Goal: Answer question/provide support: Share knowledge or assist other users

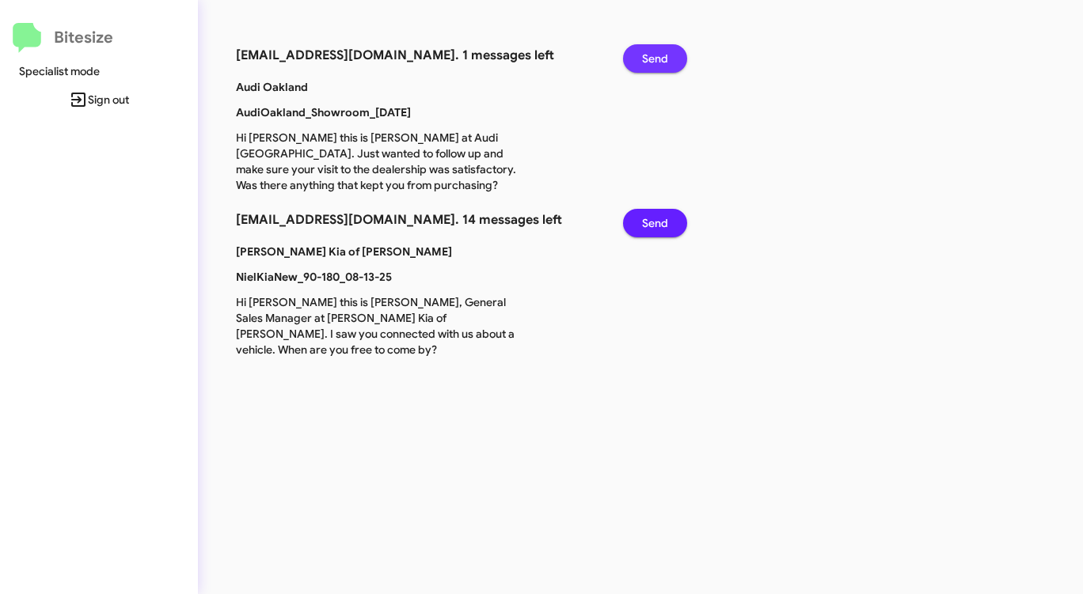
click at [657, 55] on span "Send" at bounding box center [655, 58] width 26 height 28
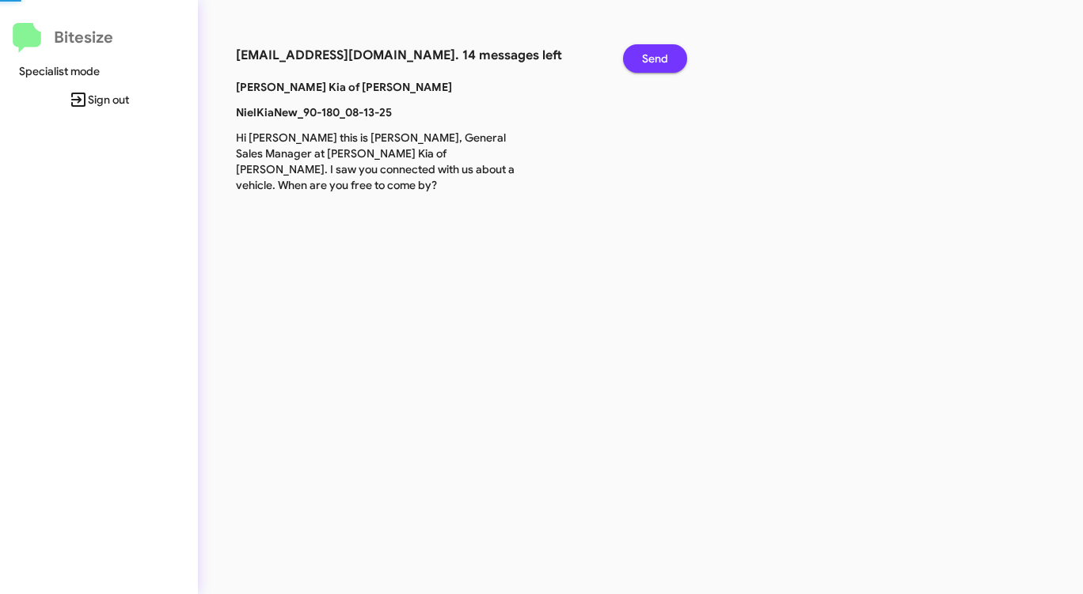
click at [657, 55] on span "Send" at bounding box center [655, 58] width 26 height 28
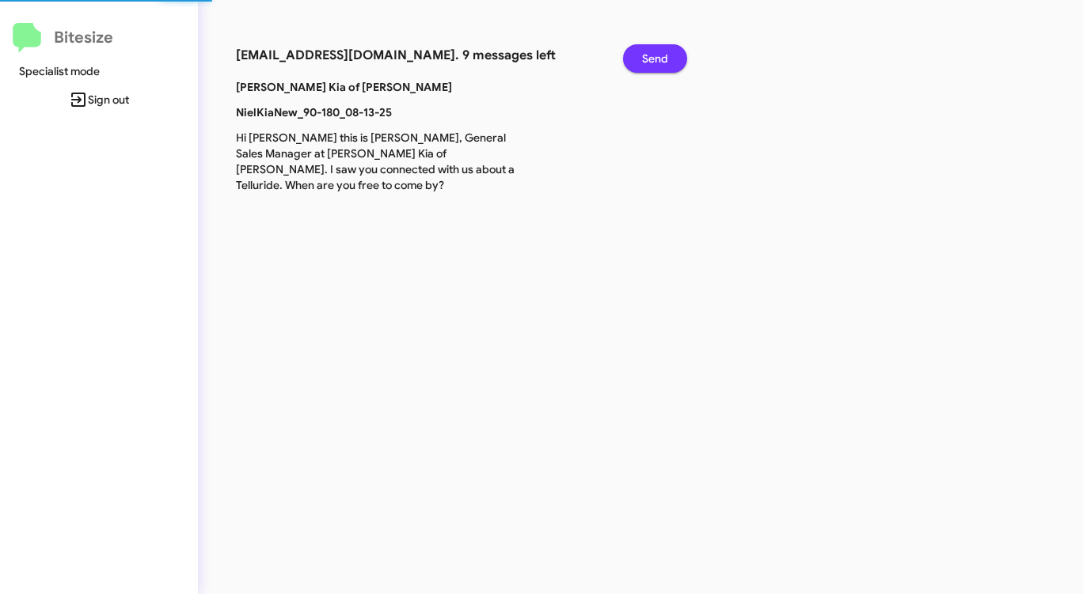
click at [657, 55] on span "Send" at bounding box center [655, 58] width 26 height 28
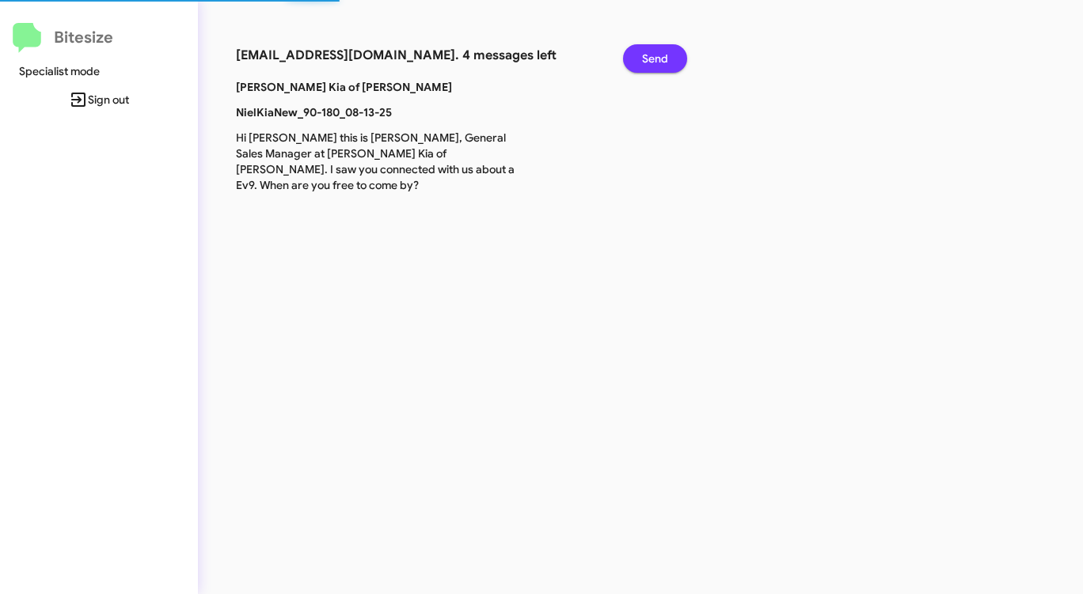
click at [657, 55] on span "Send" at bounding box center [655, 58] width 26 height 28
click at [657, 54] on span "Send" at bounding box center [655, 58] width 26 height 28
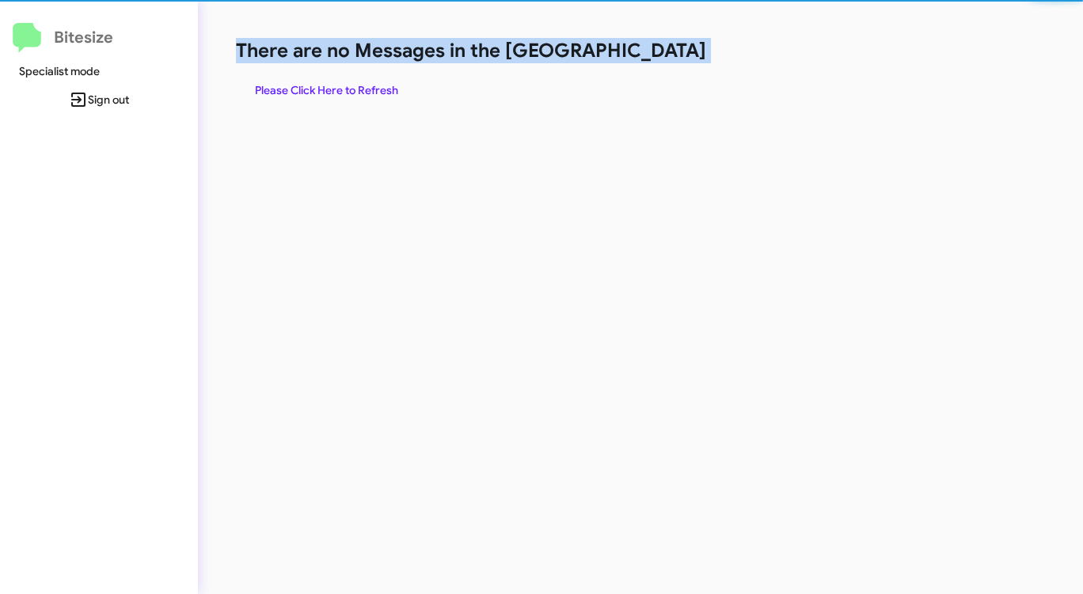
click at [657, 54] on h1 "There are no Messages in the [GEOGRAPHIC_DATA]" at bounding box center [567, 50] width 662 height 25
click at [656, 55] on h1 "There are no Messages in the [GEOGRAPHIC_DATA]" at bounding box center [567, 50] width 662 height 25
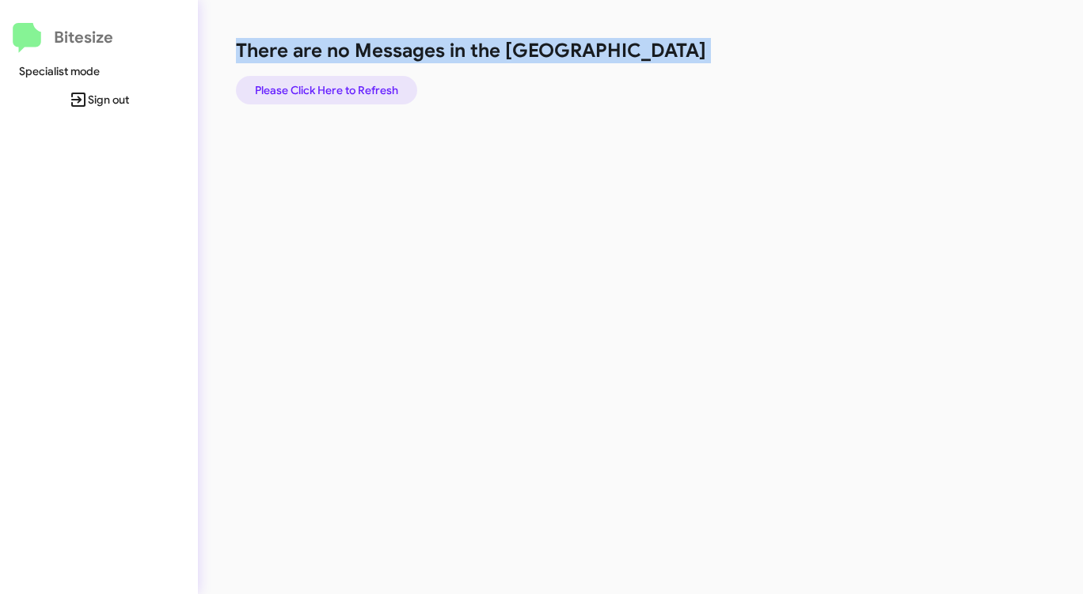
click at [376, 93] on span "Please Click Here to Refresh" at bounding box center [326, 90] width 143 height 28
click at [636, 100] on div "There are no Messages in the Queue Please Click Here to Refresh" at bounding box center [567, 71] width 662 height 66
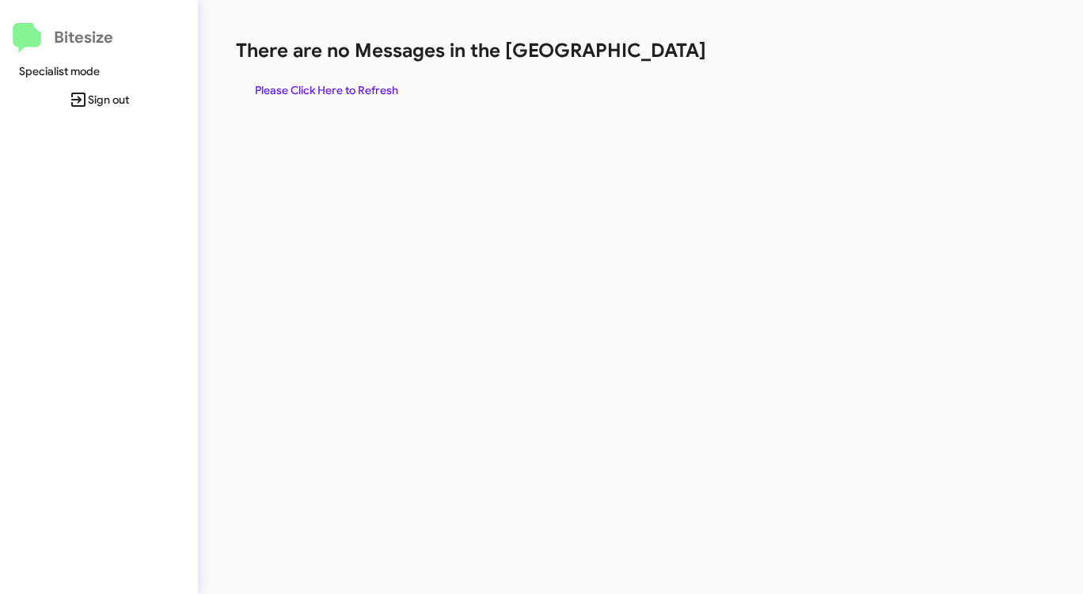
click at [636, 100] on div "There are no Messages in the Queue Please Click Here to Refresh" at bounding box center [567, 71] width 662 height 66
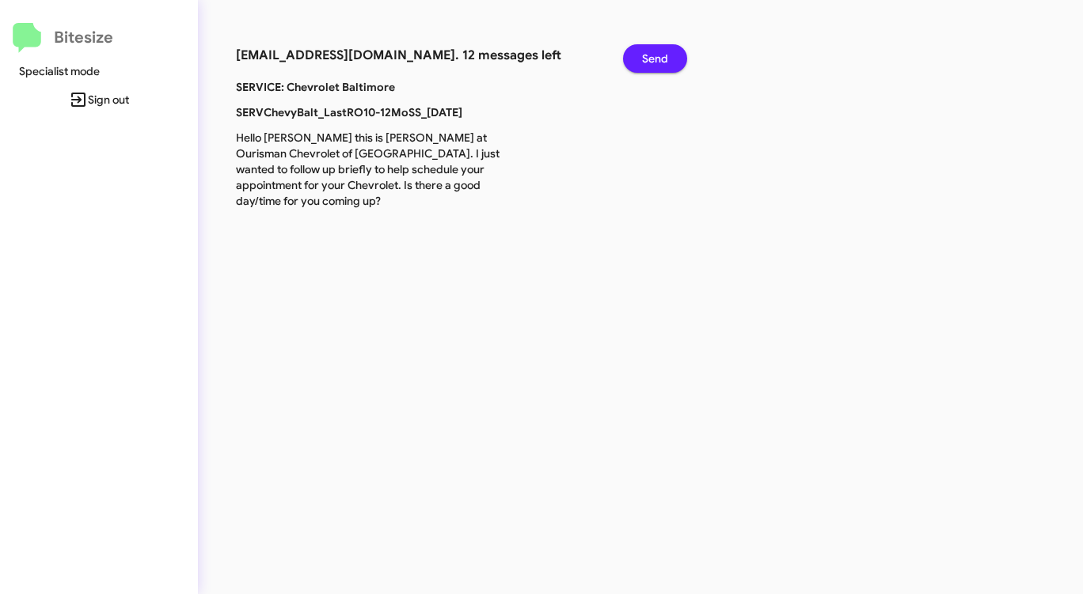
click at [654, 48] on span "Send" at bounding box center [655, 58] width 26 height 28
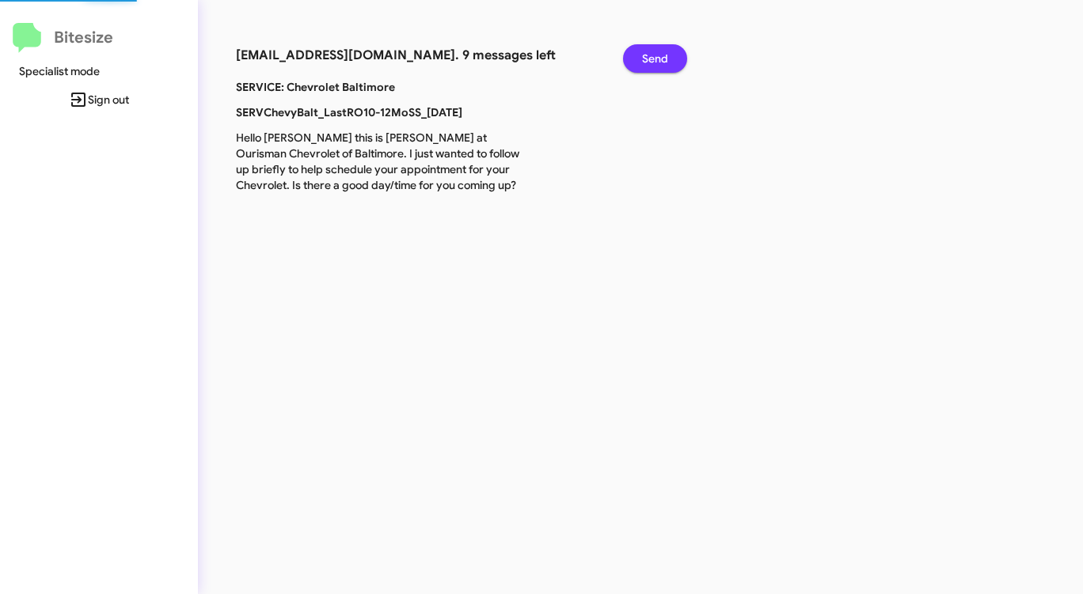
click at [654, 48] on span "Send" at bounding box center [655, 58] width 26 height 28
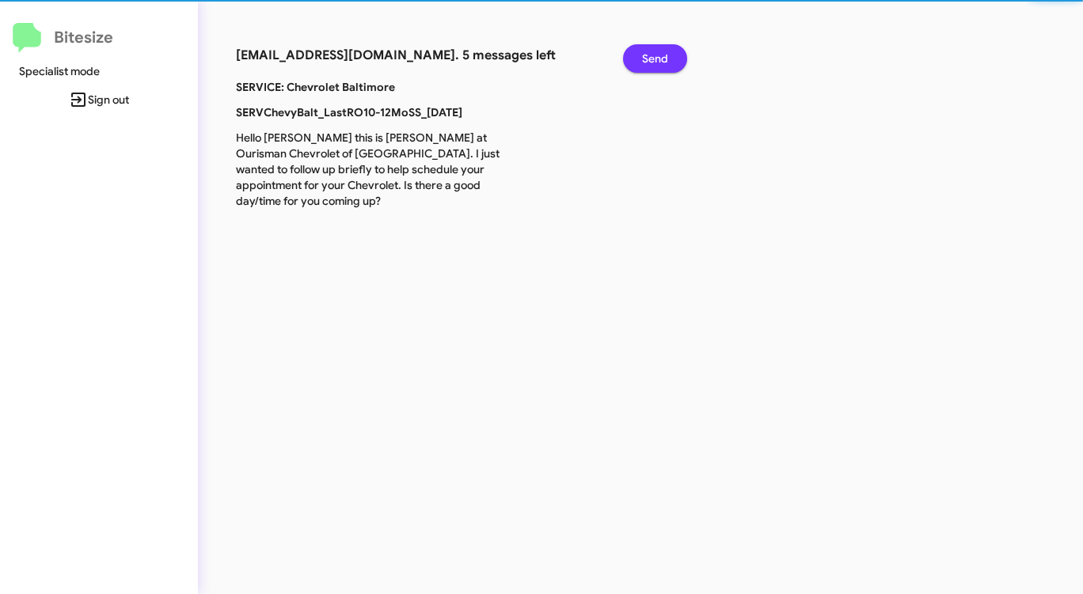
click at [654, 48] on span "Send" at bounding box center [655, 58] width 26 height 28
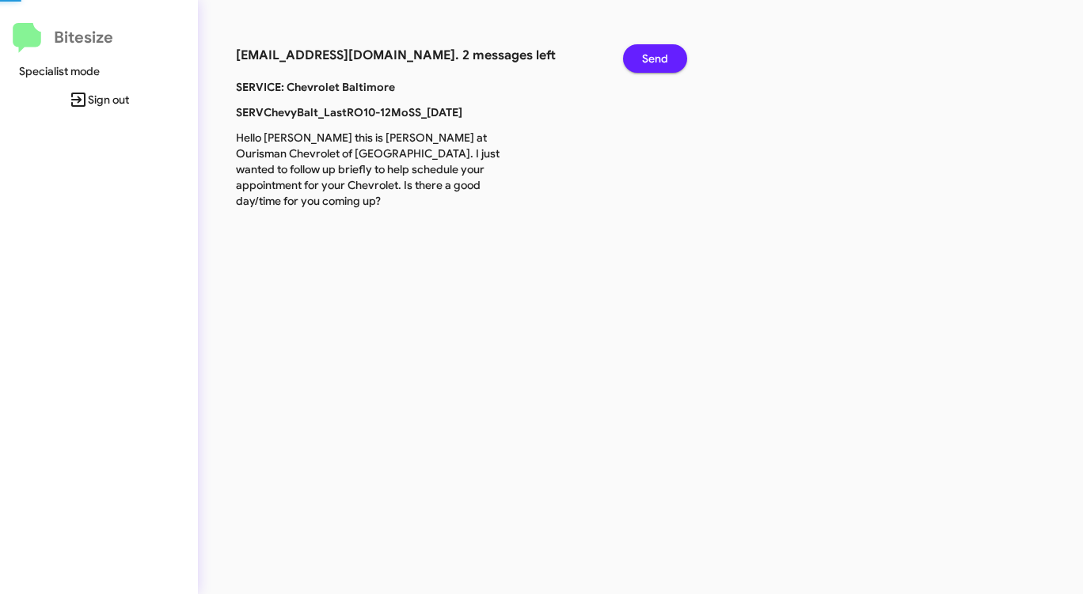
click at [654, 48] on span "Send" at bounding box center [655, 58] width 26 height 28
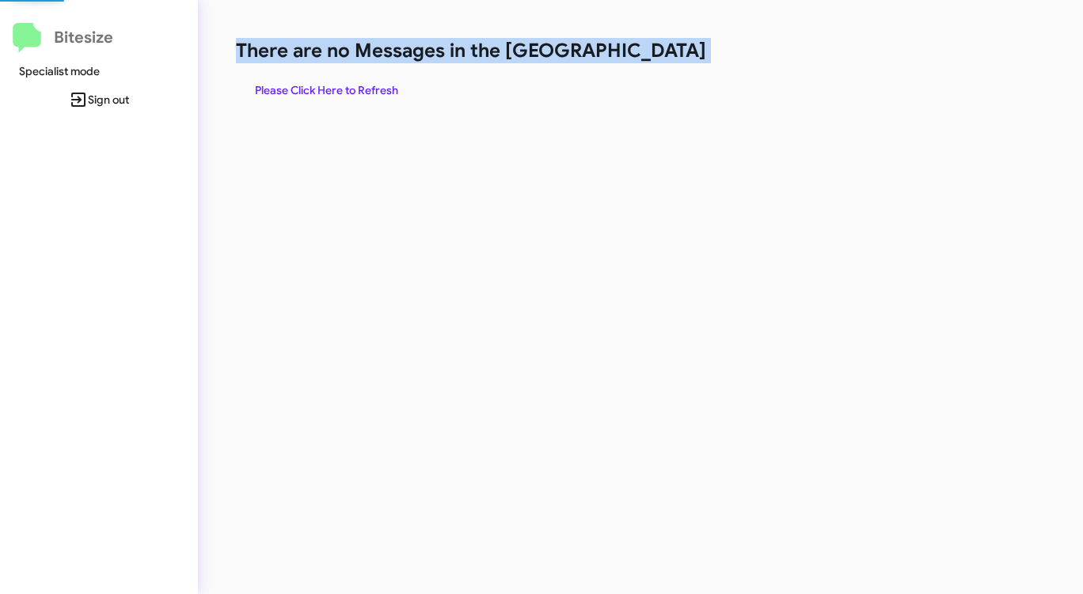
click at [654, 48] on h1 "There are no Messages in the [GEOGRAPHIC_DATA]" at bounding box center [567, 50] width 662 height 25
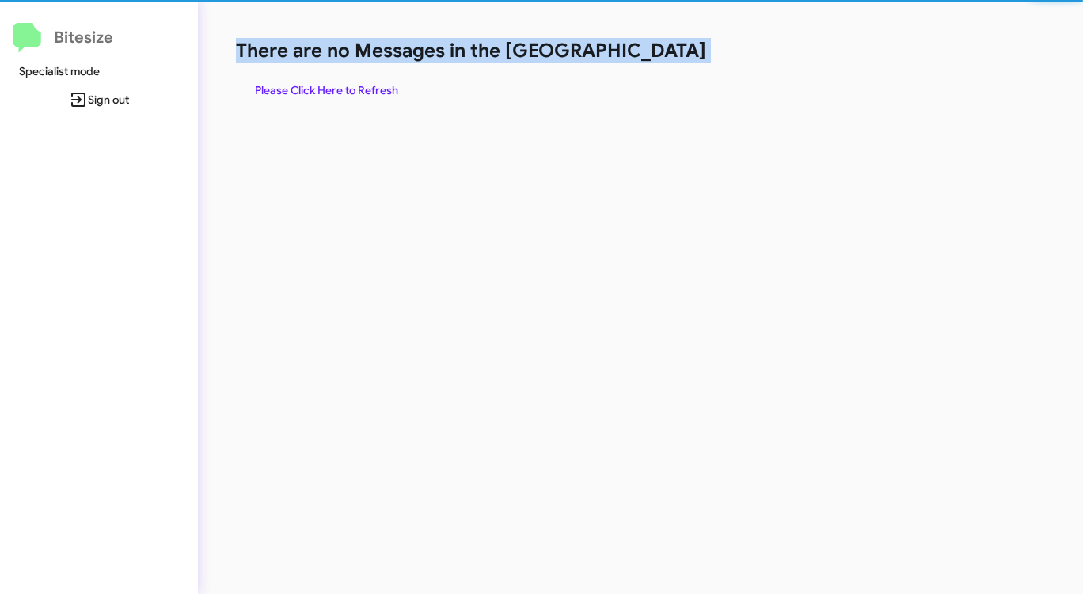
click at [654, 48] on h1 "There are no Messages in the [GEOGRAPHIC_DATA]" at bounding box center [567, 50] width 662 height 25
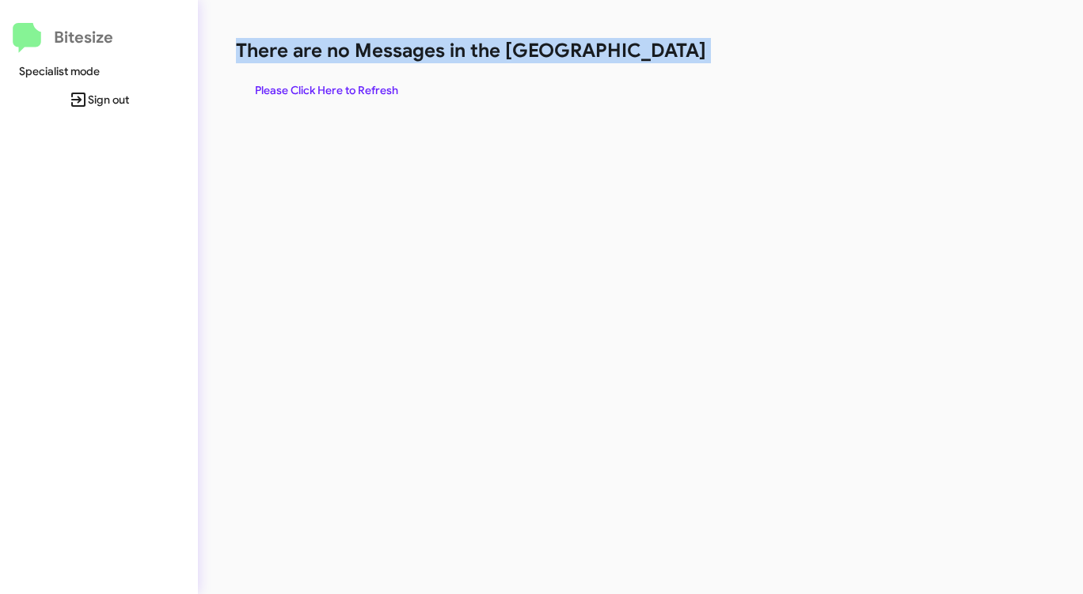
click at [654, 48] on h1 "There are no Messages in the [GEOGRAPHIC_DATA]" at bounding box center [567, 50] width 662 height 25
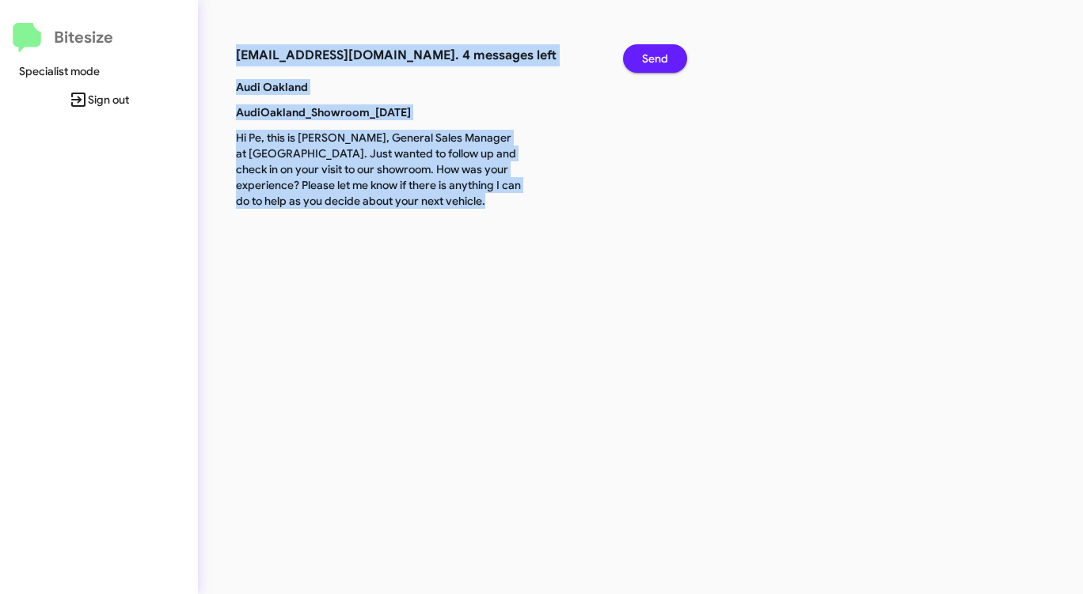
click at [661, 55] on span "Send" at bounding box center [655, 58] width 26 height 28
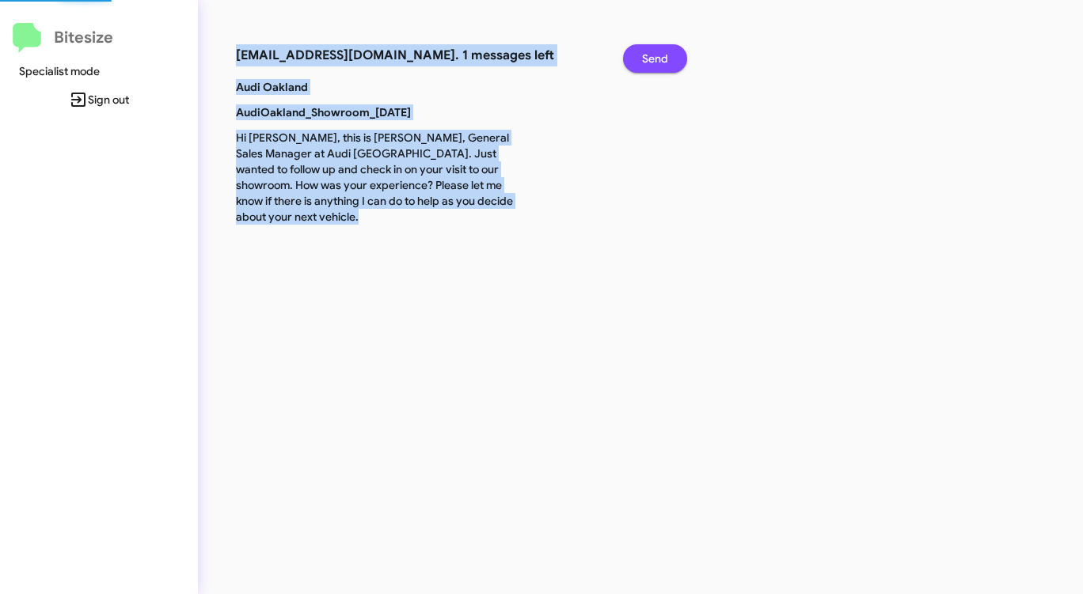
click at [661, 55] on span "Send" at bounding box center [655, 58] width 26 height 28
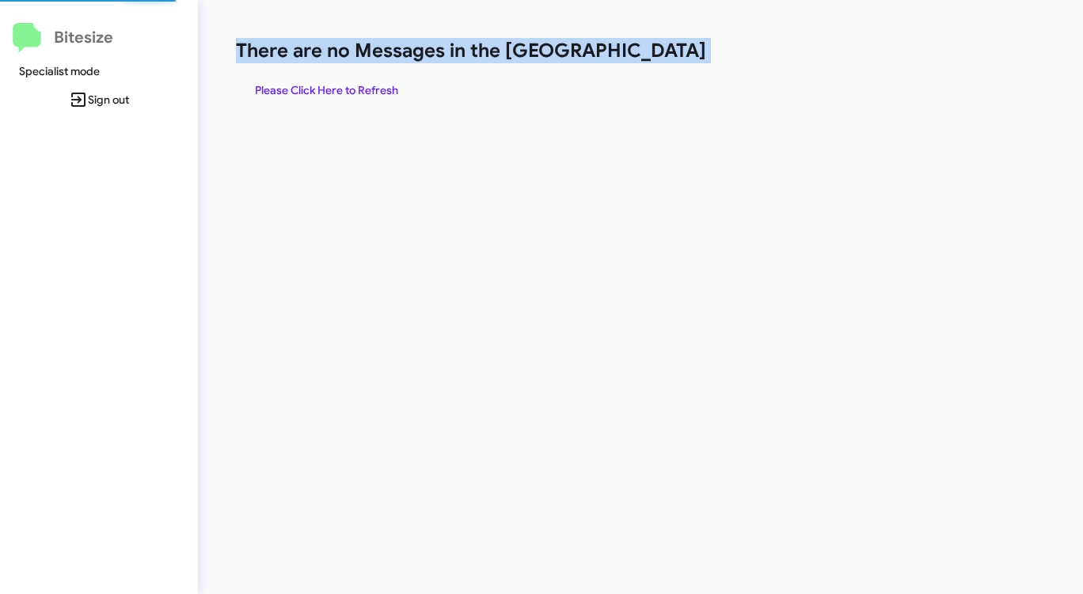
click at [661, 55] on h1 "There are no Messages in the [GEOGRAPHIC_DATA]" at bounding box center [567, 50] width 662 height 25
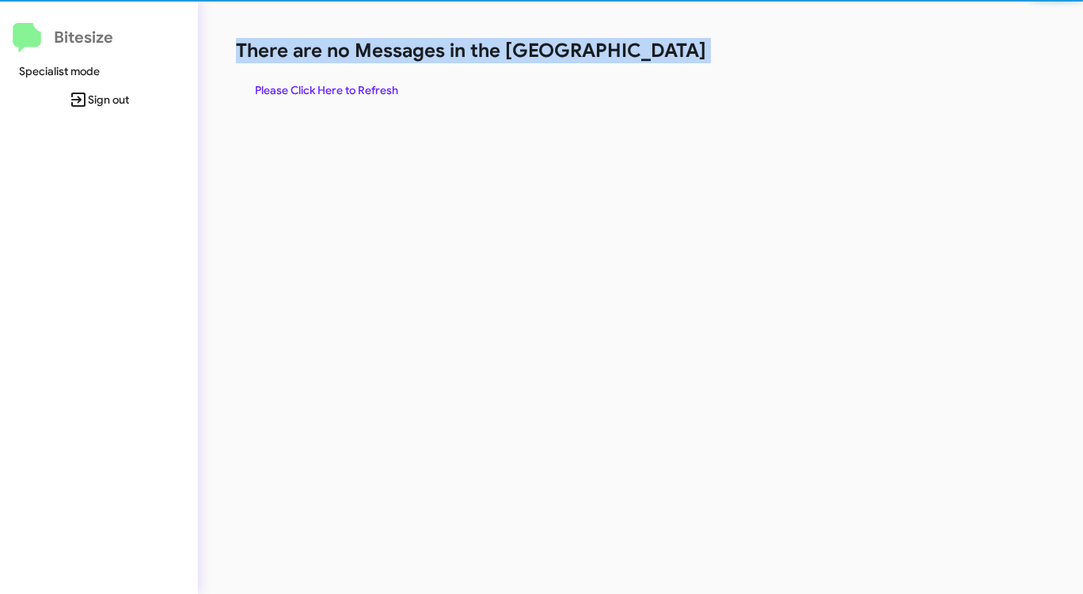
click at [661, 55] on h1 "There are no Messages in the [GEOGRAPHIC_DATA]" at bounding box center [567, 50] width 662 height 25
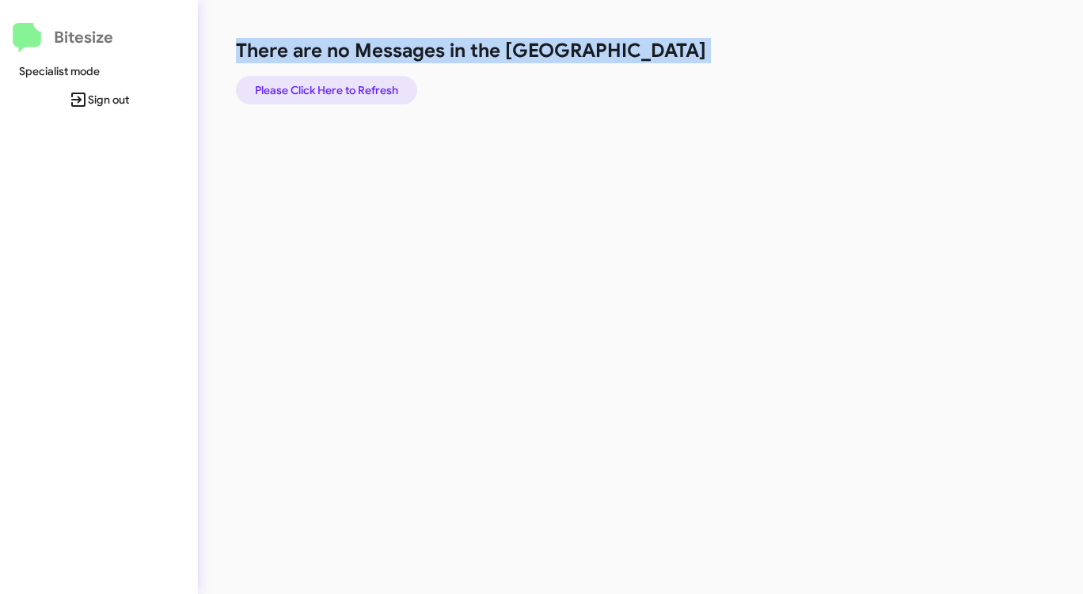
click at [339, 79] on span "Please Click Here to Refresh" at bounding box center [326, 90] width 143 height 28
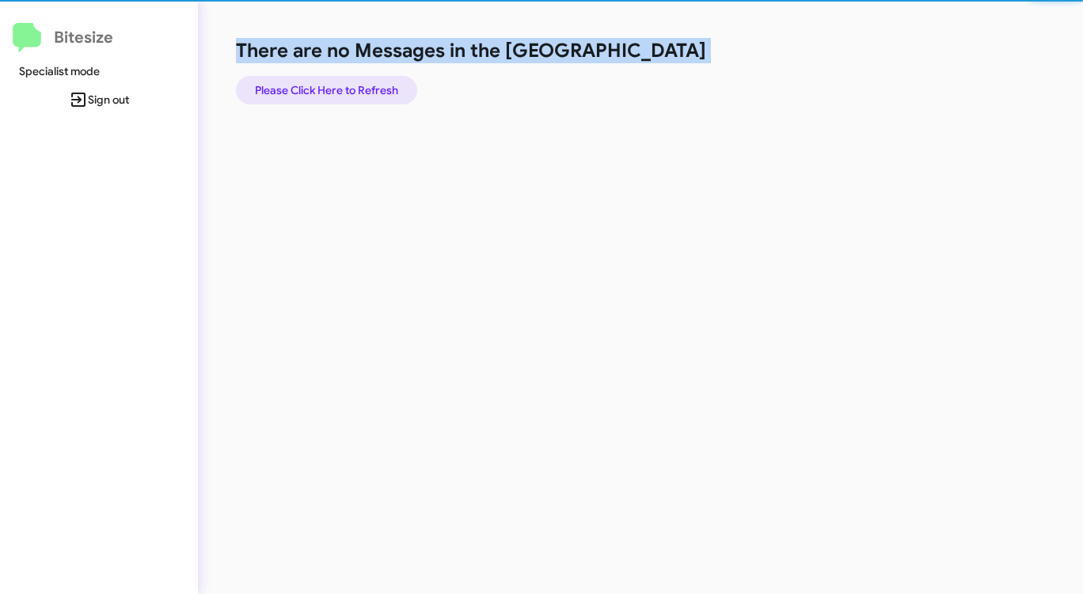
click at [339, 79] on span "Please Click Here to Refresh" at bounding box center [326, 90] width 143 height 28
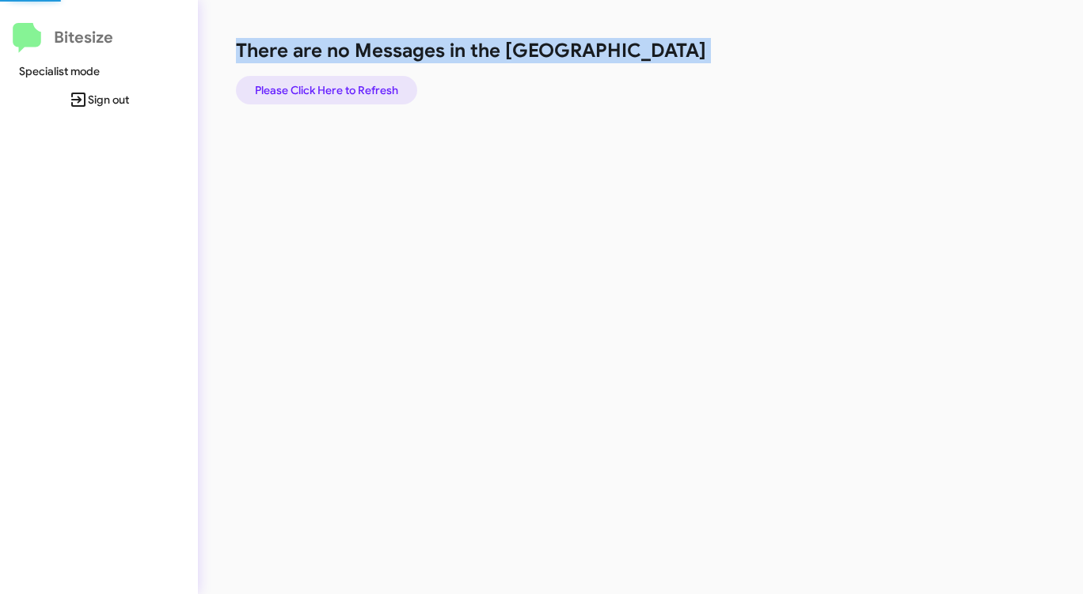
click at [339, 79] on span "Please Click Here to Refresh" at bounding box center [326, 90] width 143 height 28
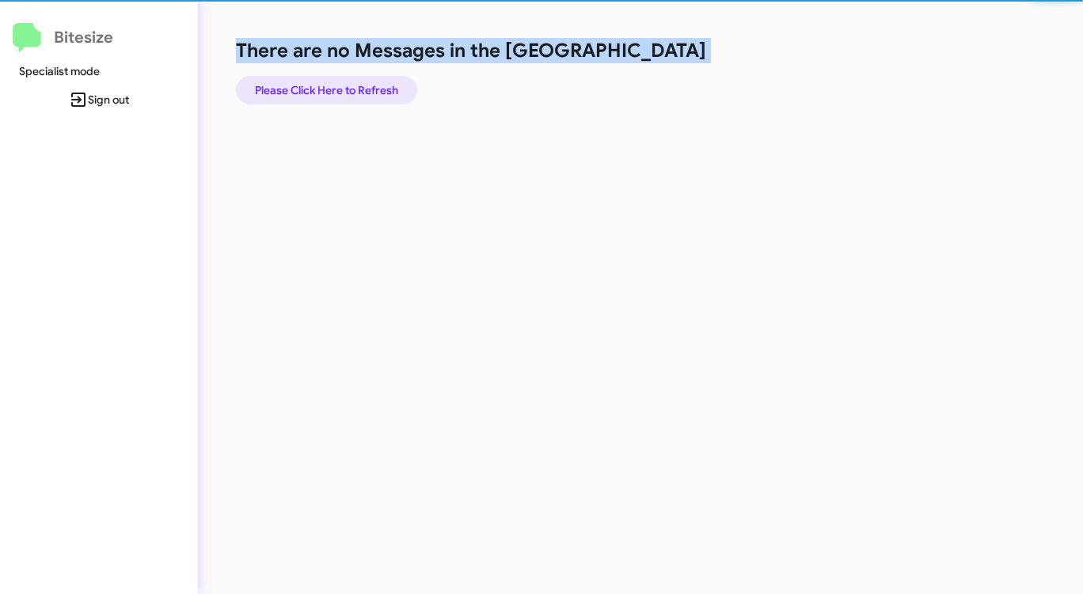
click at [339, 79] on span "Please Click Here to Refresh" at bounding box center [326, 90] width 143 height 28
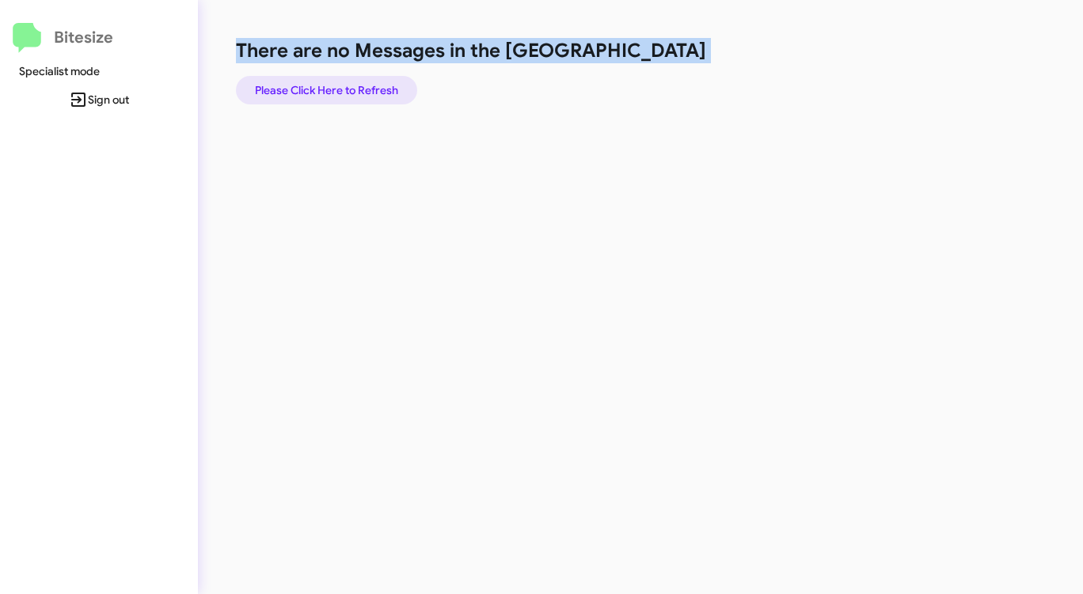
click at [339, 79] on span "Please Click Here to Refresh" at bounding box center [326, 90] width 143 height 28
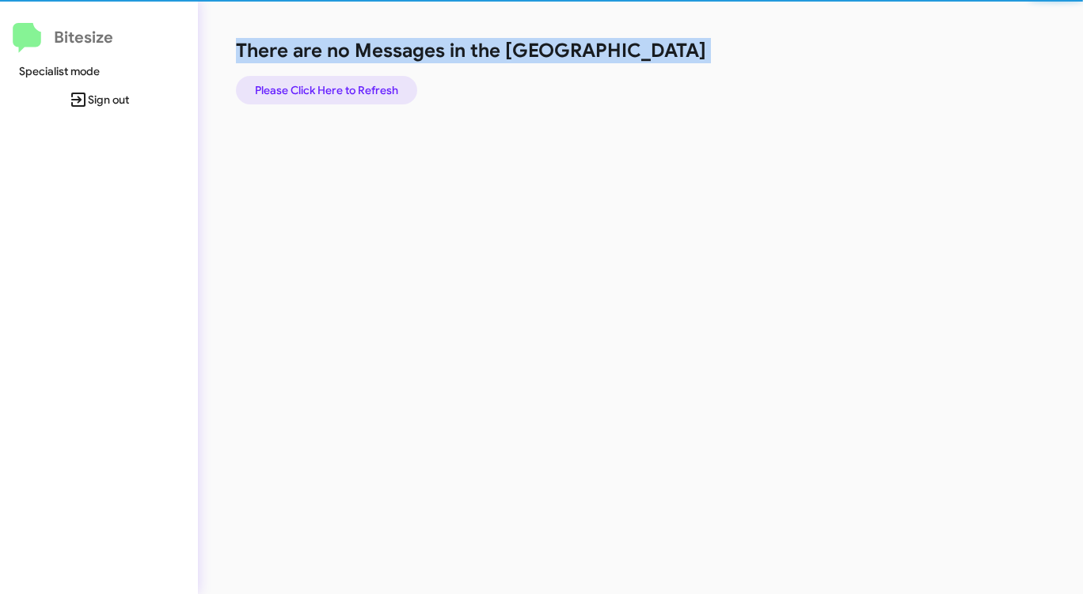
click at [339, 79] on span "Please Click Here to Refresh" at bounding box center [326, 90] width 143 height 28
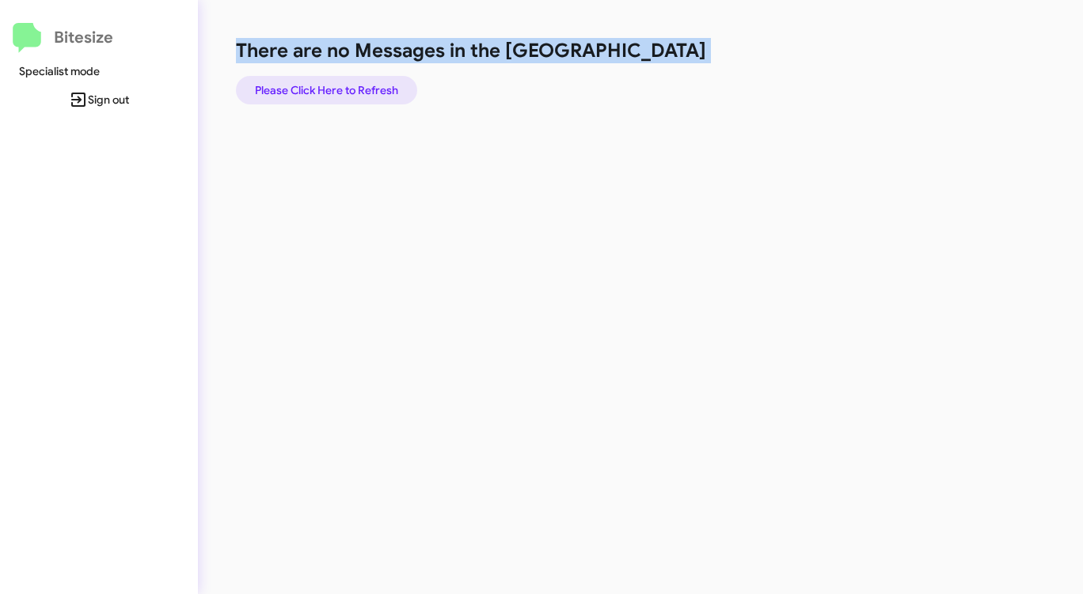
click at [339, 79] on span "Please Click Here to Refresh" at bounding box center [326, 90] width 143 height 28
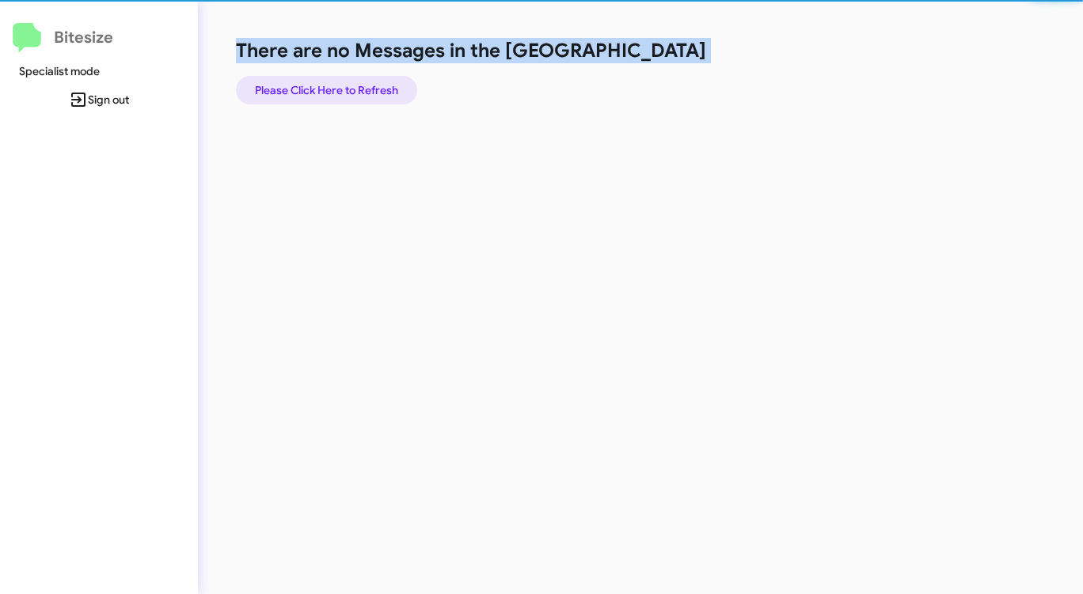
click at [339, 79] on span "Please Click Here to Refresh" at bounding box center [326, 90] width 143 height 28
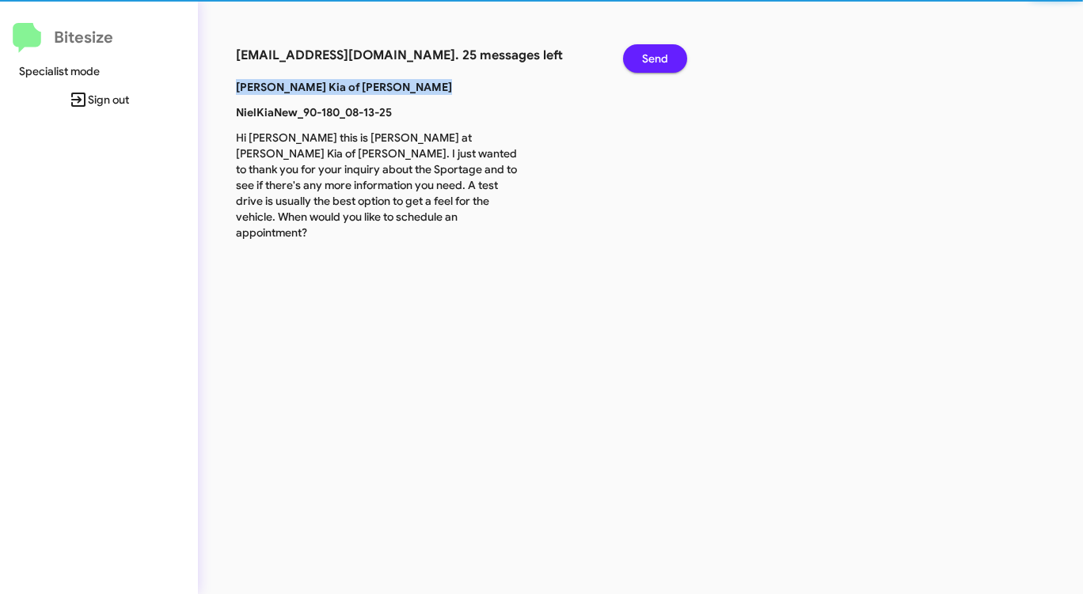
click at [339, 79] on p "Nielsen Kia of Newton" at bounding box center [379, 87] width 310 height 16
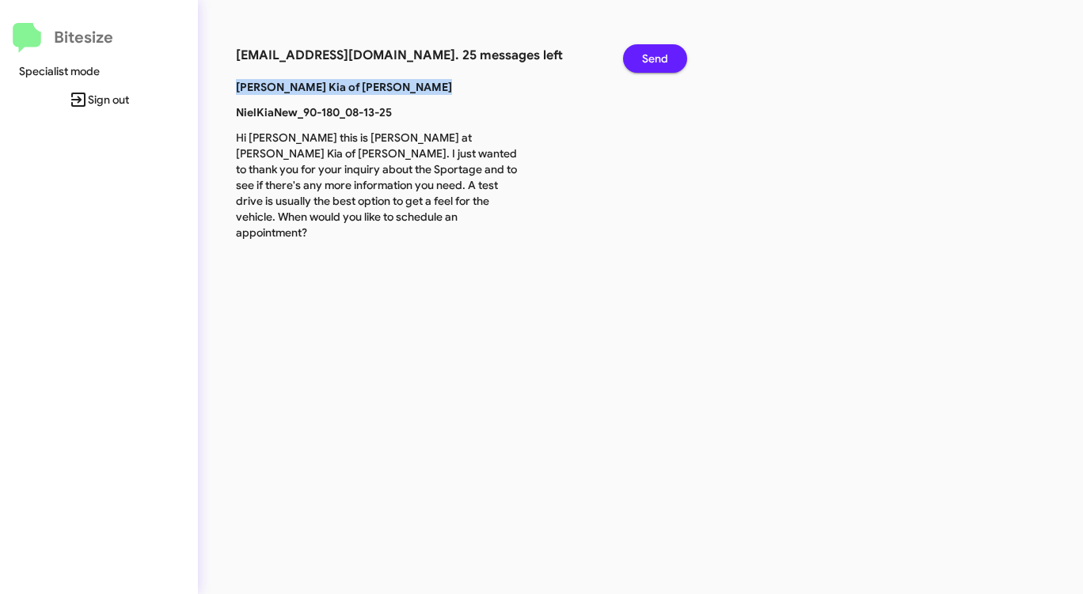
click at [339, 79] on p "Nielsen Kia of Newton" at bounding box center [379, 87] width 310 height 16
click at [652, 52] on span "Send" at bounding box center [655, 58] width 26 height 28
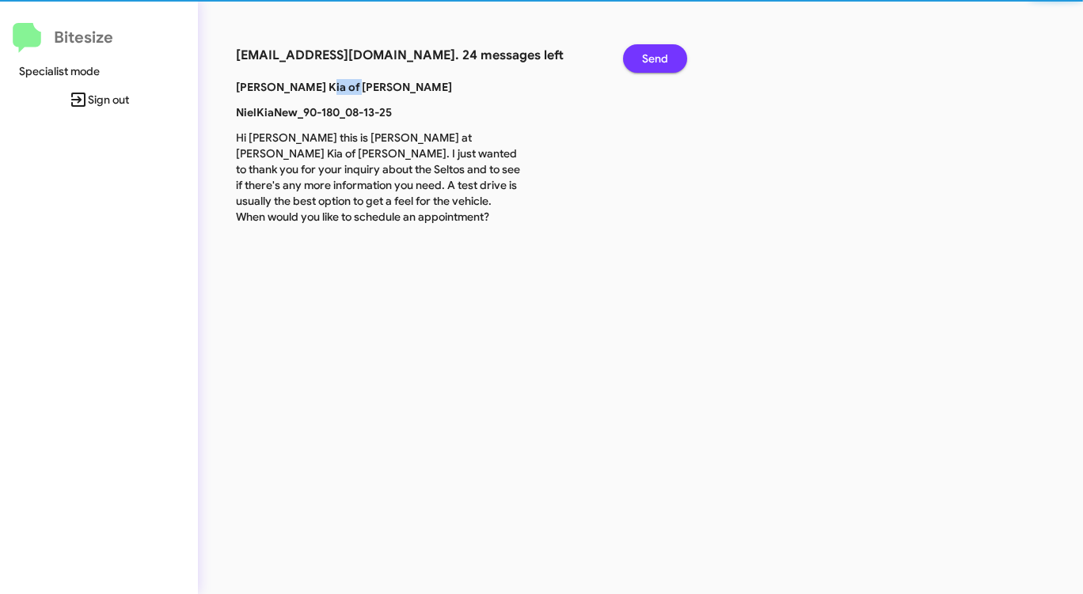
click at [652, 52] on span "Send" at bounding box center [655, 58] width 26 height 28
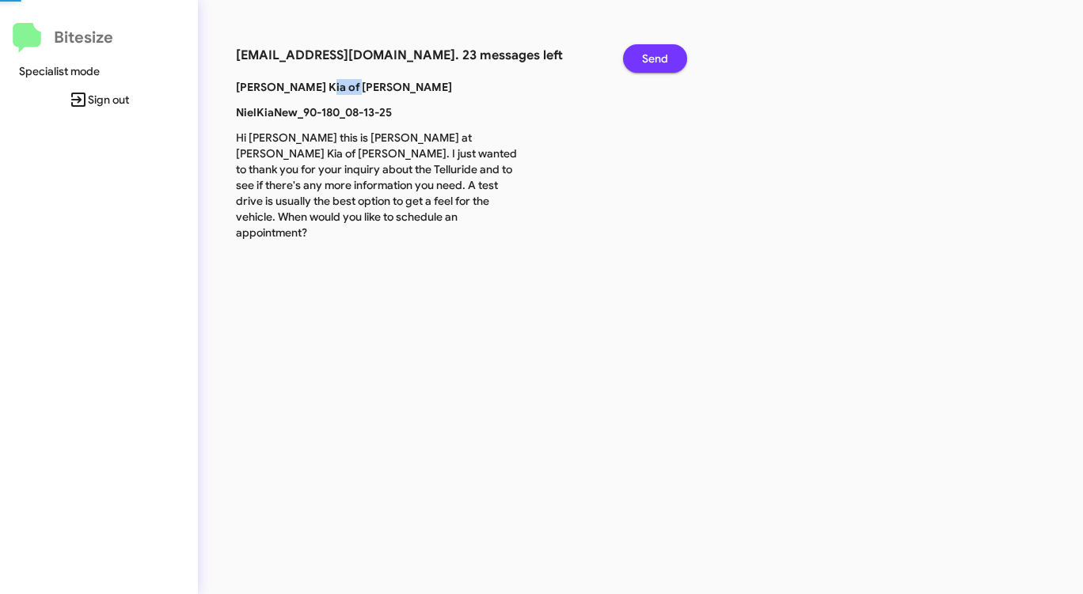
click at [652, 52] on span "Send" at bounding box center [655, 58] width 26 height 28
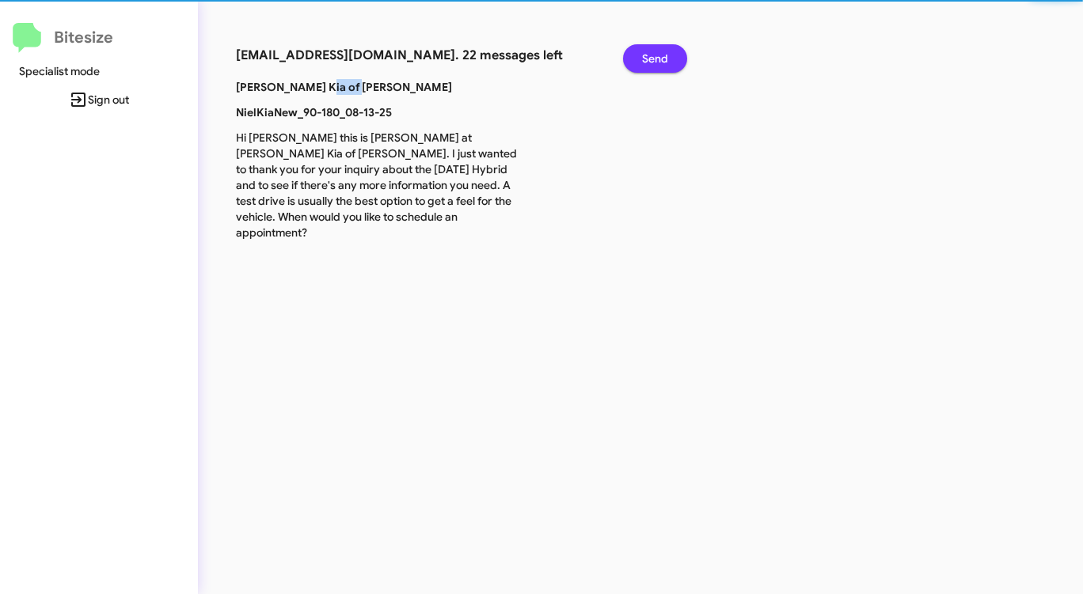
click at [652, 52] on span "Send" at bounding box center [655, 58] width 26 height 28
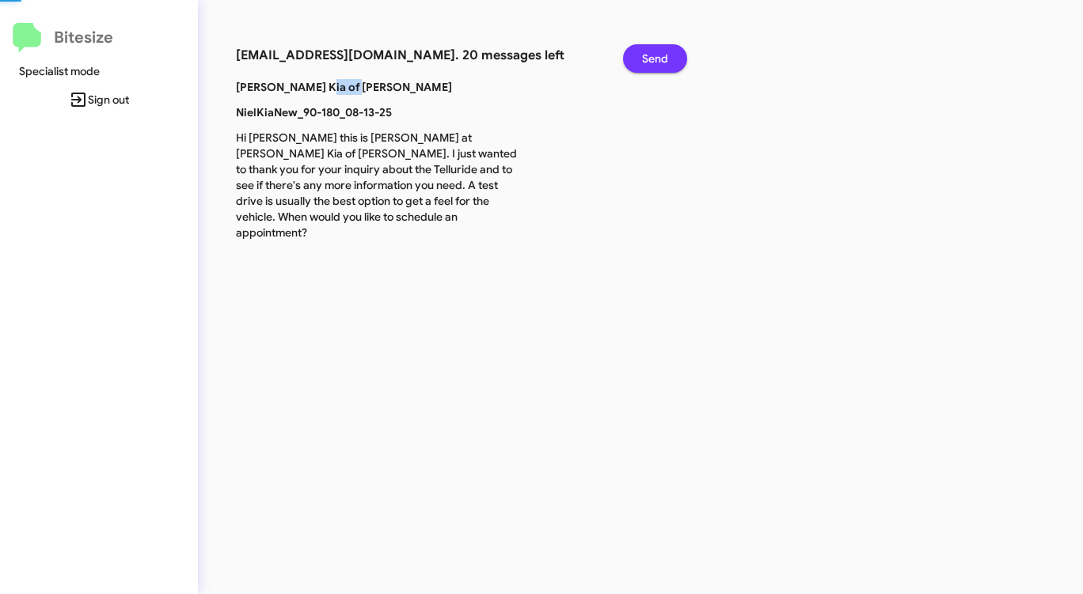
click at [652, 52] on span "Send" at bounding box center [655, 58] width 26 height 28
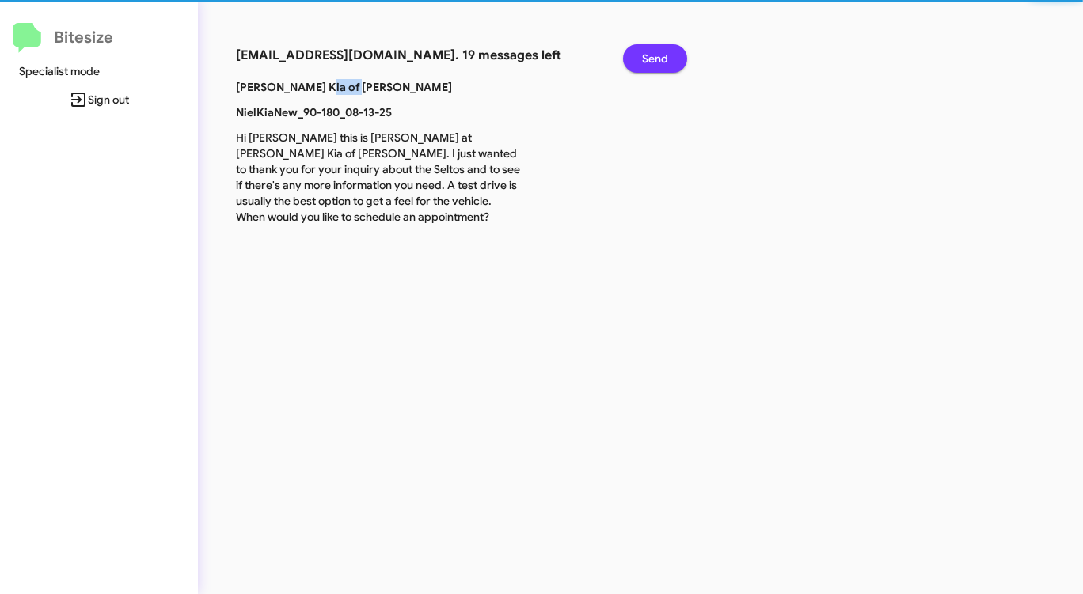
click at [652, 52] on span "Send" at bounding box center [655, 58] width 26 height 28
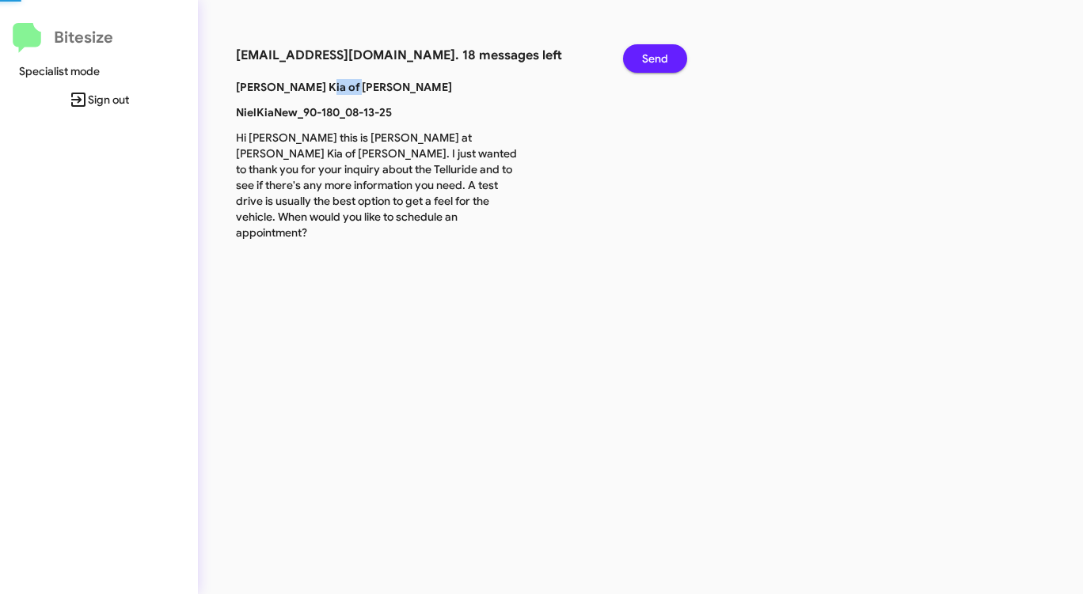
click at [652, 52] on span "Send" at bounding box center [655, 58] width 26 height 28
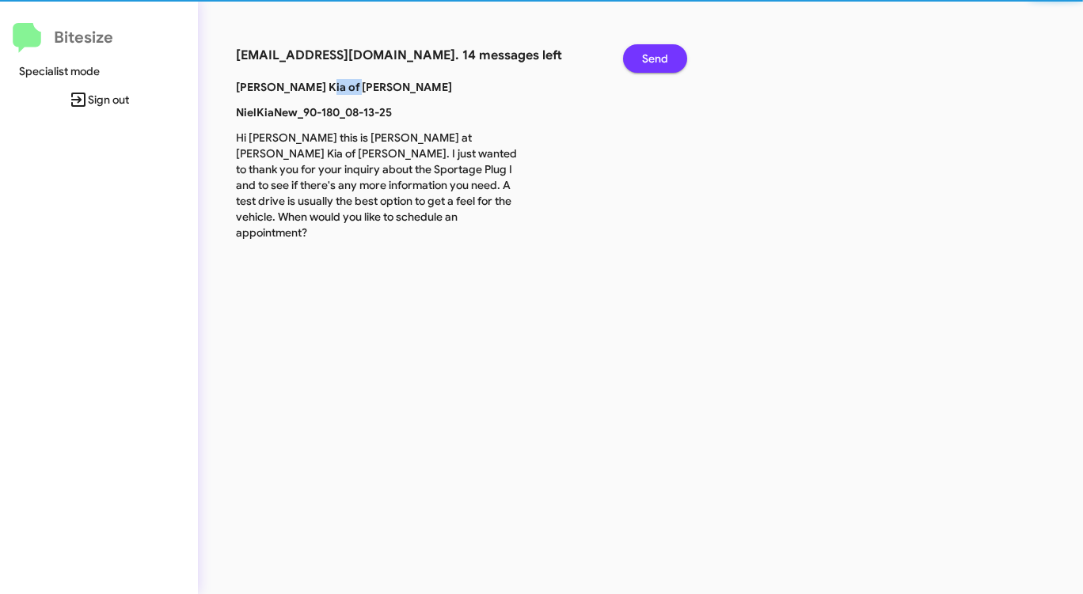
click at [652, 52] on span "Send" at bounding box center [655, 58] width 26 height 28
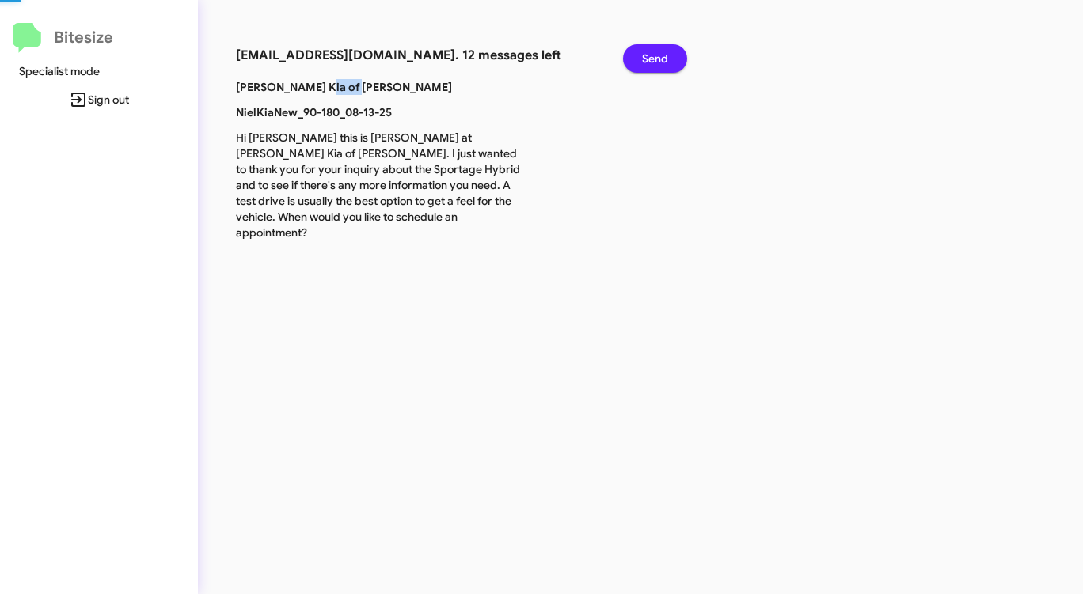
click at [652, 52] on span "Send" at bounding box center [655, 58] width 26 height 28
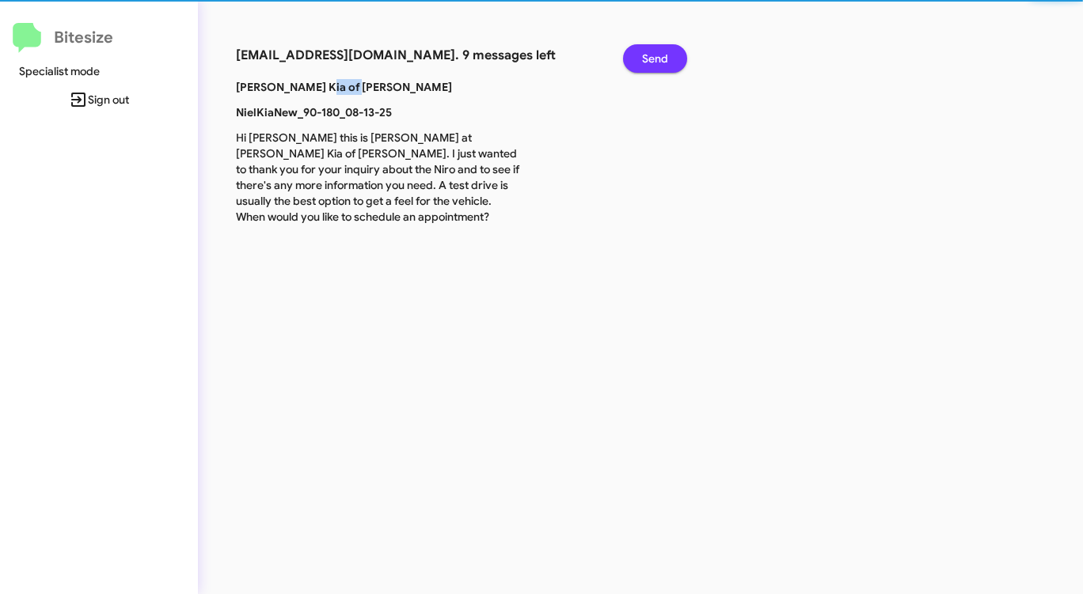
click at [652, 52] on span "Send" at bounding box center [655, 58] width 26 height 28
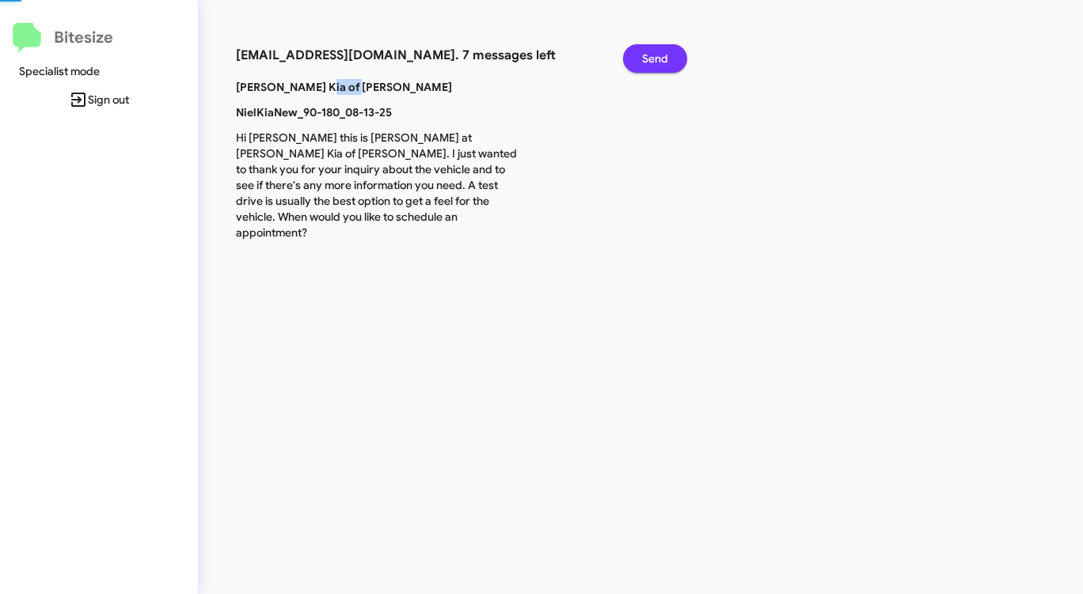
click at [652, 52] on span "Send" at bounding box center [655, 58] width 26 height 28
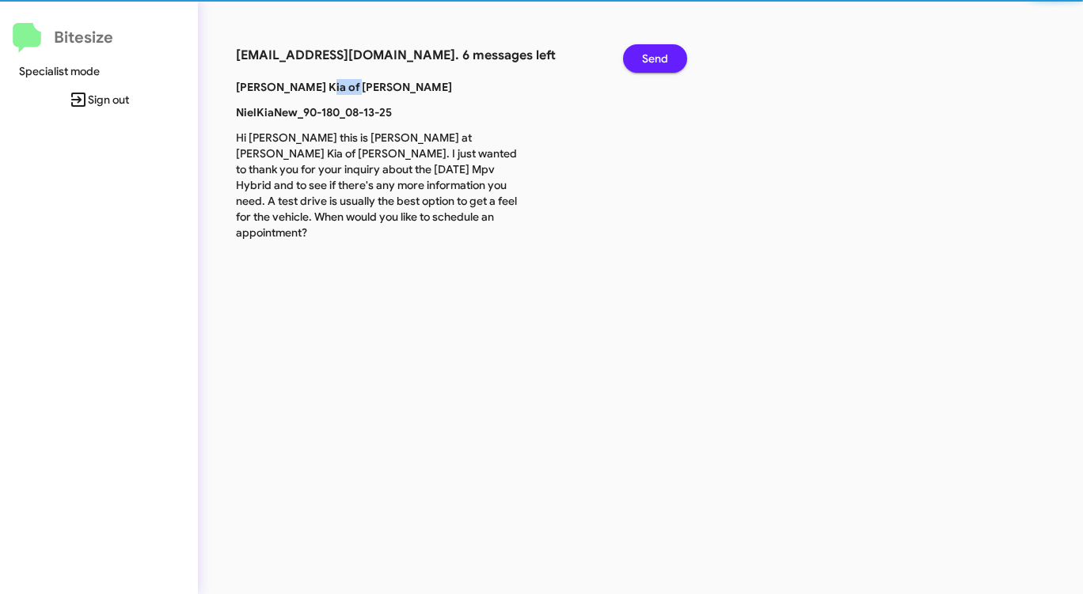
click at [652, 52] on span "Send" at bounding box center [655, 58] width 26 height 28
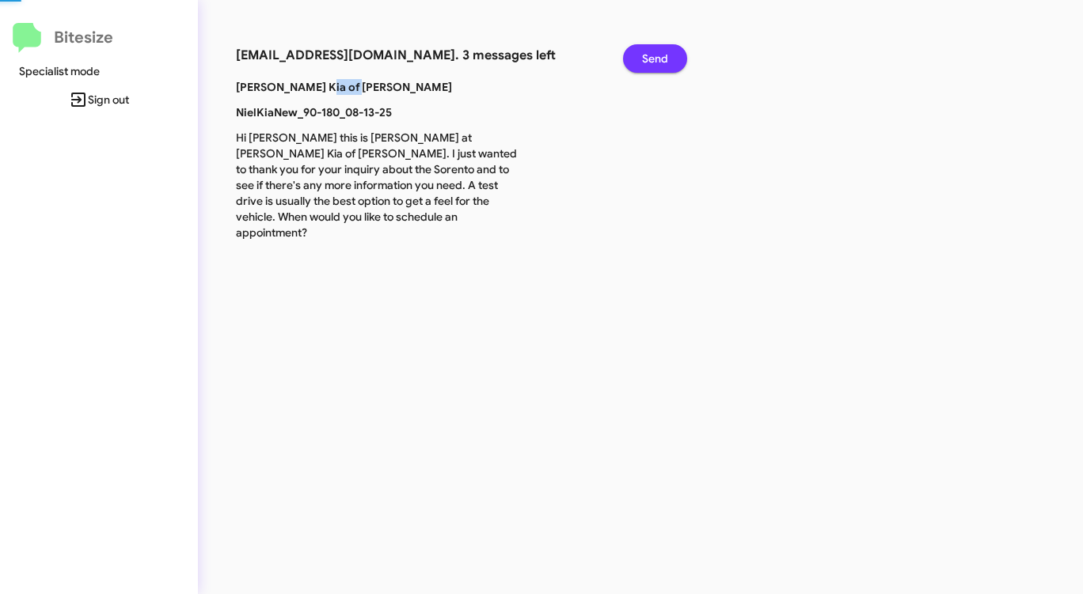
click at [652, 52] on span "Send" at bounding box center [655, 58] width 26 height 28
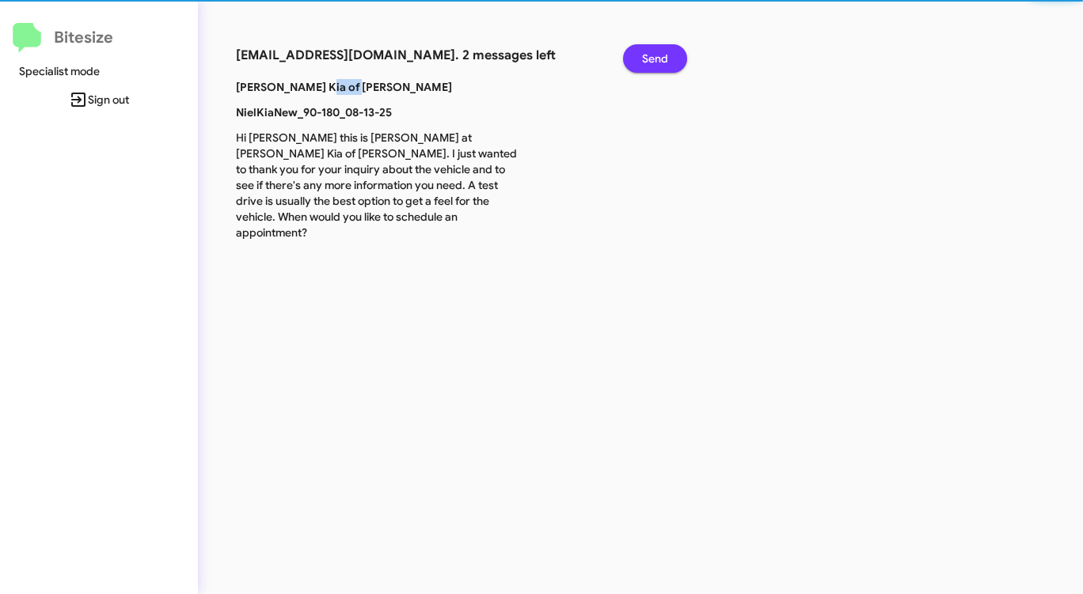
click at [652, 52] on span "Send" at bounding box center [655, 58] width 26 height 28
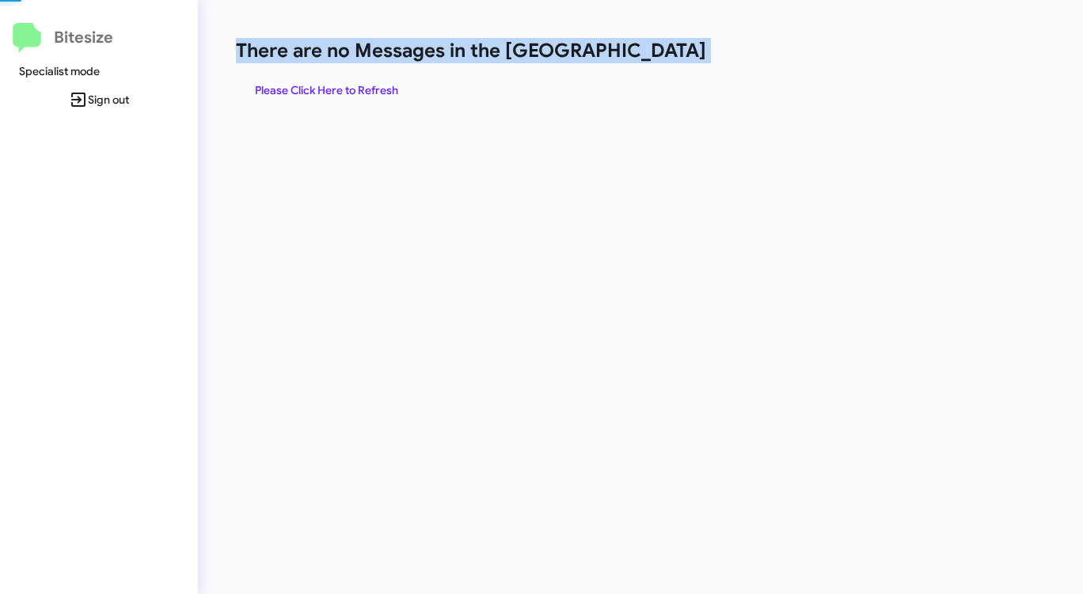
click at [652, 52] on h1 "There are no Messages in the [GEOGRAPHIC_DATA]" at bounding box center [567, 50] width 662 height 25
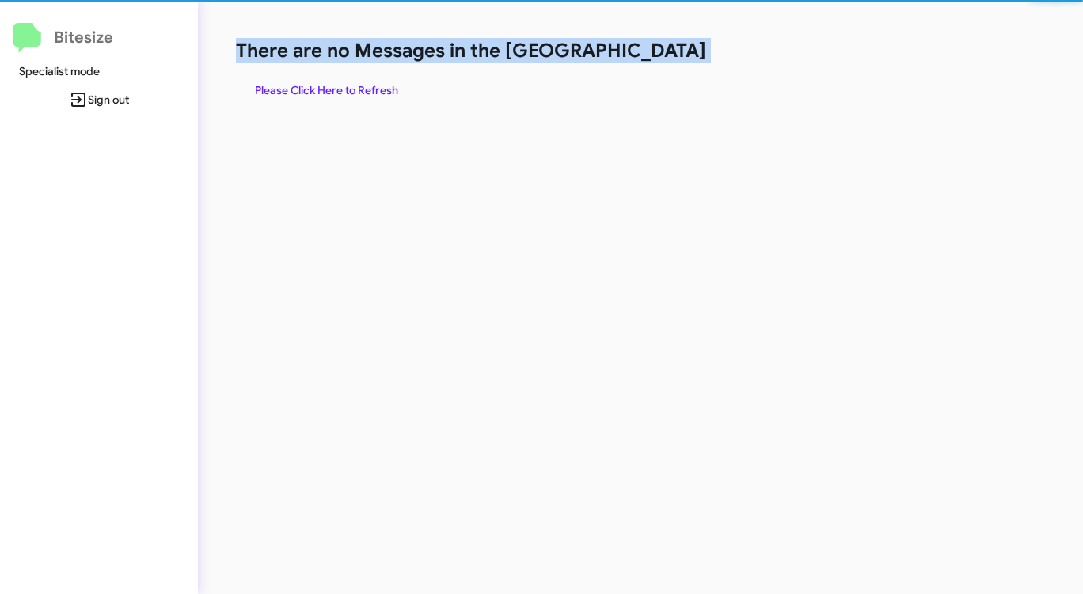
click at [652, 52] on h1 "There are no Messages in the [GEOGRAPHIC_DATA]" at bounding box center [567, 50] width 662 height 25
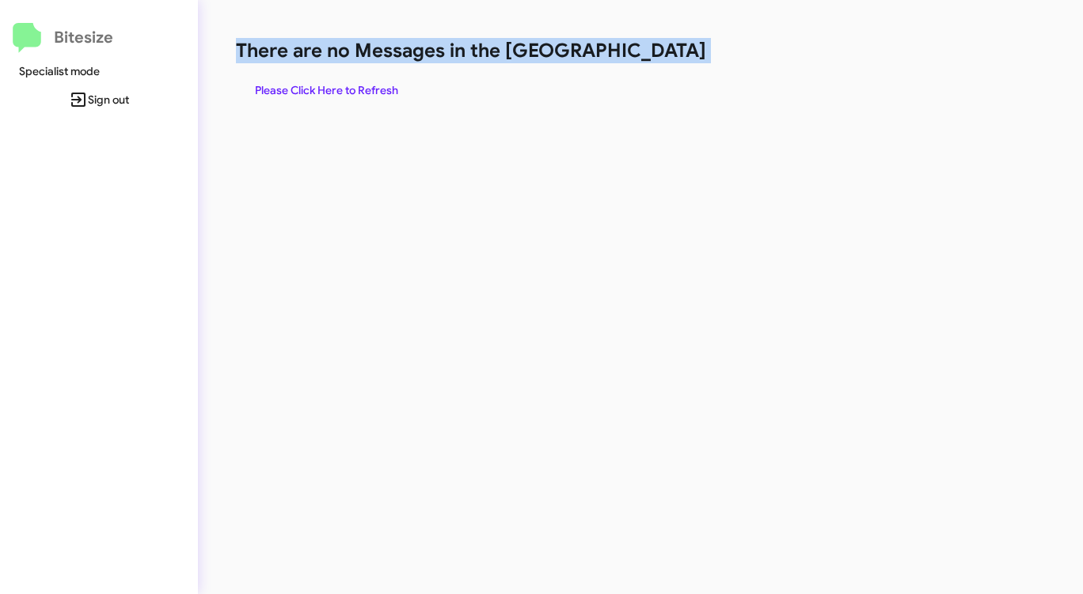
click at [652, 52] on h1 "There are no Messages in the [GEOGRAPHIC_DATA]" at bounding box center [567, 50] width 662 height 25
click at [329, 78] on span "Please Click Here to Refresh" at bounding box center [326, 90] width 143 height 28
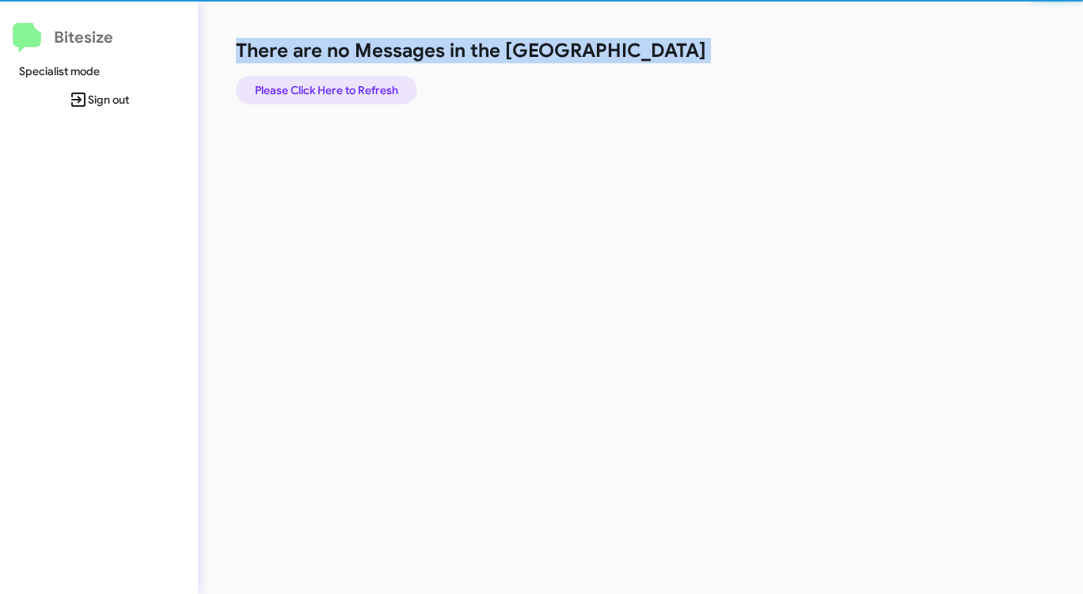
click at [329, 78] on span "Please Click Here to Refresh" at bounding box center [326, 90] width 143 height 28
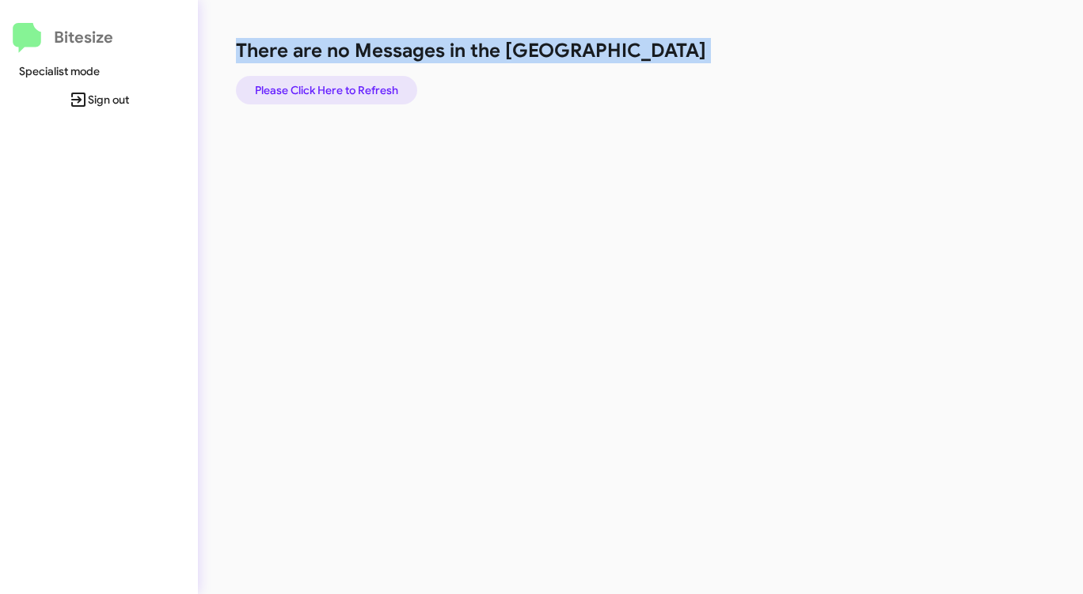
click at [327, 78] on span "Please Click Here to Refresh" at bounding box center [326, 90] width 143 height 28
click at [326, 78] on span "Please Click Here to Refresh" at bounding box center [326, 90] width 143 height 28
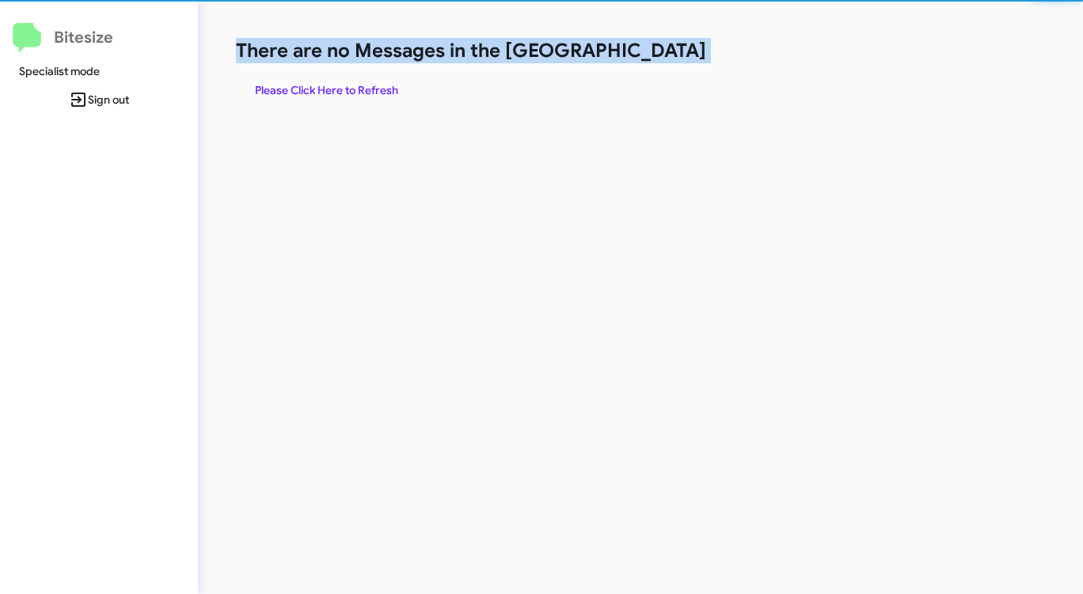
click at [326, 78] on span "Please Click Here to Refresh" at bounding box center [326, 90] width 143 height 28
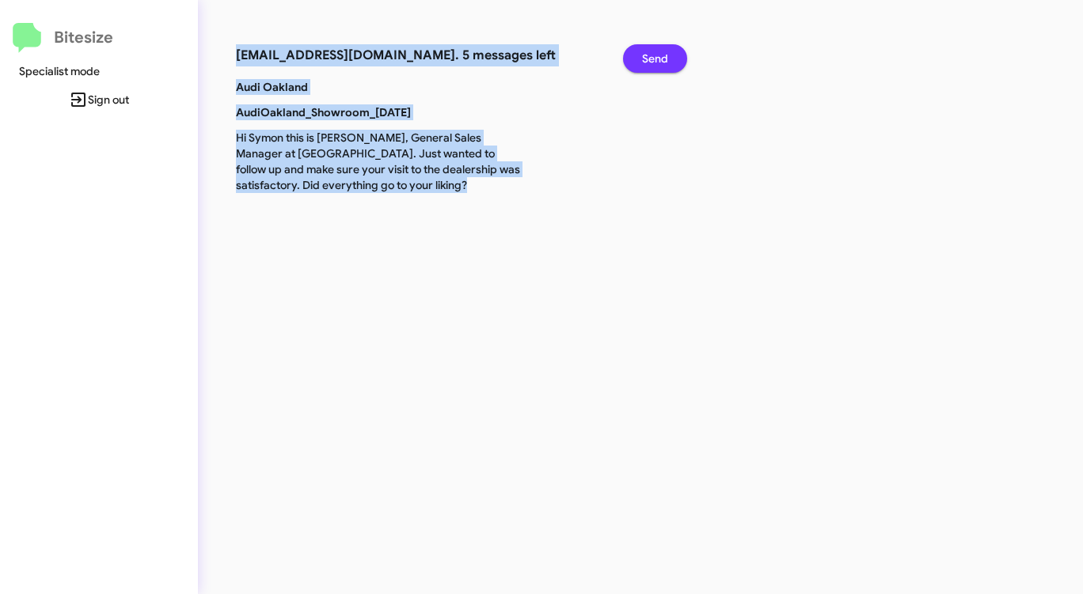
click at [663, 56] on span "Send" at bounding box center [655, 58] width 26 height 28
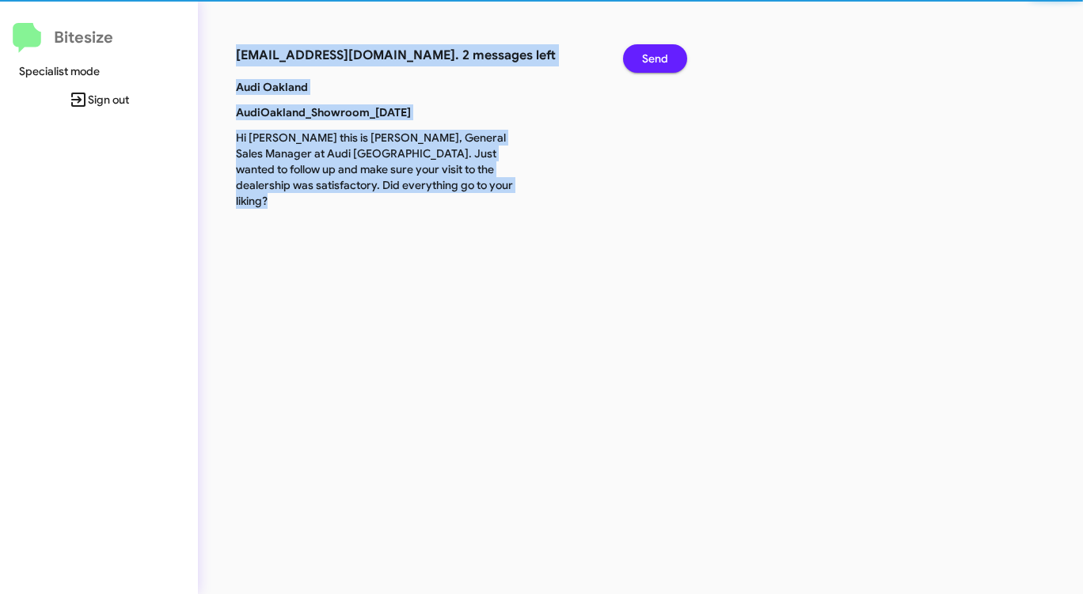
click at [663, 56] on span "Send" at bounding box center [655, 58] width 26 height 28
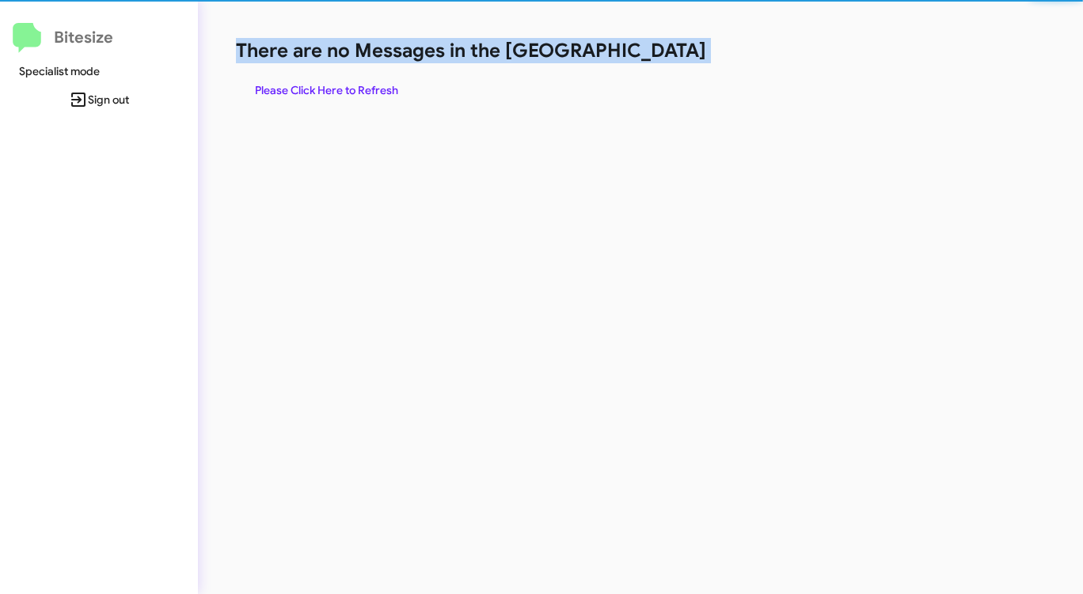
click at [663, 56] on h1 "There are no Messages in the [GEOGRAPHIC_DATA]" at bounding box center [567, 50] width 662 height 25
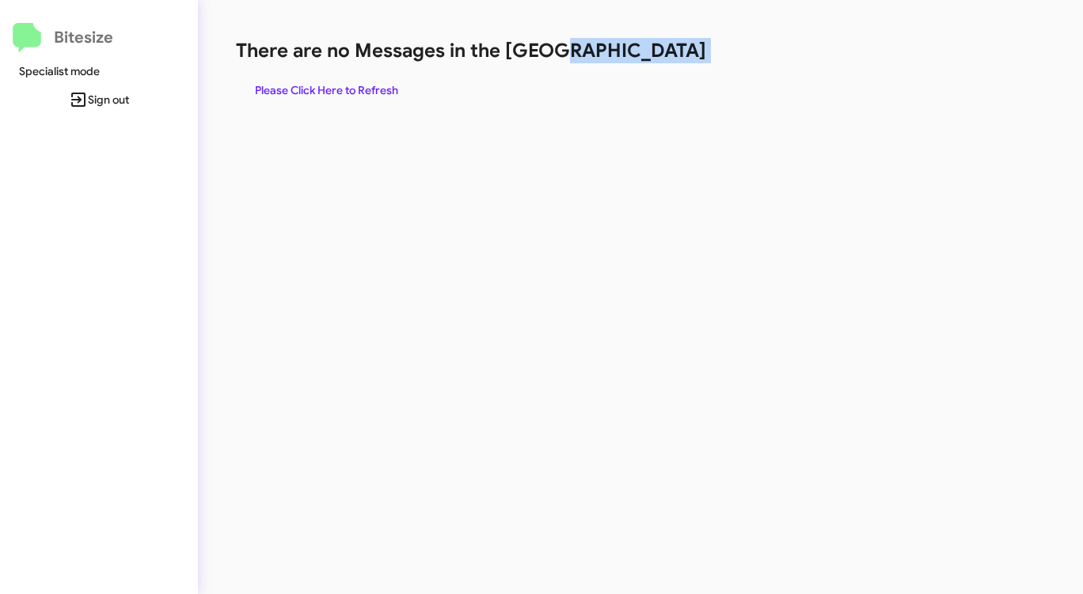
click at [663, 56] on h1 "There are no Messages in the [GEOGRAPHIC_DATA]" at bounding box center [567, 50] width 662 height 25
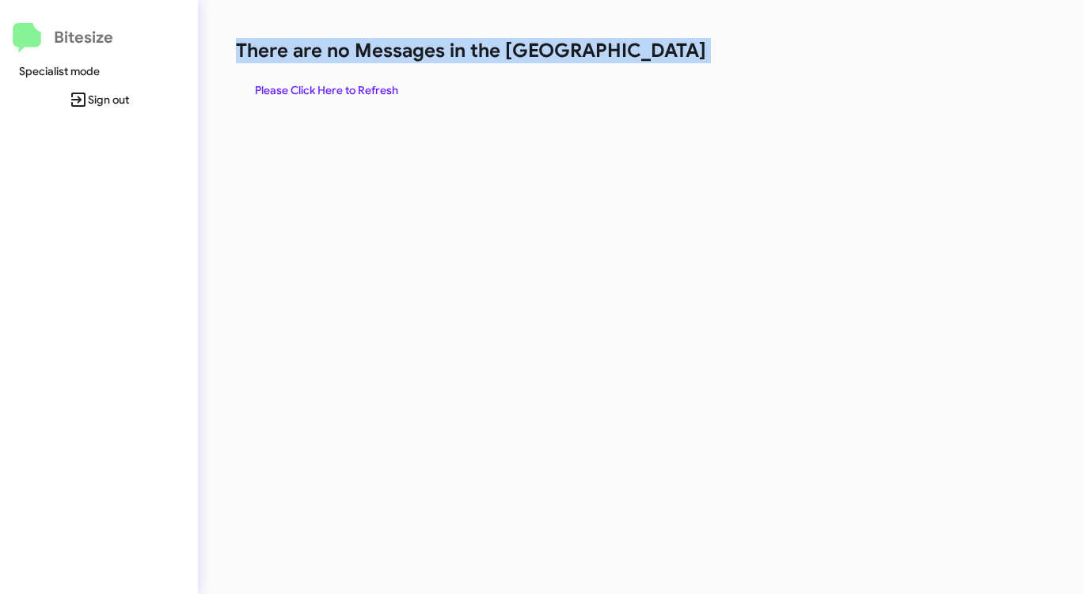
click at [663, 56] on h1 "There are no Messages in the [GEOGRAPHIC_DATA]" at bounding box center [567, 50] width 662 height 25
click at [394, 79] on span "Please Click Here to Refresh" at bounding box center [326, 90] width 143 height 28
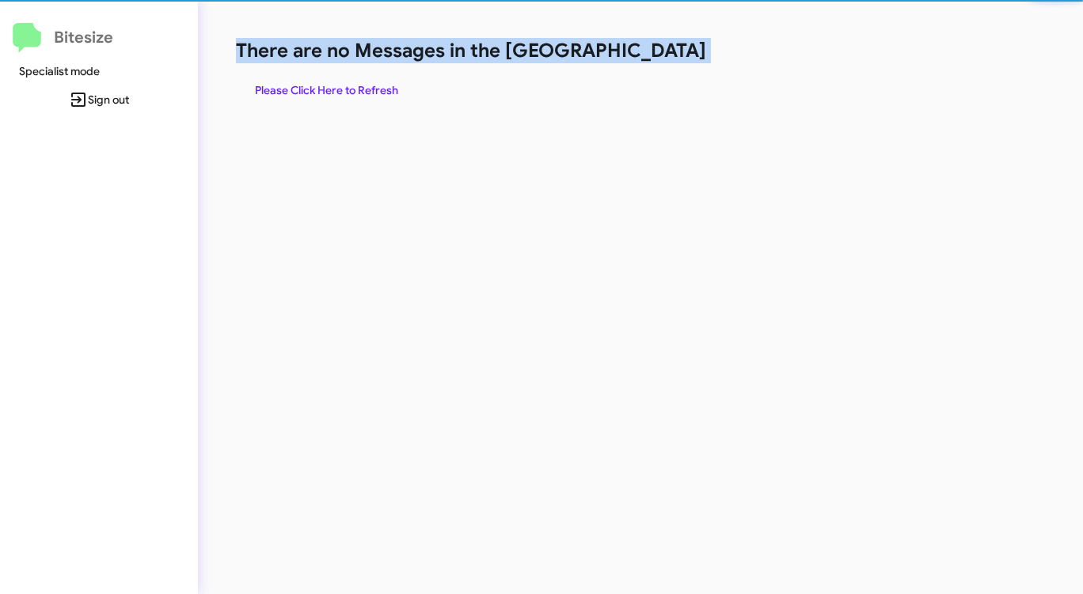
click at [394, 79] on span "Please Click Here to Refresh" at bounding box center [326, 90] width 143 height 28
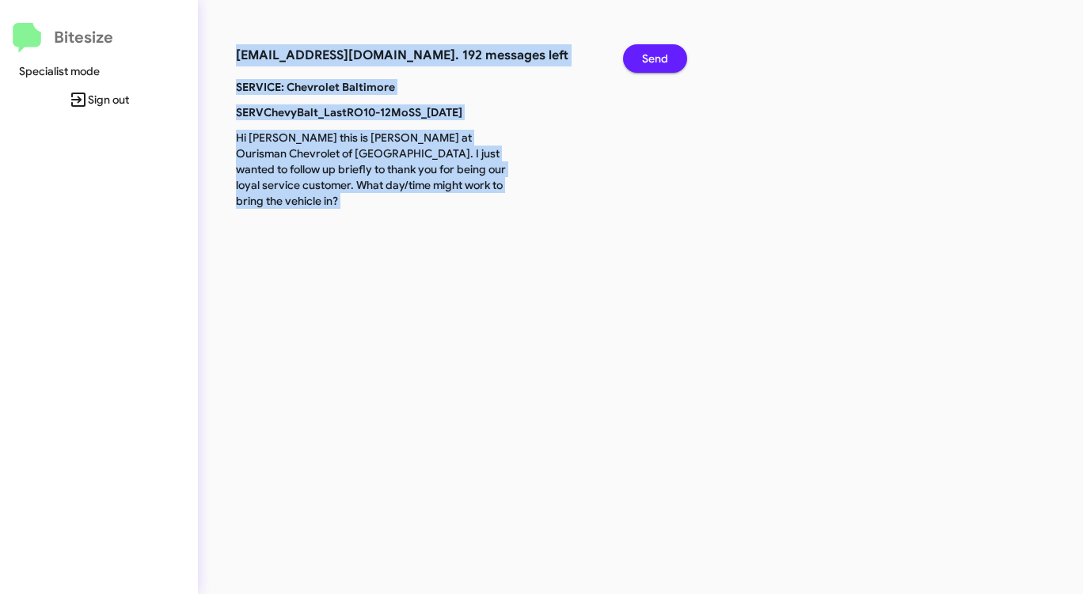
click at [655, 56] on span "Send" at bounding box center [655, 58] width 26 height 28
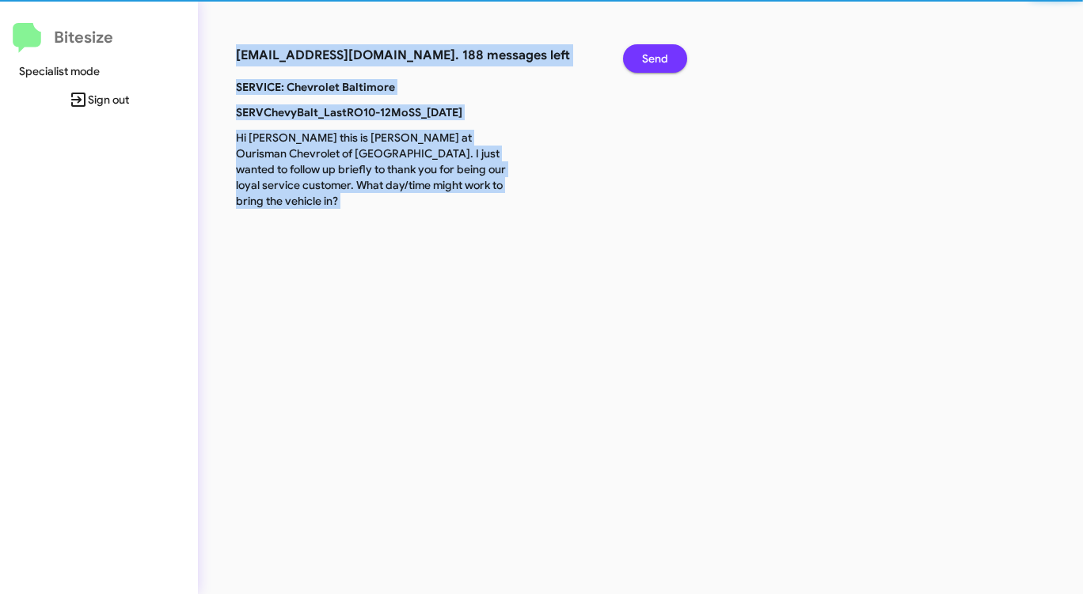
click at [655, 56] on span "Send" at bounding box center [655, 58] width 26 height 28
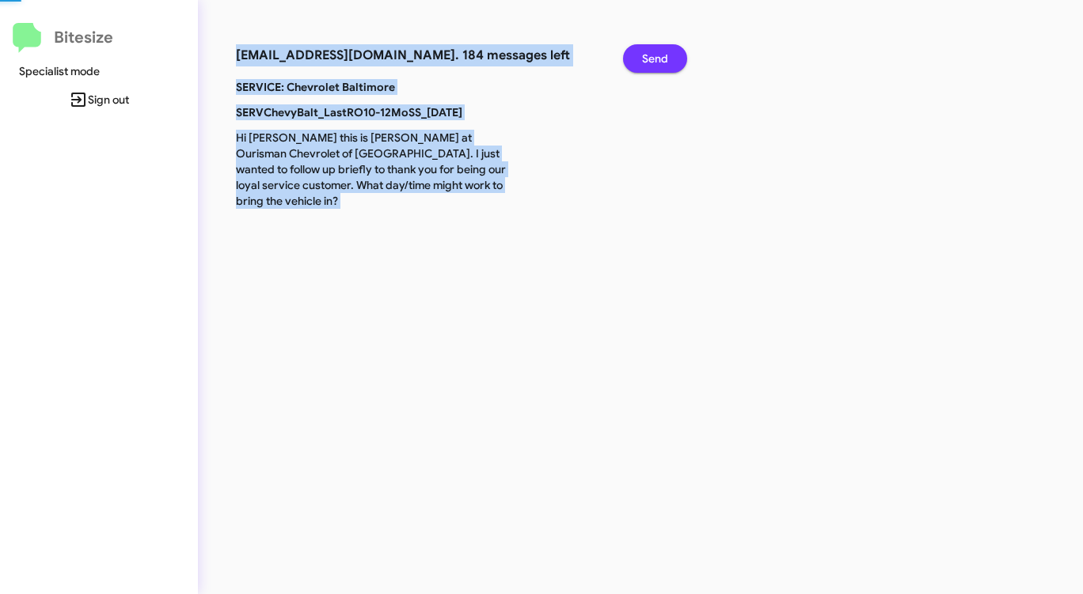
click at [655, 56] on span "Send" at bounding box center [655, 58] width 26 height 28
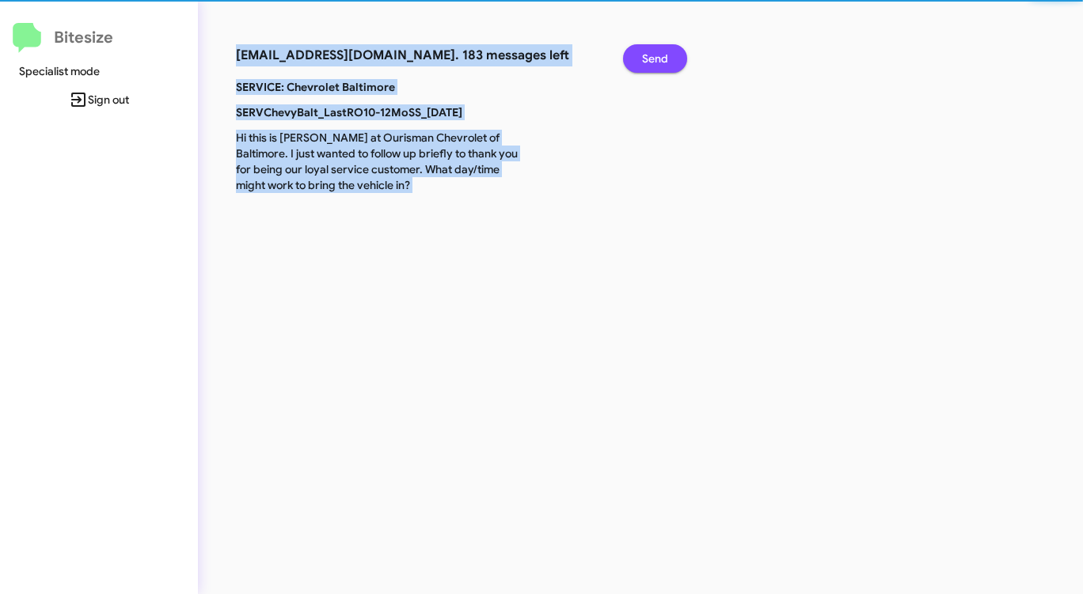
click at [655, 56] on span "Send" at bounding box center [655, 58] width 26 height 28
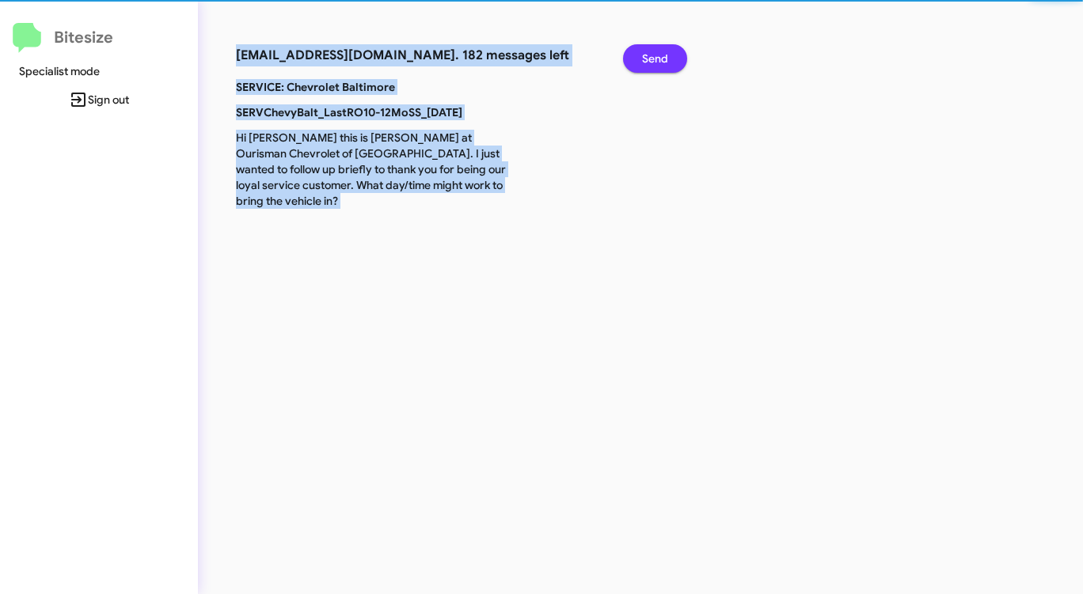
click at [655, 56] on span "Send" at bounding box center [655, 58] width 26 height 28
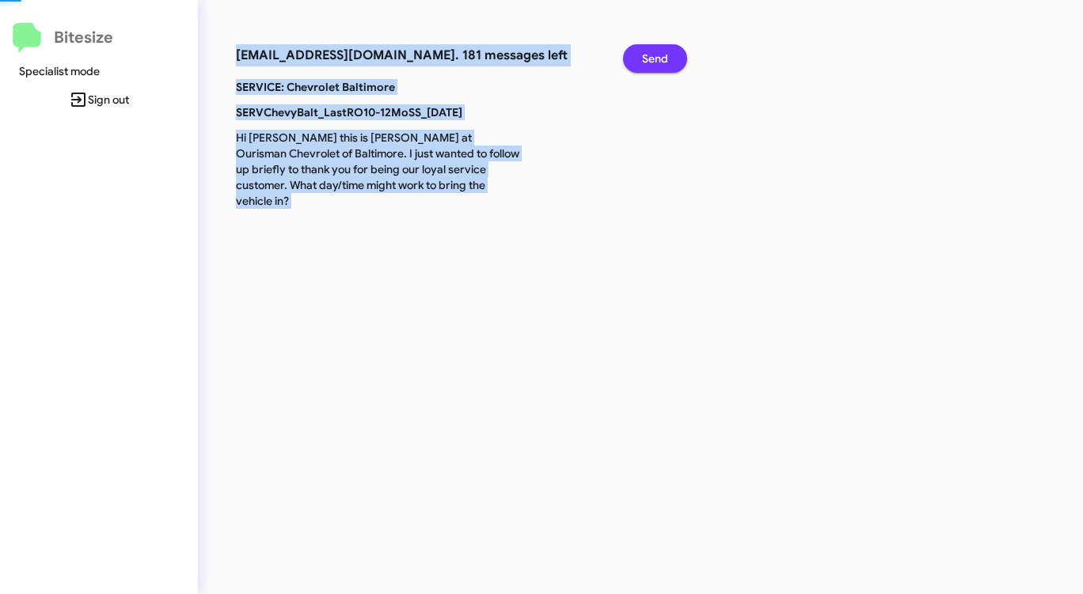
click at [655, 56] on span "Send" at bounding box center [655, 58] width 26 height 28
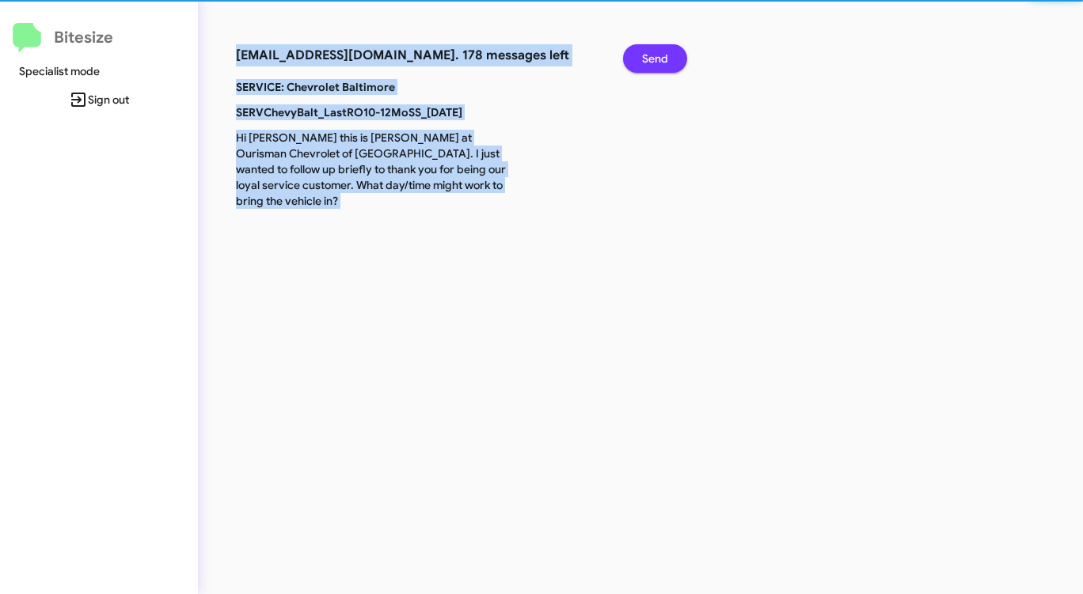
click at [655, 56] on span "Send" at bounding box center [655, 58] width 26 height 28
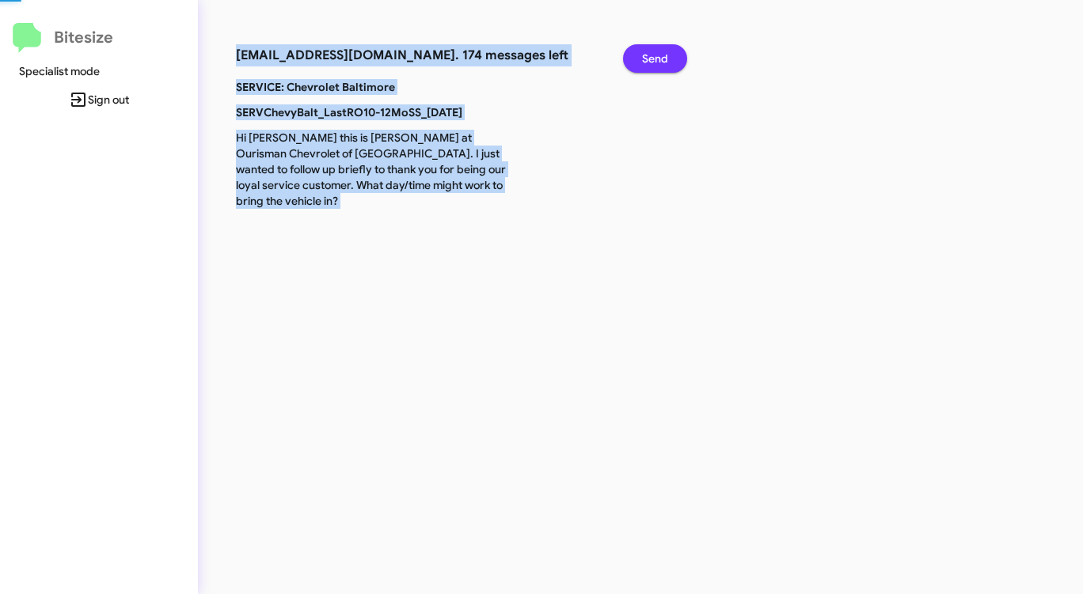
click at [655, 56] on span "Send" at bounding box center [655, 58] width 26 height 28
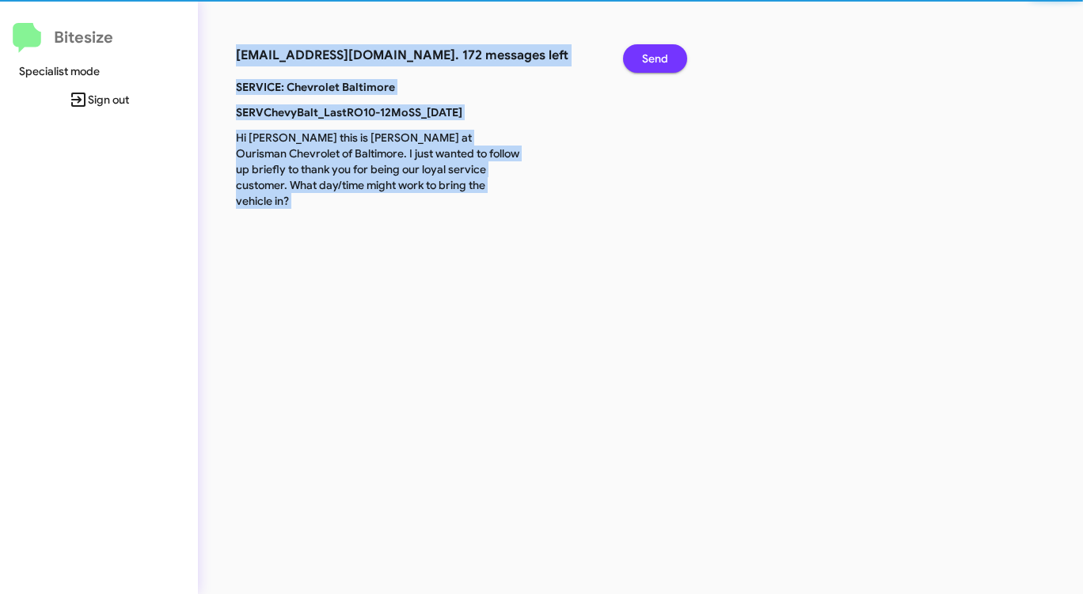
click at [655, 56] on span "Send" at bounding box center [655, 58] width 26 height 28
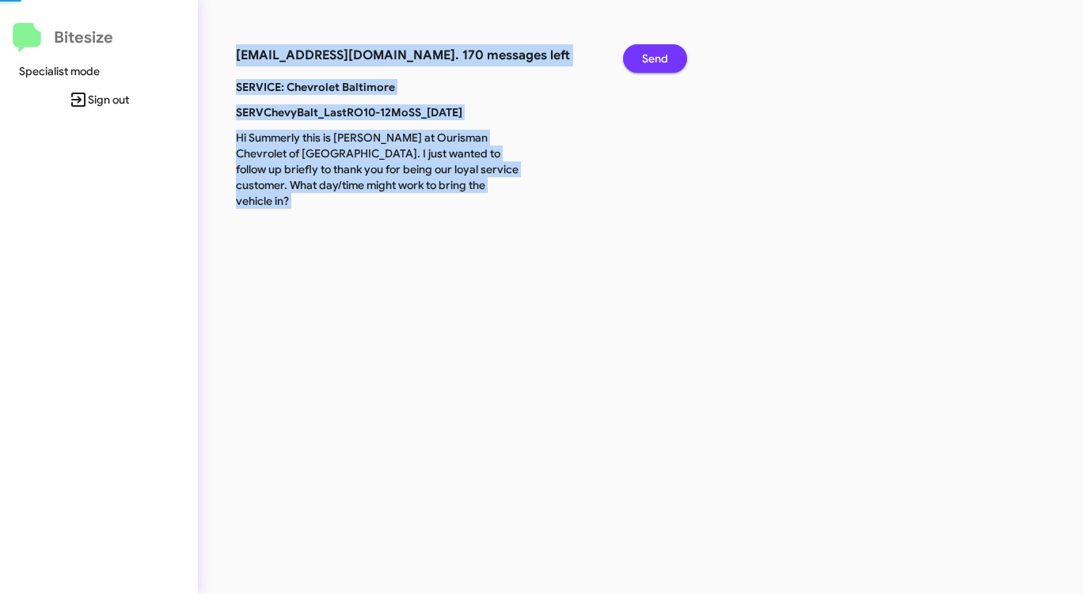
click at [655, 56] on span "Send" at bounding box center [655, 58] width 26 height 28
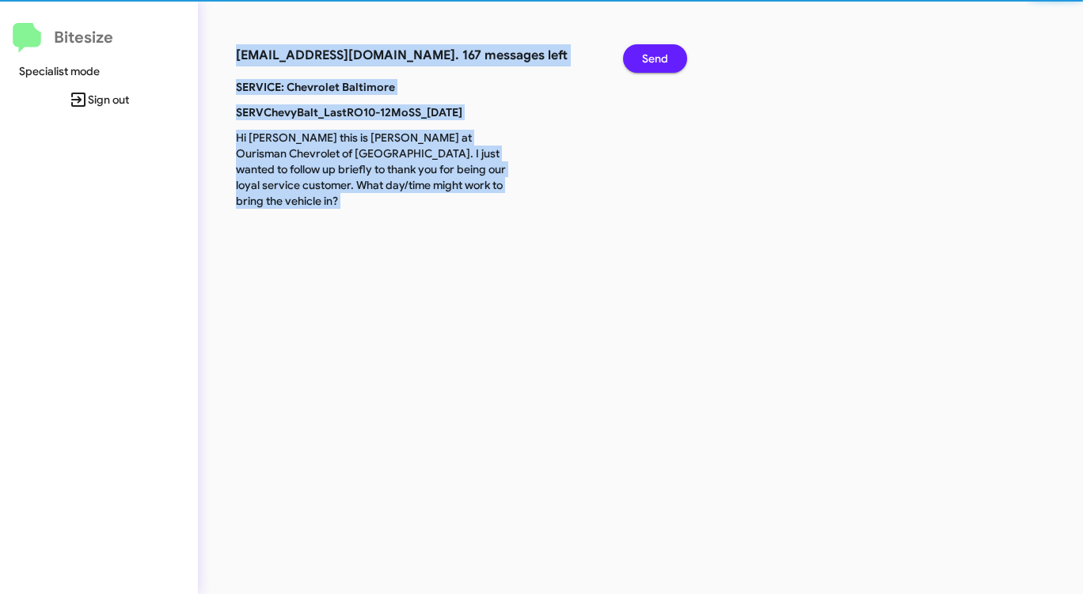
click at [655, 56] on span "Send" at bounding box center [655, 58] width 26 height 28
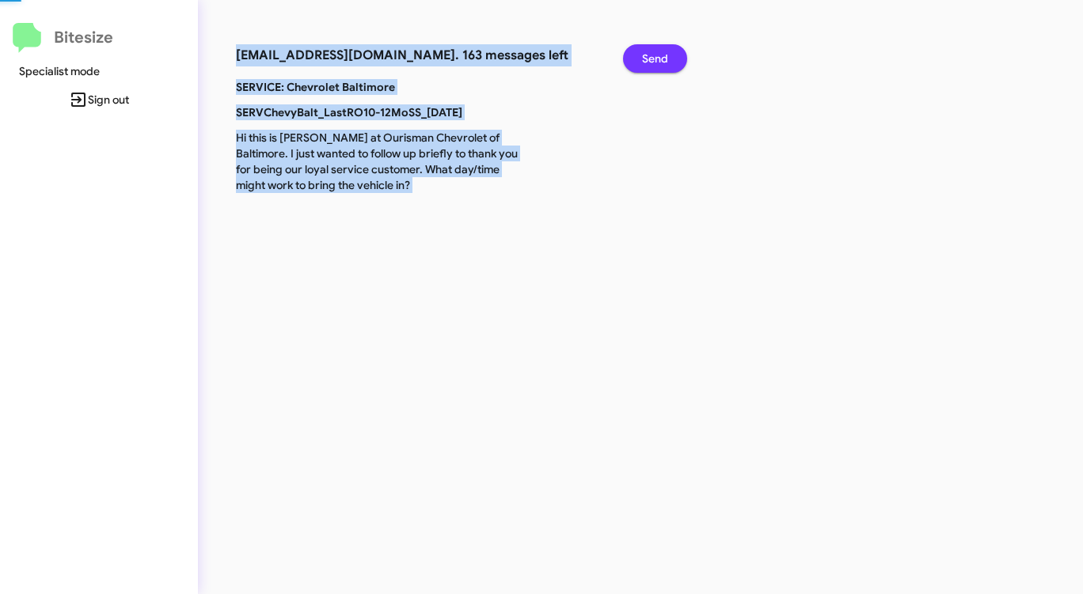
click at [655, 56] on span "Send" at bounding box center [655, 58] width 26 height 28
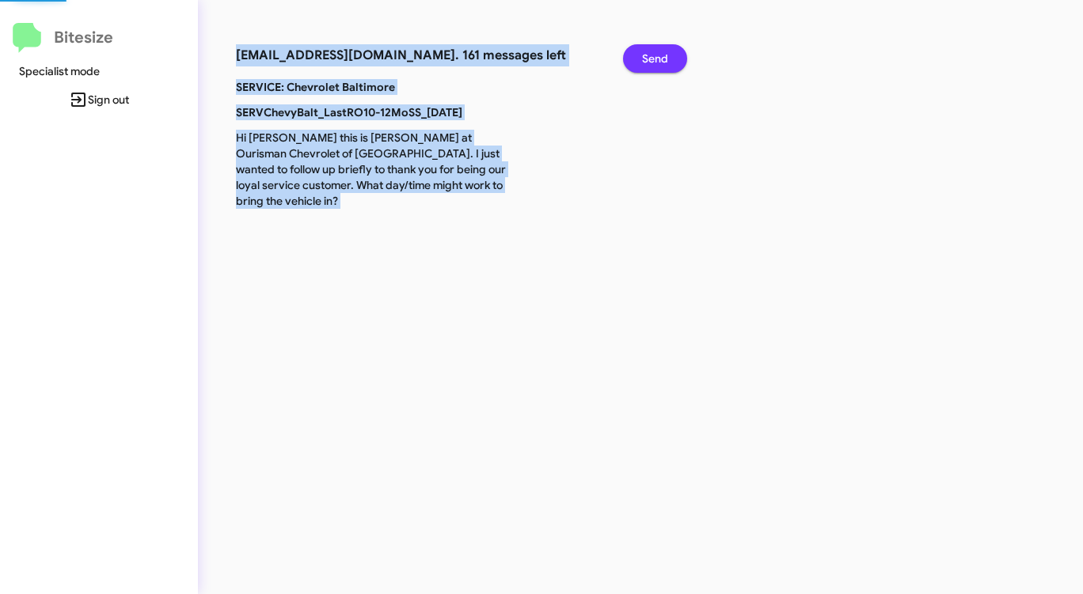
click at [655, 56] on span "Send" at bounding box center [655, 58] width 26 height 28
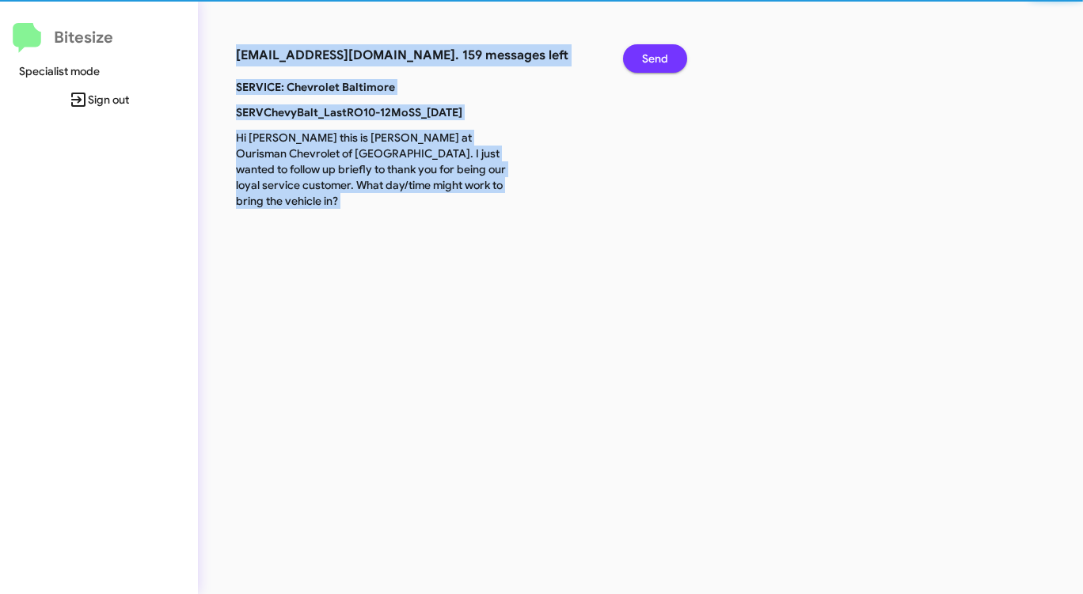
click at [655, 56] on span "Send" at bounding box center [655, 58] width 26 height 28
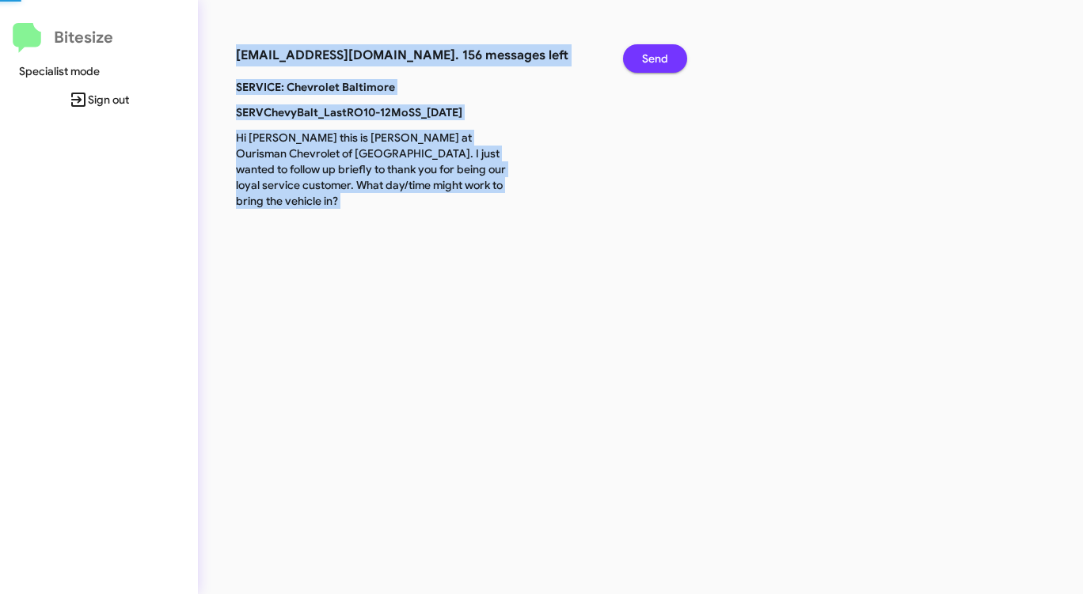
click at [655, 56] on span "Send" at bounding box center [655, 58] width 26 height 28
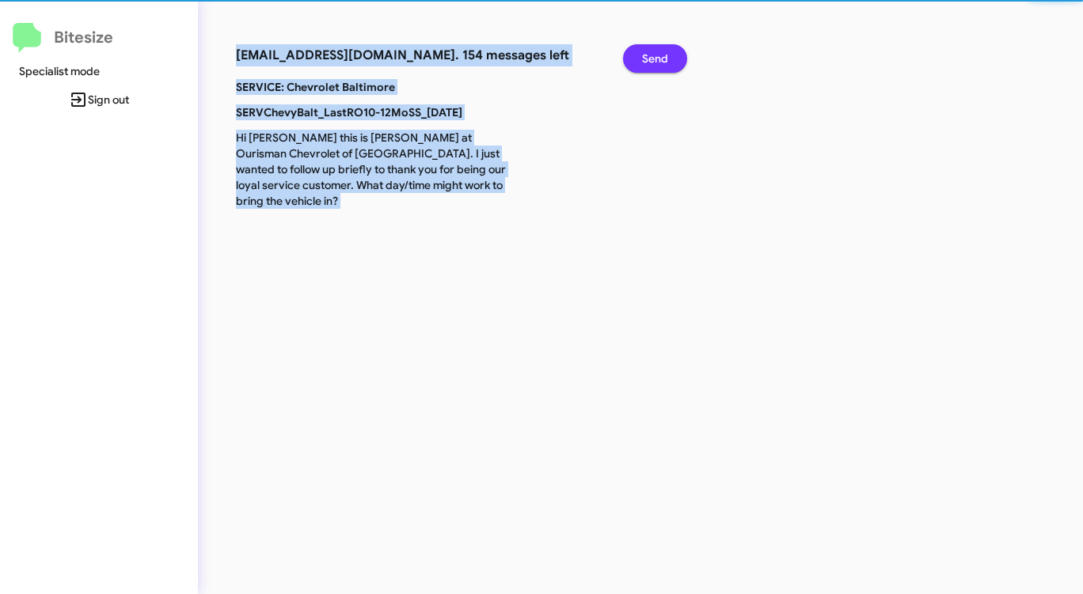
click at [655, 56] on span "Send" at bounding box center [655, 58] width 26 height 28
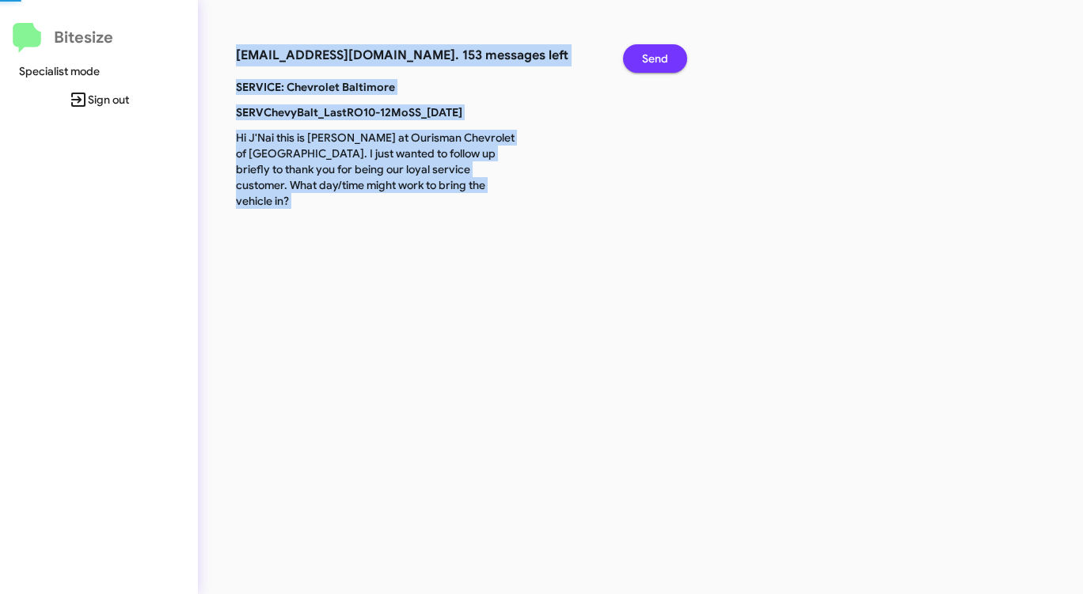
click at [655, 56] on span "Send" at bounding box center [655, 58] width 26 height 28
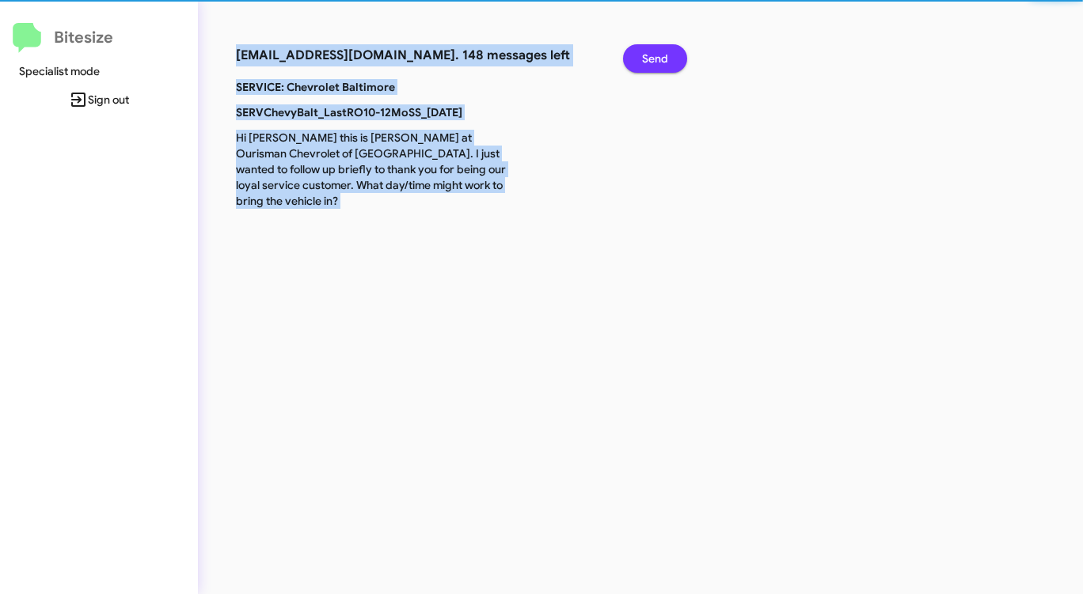
click at [655, 56] on span "Send" at bounding box center [655, 58] width 26 height 28
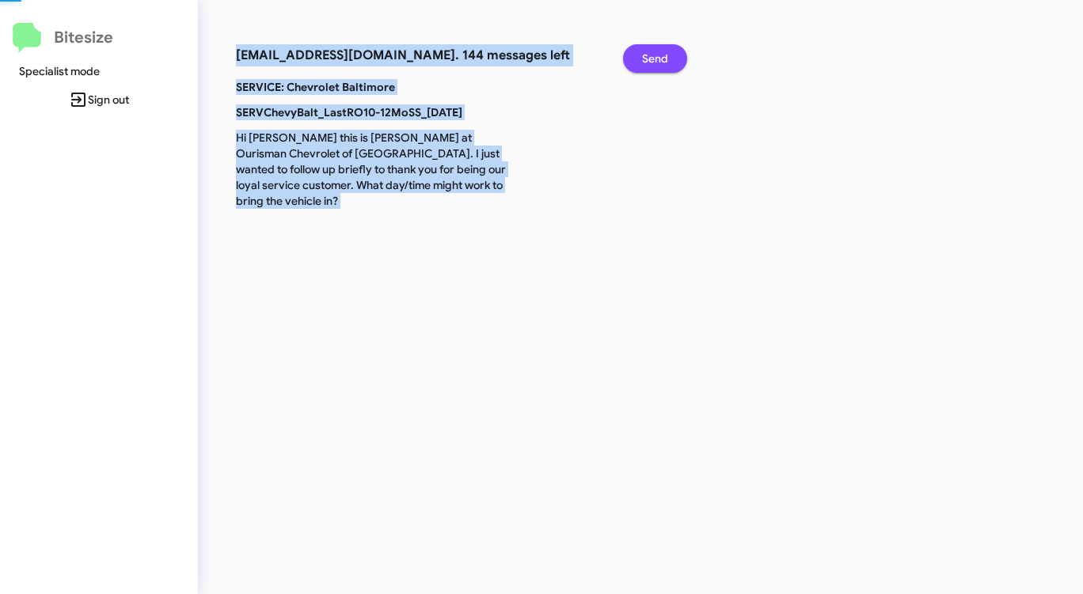
click at [655, 56] on span "Send" at bounding box center [655, 58] width 26 height 28
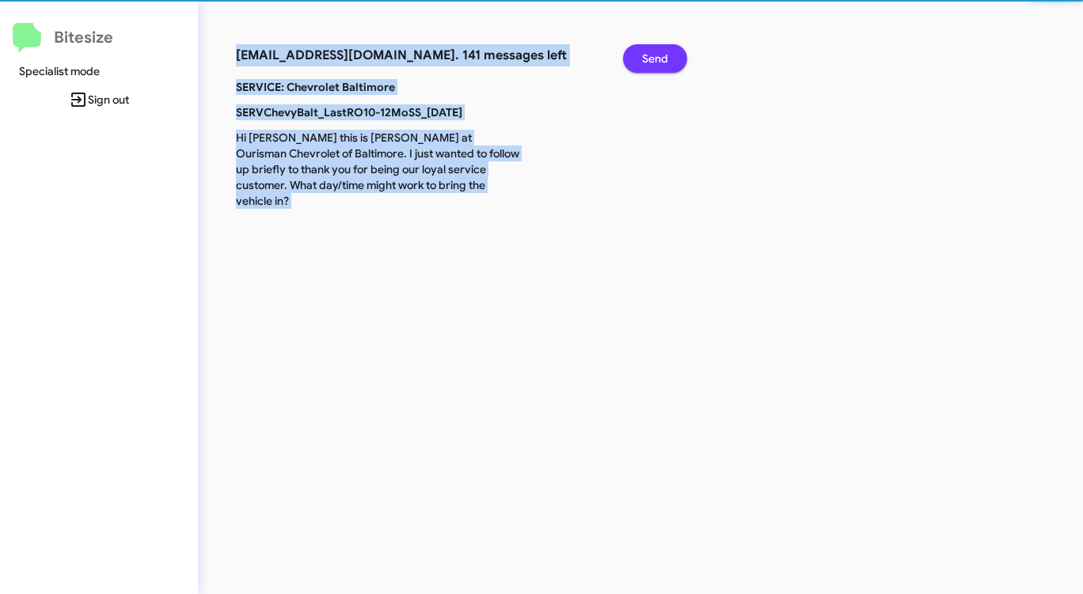
click at [655, 56] on span "Send" at bounding box center [655, 58] width 26 height 28
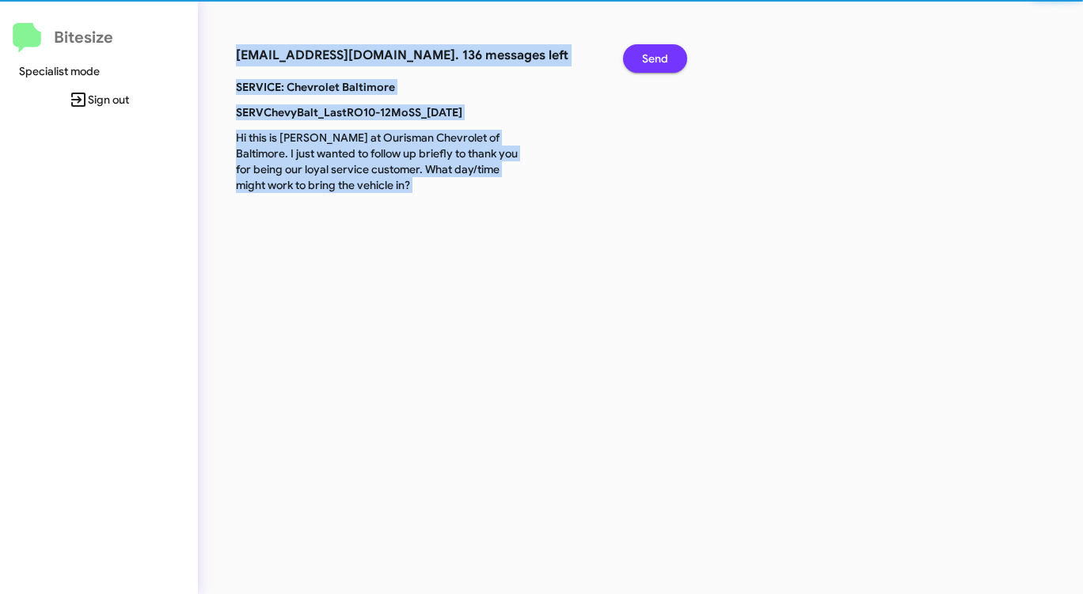
click at [655, 56] on span "Send" at bounding box center [655, 58] width 26 height 28
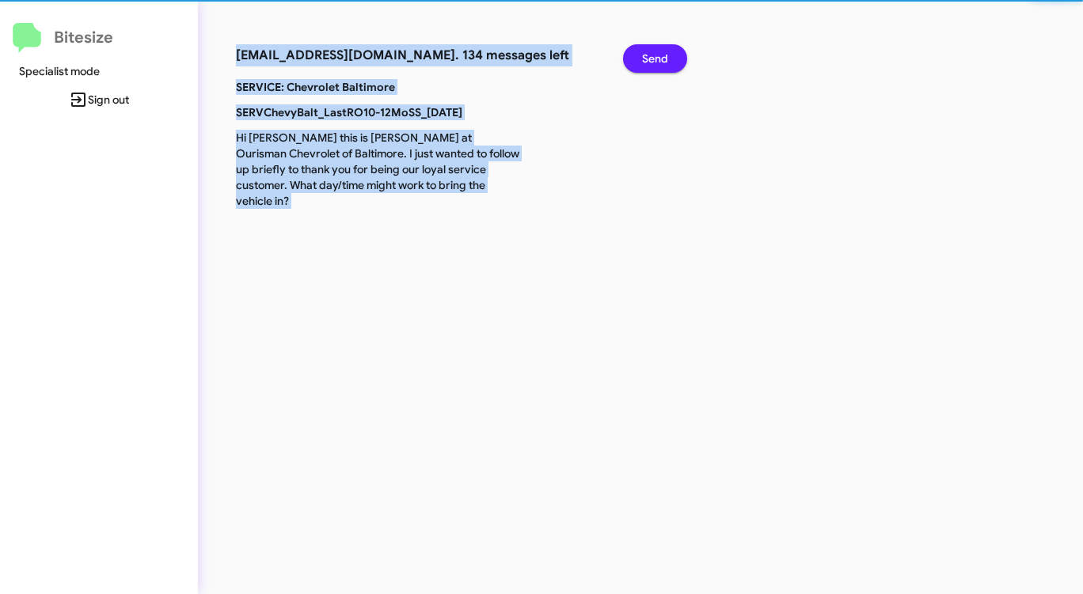
click at [655, 56] on span "Send" at bounding box center [655, 58] width 26 height 28
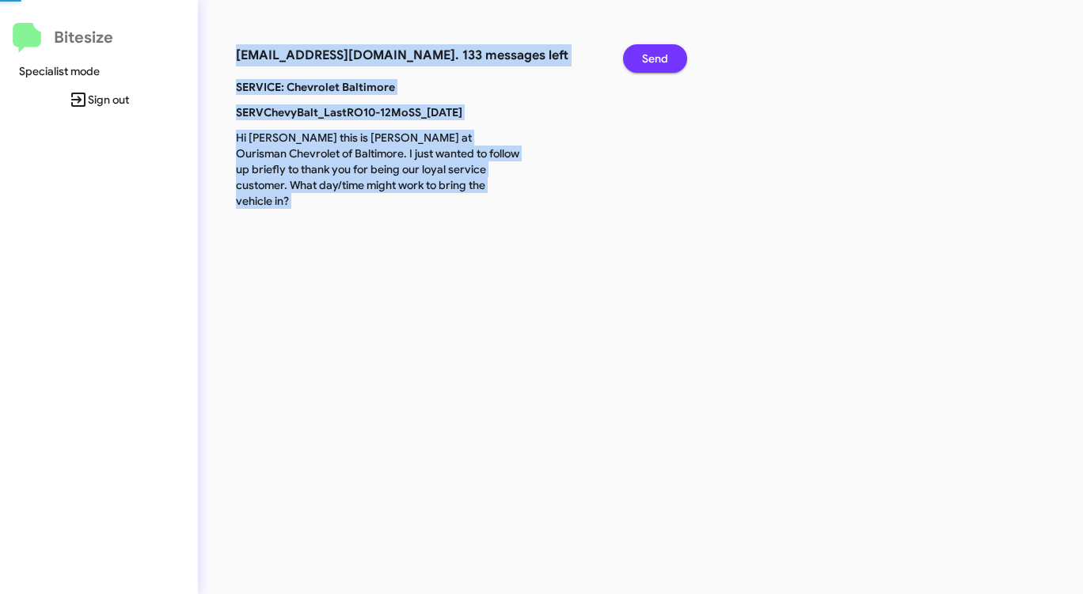
click at [655, 56] on span "Send" at bounding box center [655, 58] width 26 height 28
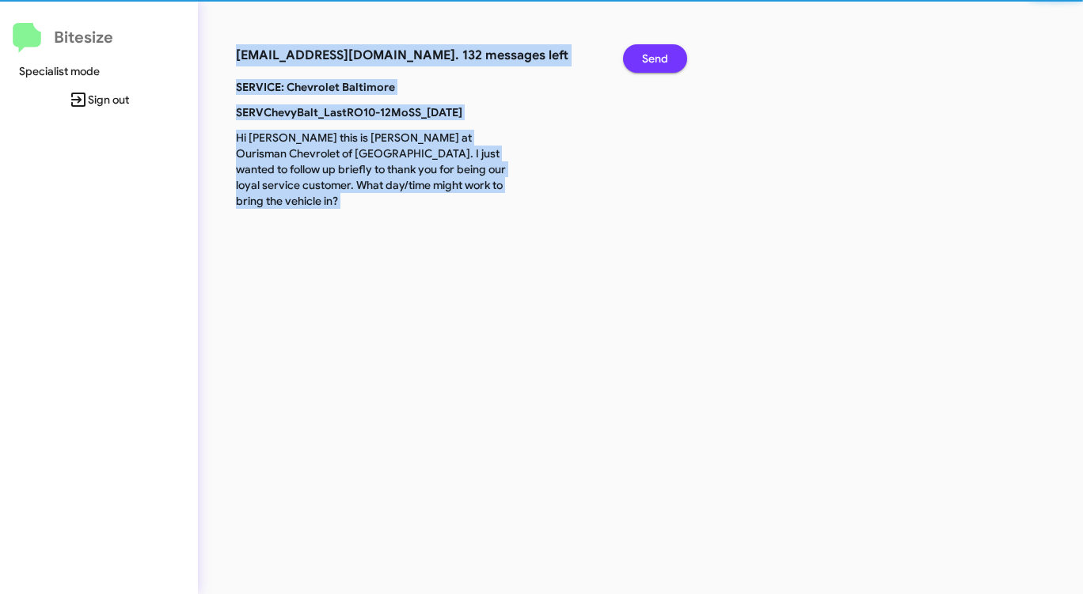
click at [655, 56] on span "Send" at bounding box center [655, 58] width 26 height 28
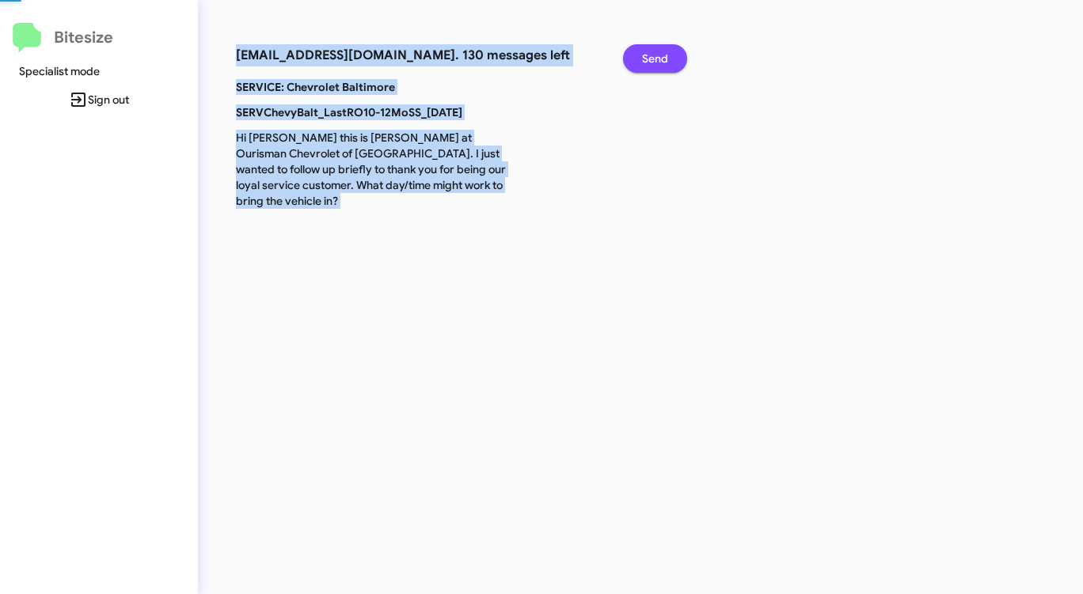
click at [655, 56] on span "Send" at bounding box center [655, 58] width 26 height 28
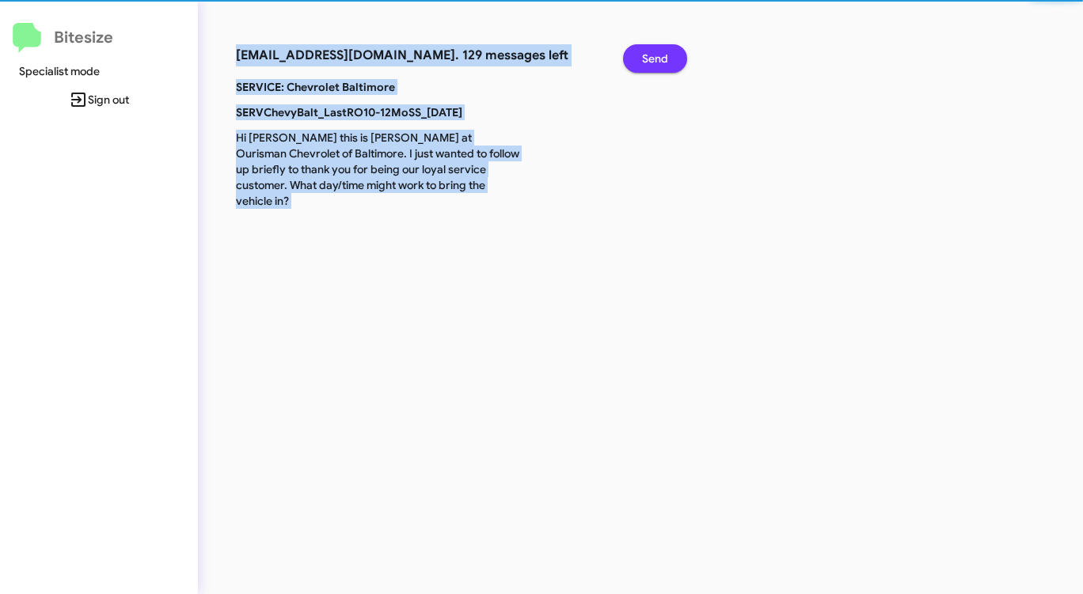
click at [655, 56] on span "Send" at bounding box center [655, 58] width 26 height 28
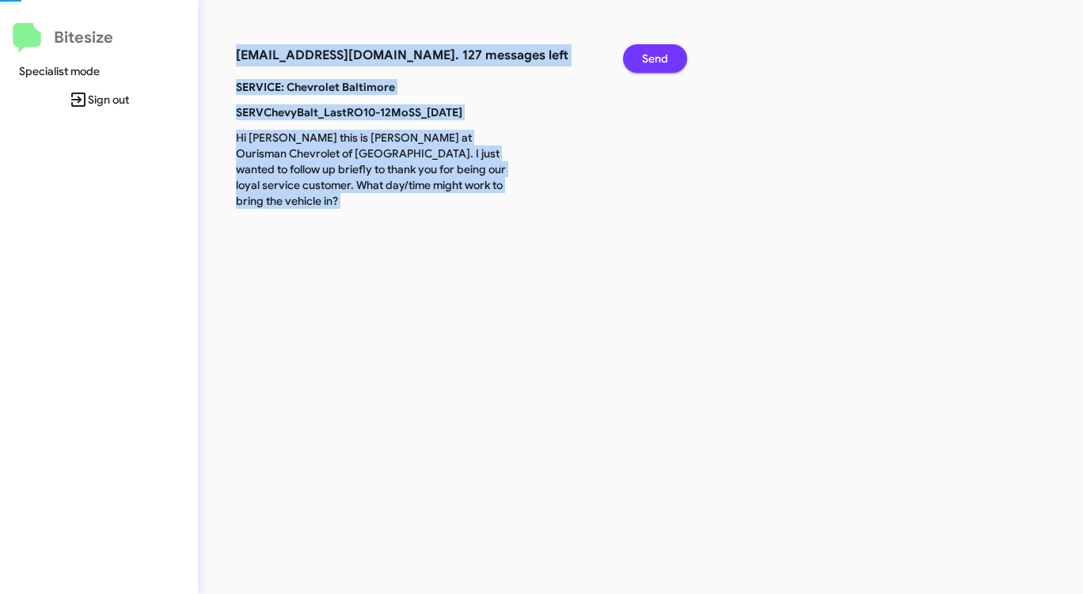
click at [655, 56] on span "Send" at bounding box center [655, 58] width 26 height 28
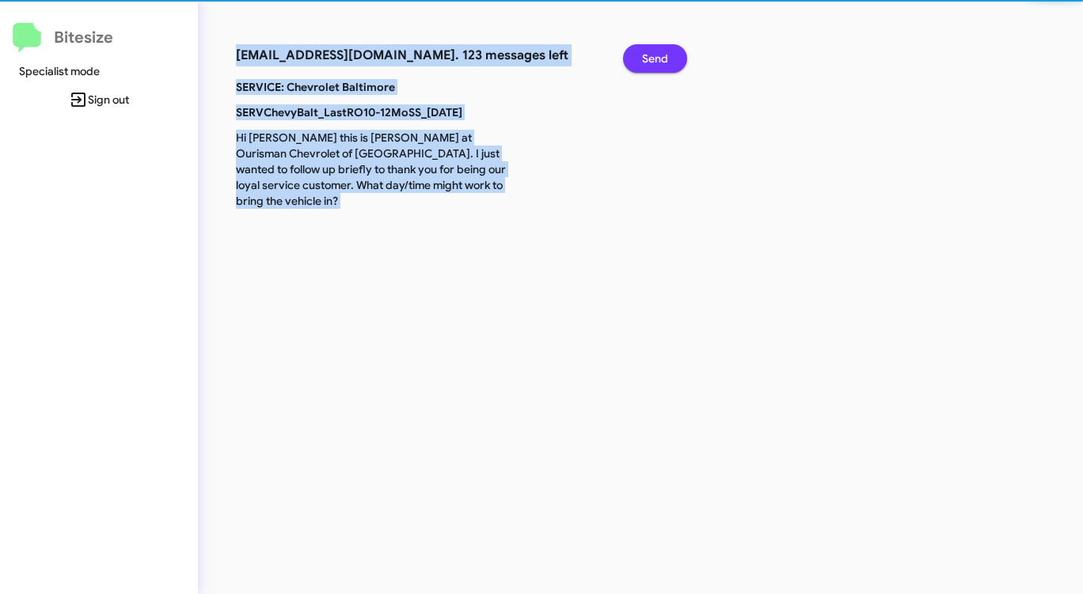
click at [655, 56] on span "Send" at bounding box center [655, 58] width 26 height 28
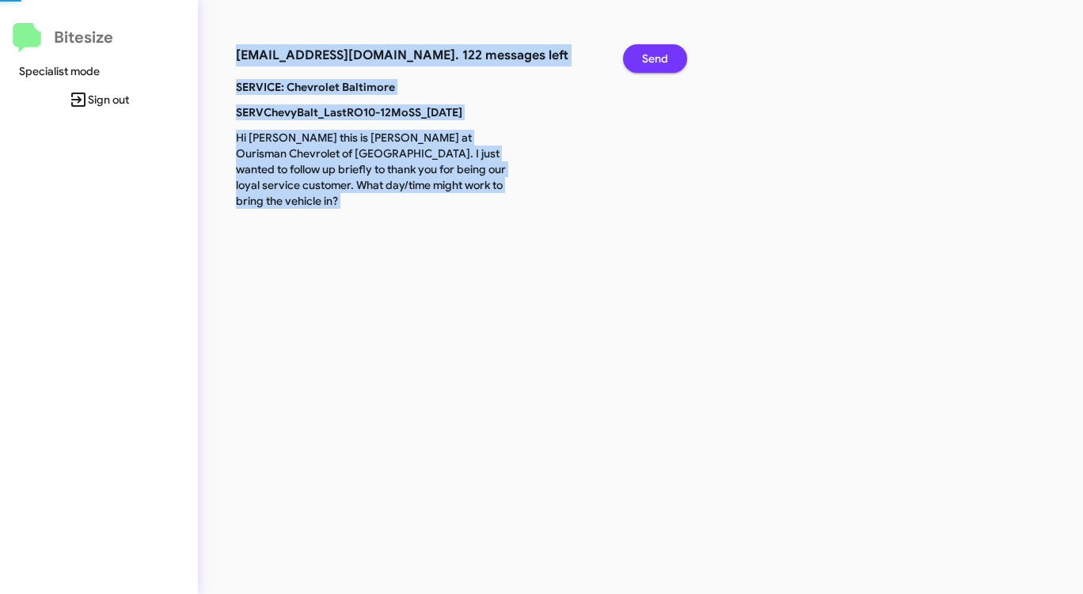
click at [655, 56] on span "Send" at bounding box center [655, 58] width 26 height 28
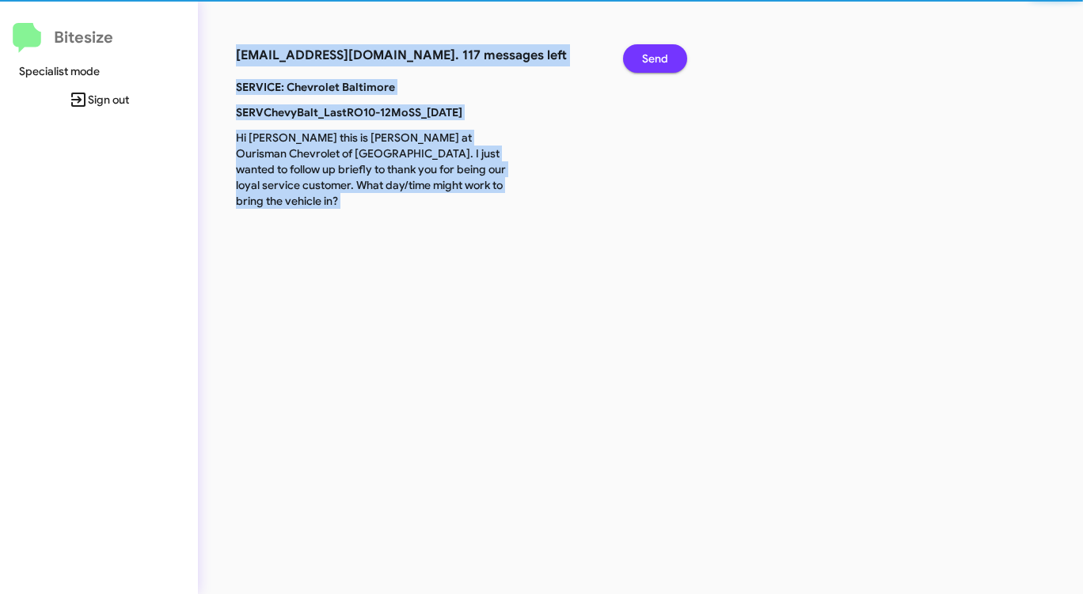
click at [655, 56] on span "Send" at bounding box center [655, 58] width 26 height 28
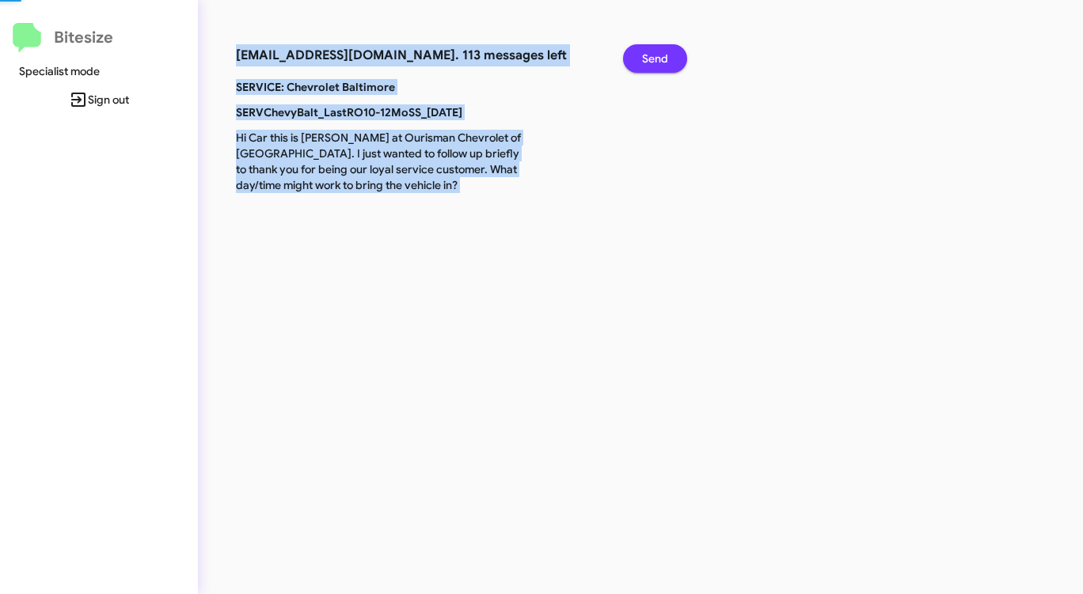
click at [655, 56] on span "Send" at bounding box center [655, 58] width 26 height 28
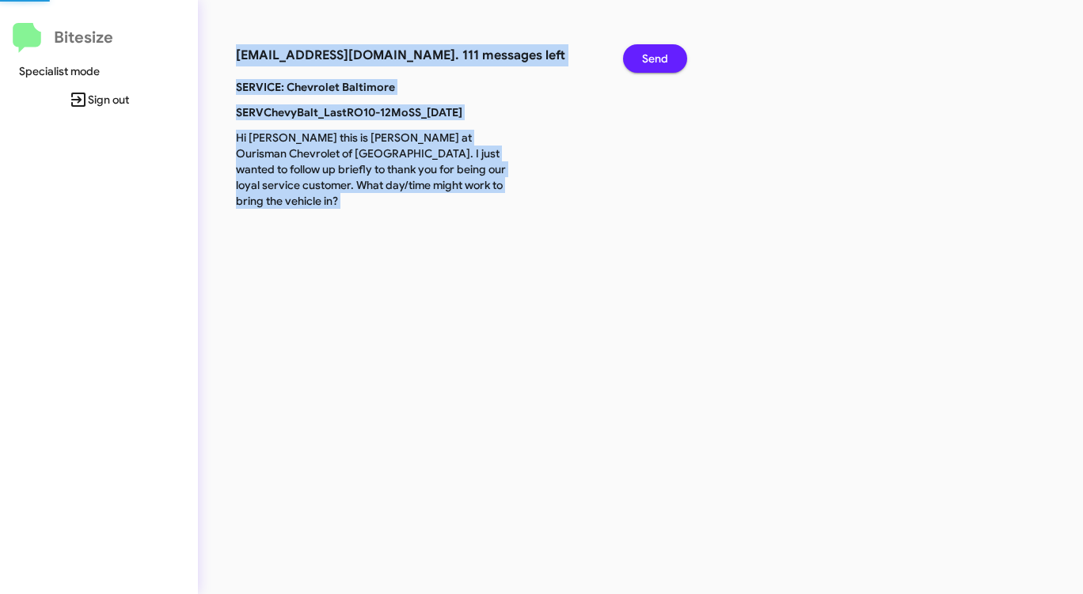
click at [655, 56] on span "Send" at bounding box center [655, 58] width 26 height 28
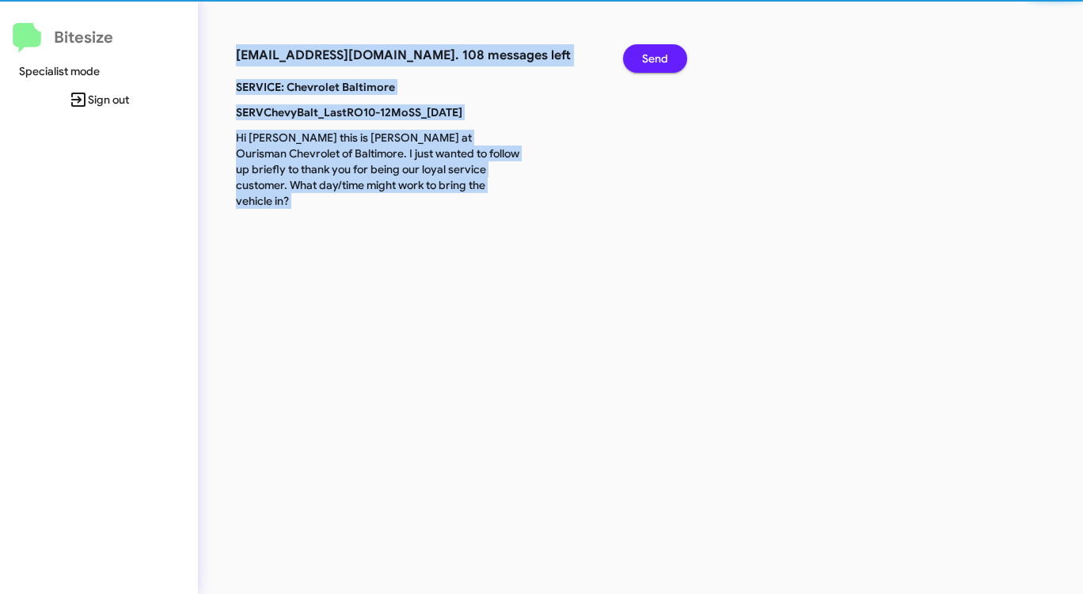
click at [655, 56] on span "Send" at bounding box center [655, 58] width 26 height 28
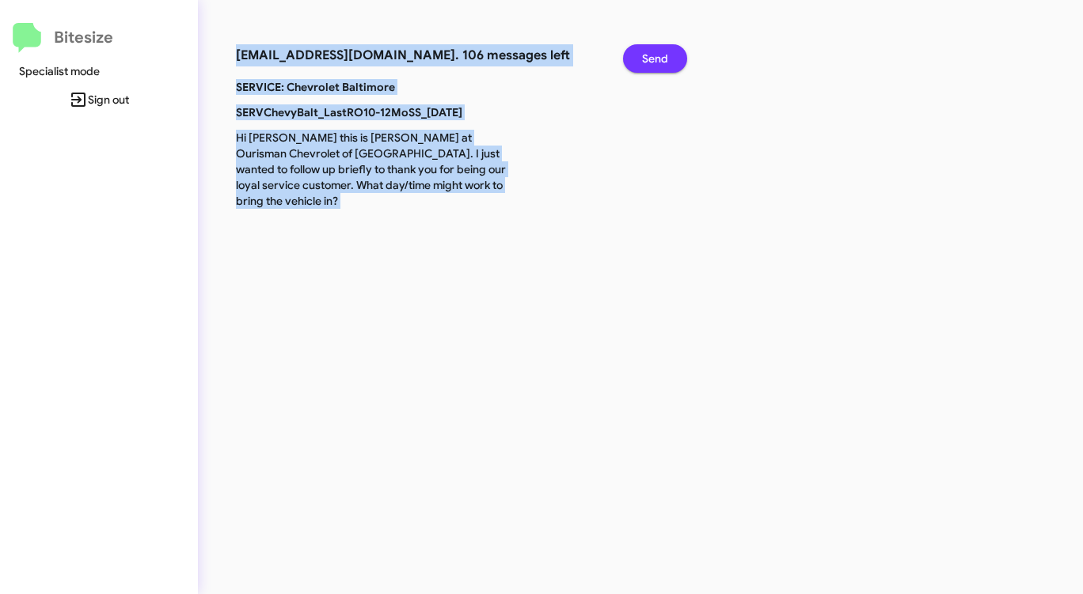
click at [655, 56] on span "Send" at bounding box center [655, 58] width 26 height 28
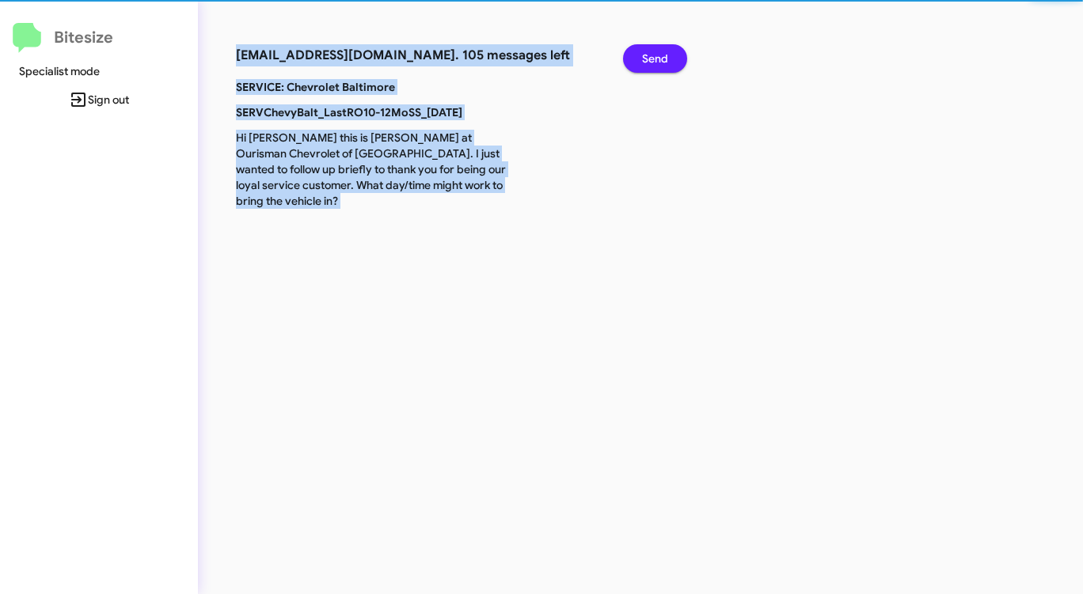
click at [655, 56] on span "Send" at bounding box center [655, 58] width 26 height 28
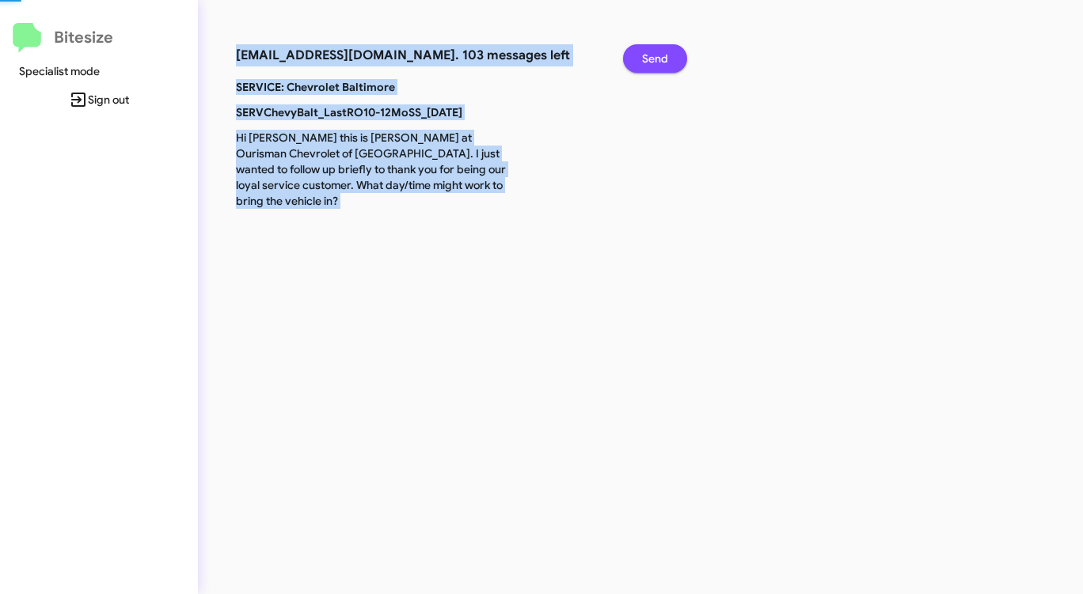
click at [655, 56] on span "Send" at bounding box center [655, 58] width 26 height 28
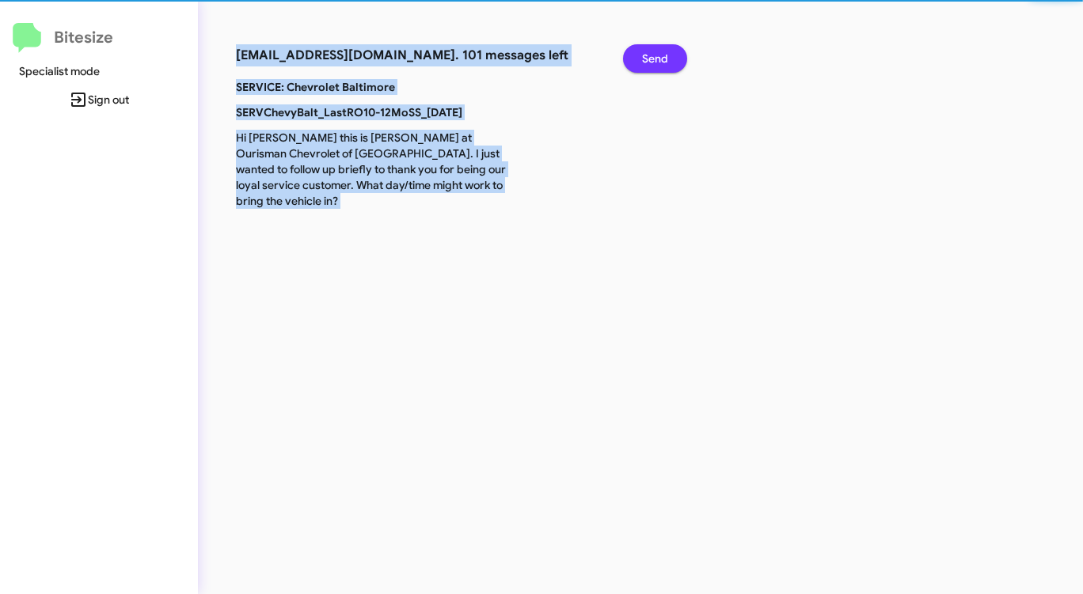
click at [655, 56] on span "Send" at bounding box center [655, 58] width 26 height 28
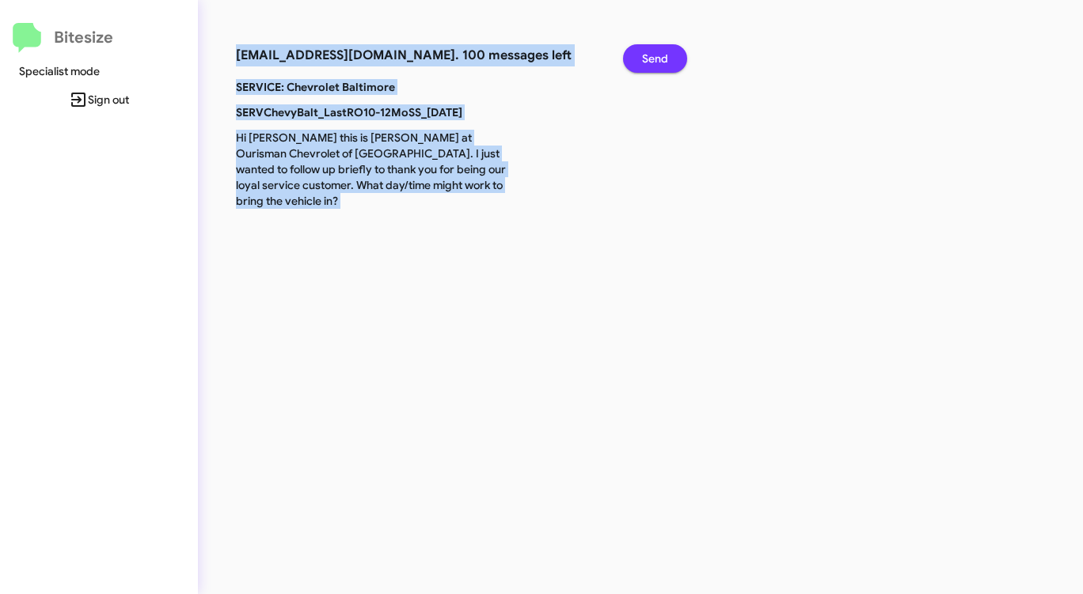
click at [655, 56] on span "Send" at bounding box center [655, 58] width 26 height 28
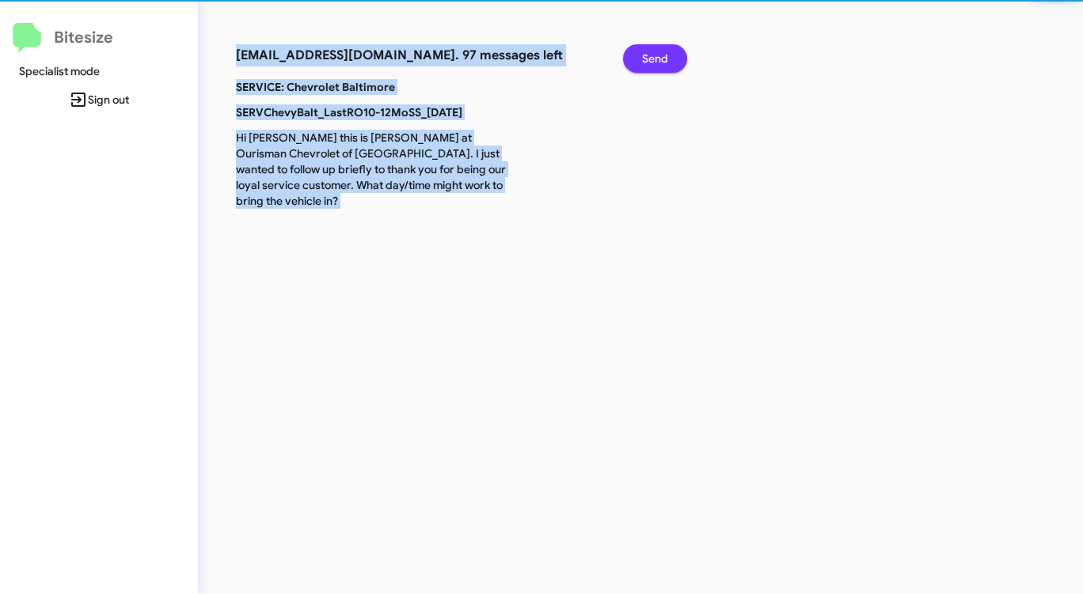
click at [655, 56] on span "Send" at bounding box center [655, 58] width 26 height 28
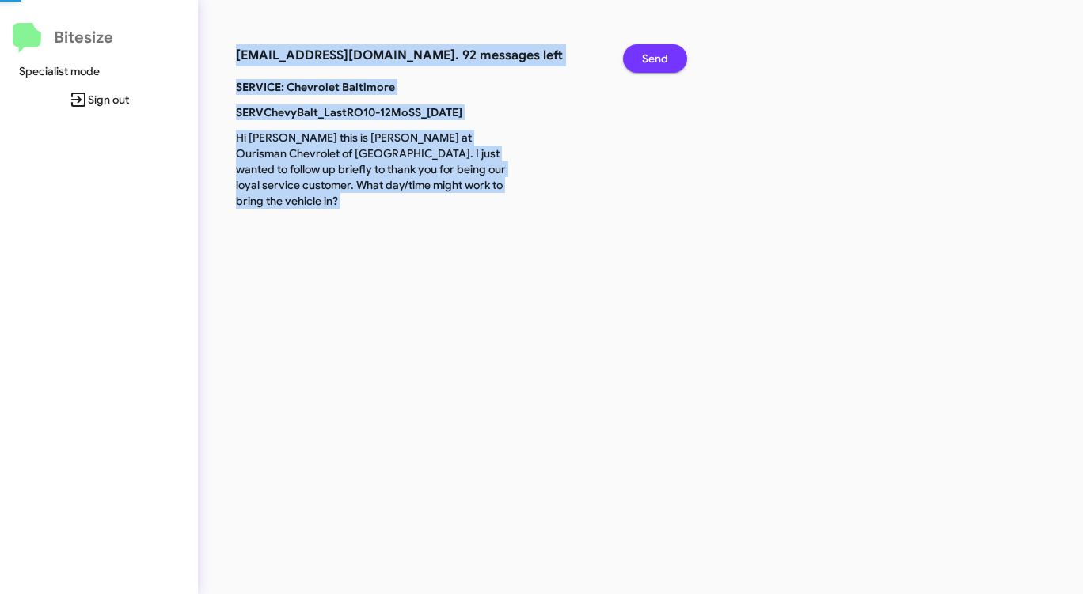
click at [655, 56] on span "Send" at bounding box center [655, 58] width 26 height 28
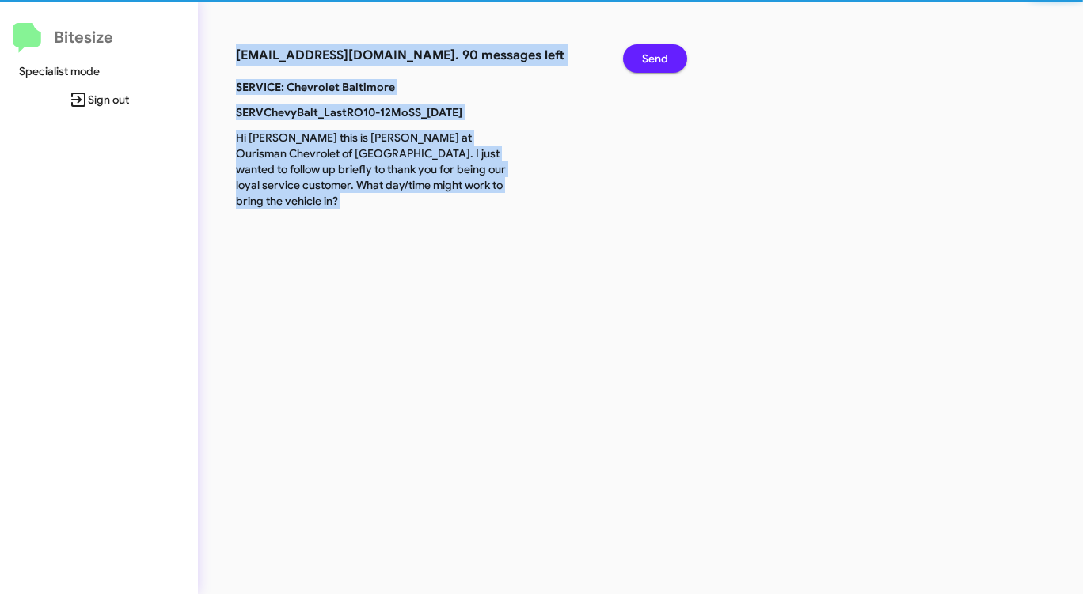
click at [655, 56] on span "Send" at bounding box center [655, 58] width 26 height 28
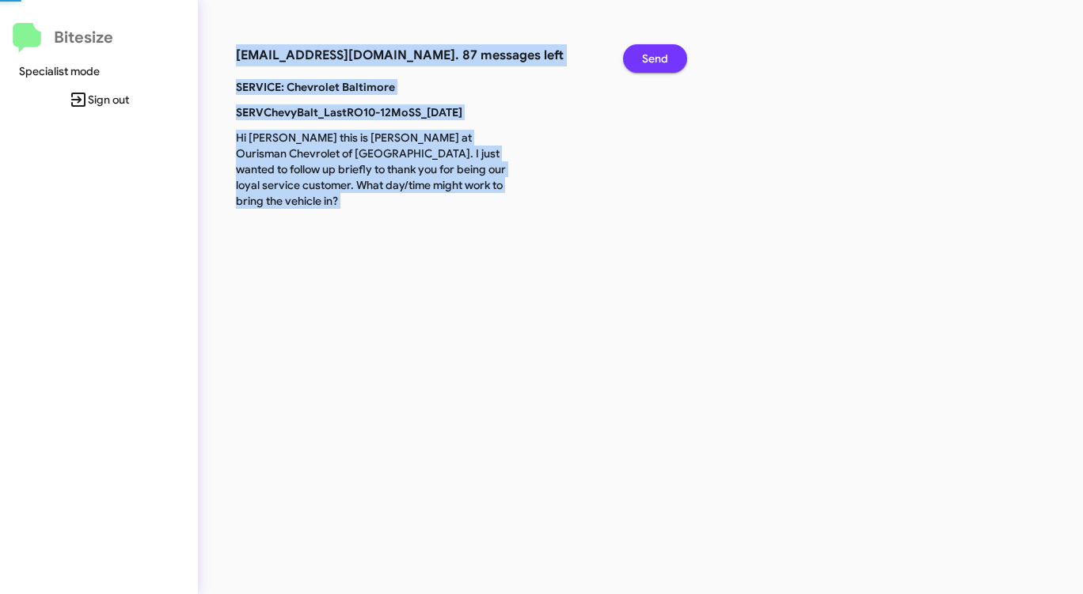
click at [655, 56] on span "Send" at bounding box center [655, 58] width 26 height 28
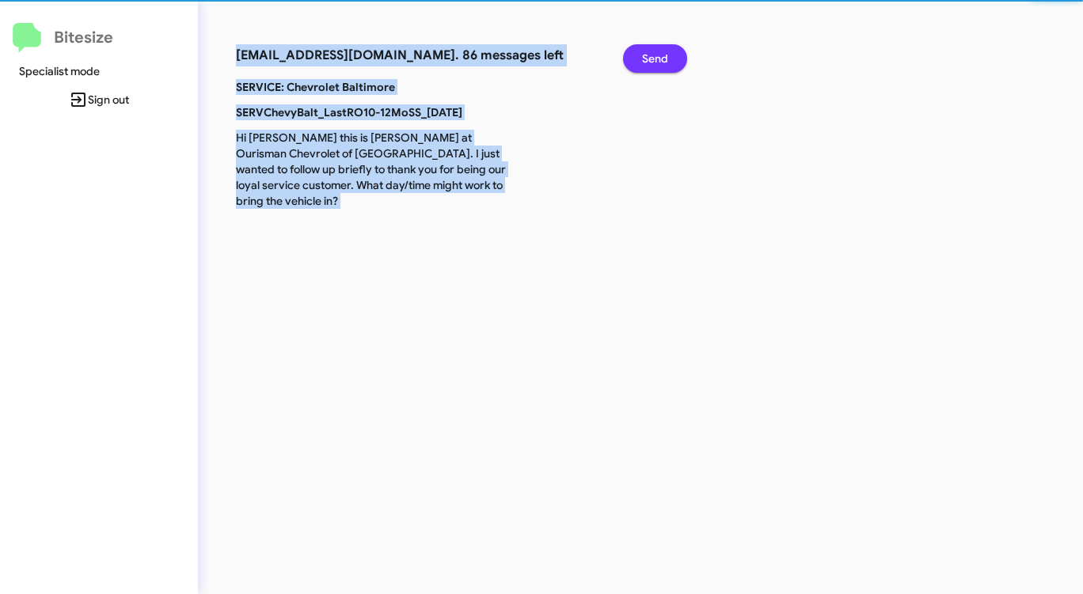
click at [655, 56] on span "Send" at bounding box center [655, 58] width 26 height 28
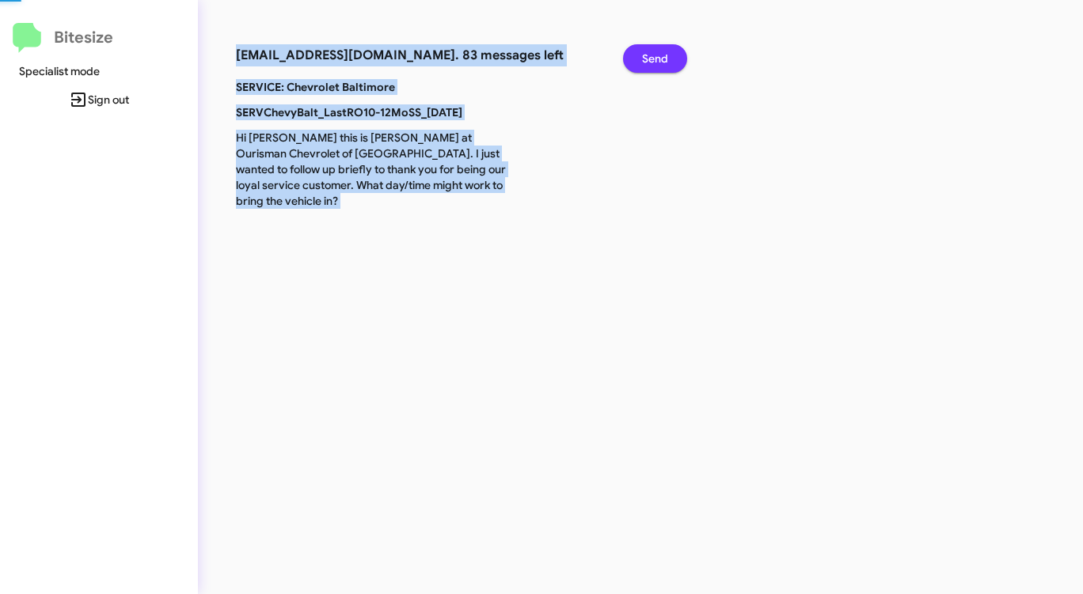
click at [655, 56] on span "Send" at bounding box center [655, 58] width 26 height 28
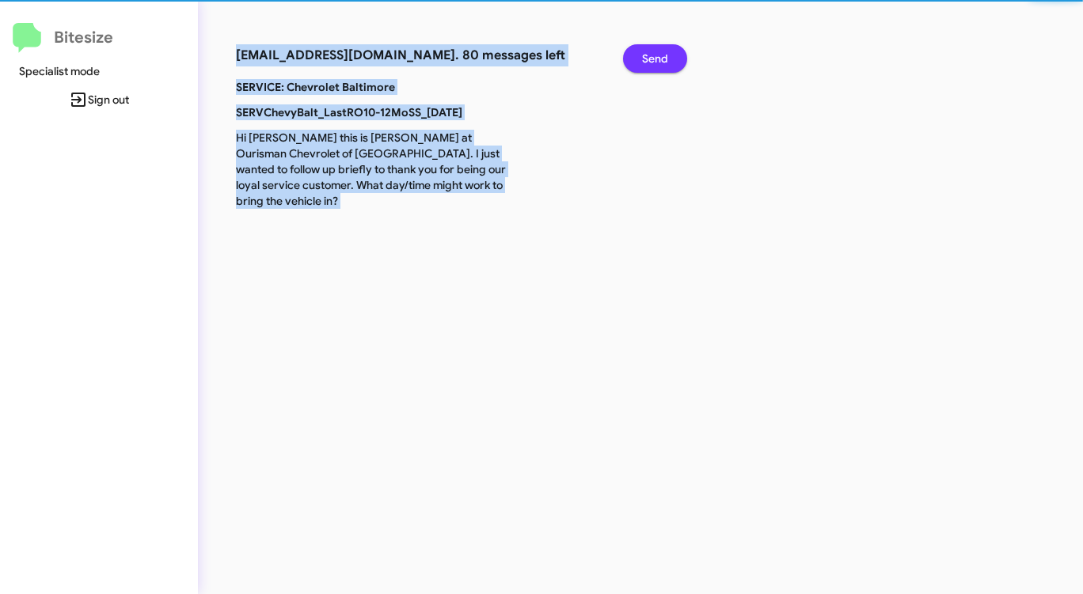
click at [655, 56] on span "Send" at bounding box center [655, 58] width 26 height 28
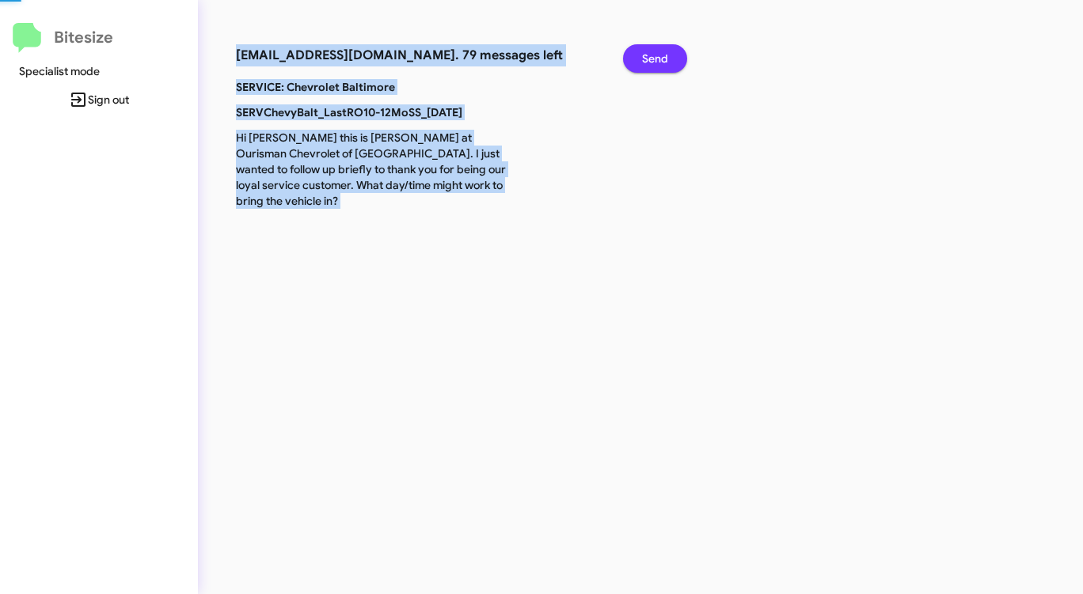
click at [655, 56] on span "Send" at bounding box center [655, 58] width 26 height 28
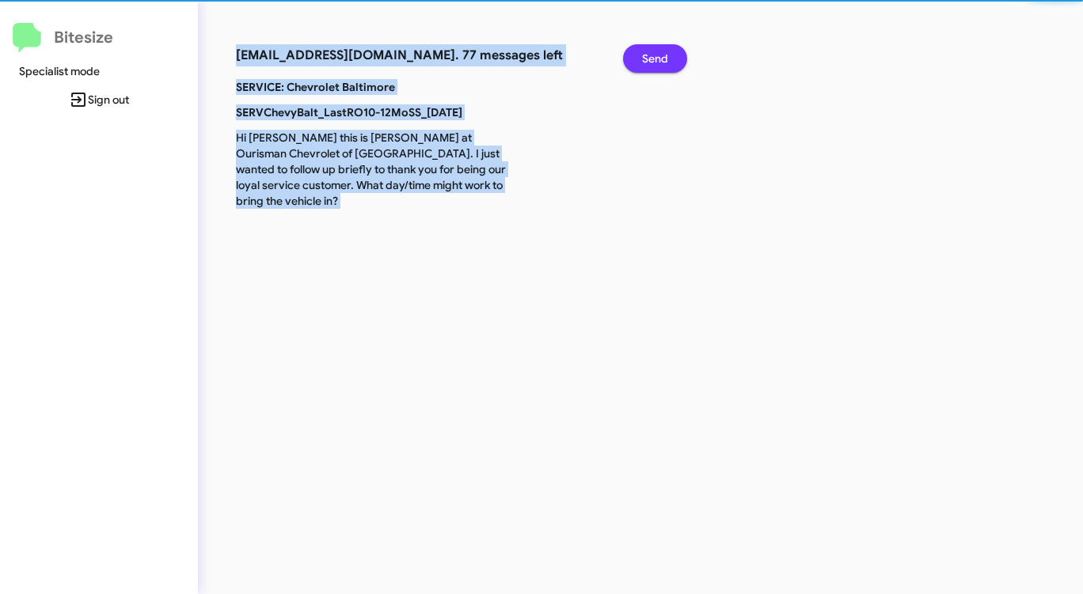
click at [655, 56] on span "Send" at bounding box center [655, 58] width 26 height 28
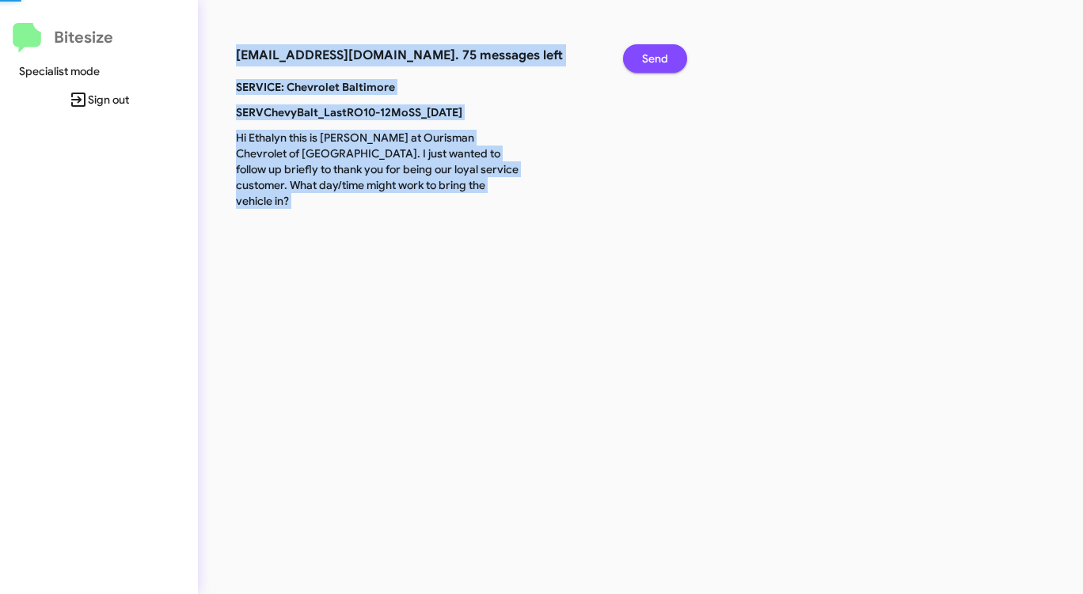
click at [655, 56] on span "Send" at bounding box center [655, 58] width 26 height 28
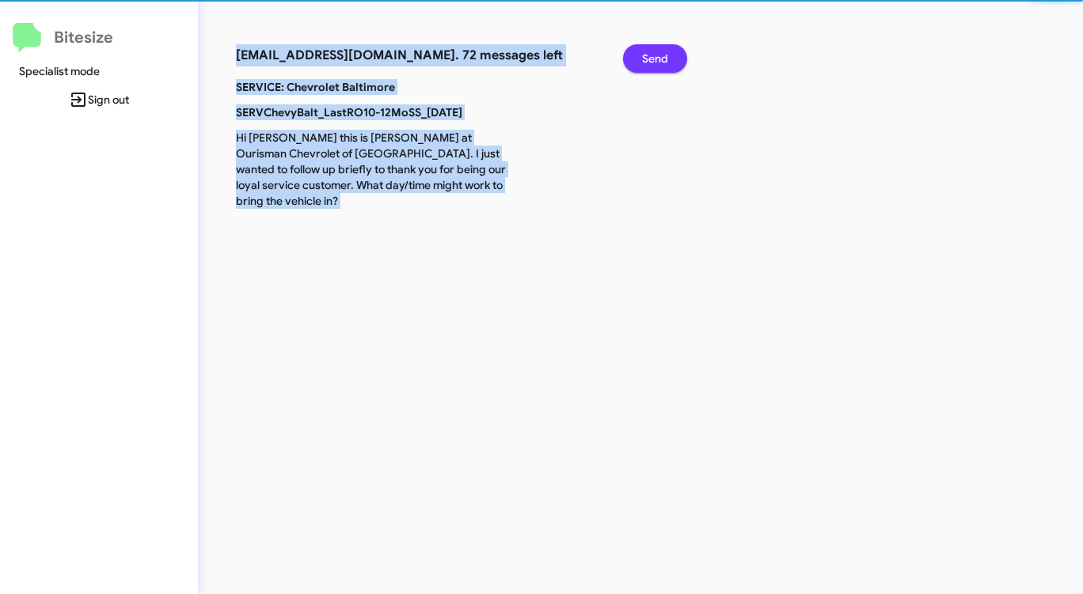
click at [655, 56] on span "Send" at bounding box center [655, 58] width 26 height 28
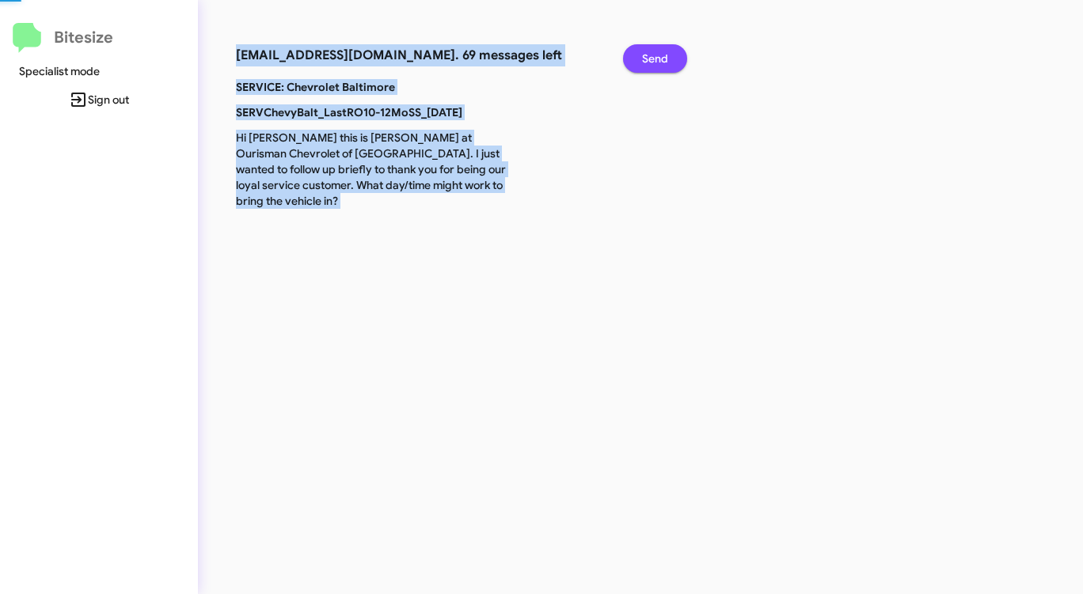
click at [655, 56] on span "Send" at bounding box center [655, 58] width 26 height 28
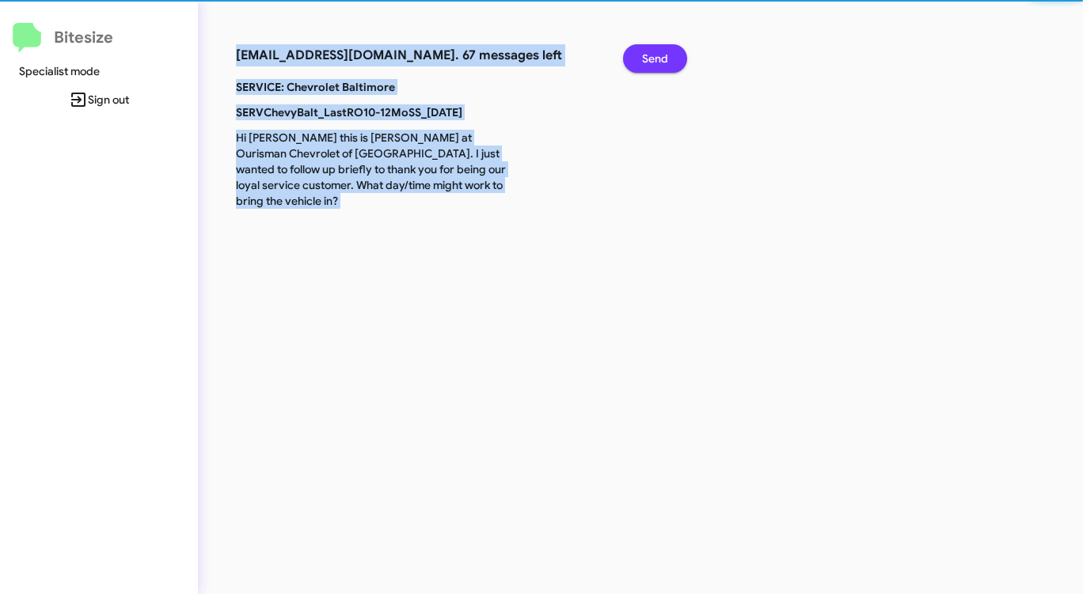
click at [655, 56] on span "Send" at bounding box center [655, 58] width 26 height 28
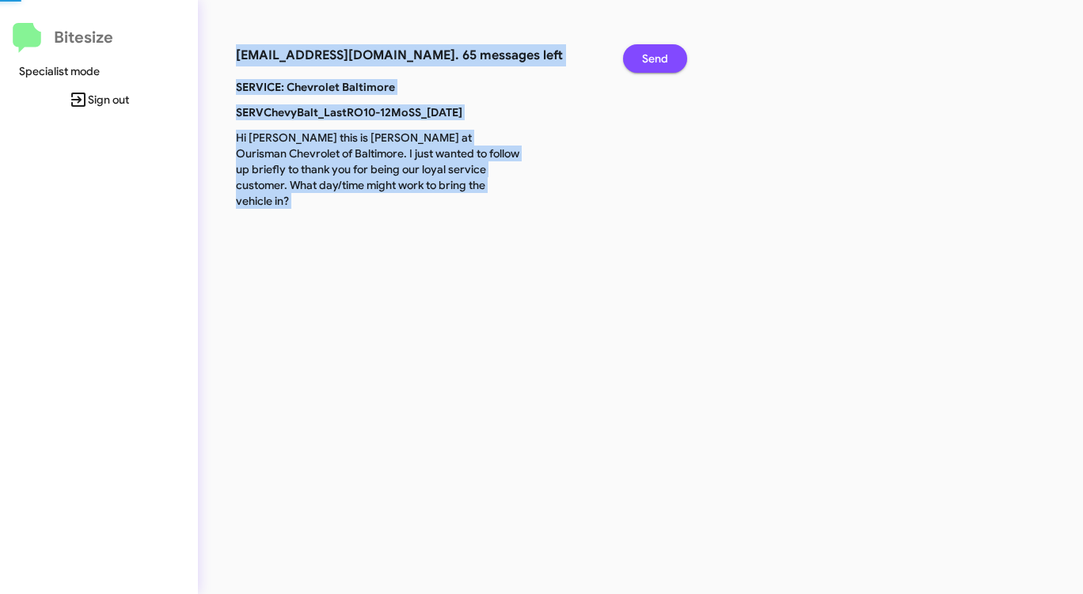
click at [655, 56] on span "Send" at bounding box center [655, 58] width 26 height 28
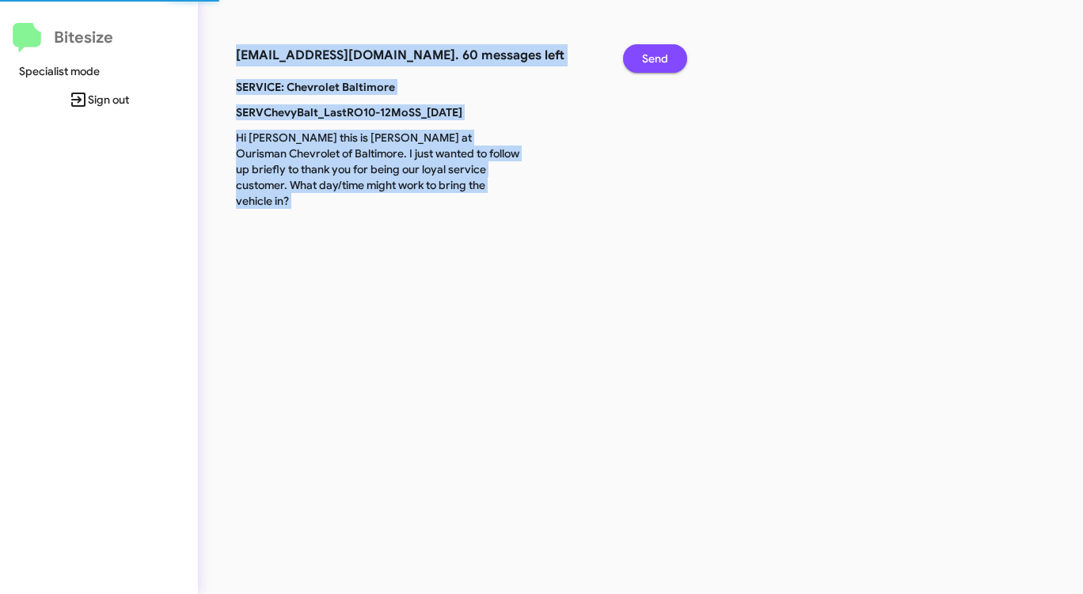
click at [655, 56] on span "Send" at bounding box center [655, 58] width 26 height 28
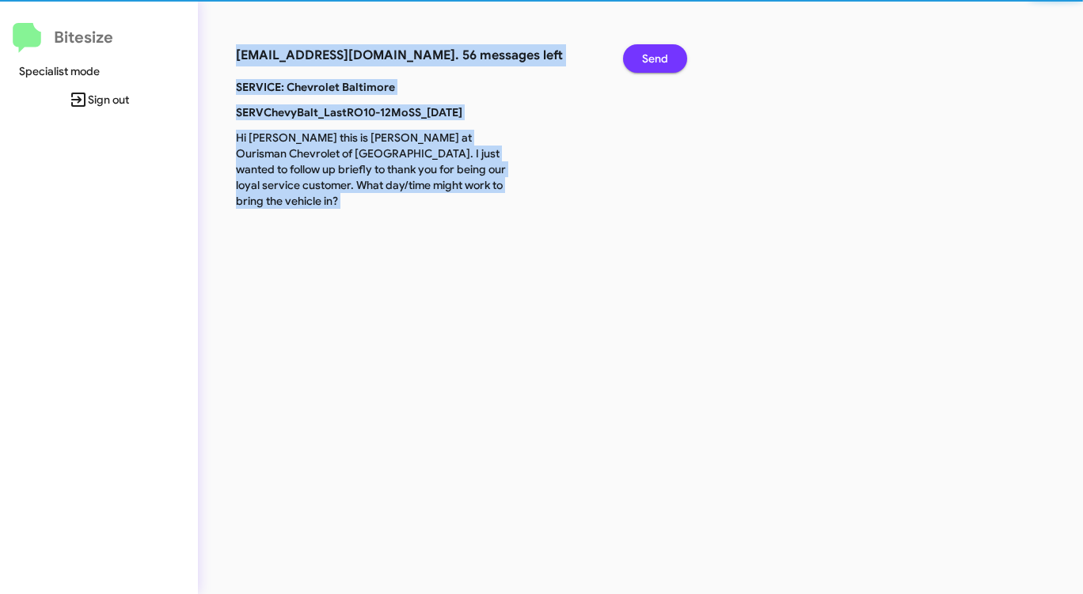
click at [655, 56] on span "Send" at bounding box center [655, 58] width 26 height 28
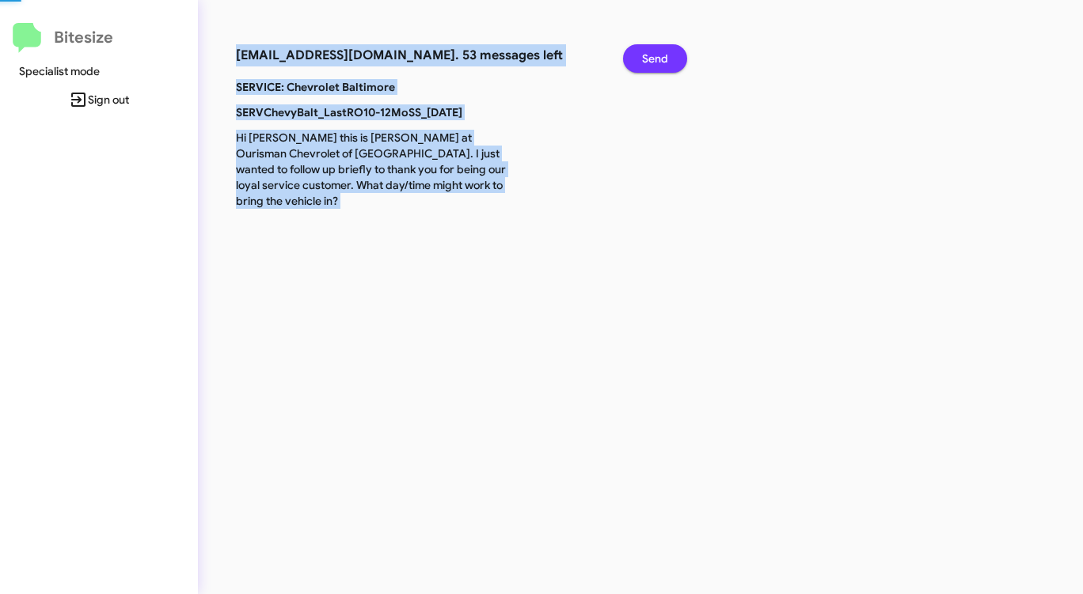
click at [655, 56] on span "Send" at bounding box center [655, 58] width 26 height 28
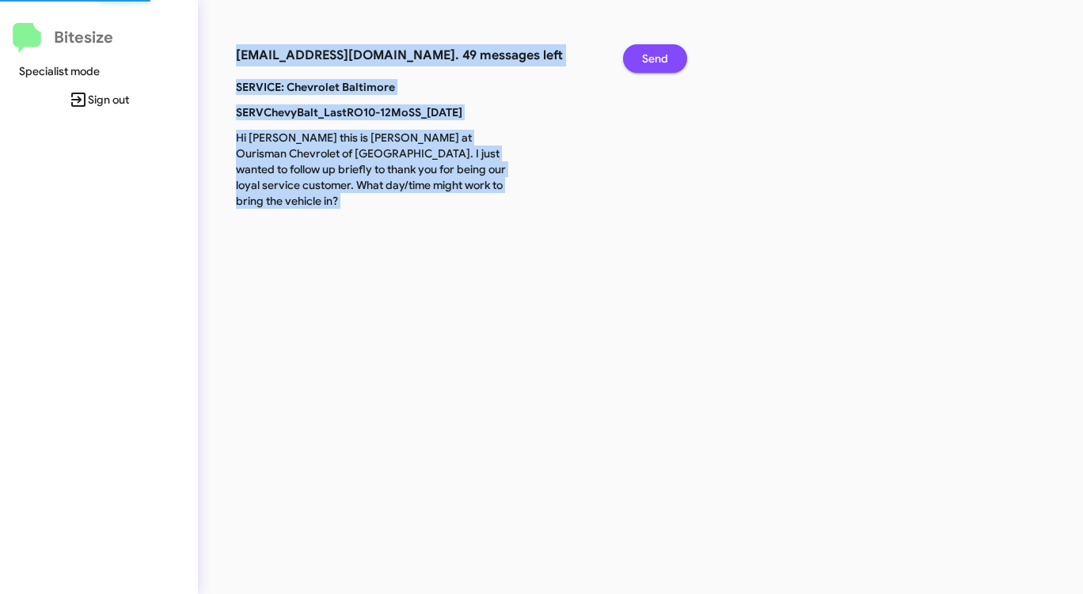
click at [655, 56] on span "Send" at bounding box center [655, 58] width 26 height 28
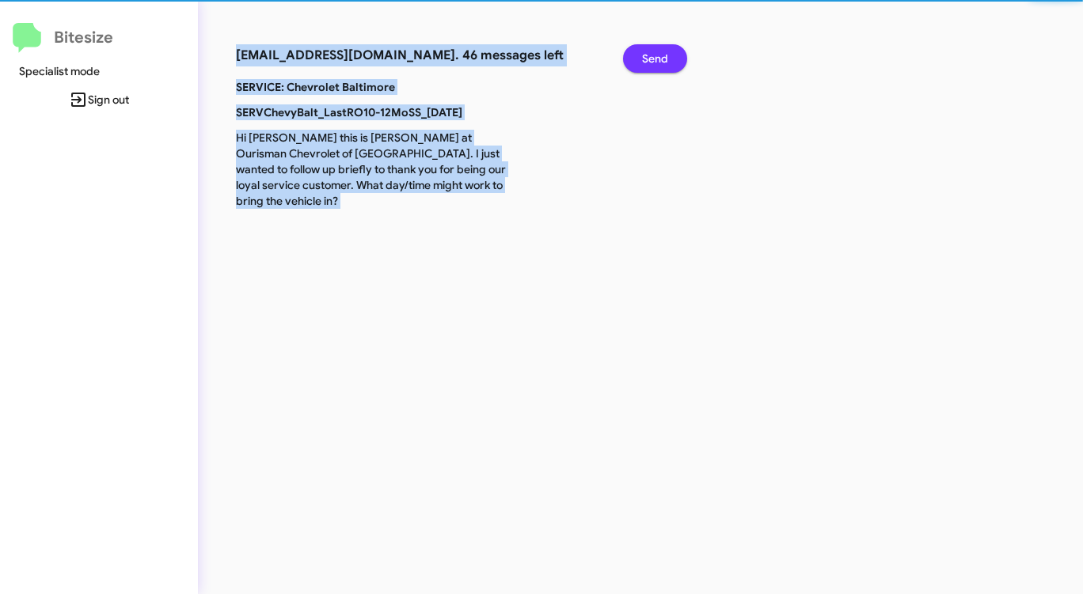
click at [655, 56] on span "Send" at bounding box center [655, 58] width 26 height 28
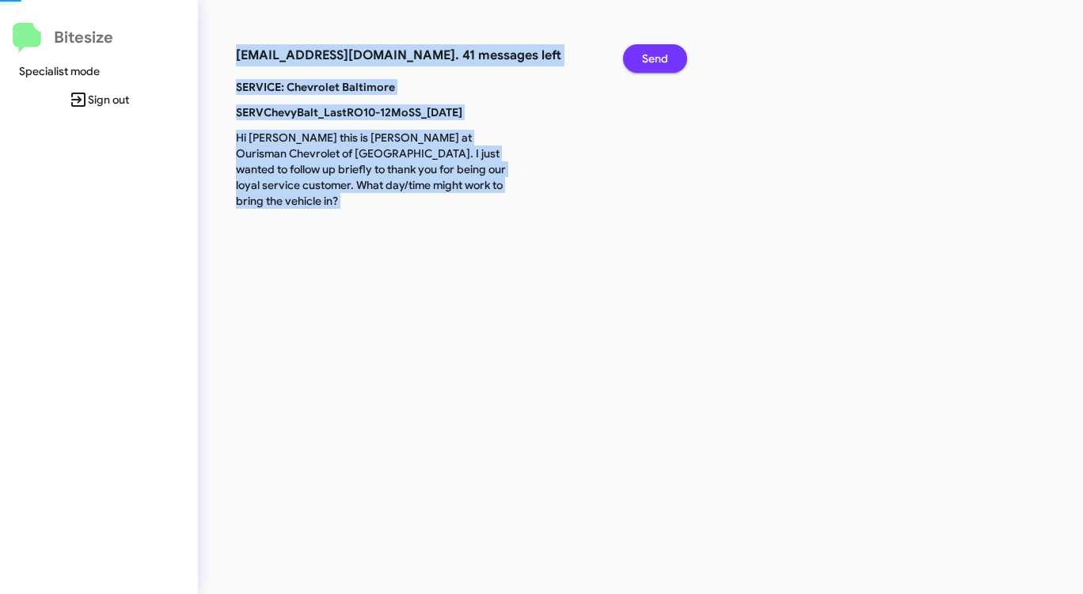
click at [655, 56] on span "Send" at bounding box center [655, 58] width 26 height 28
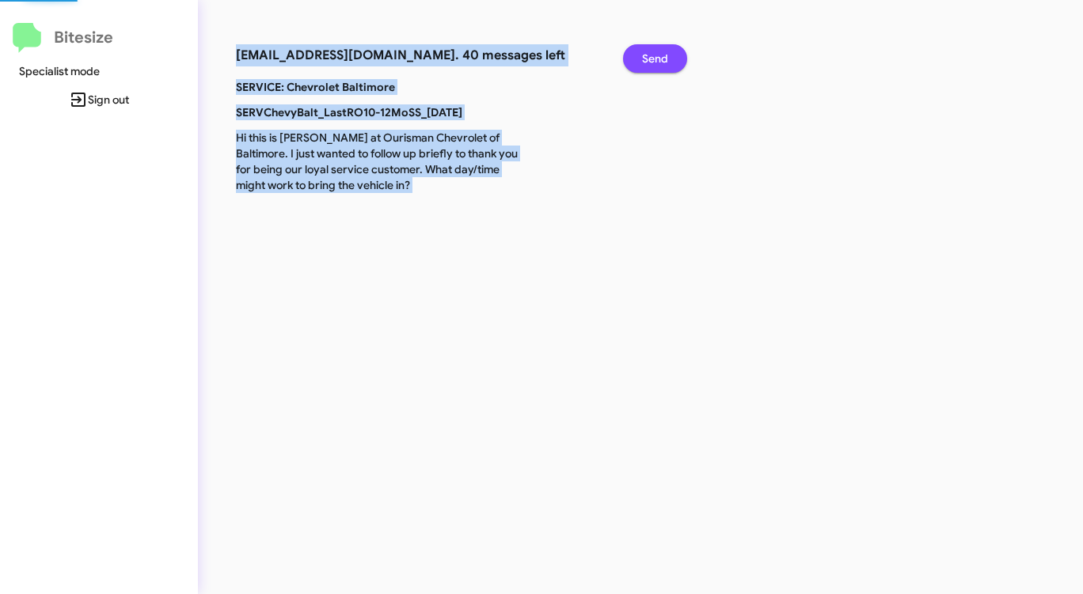
click at [655, 56] on span "Send" at bounding box center [655, 58] width 26 height 28
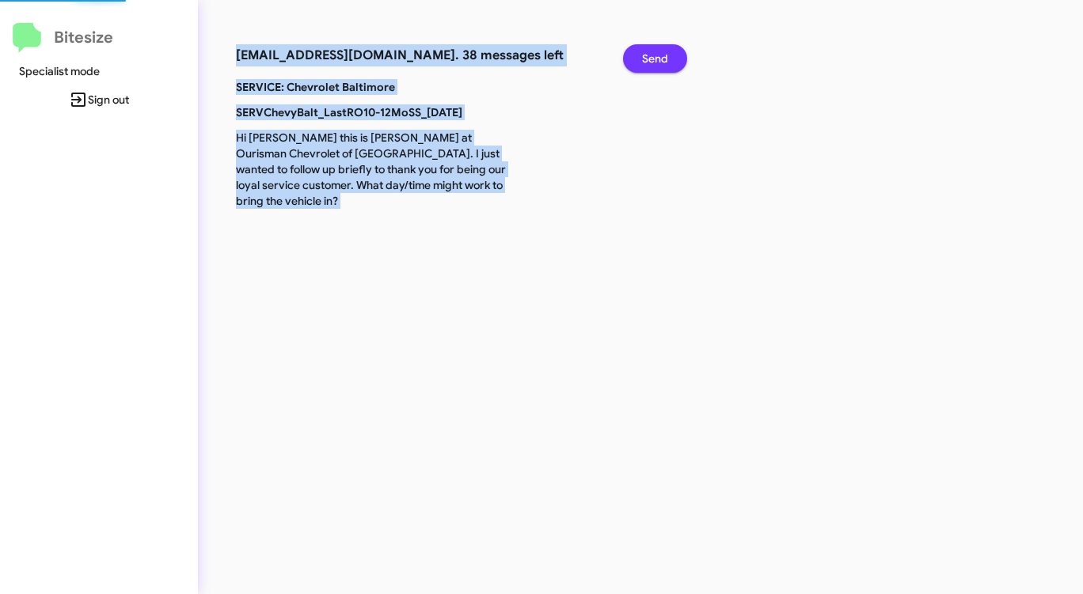
click at [655, 56] on span "Send" at bounding box center [655, 58] width 26 height 28
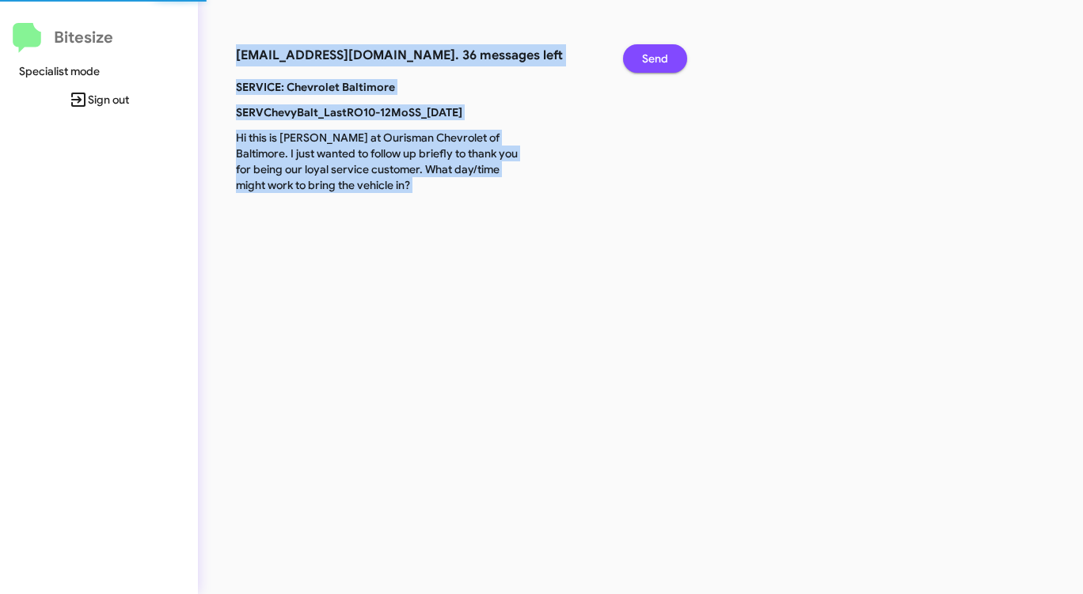
click at [655, 56] on span "Send" at bounding box center [655, 58] width 26 height 28
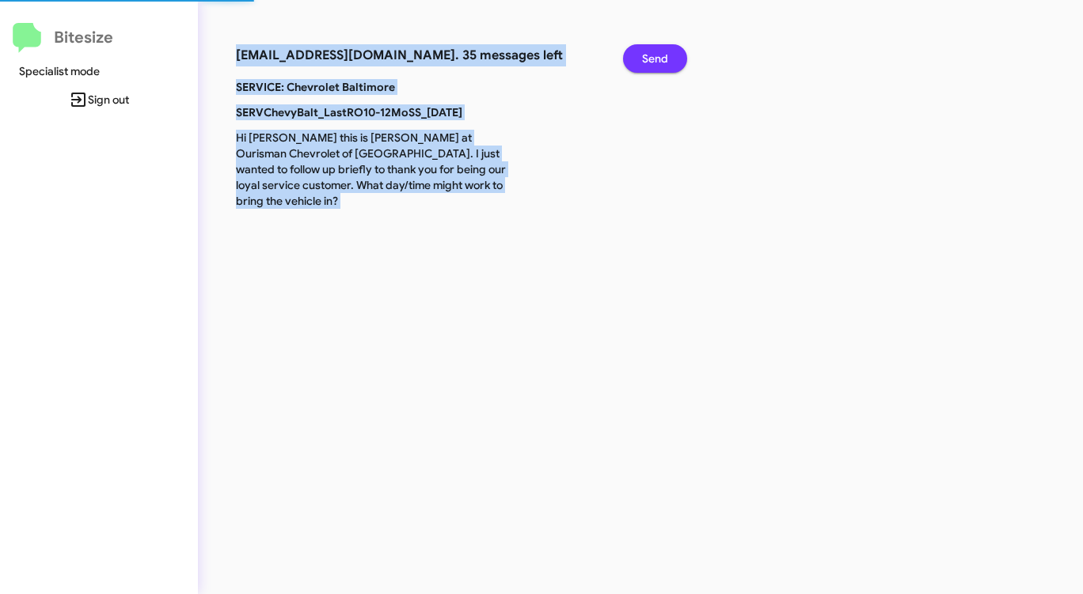
click at [655, 56] on span "Send" at bounding box center [655, 58] width 26 height 28
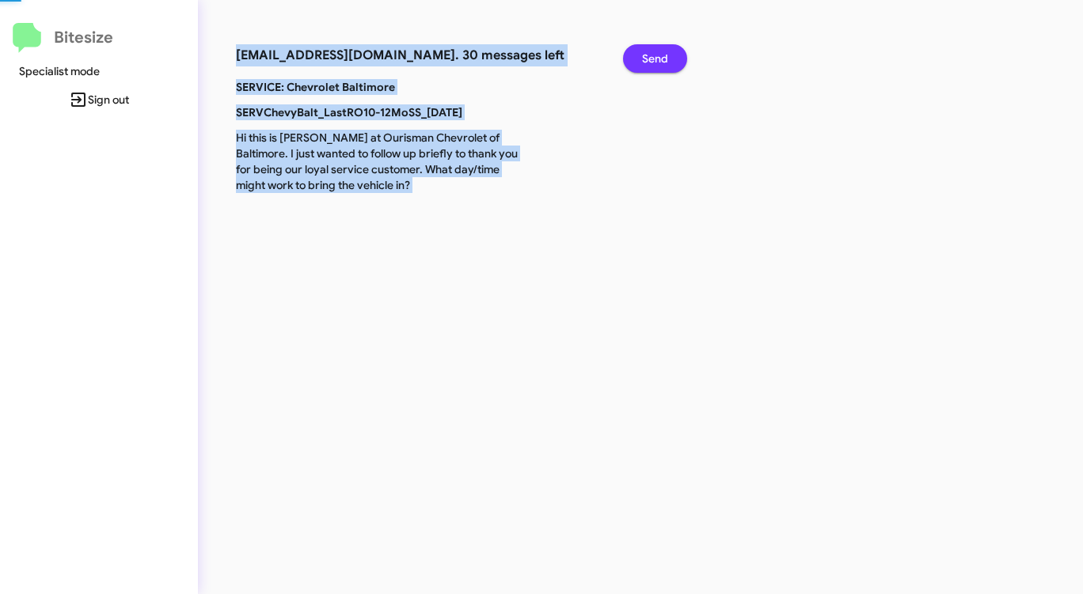
click at [655, 56] on span "Send" at bounding box center [655, 58] width 26 height 28
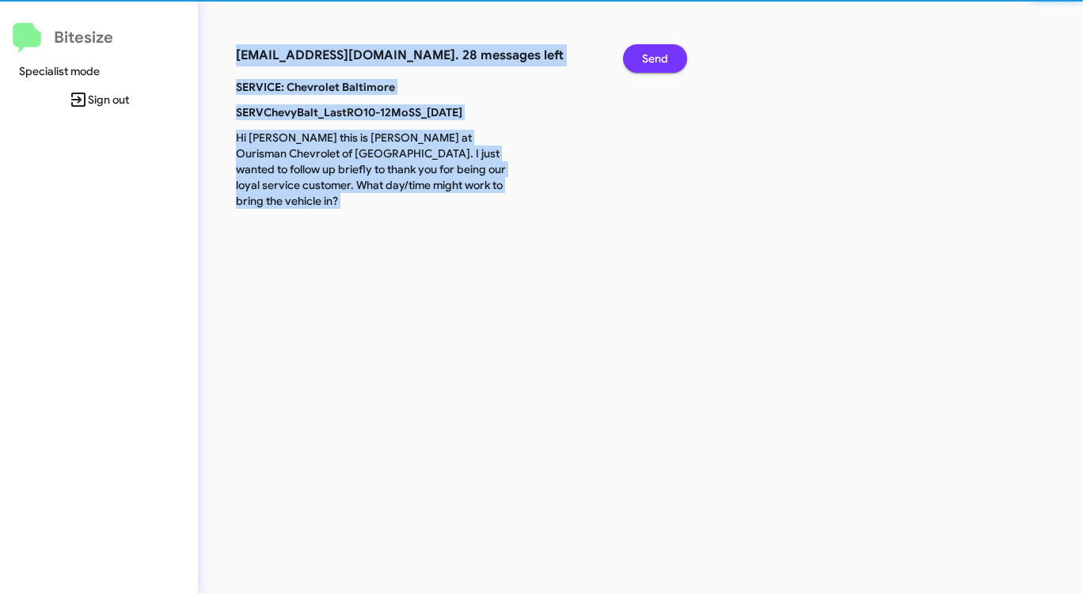
click at [655, 56] on span "Send" at bounding box center [655, 58] width 26 height 28
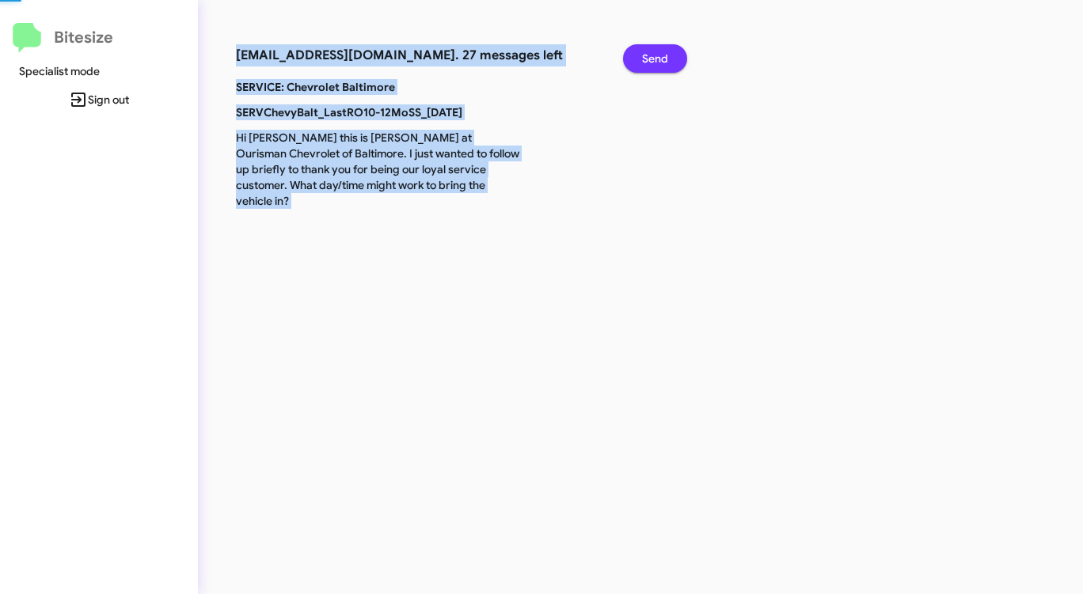
click at [655, 56] on span "Send" at bounding box center [655, 58] width 26 height 28
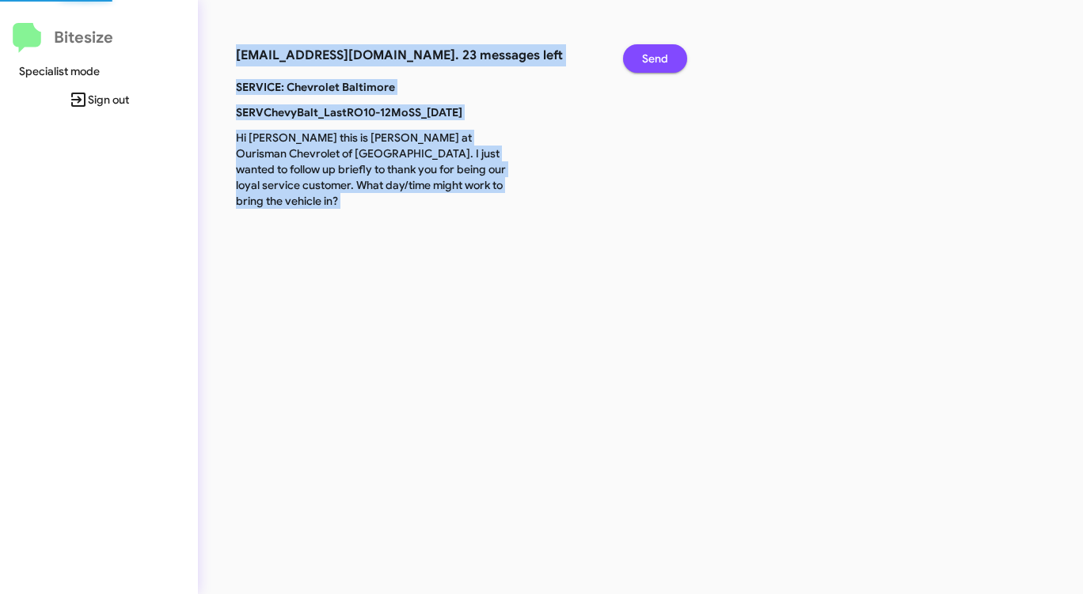
click at [655, 56] on span "Send" at bounding box center [655, 58] width 26 height 28
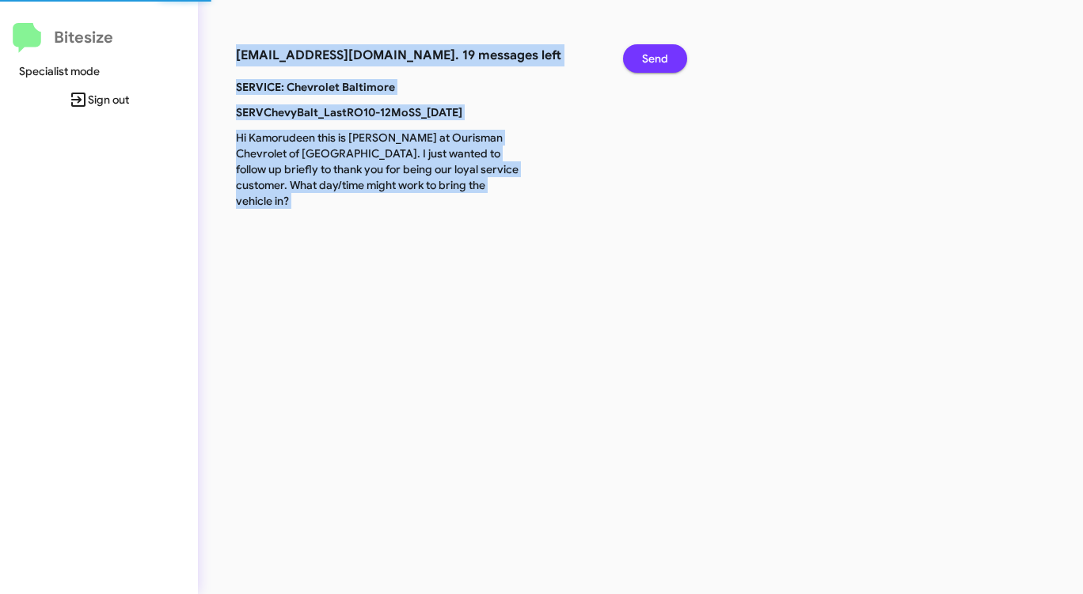
click at [655, 56] on span "Send" at bounding box center [655, 58] width 26 height 28
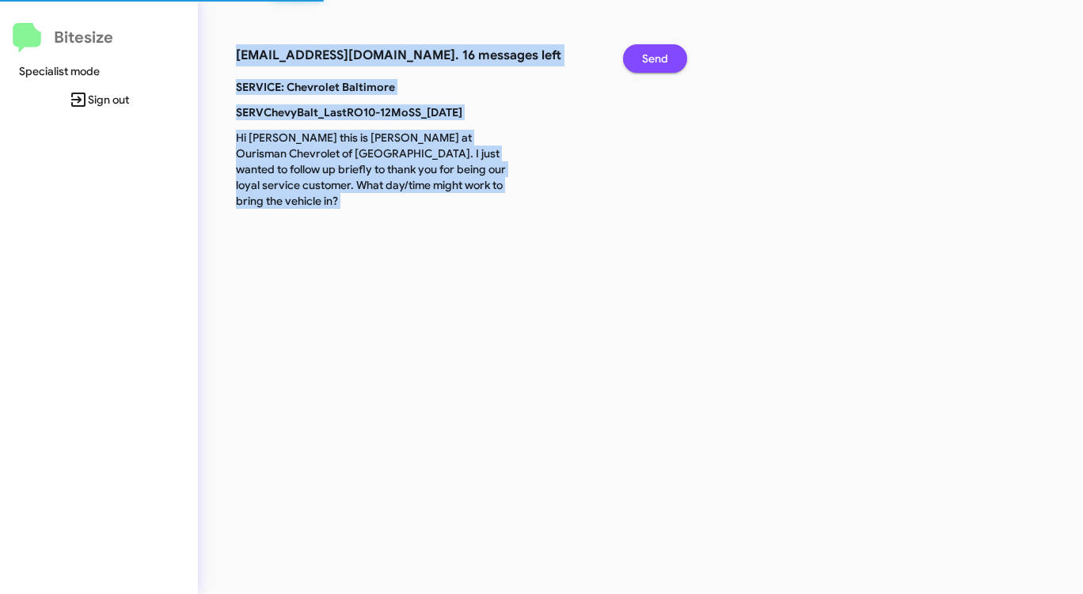
click at [655, 56] on span "Send" at bounding box center [655, 58] width 26 height 28
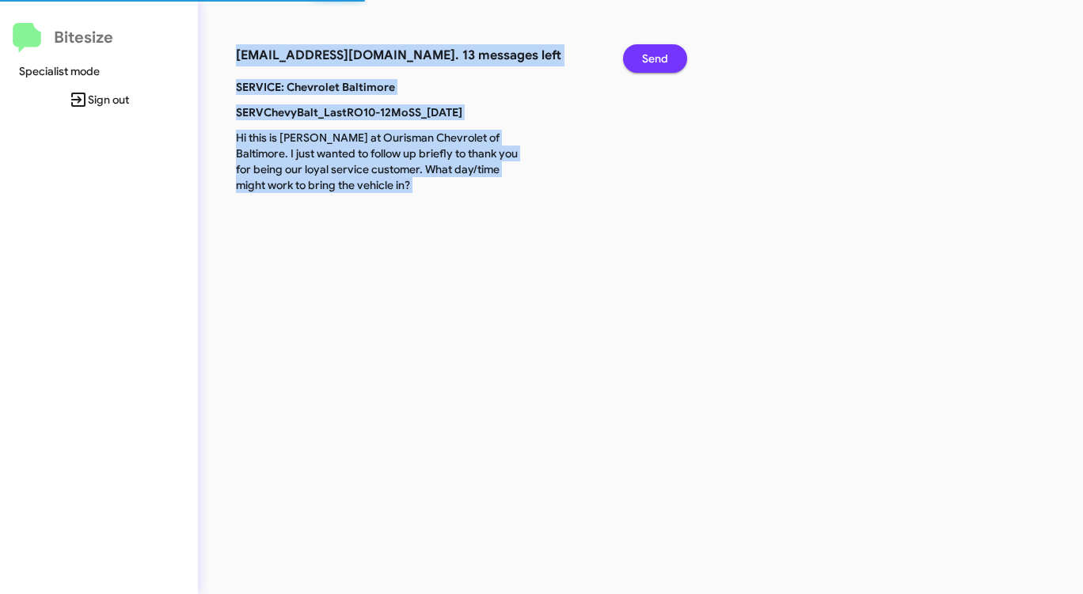
click at [655, 56] on span "Send" at bounding box center [655, 58] width 26 height 28
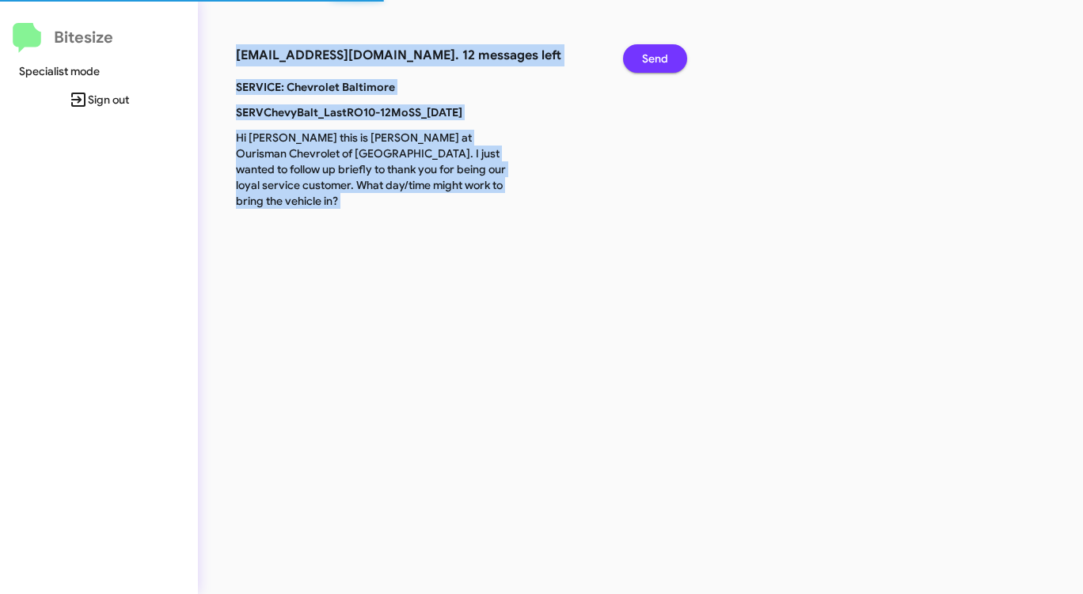
click at [655, 56] on span "Send" at bounding box center [655, 58] width 26 height 28
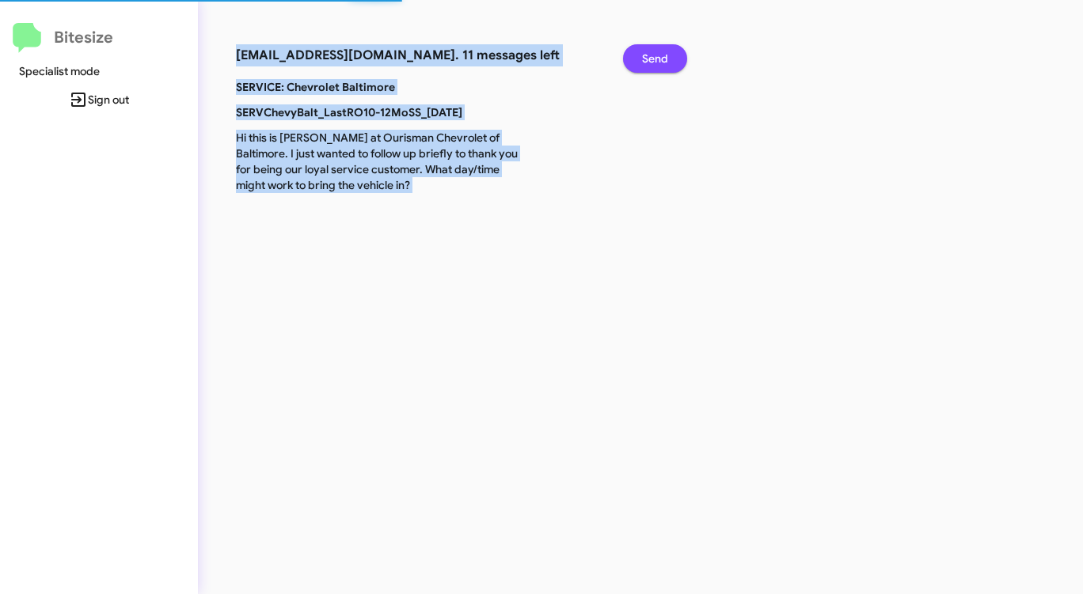
click at [655, 56] on span "Send" at bounding box center [655, 58] width 26 height 28
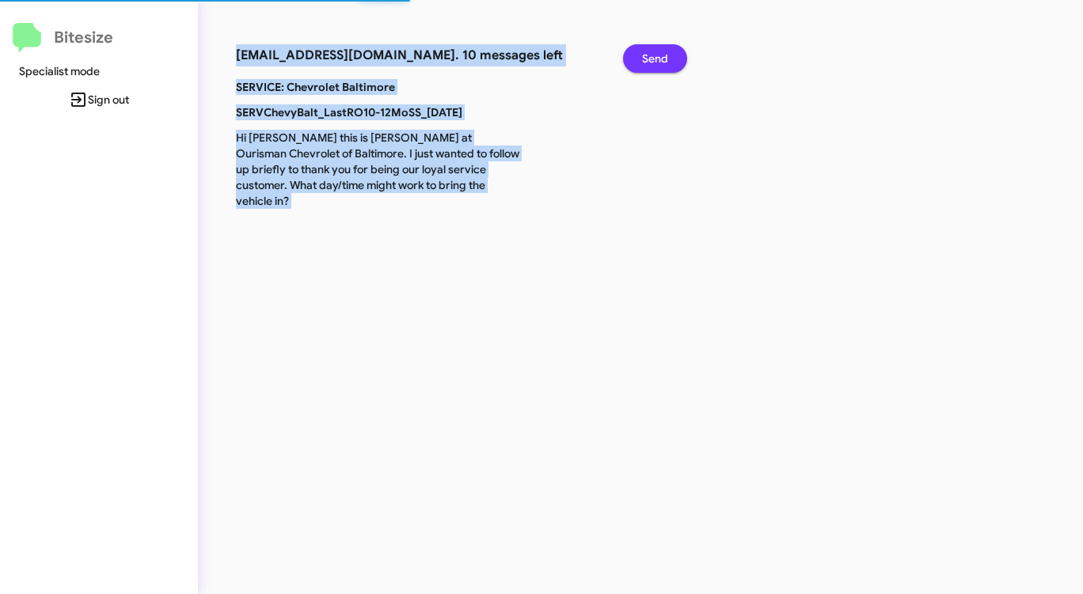
click at [655, 56] on span "Send" at bounding box center [655, 58] width 26 height 28
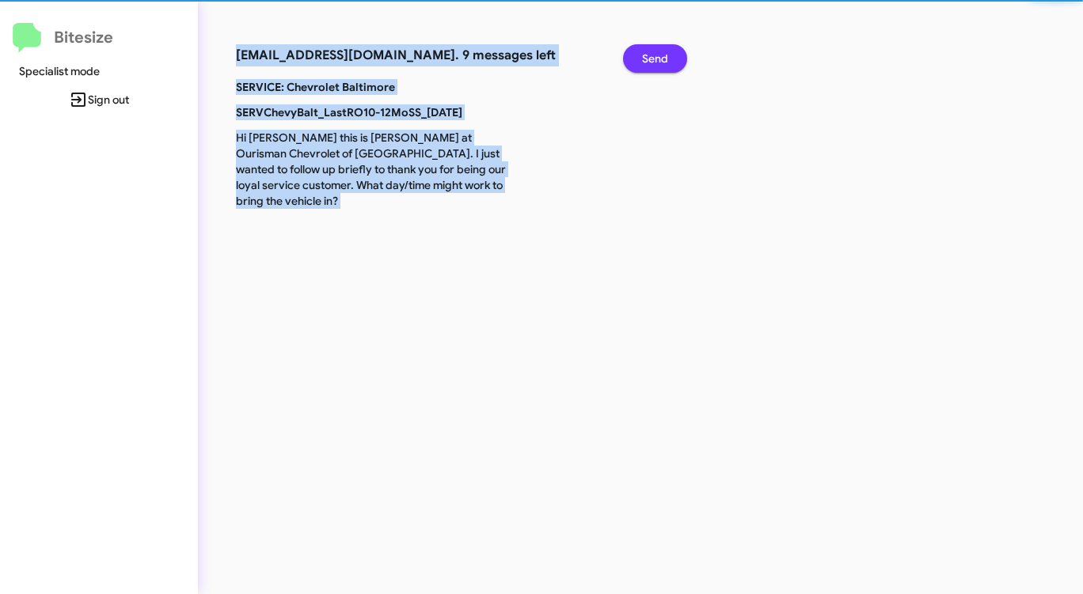
click at [655, 56] on span "Send" at bounding box center [655, 58] width 26 height 28
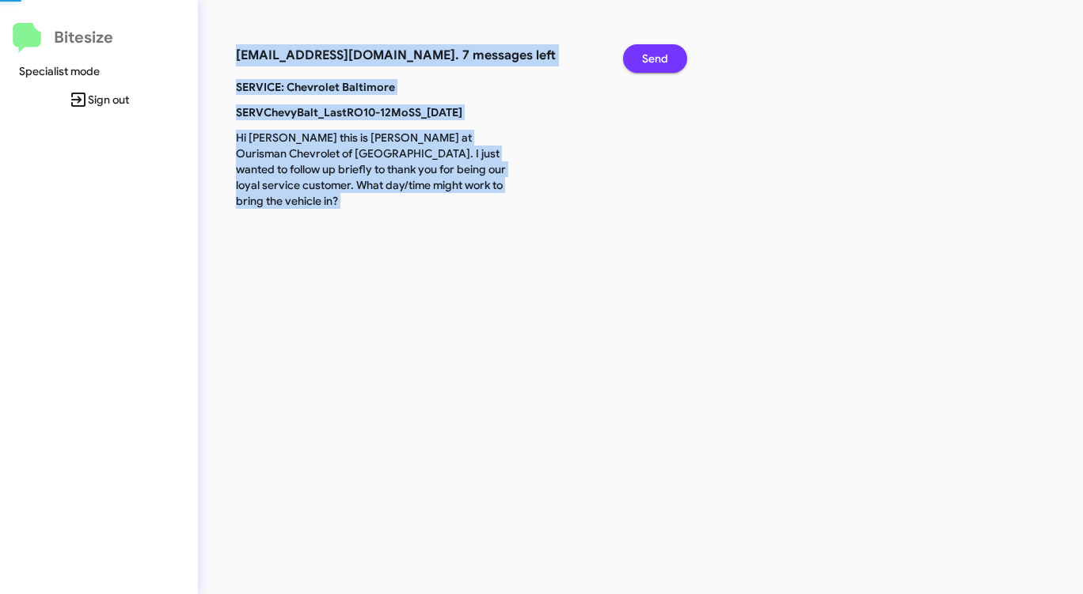
click at [655, 56] on span "Send" at bounding box center [655, 58] width 26 height 28
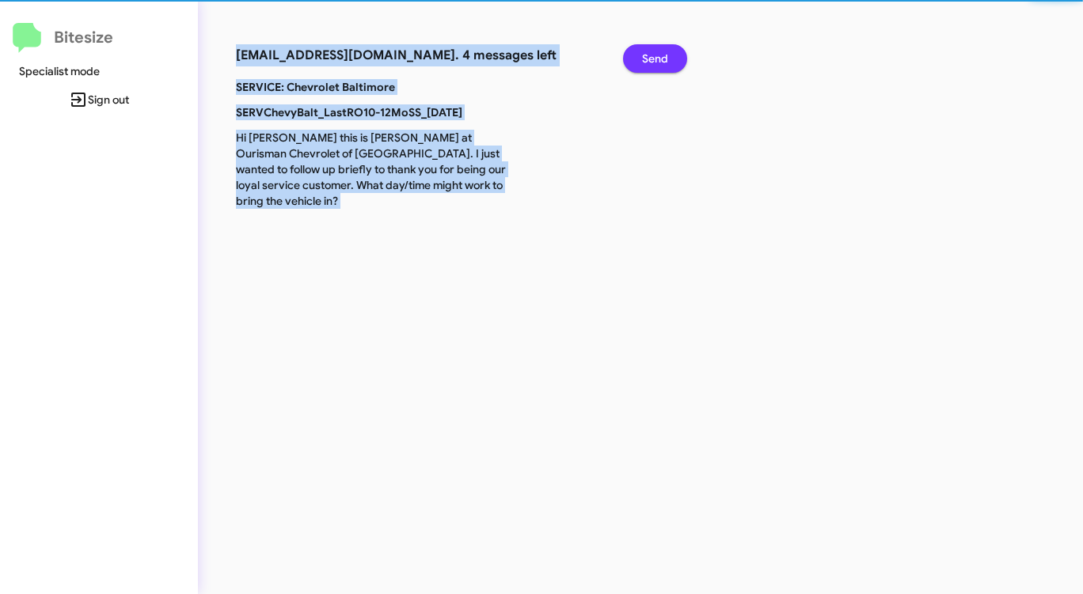
click at [655, 56] on span "Send" at bounding box center [655, 58] width 26 height 28
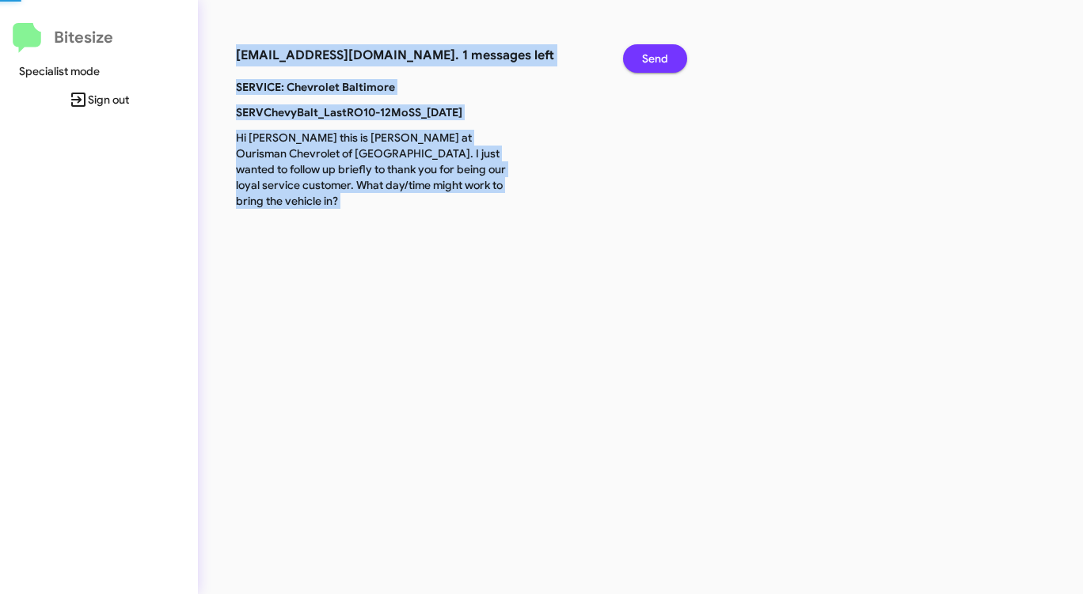
click at [655, 56] on span "Send" at bounding box center [655, 58] width 26 height 28
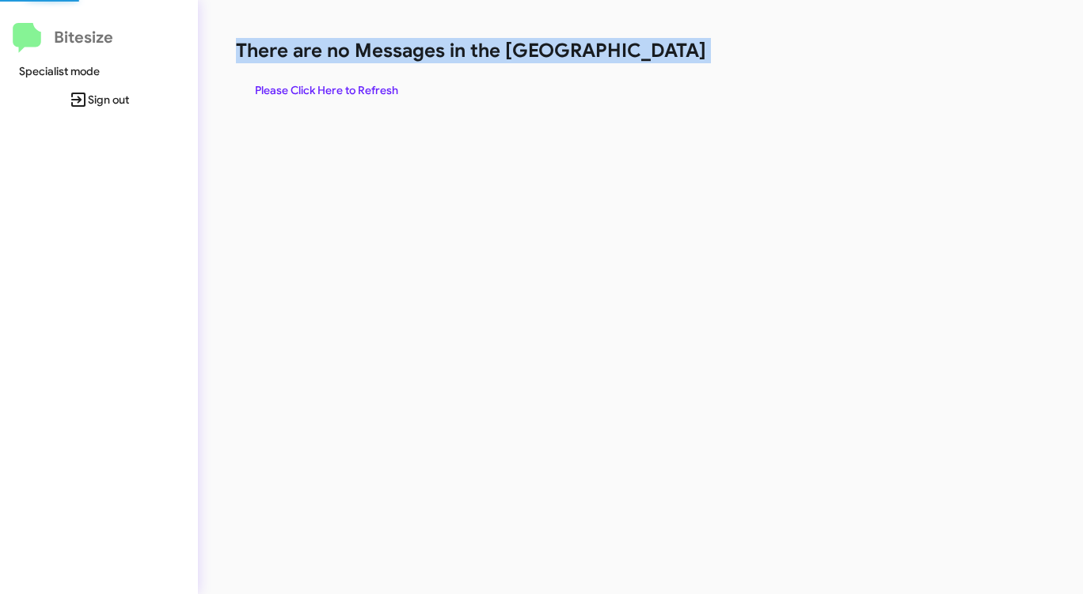
click at [655, 56] on h1 "There are no Messages in the [GEOGRAPHIC_DATA]" at bounding box center [567, 50] width 662 height 25
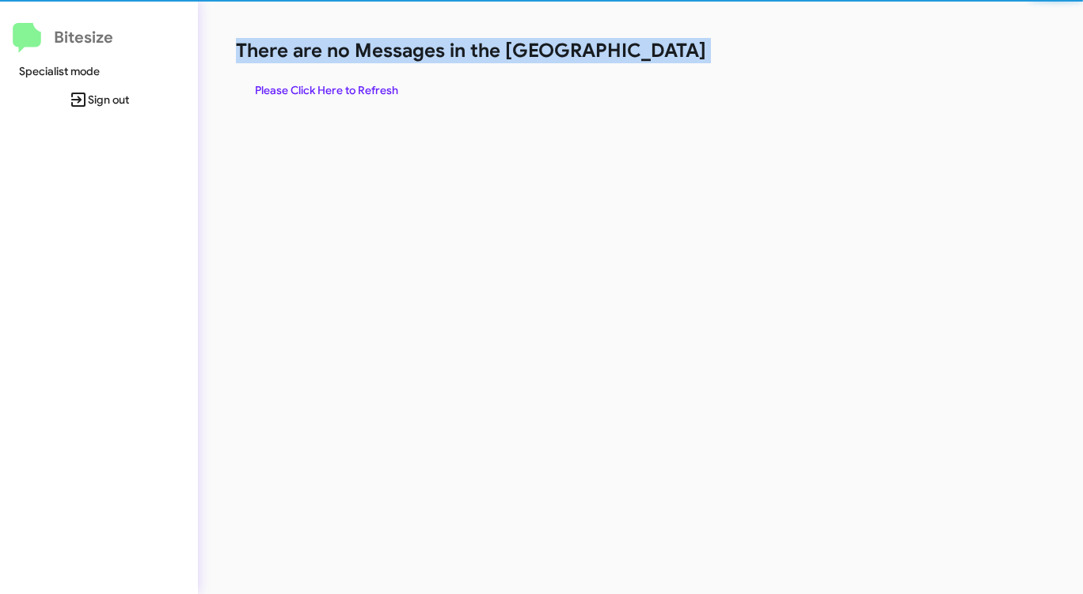
click at [655, 56] on h1 "There are no Messages in the [GEOGRAPHIC_DATA]" at bounding box center [567, 50] width 662 height 25
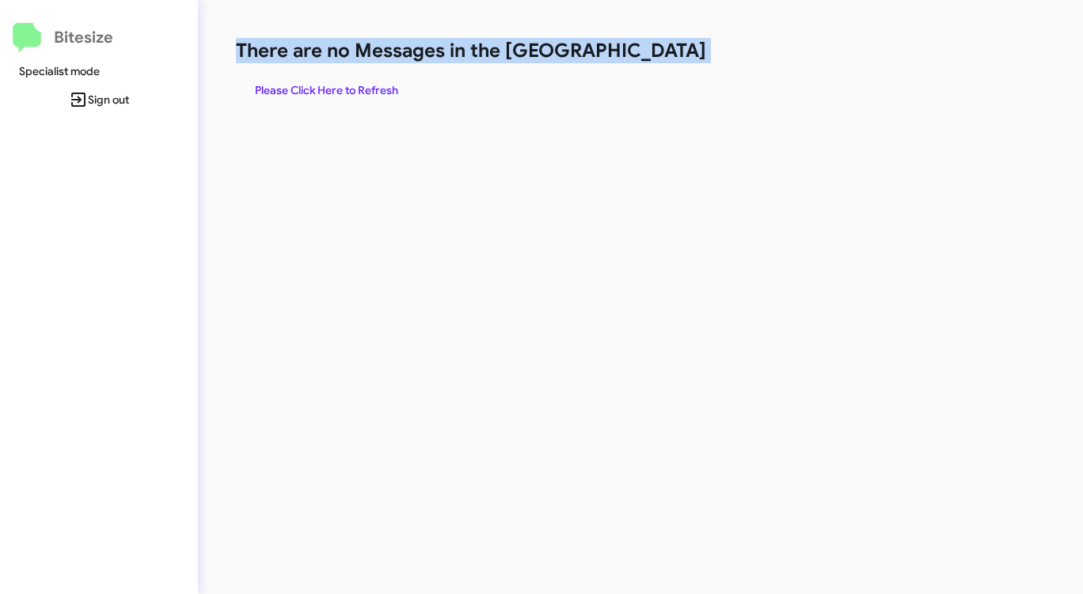
click at [655, 56] on h1 "There are no Messages in the [GEOGRAPHIC_DATA]" at bounding box center [567, 50] width 662 height 25
click at [366, 88] on span "Please Click Here to Refresh" at bounding box center [326, 90] width 143 height 28
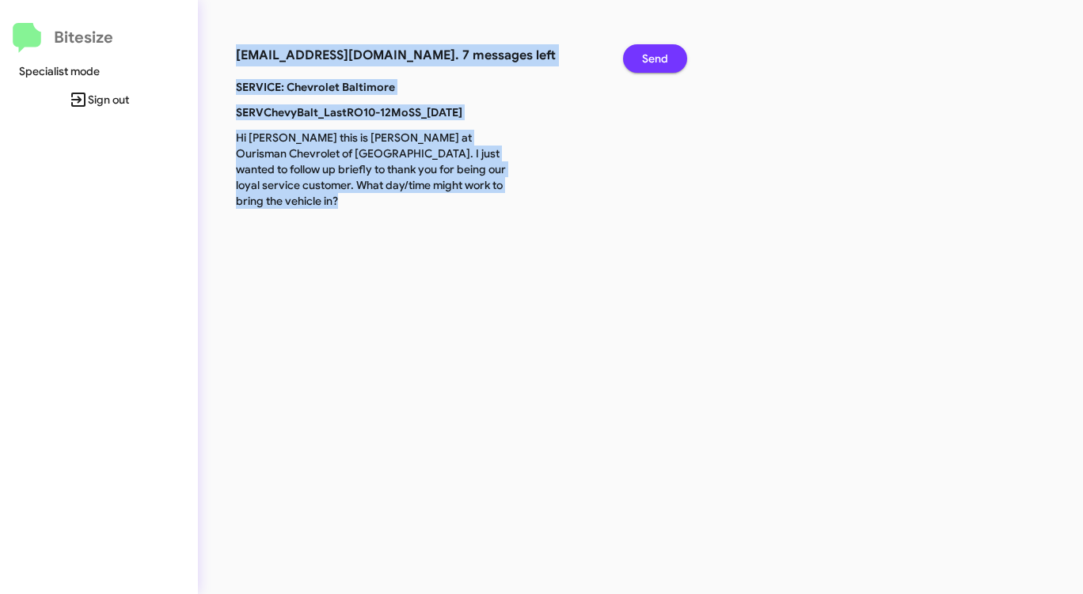
click at [649, 56] on span "Send" at bounding box center [655, 58] width 26 height 28
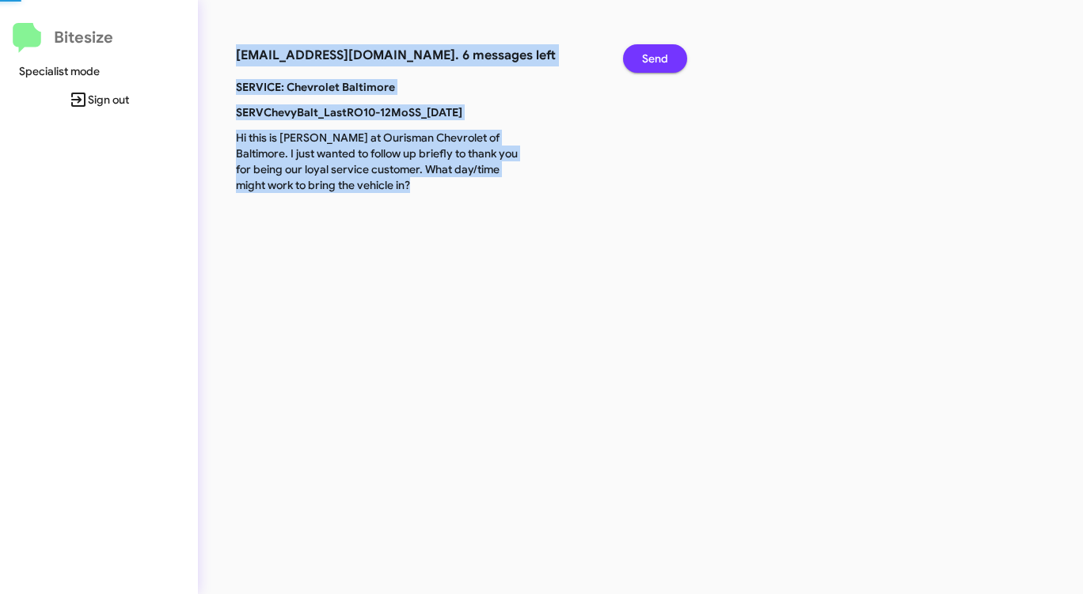
click at [649, 56] on span "Send" at bounding box center [655, 58] width 26 height 28
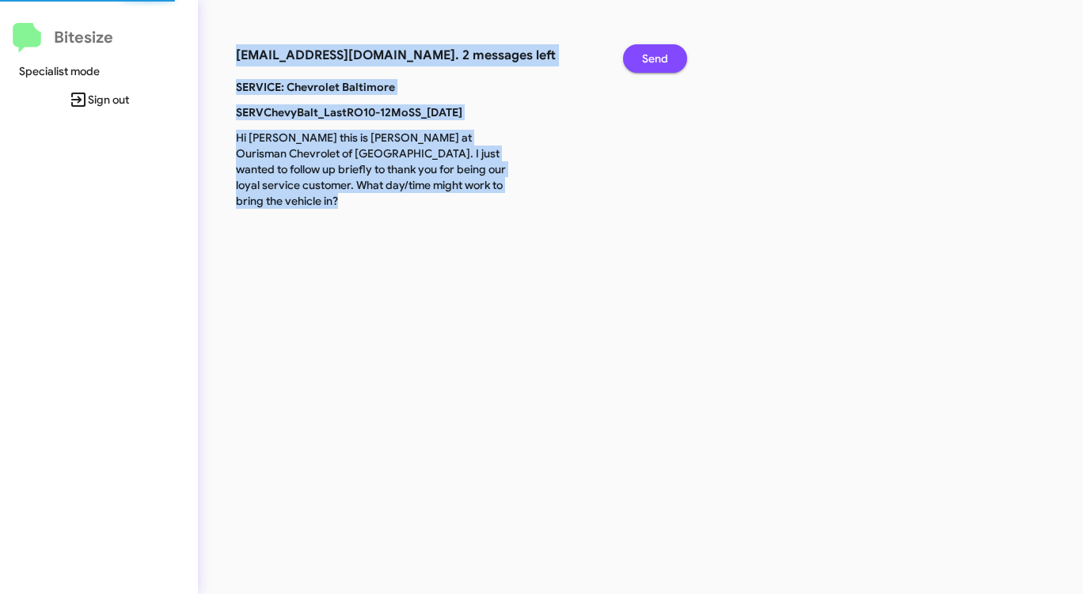
click at [649, 56] on span "Send" at bounding box center [655, 58] width 26 height 28
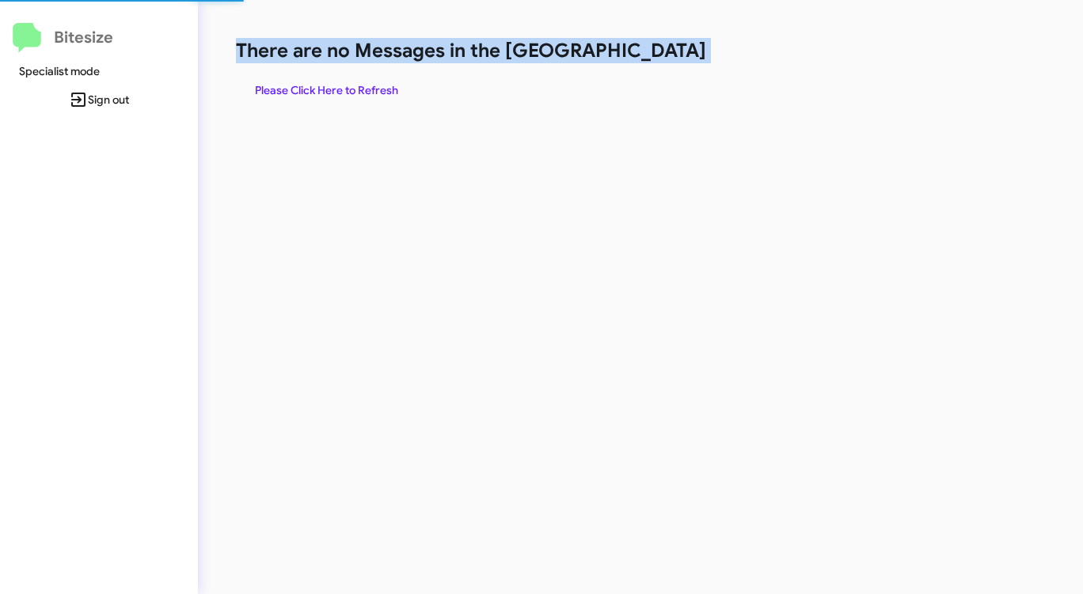
click at [649, 56] on h1 "There are no Messages in the [GEOGRAPHIC_DATA]" at bounding box center [567, 50] width 662 height 25
click at [386, 85] on span "Please Click Here to Refresh" at bounding box center [326, 90] width 143 height 28
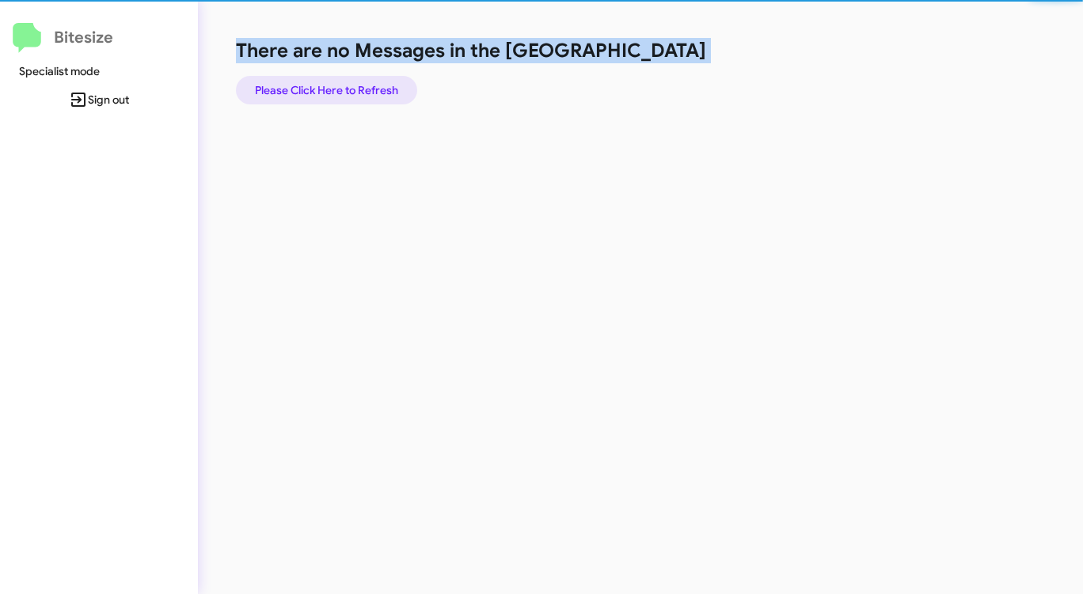
click at [386, 85] on span "Please Click Here to Refresh" at bounding box center [326, 90] width 143 height 28
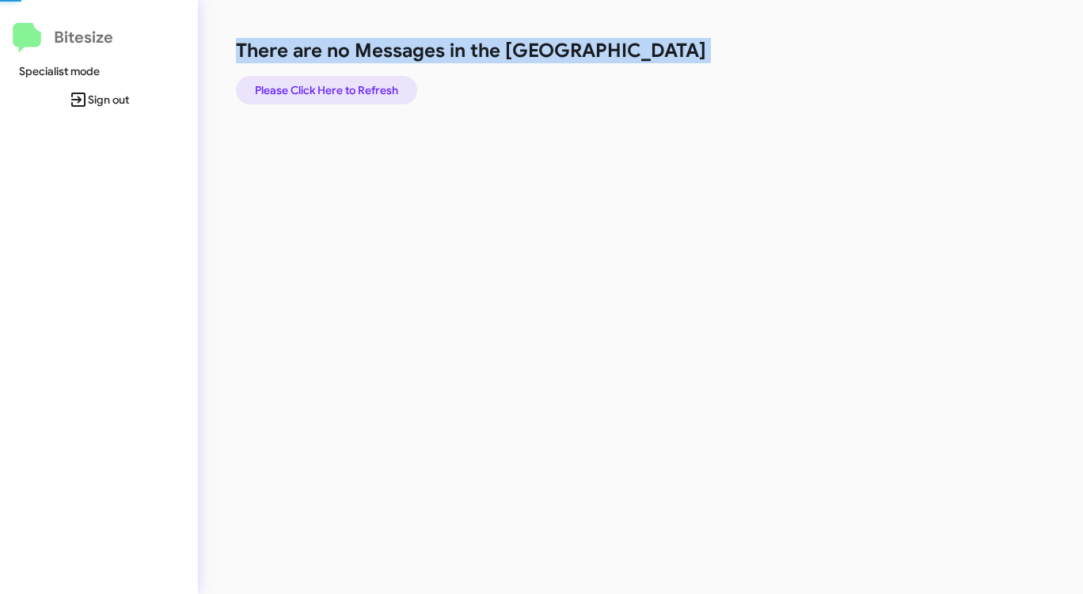
click at [386, 85] on span "Please Click Here to Refresh" at bounding box center [326, 90] width 143 height 28
click at [370, 94] on span "Please Click Here to Refresh" at bounding box center [326, 90] width 143 height 28
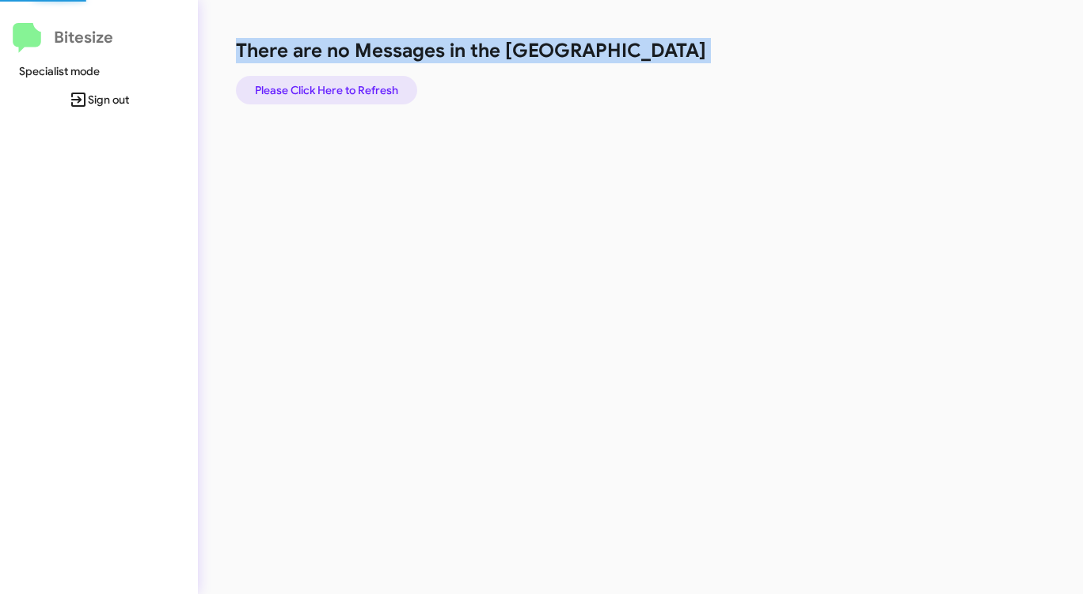
click at [370, 94] on span "Please Click Here to Refresh" at bounding box center [326, 90] width 143 height 28
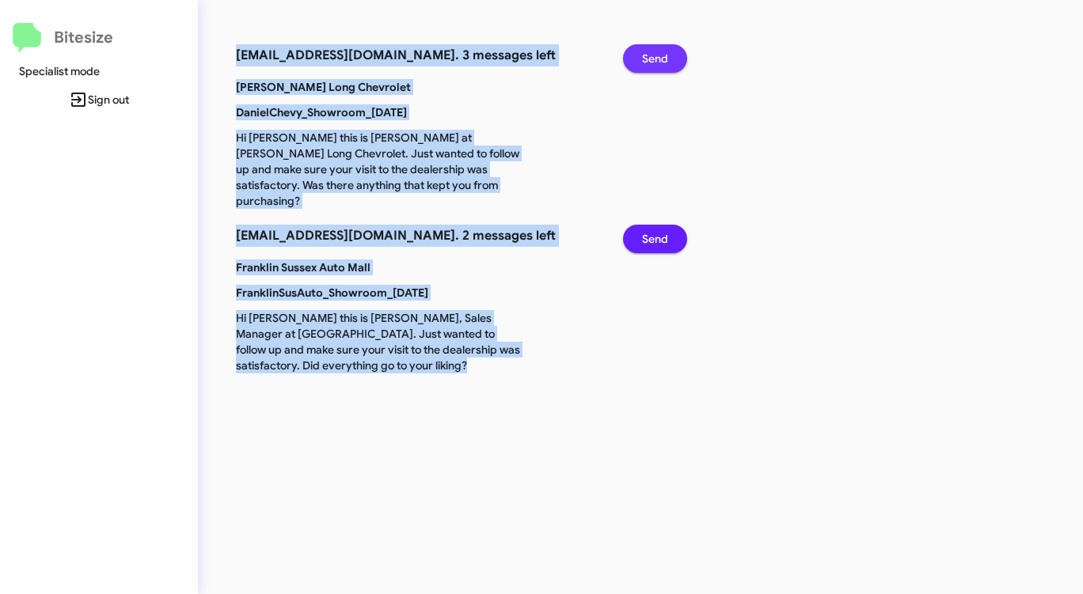
click at [657, 63] on span "Send" at bounding box center [655, 58] width 26 height 28
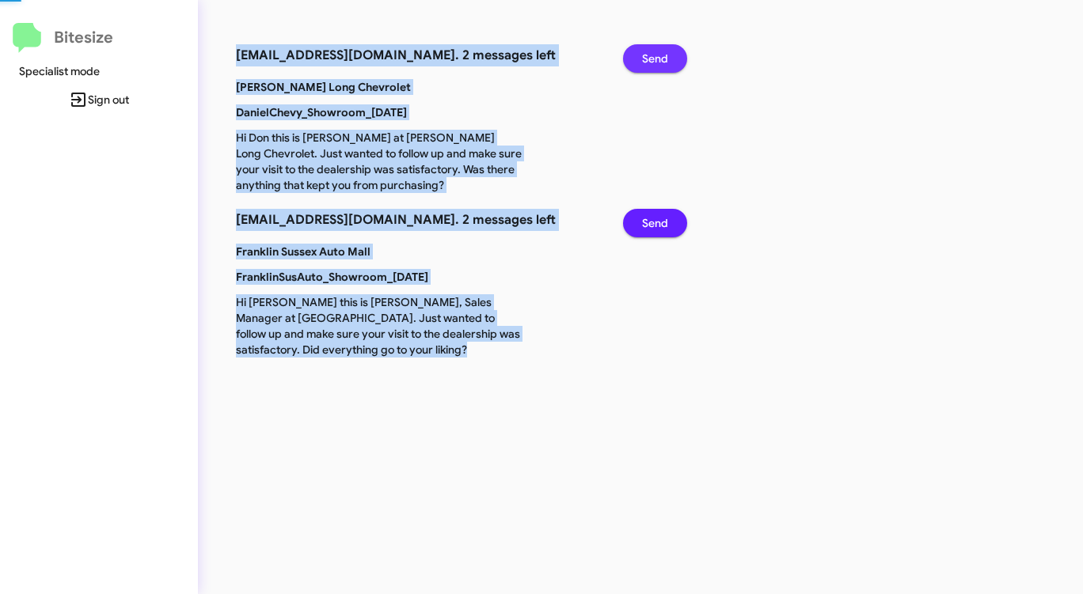
click at [657, 63] on span "Send" at bounding box center [655, 58] width 26 height 28
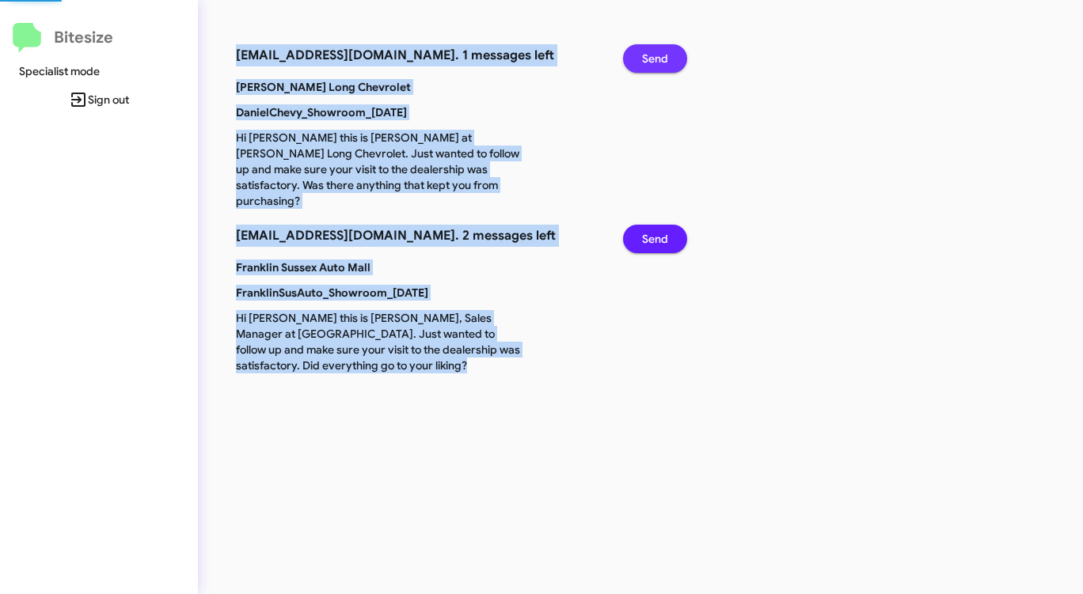
click at [657, 63] on span "Send" at bounding box center [655, 58] width 26 height 28
click at [657, 225] on span "Send" at bounding box center [655, 239] width 26 height 28
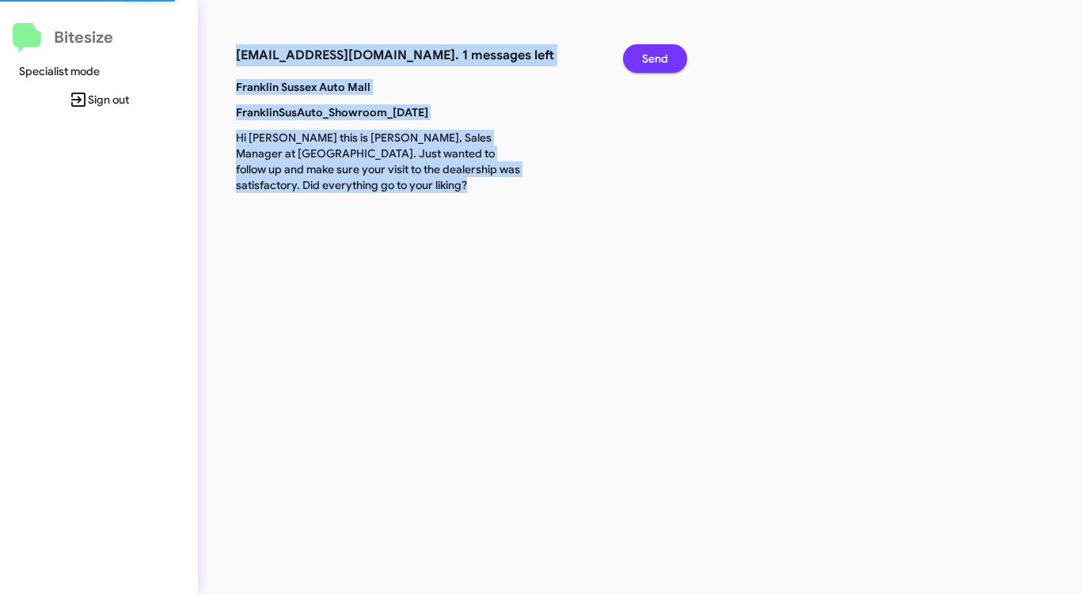
click at [657, 63] on span "Send" at bounding box center [655, 58] width 26 height 28
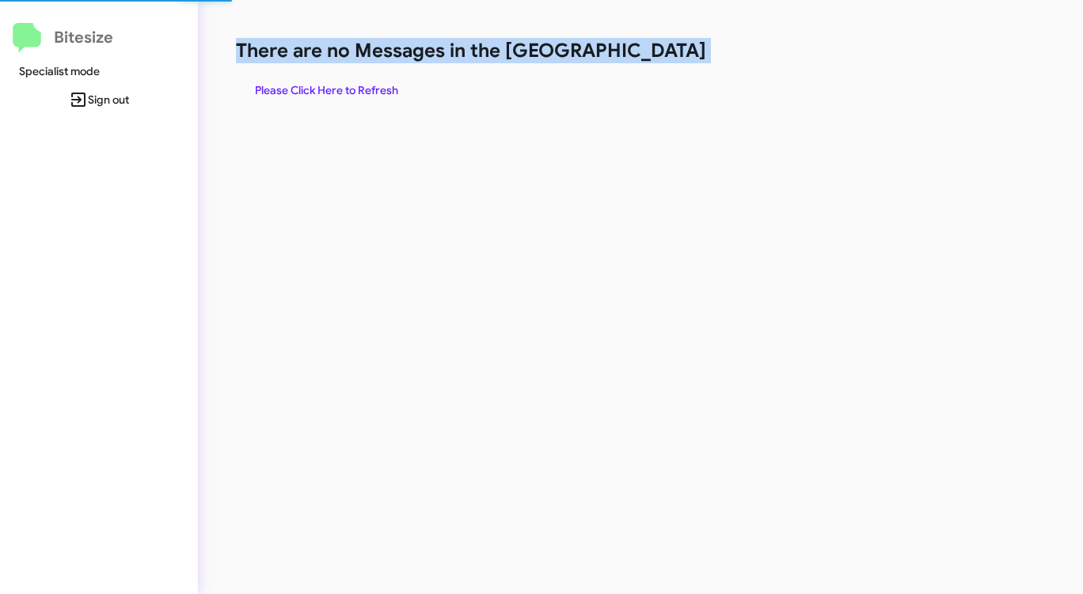
click at [657, 63] on h1 "There are no Messages in the [GEOGRAPHIC_DATA]" at bounding box center [567, 50] width 662 height 25
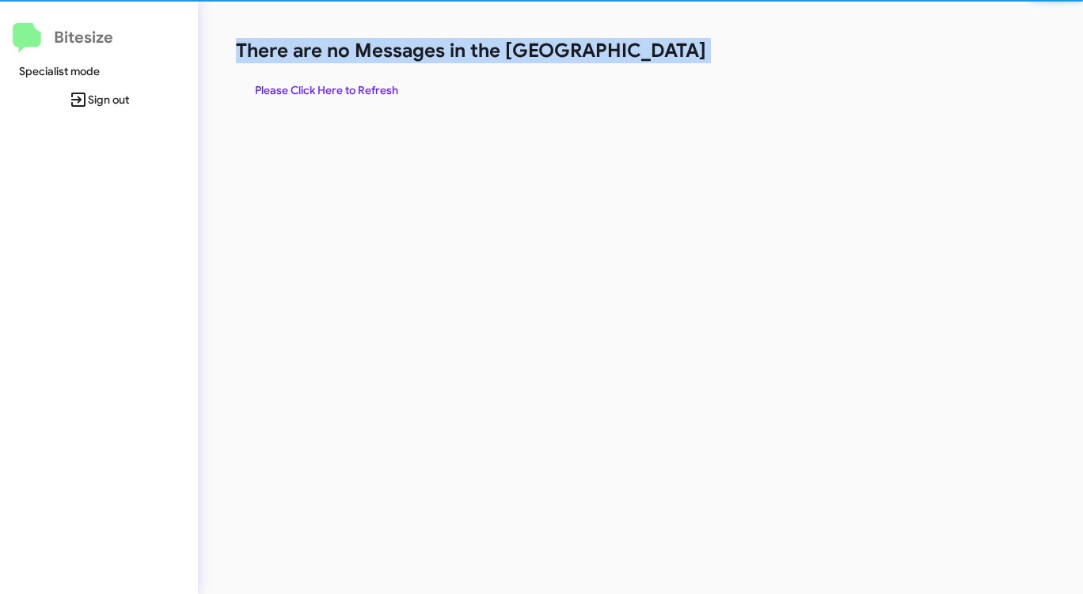
click at [657, 63] on h1 "There are no Messages in the [GEOGRAPHIC_DATA]" at bounding box center [567, 50] width 662 height 25
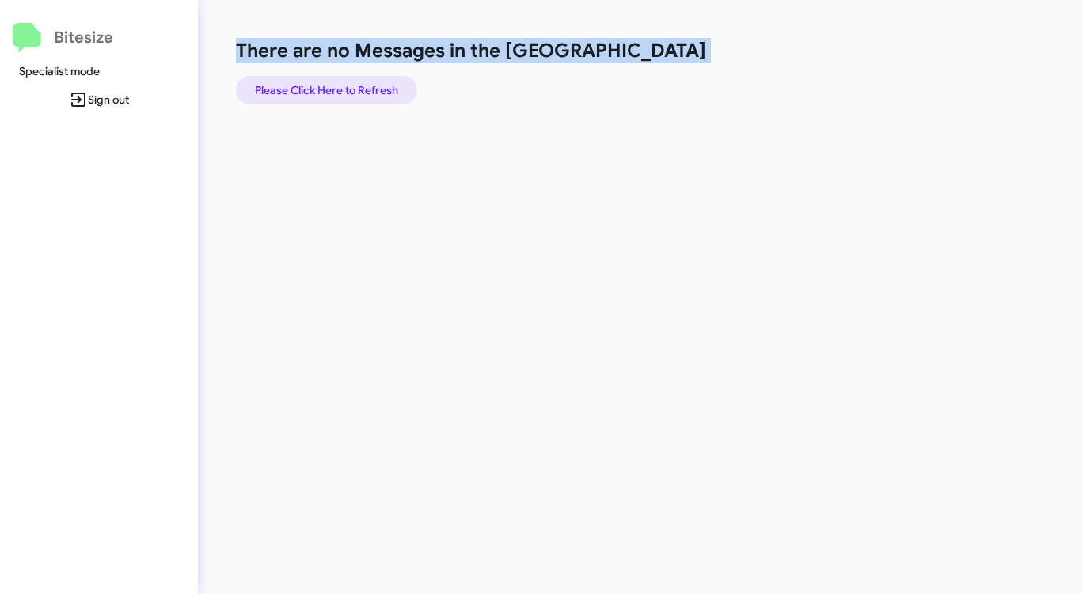
click at [366, 92] on span "Please Click Here to Refresh" at bounding box center [326, 90] width 143 height 28
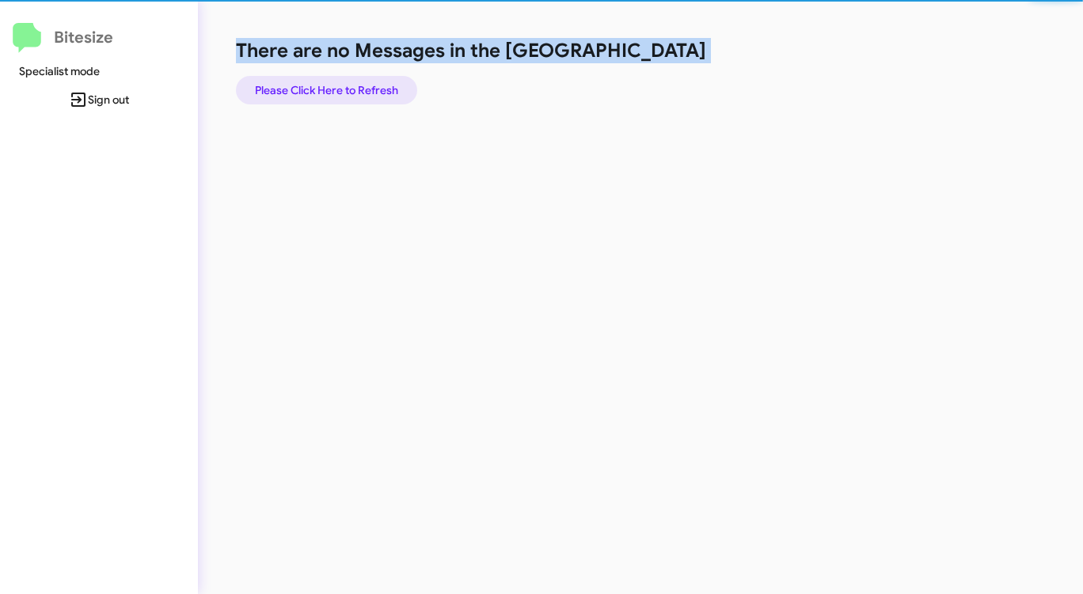
click at [366, 92] on span "Please Click Here to Refresh" at bounding box center [326, 90] width 143 height 28
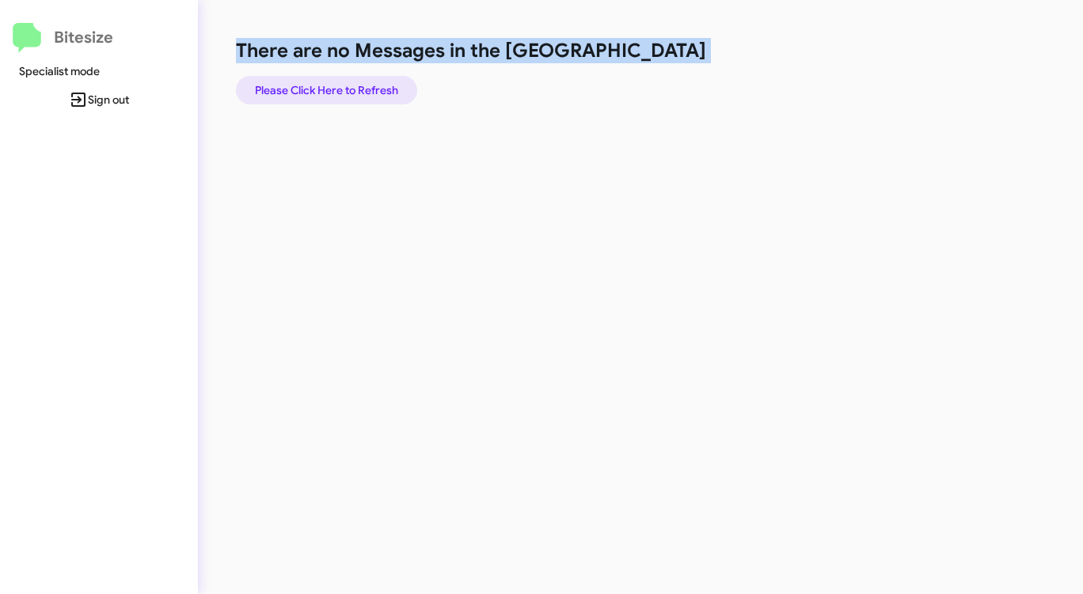
click at [366, 92] on span "Please Click Here to Refresh" at bounding box center [326, 90] width 143 height 28
click at [649, 102] on div "There are no Messages in the Queue Please Click Here to Refresh" at bounding box center [567, 71] width 662 height 66
click at [712, 70] on div "There are no Messages in the Queue Please Click Here to Refresh" at bounding box center [567, 71] width 662 height 66
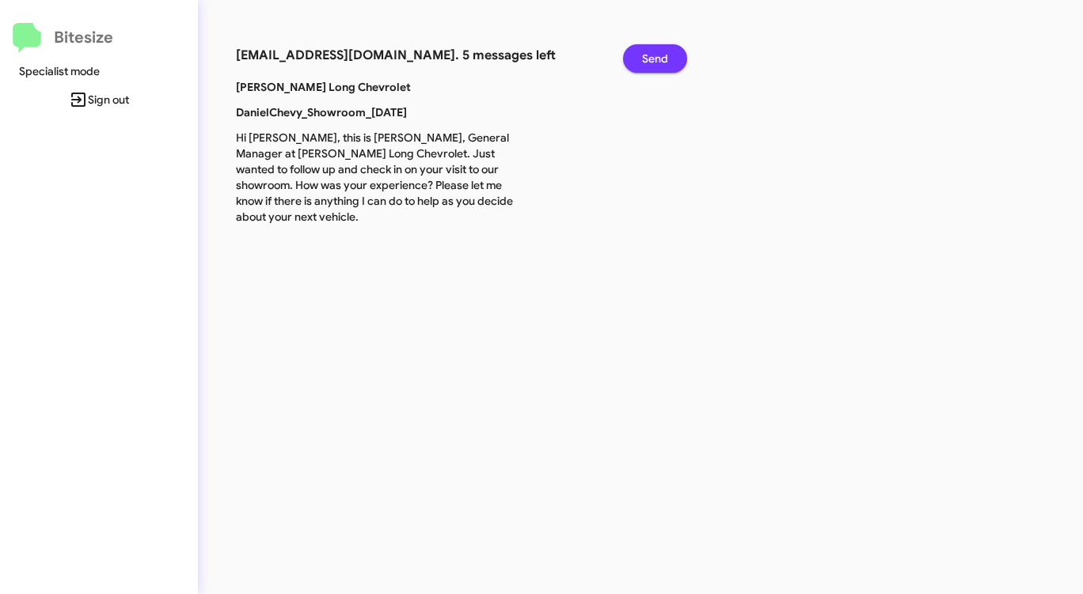
click at [663, 54] on span "Send" at bounding box center [655, 58] width 26 height 28
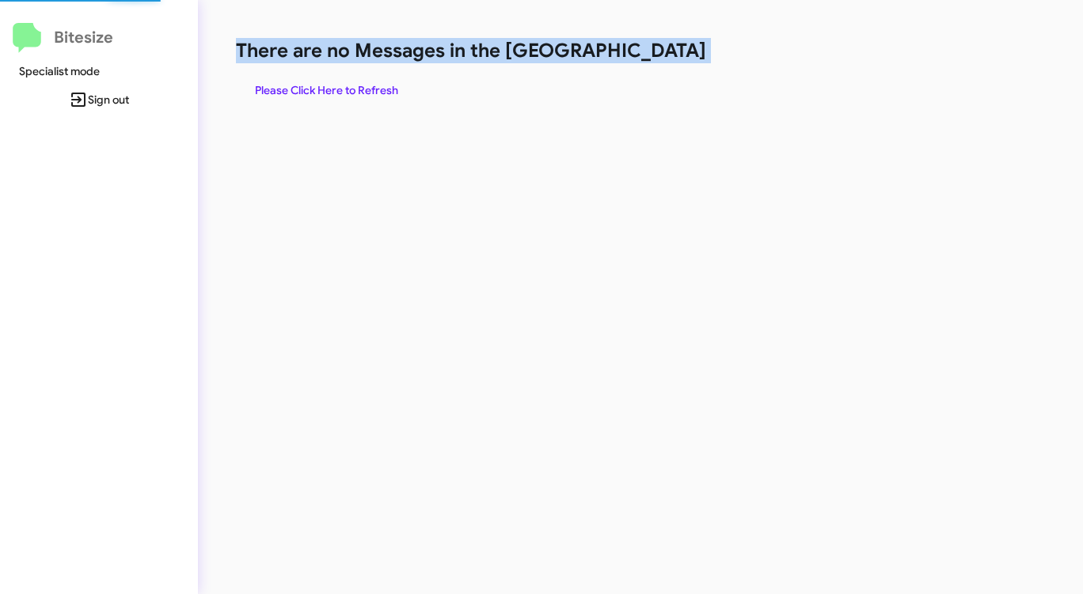
click at [663, 54] on h1 "There are no Messages in the [GEOGRAPHIC_DATA]" at bounding box center [567, 50] width 662 height 25
click at [341, 88] on span "Please Click Here to Refresh" at bounding box center [326, 90] width 143 height 28
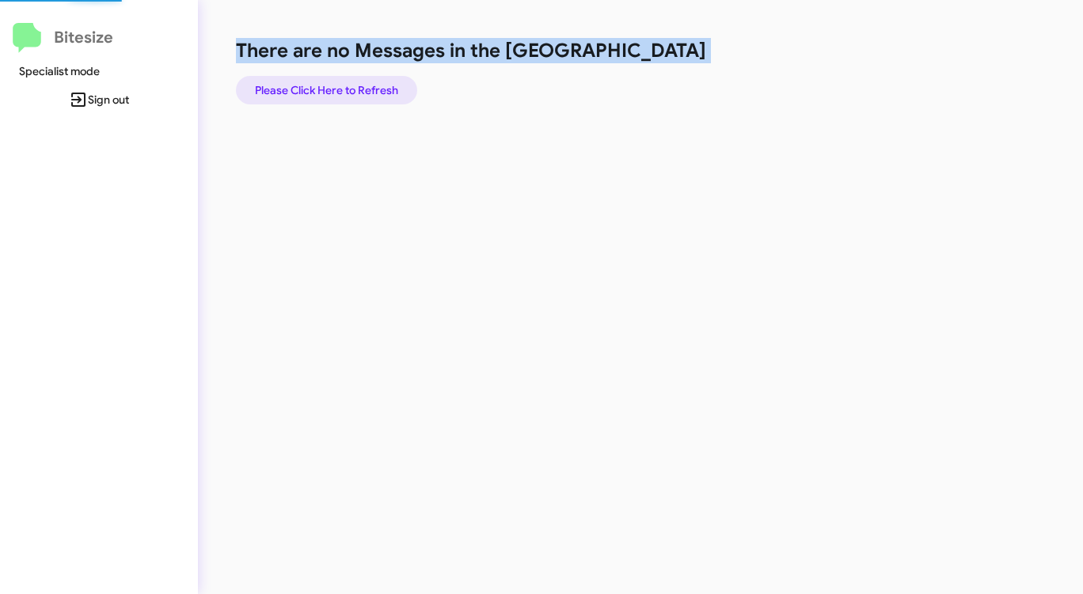
click at [341, 88] on span "Please Click Here to Refresh" at bounding box center [326, 90] width 143 height 28
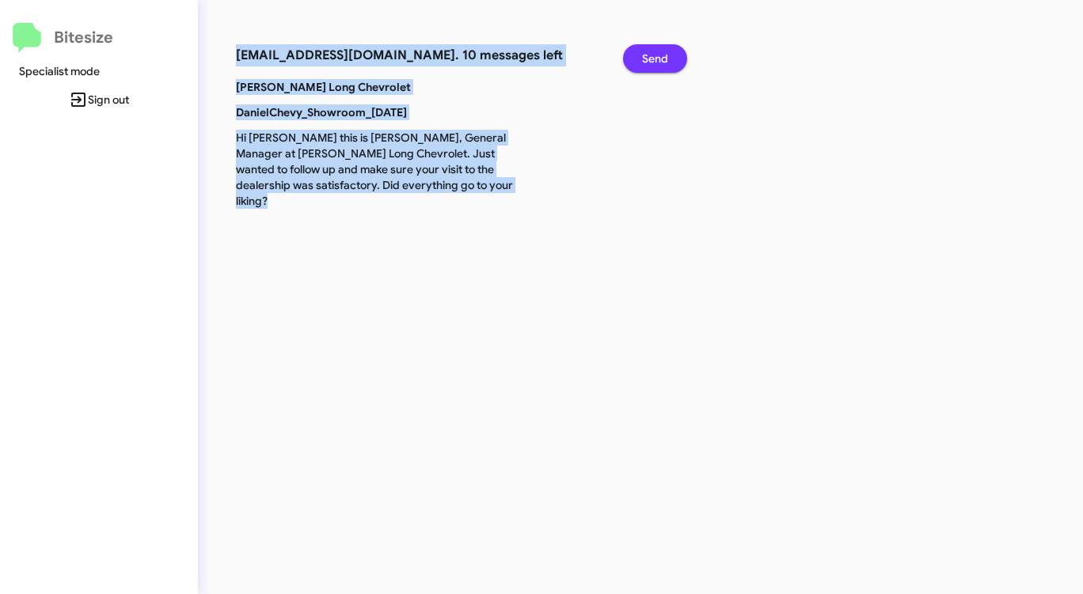
click at [649, 55] on span "Send" at bounding box center [655, 58] width 26 height 28
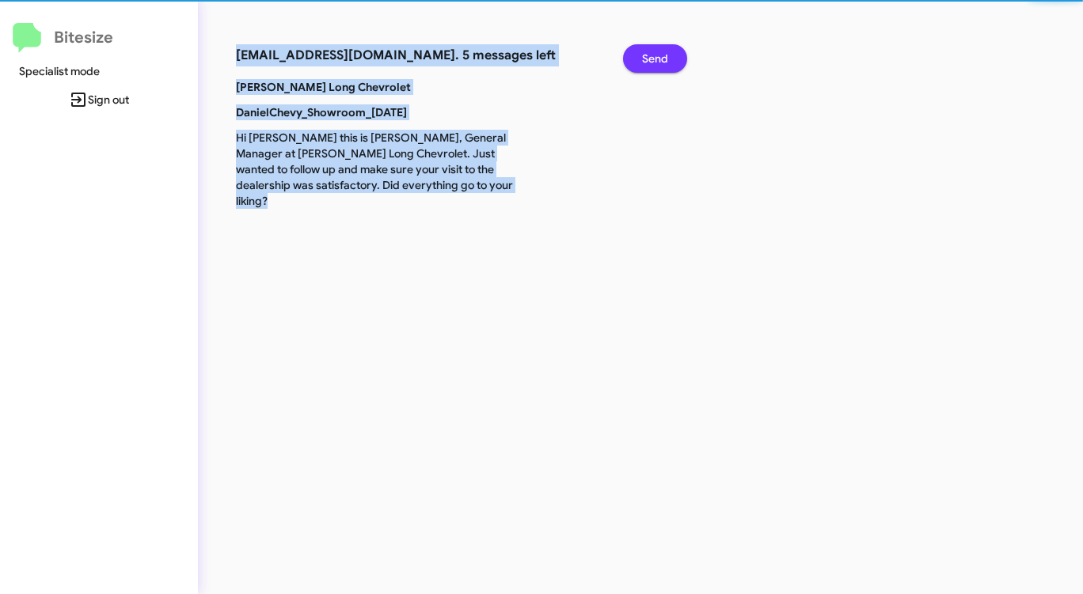
click at [649, 55] on span "Send" at bounding box center [655, 58] width 26 height 28
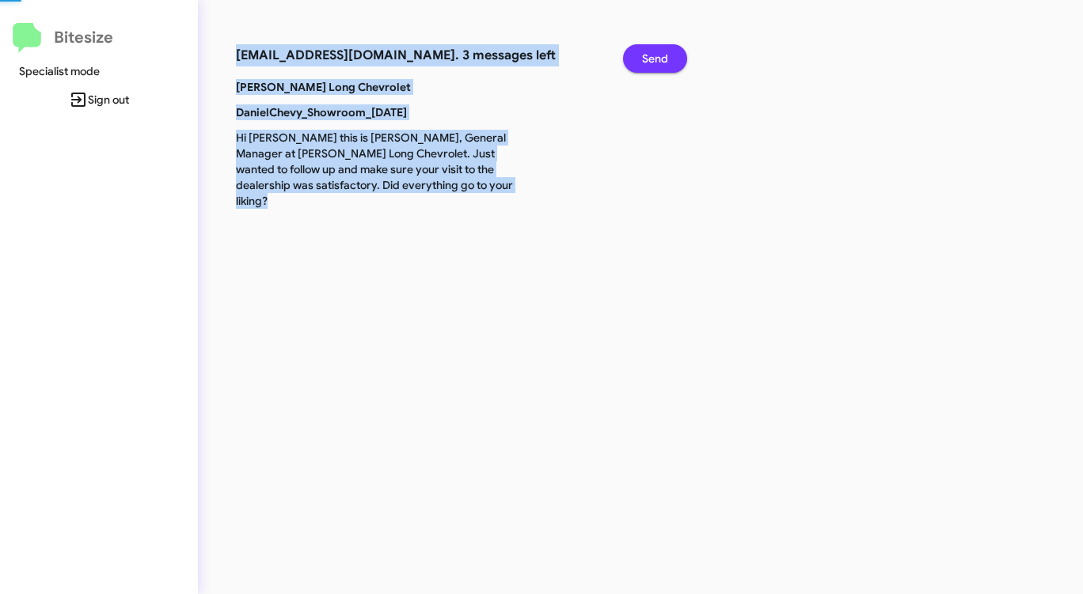
click at [649, 55] on span "Send" at bounding box center [655, 58] width 26 height 28
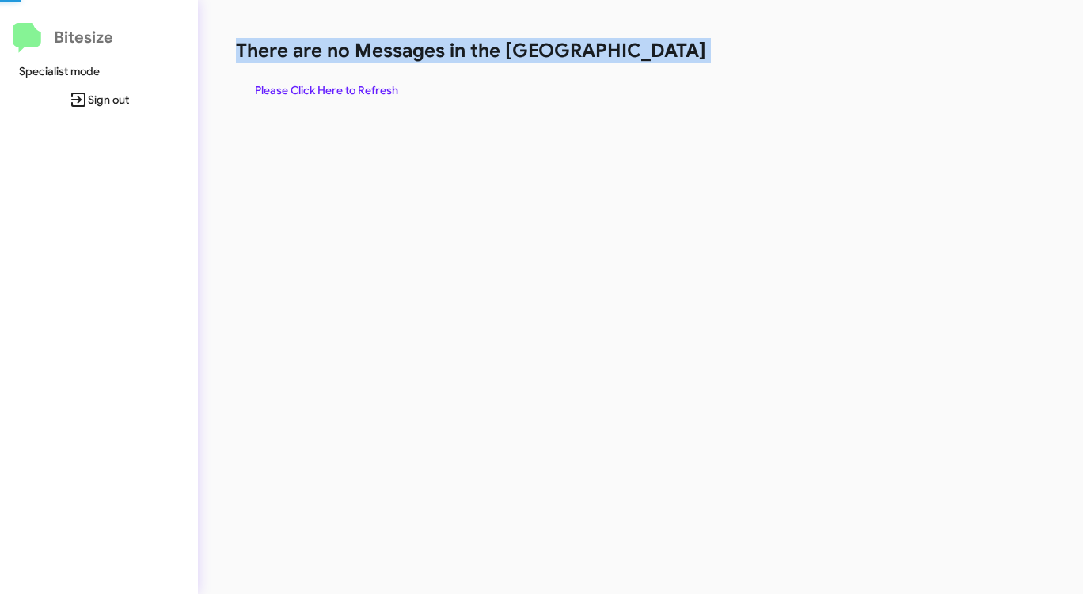
click at [649, 55] on h1 "There are no Messages in the [GEOGRAPHIC_DATA]" at bounding box center [567, 50] width 662 height 25
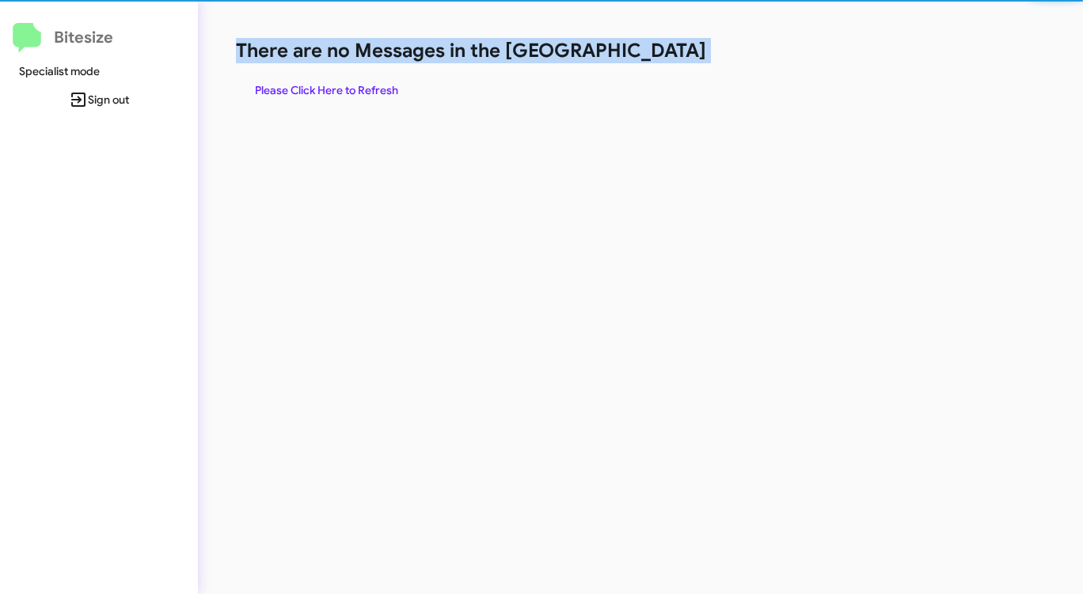
click at [649, 55] on h1 "There are no Messages in the [GEOGRAPHIC_DATA]" at bounding box center [567, 50] width 662 height 25
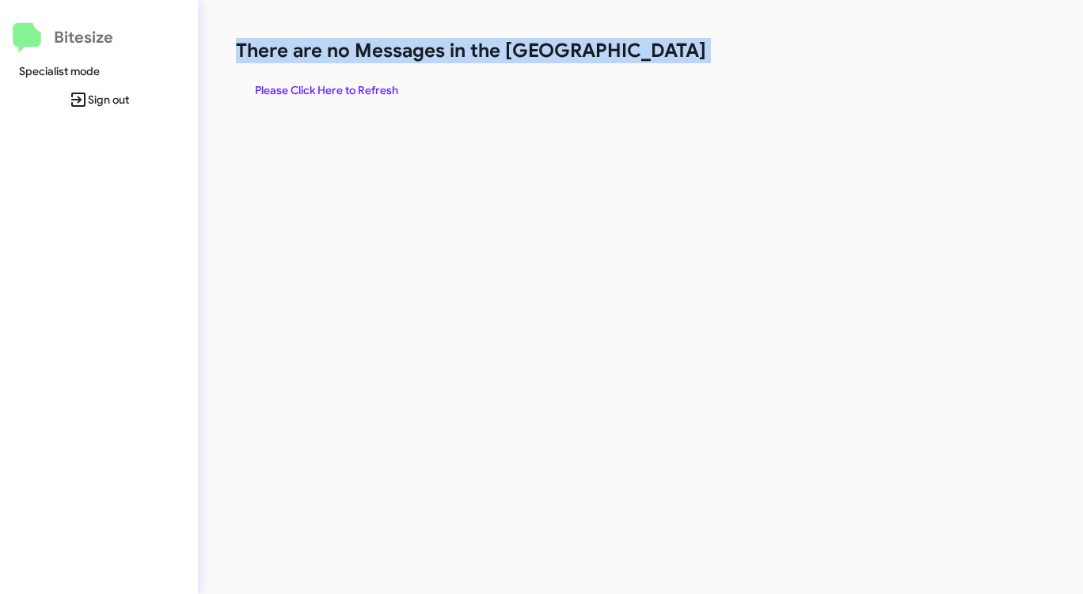
click at [649, 55] on h1 "There are no Messages in the [GEOGRAPHIC_DATA]" at bounding box center [567, 50] width 662 height 25
click at [348, 87] on span "Please Click Here to Refresh" at bounding box center [326, 90] width 143 height 28
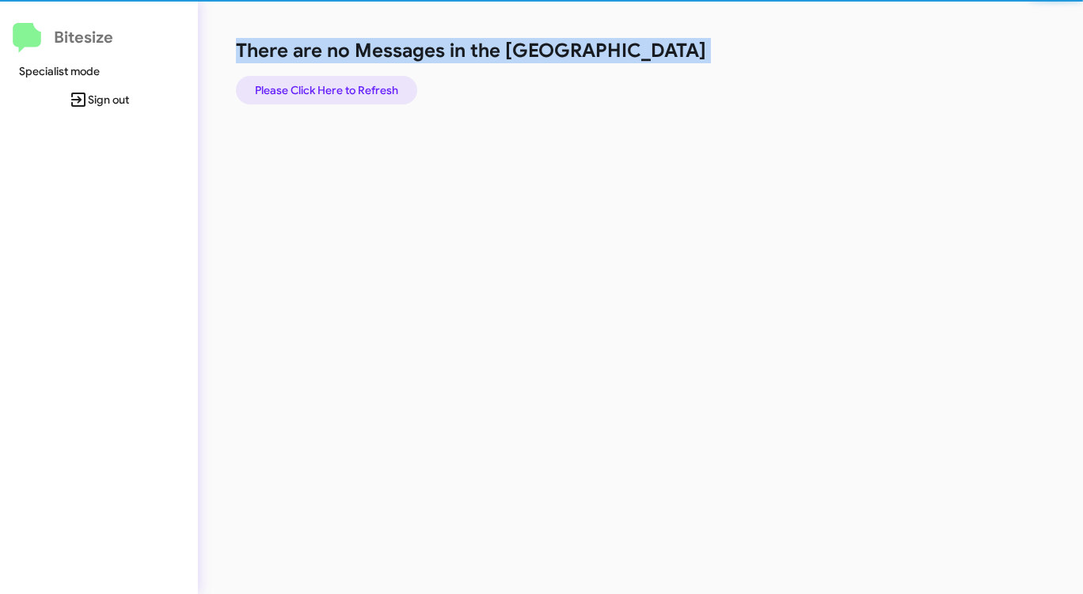
click at [348, 87] on span "Please Click Here to Refresh" at bounding box center [326, 90] width 143 height 28
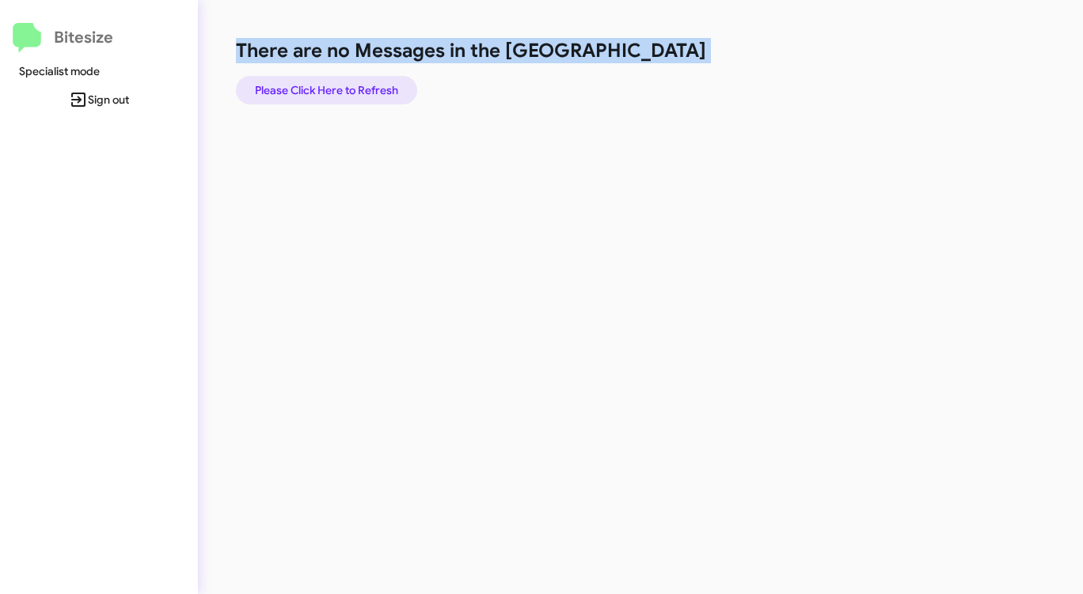
click at [352, 87] on span "Please Click Here to Refresh" at bounding box center [326, 90] width 143 height 28
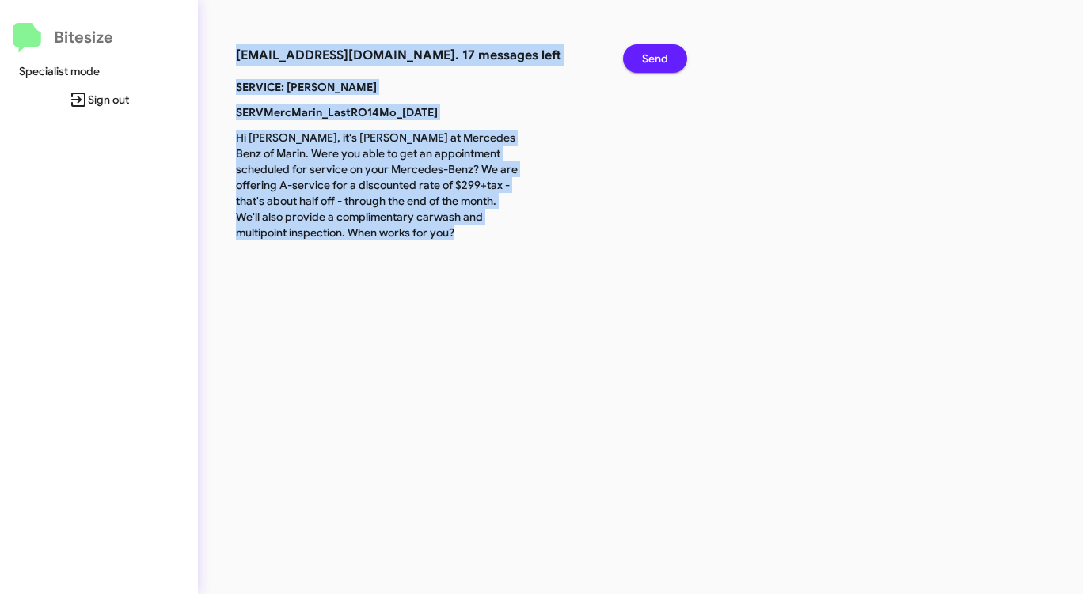
click at [659, 59] on span "Send" at bounding box center [655, 58] width 26 height 28
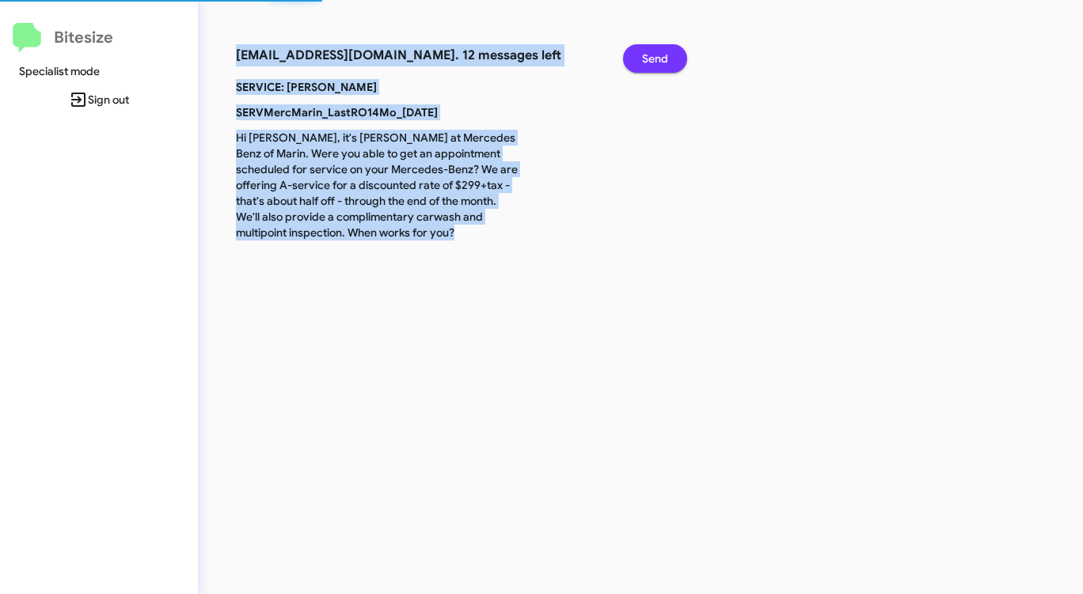
click at [659, 59] on span "Send" at bounding box center [655, 58] width 26 height 28
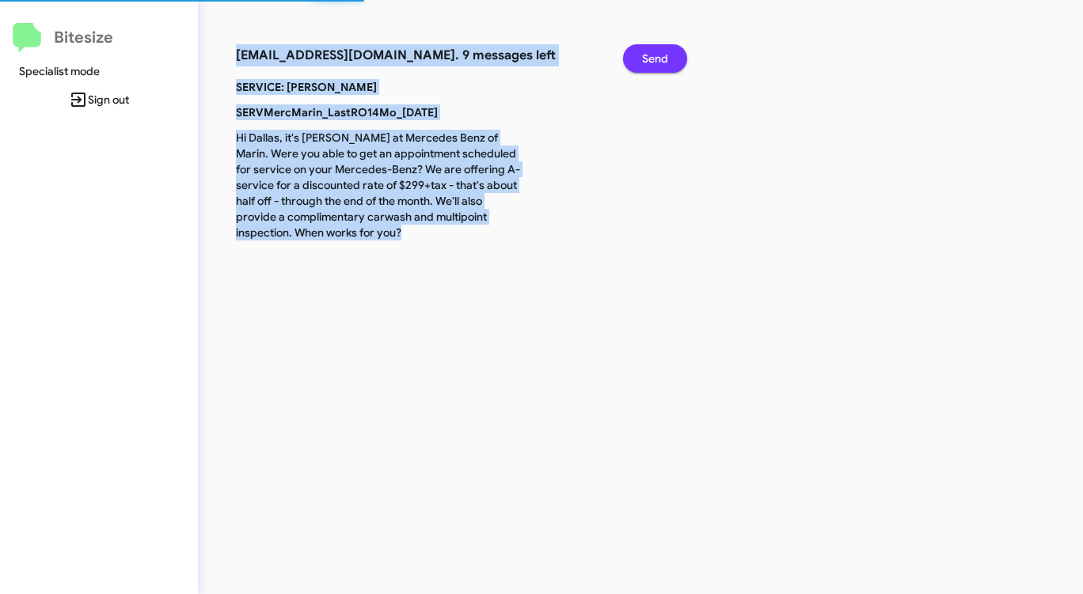
click at [659, 59] on span "Send" at bounding box center [655, 58] width 26 height 28
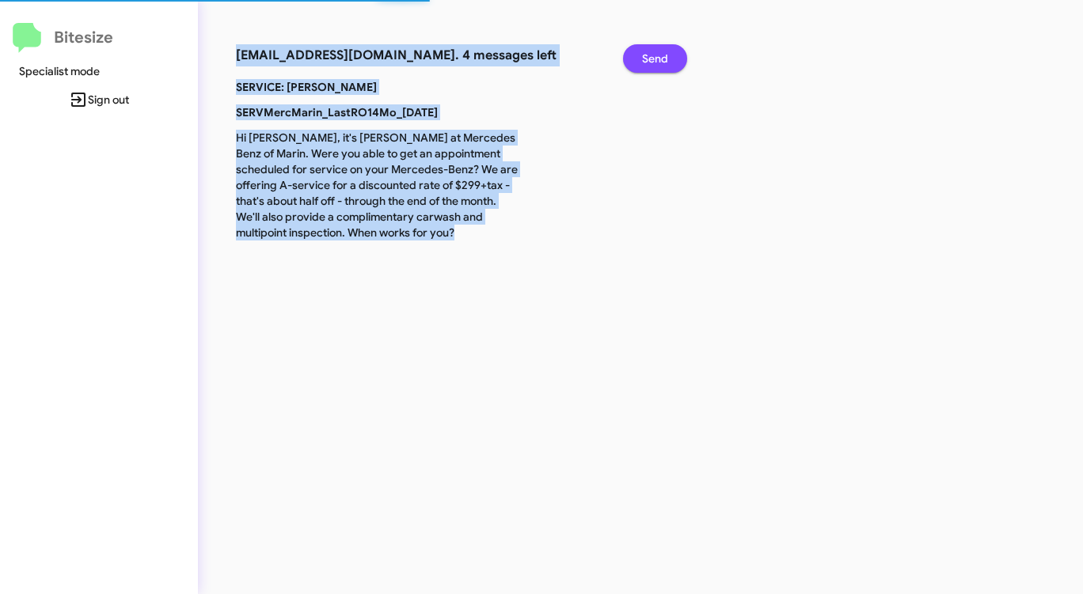
click at [659, 59] on span "Send" at bounding box center [655, 58] width 26 height 28
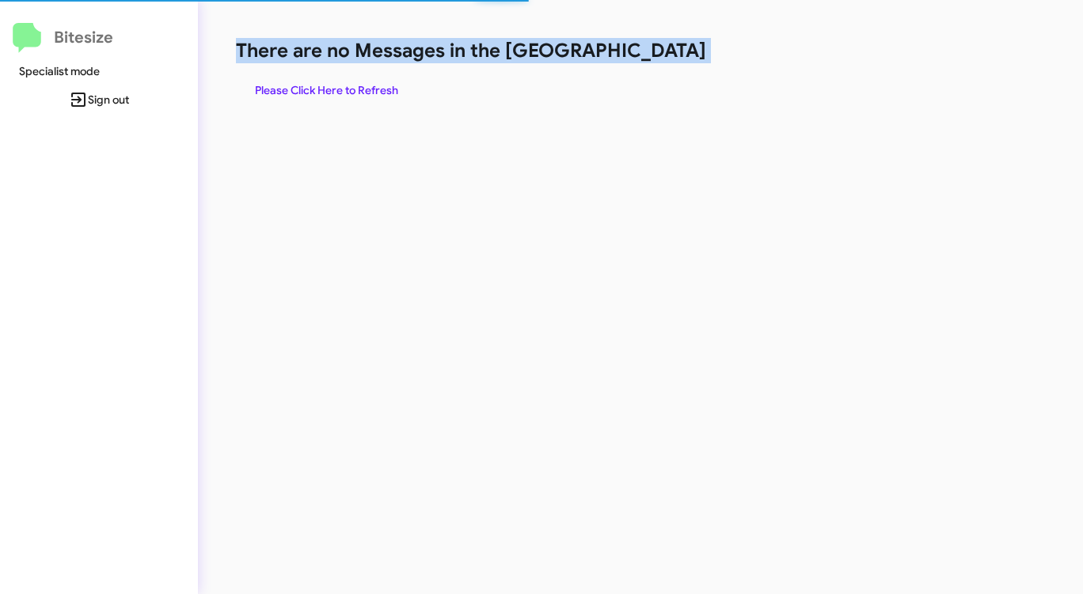
click at [659, 59] on h1 "There are no Messages in the [GEOGRAPHIC_DATA]" at bounding box center [567, 50] width 662 height 25
click at [314, 89] on span "Please Click Here to Refresh" at bounding box center [326, 90] width 143 height 28
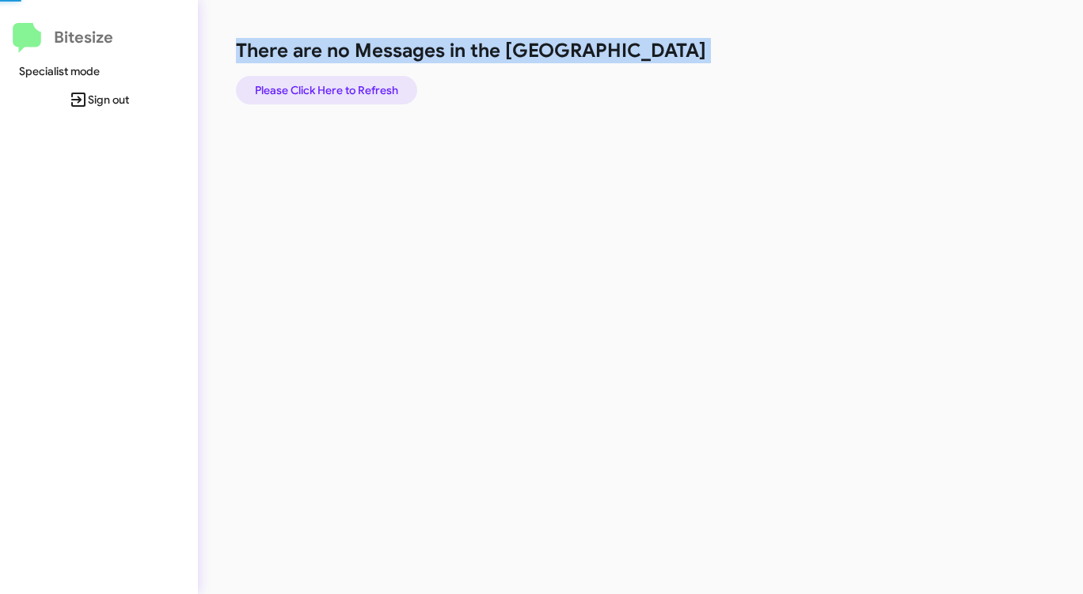
click at [314, 89] on span "Please Click Here to Refresh" at bounding box center [326, 90] width 143 height 28
click at [315, 88] on span "Please Click Here to Refresh" at bounding box center [326, 90] width 143 height 28
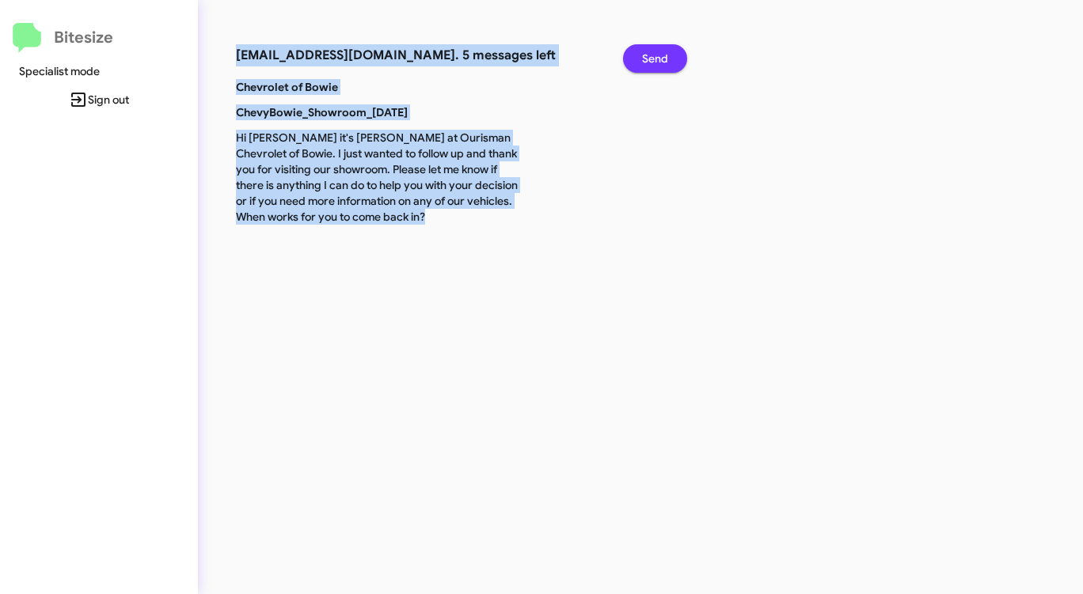
click at [655, 52] on span "Send" at bounding box center [655, 58] width 26 height 28
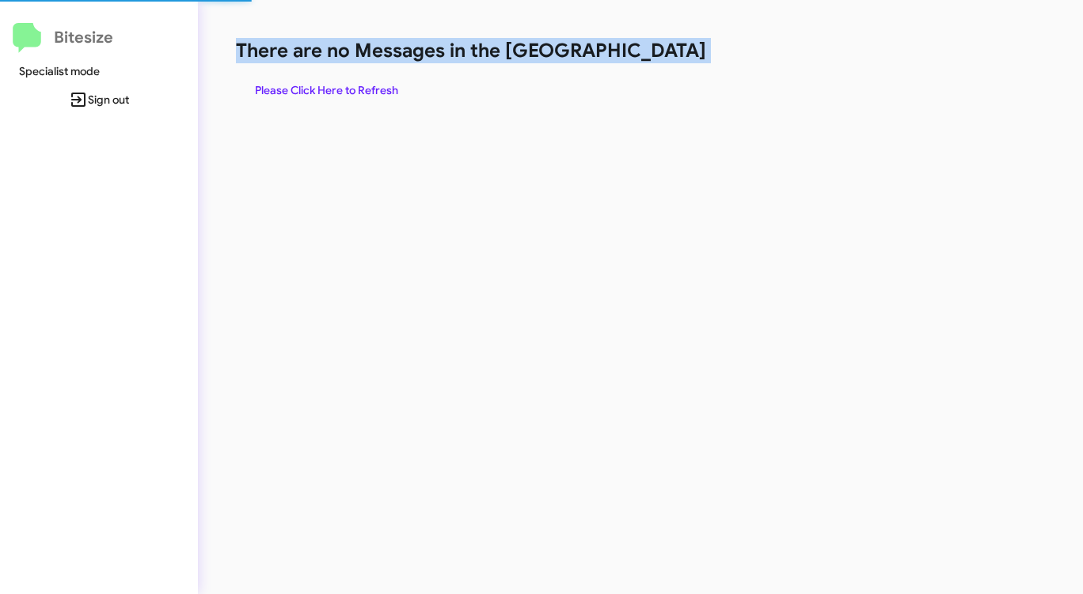
click at [655, 52] on h1 "There are no Messages in the [GEOGRAPHIC_DATA]" at bounding box center [567, 50] width 662 height 25
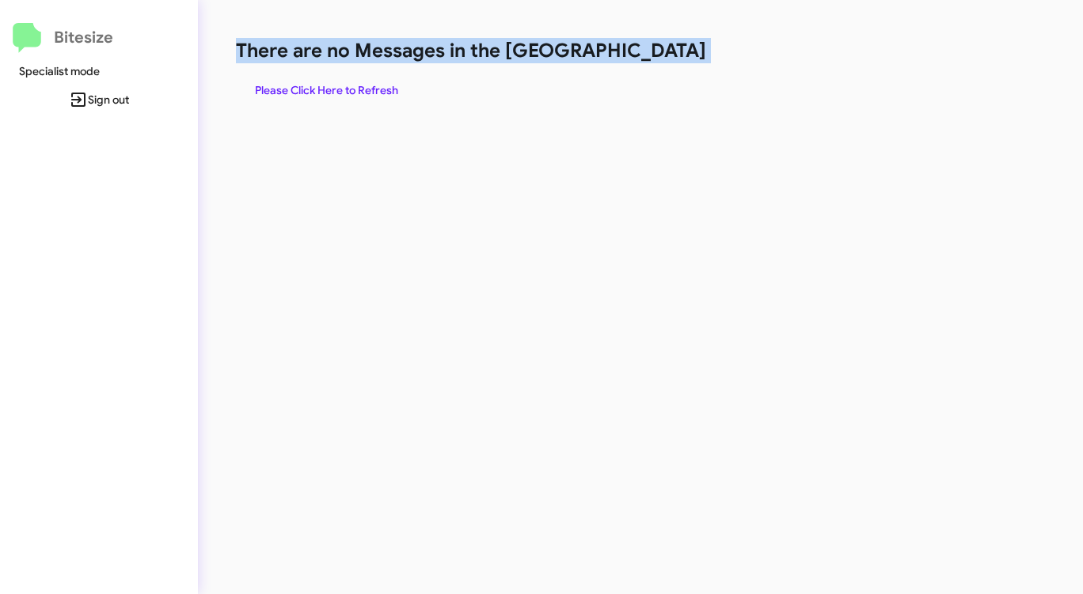
click at [655, 52] on h1 "There are no Messages in the [GEOGRAPHIC_DATA]" at bounding box center [567, 50] width 662 height 25
click at [359, 87] on span "Please Click Here to Refresh" at bounding box center [326, 90] width 143 height 28
click at [359, 88] on span "Please Click Here to Refresh" at bounding box center [326, 90] width 143 height 28
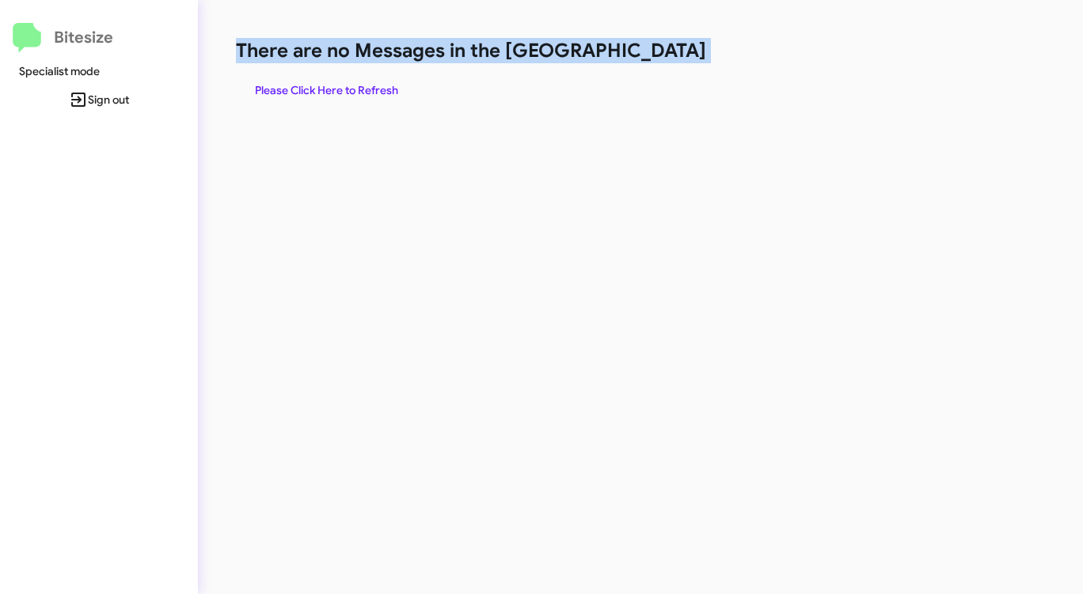
click at [359, 88] on span "Please Click Here to Refresh" at bounding box center [326, 90] width 143 height 28
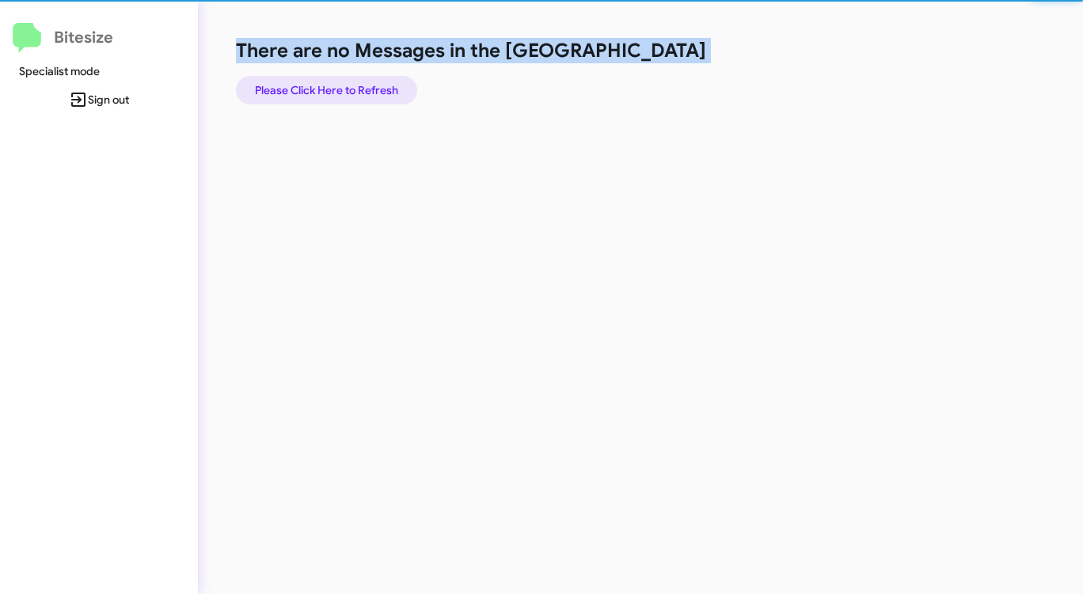
click at [359, 88] on span "Please Click Here to Refresh" at bounding box center [326, 90] width 143 height 28
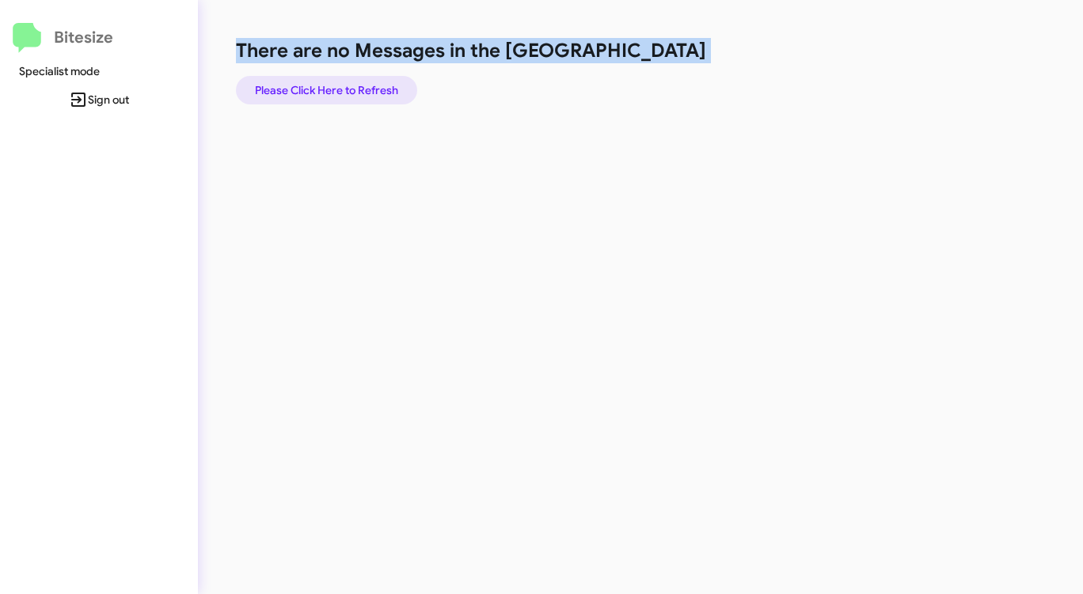
click at [360, 88] on span "Please Click Here to Refresh" at bounding box center [326, 90] width 143 height 28
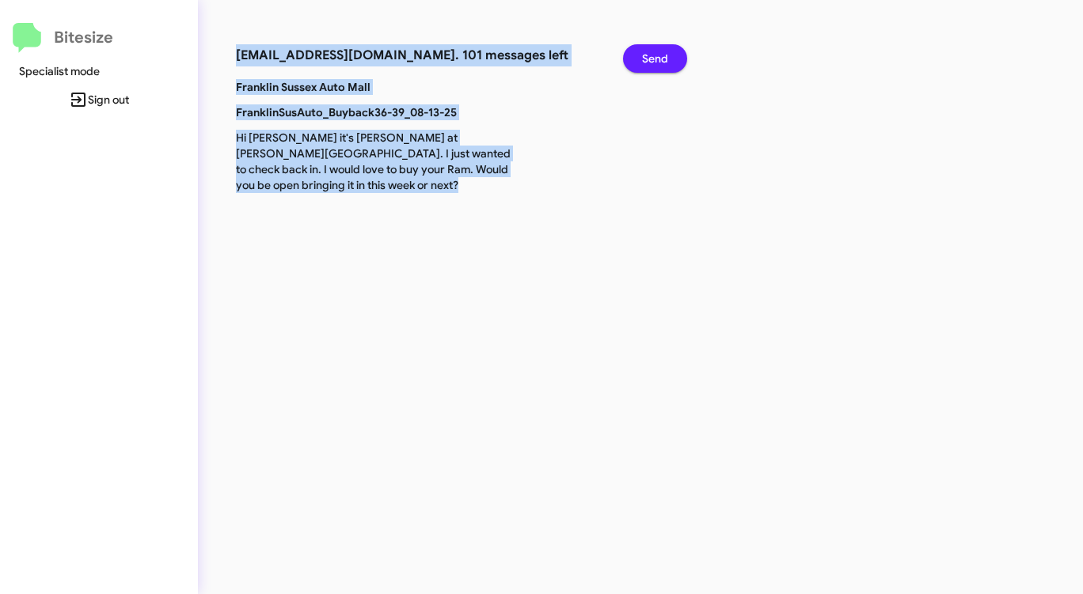
click at [655, 55] on span "Send" at bounding box center [655, 58] width 26 height 28
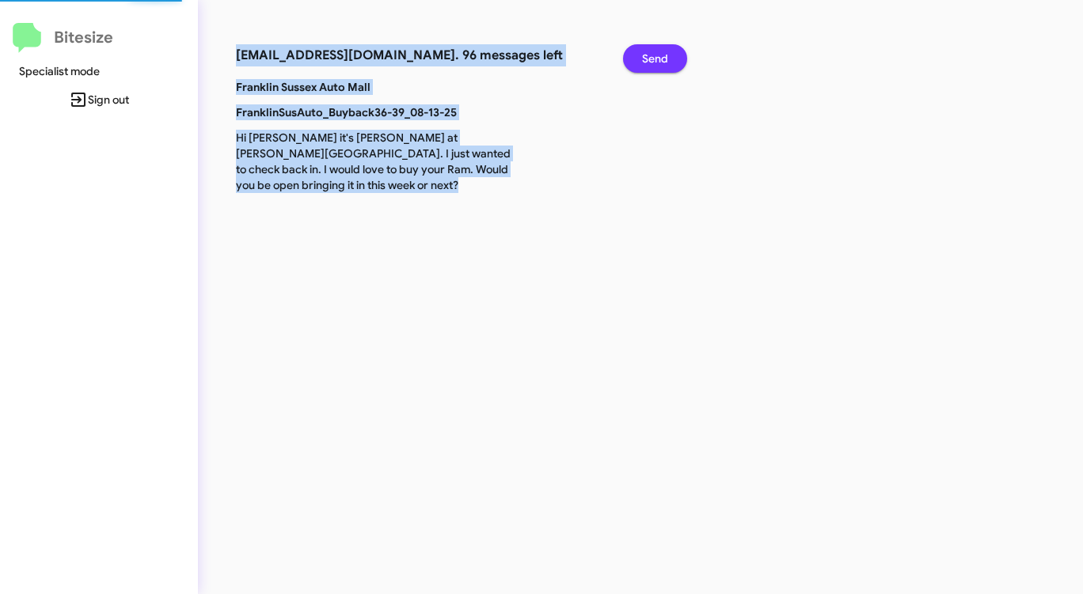
click at [655, 55] on span "Send" at bounding box center [655, 58] width 26 height 28
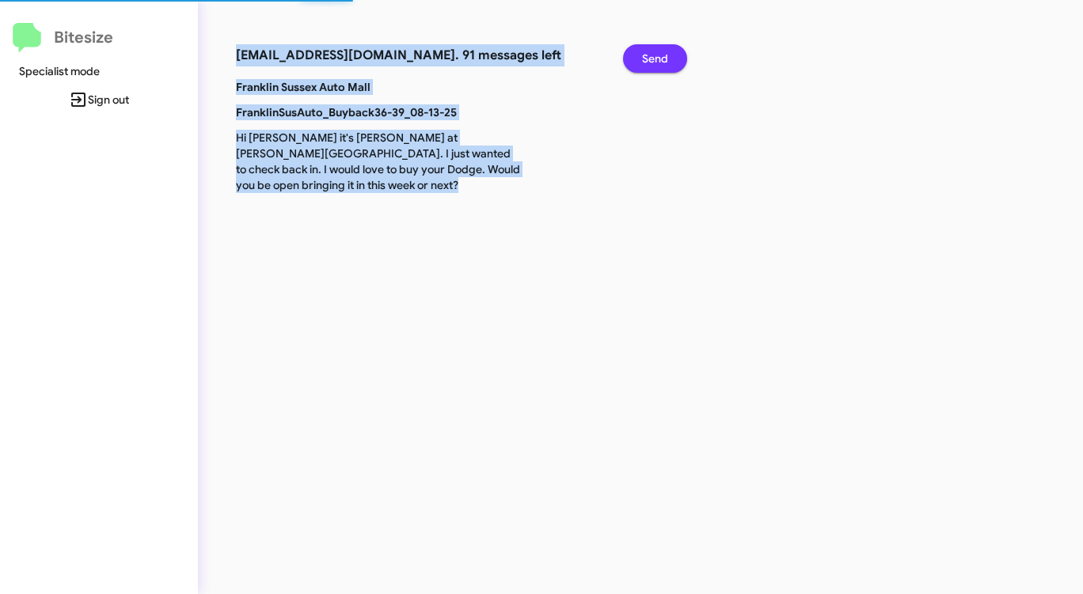
click at [655, 55] on span "Send" at bounding box center [655, 58] width 26 height 28
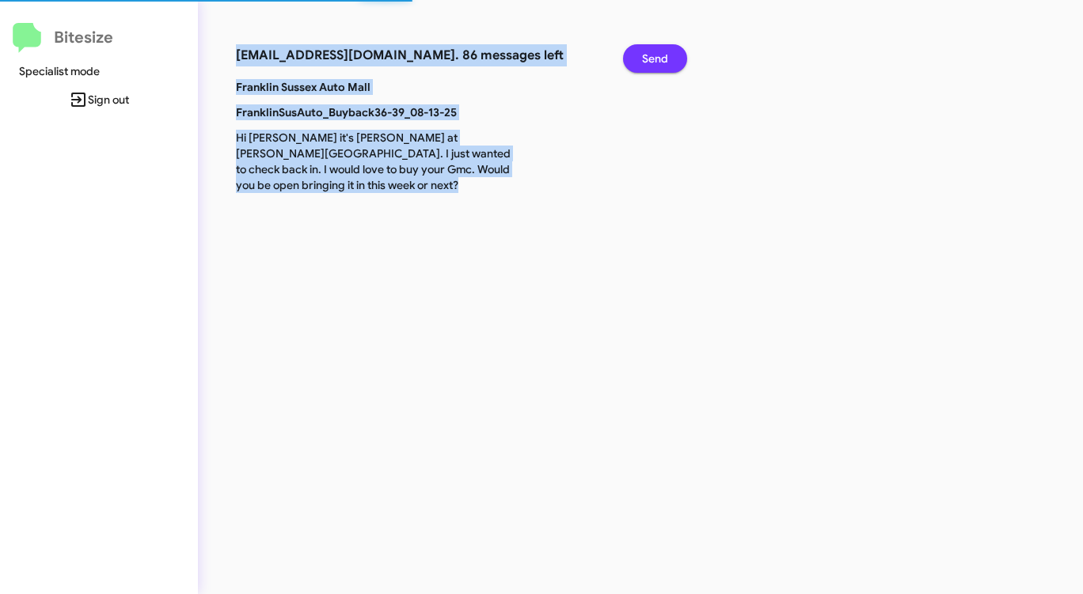
click at [655, 55] on span "Send" at bounding box center [655, 58] width 26 height 28
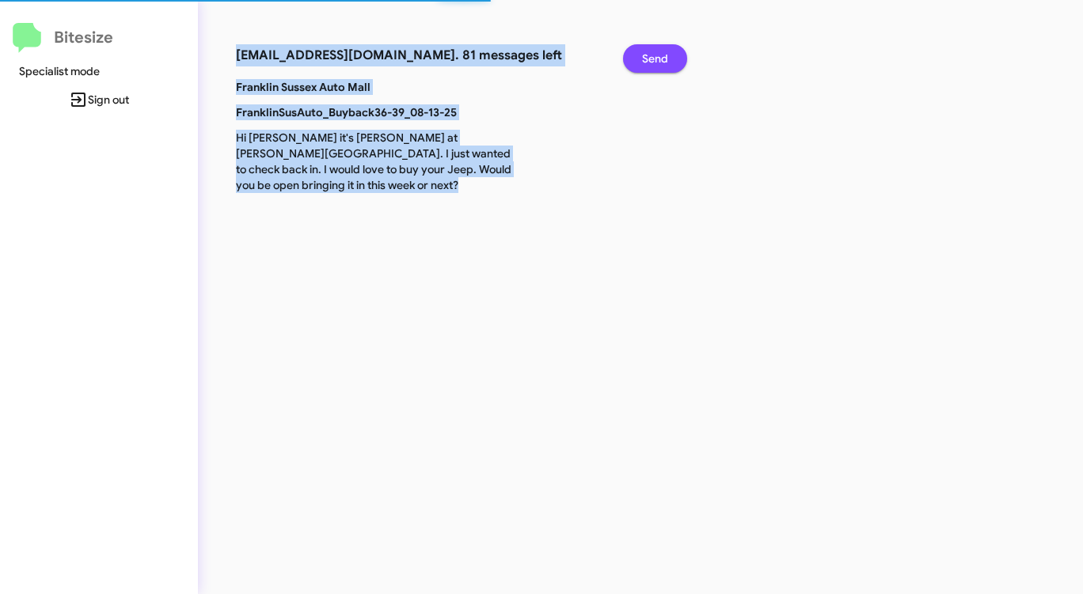
click at [655, 55] on span "Send" at bounding box center [655, 58] width 26 height 28
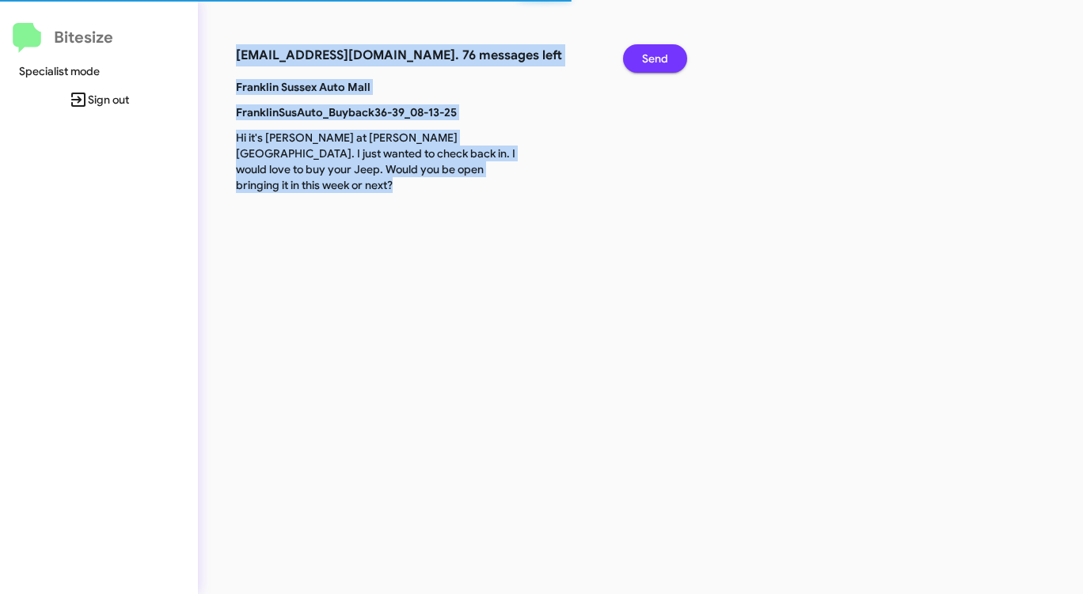
click at [655, 55] on span "Send" at bounding box center [655, 58] width 26 height 28
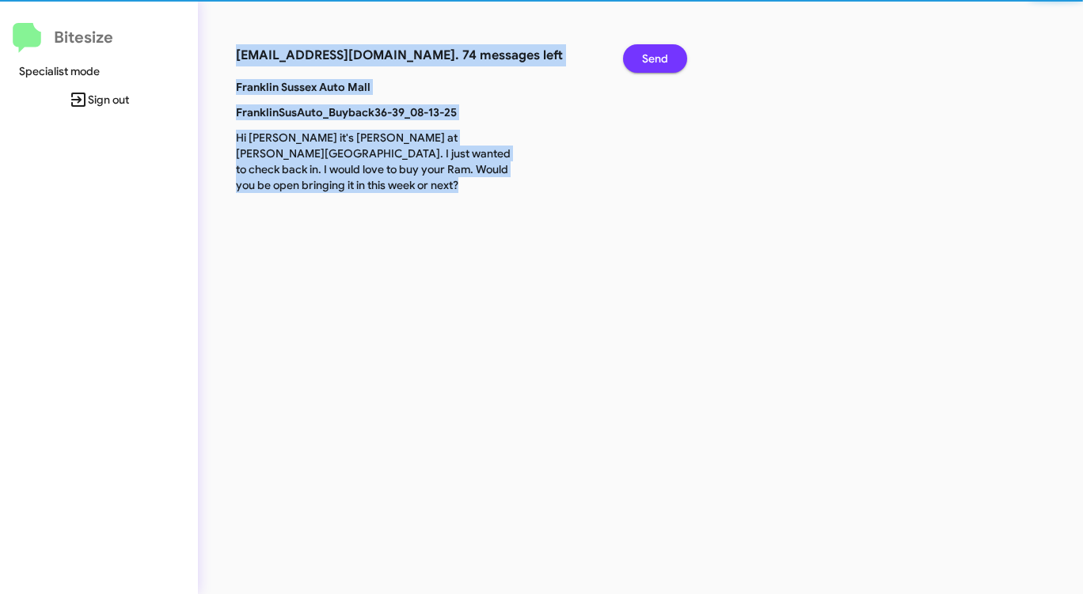
click at [655, 55] on span "Send" at bounding box center [655, 58] width 26 height 28
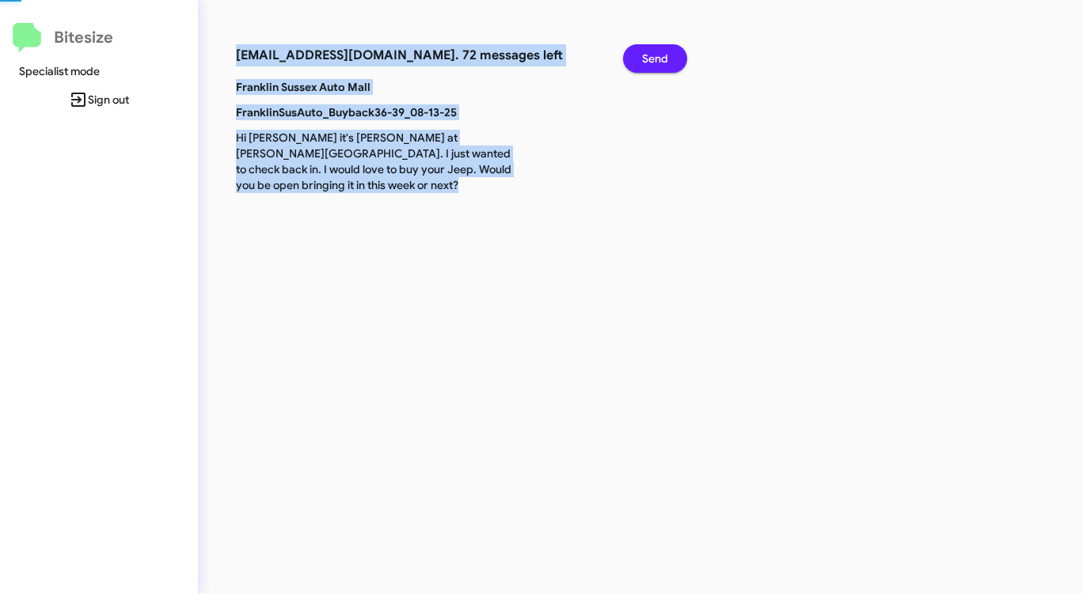
click at [655, 55] on span "Send" at bounding box center [655, 58] width 26 height 28
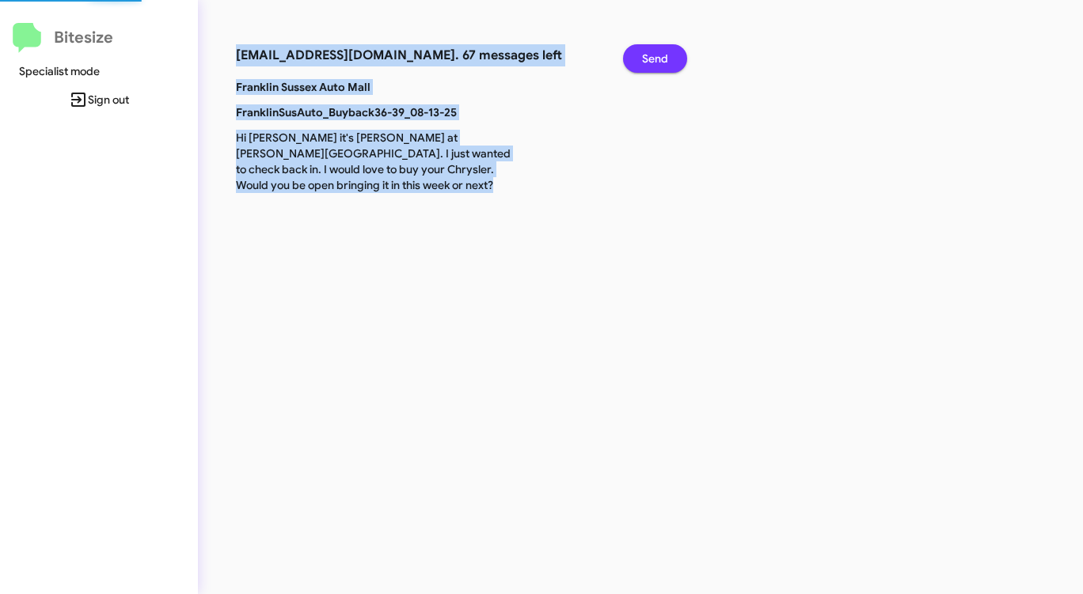
click at [655, 55] on span "Send" at bounding box center [655, 58] width 26 height 28
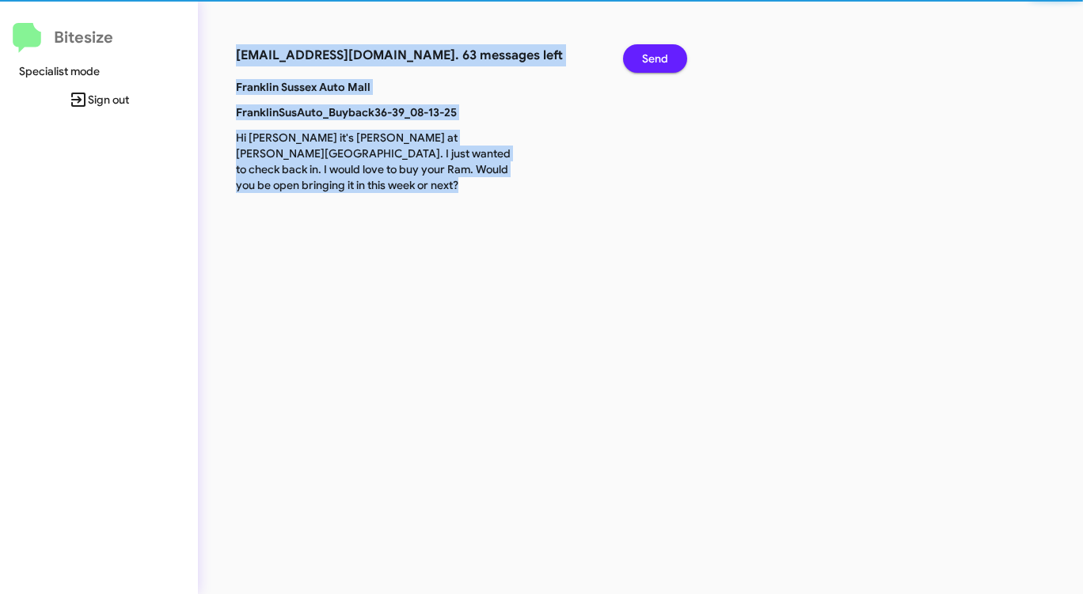
click at [655, 55] on span "Send" at bounding box center [655, 58] width 26 height 28
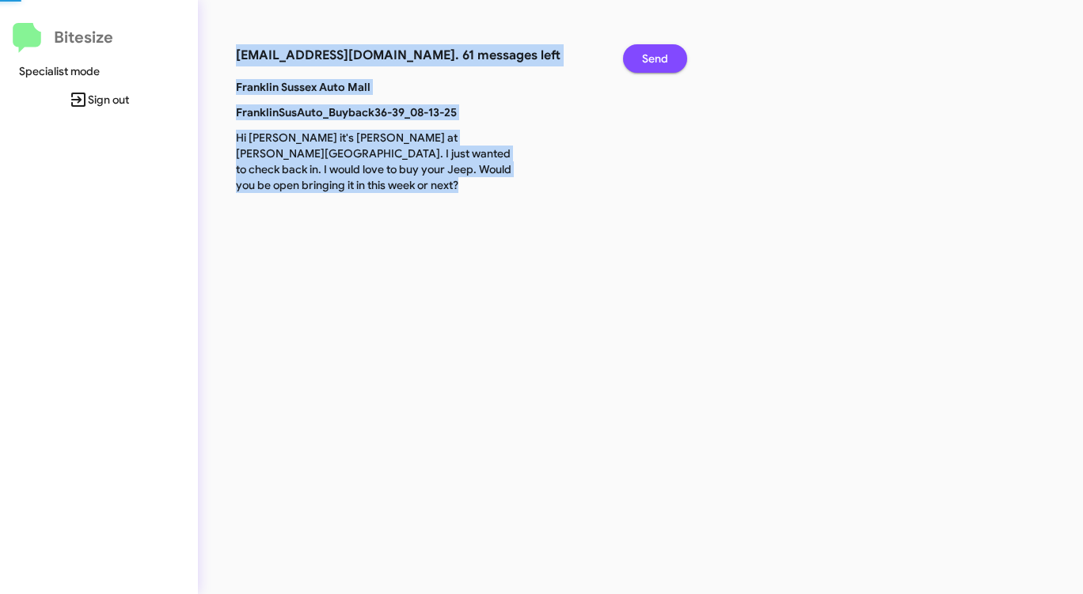
click at [655, 55] on span "Send" at bounding box center [655, 58] width 26 height 28
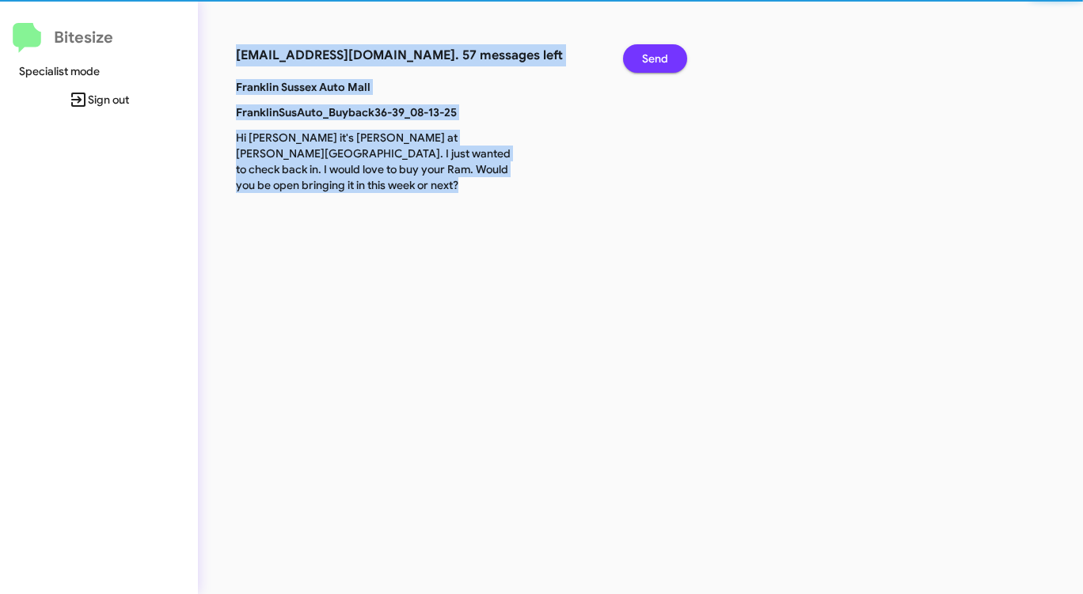
click at [655, 55] on span "Send" at bounding box center [655, 58] width 26 height 28
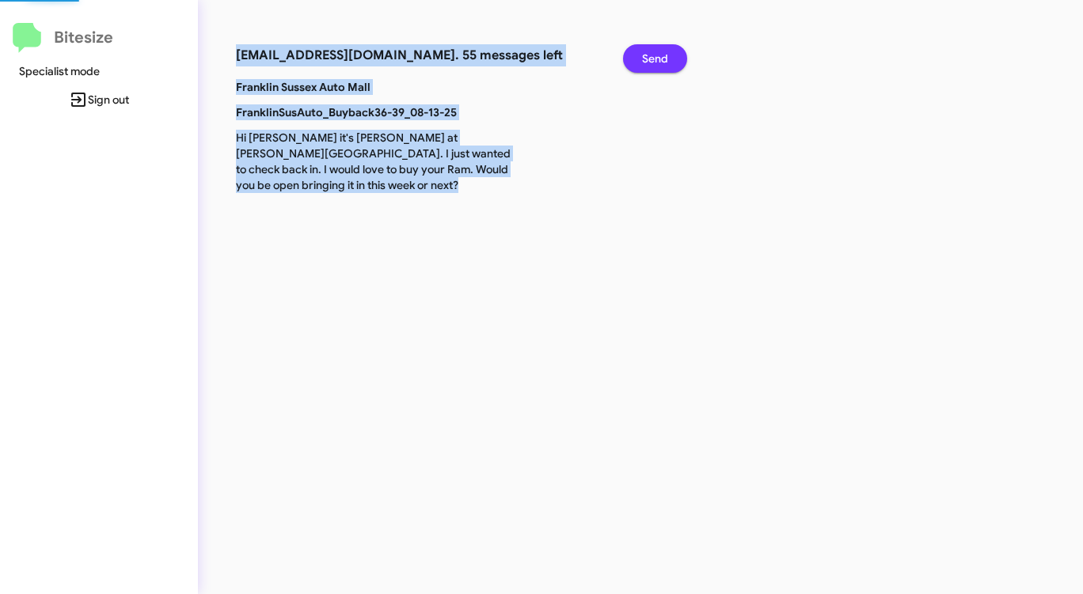
click at [655, 55] on span "Send" at bounding box center [655, 58] width 26 height 28
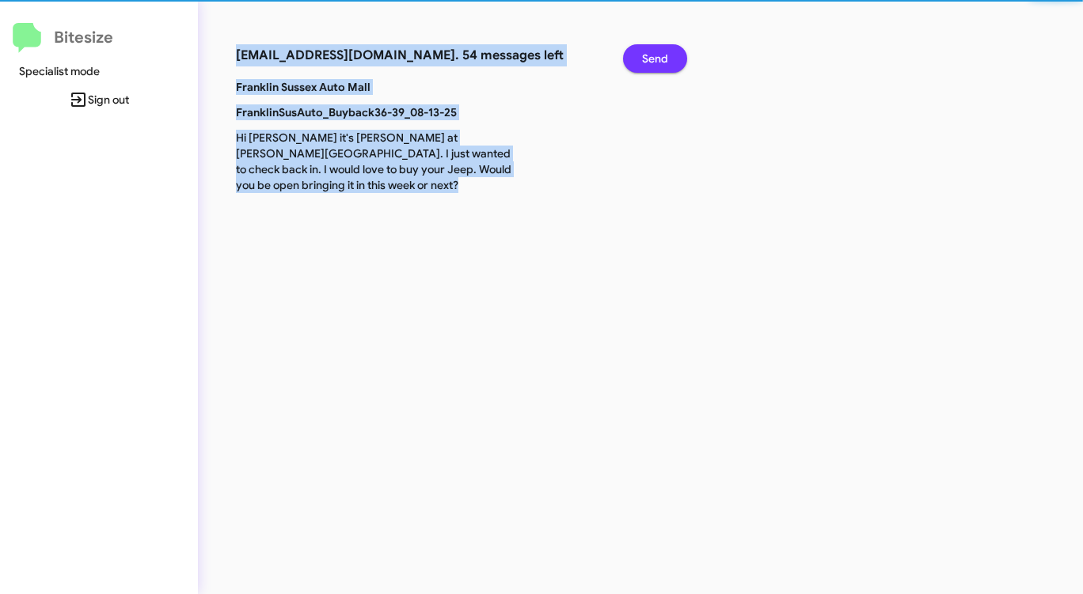
click at [655, 55] on span "Send" at bounding box center [655, 58] width 26 height 28
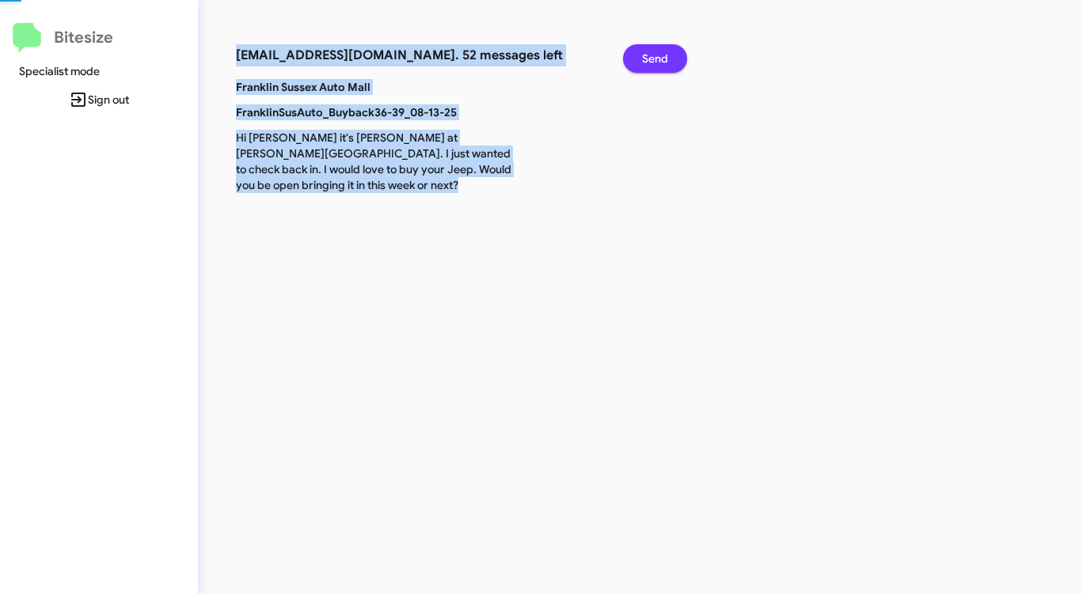
click at [655, 55] on span "Send" at bounding box center [655, 58] width 26 height 28
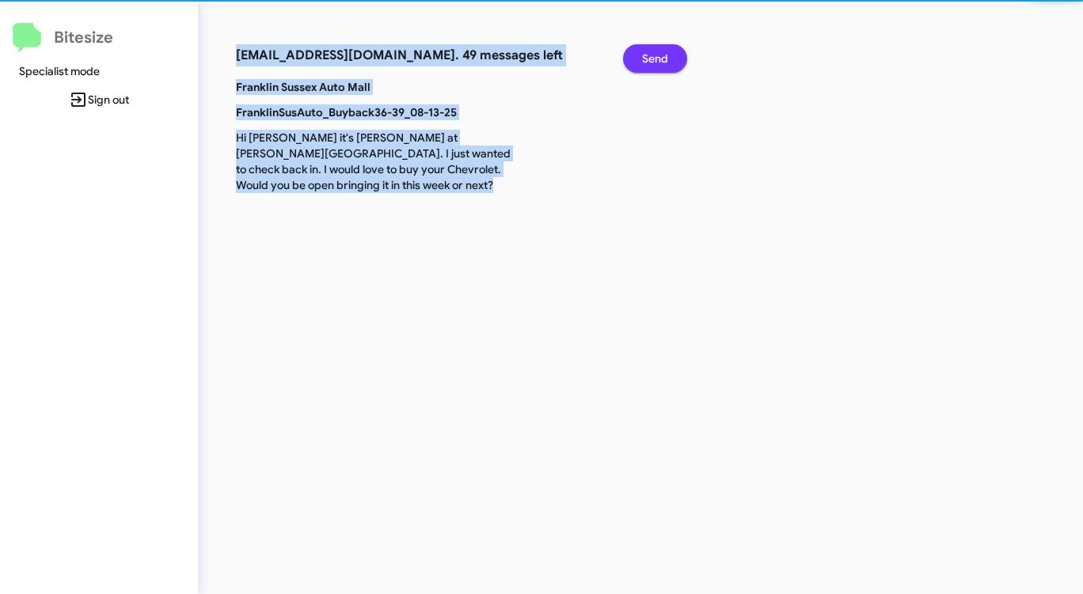
click at [655, 55] on span "Send" at bounding box center [655, 58] width 26 height 28
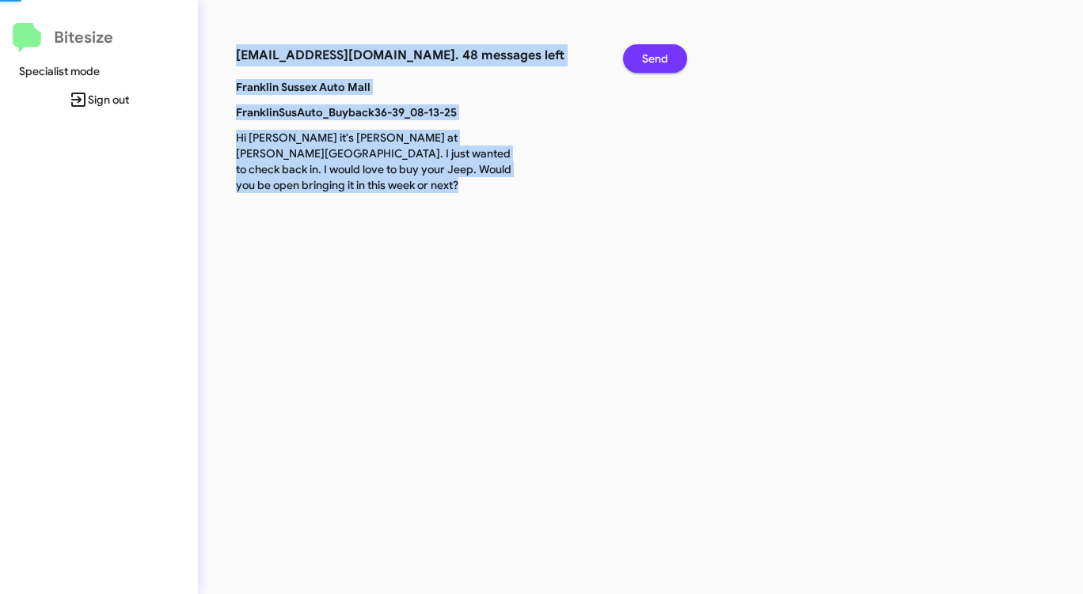
click at [655, 55] on span "Send" at bounding box center [655, 58] width 26 height 28
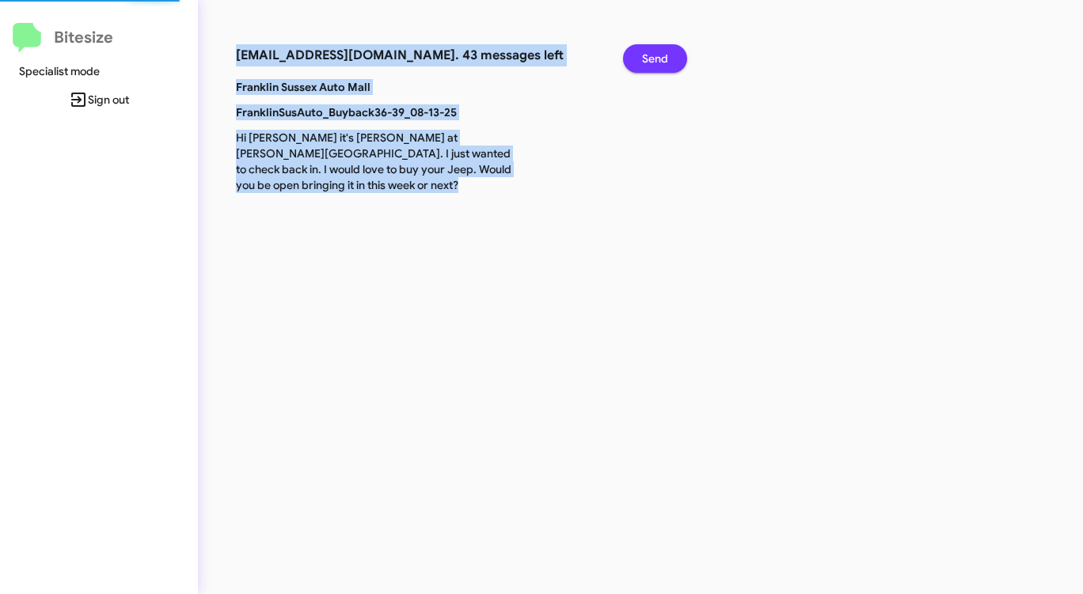
click at [655, 55] on span "Send" at bounding box center [655, 58] width 26 height 28
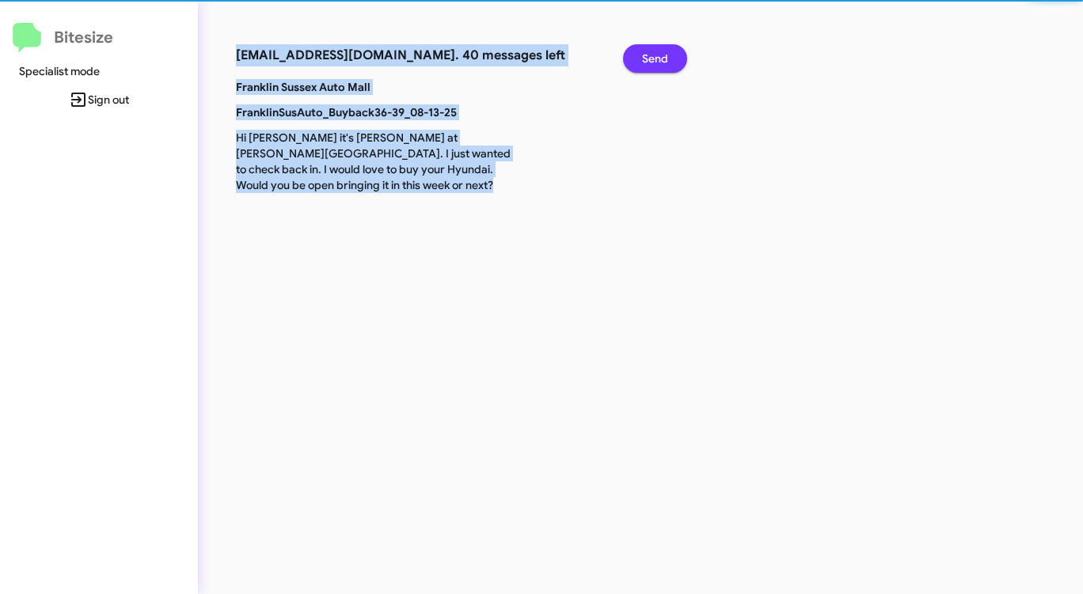
click at [655, 55] on span "Send" at bounding box center [655, 58] width 26 height 28
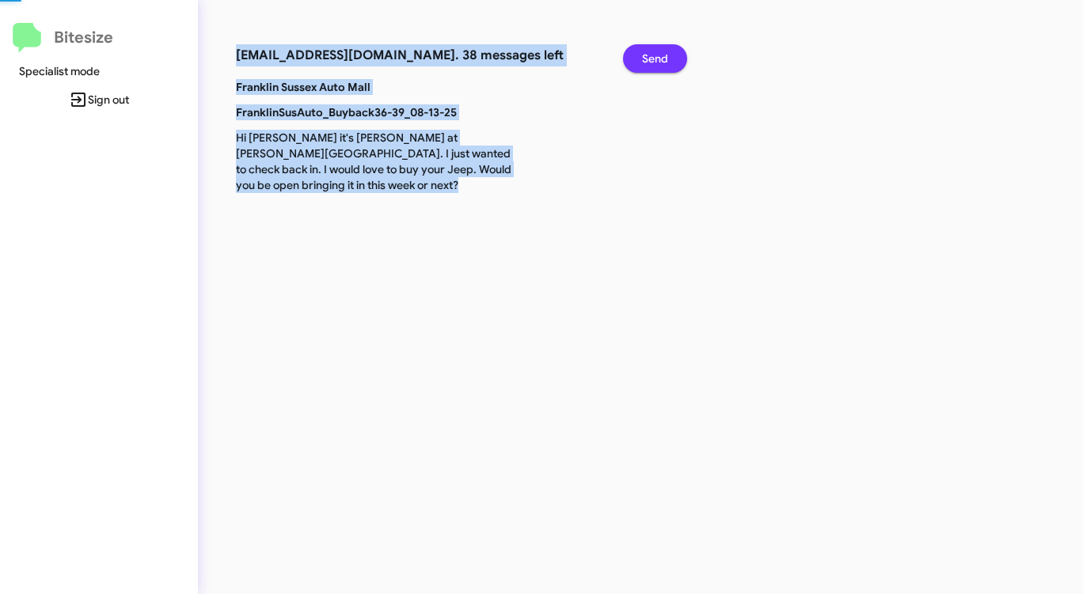
click at [655, 55] on span "Send" at bounding box center [655, 58] width 26 height 28
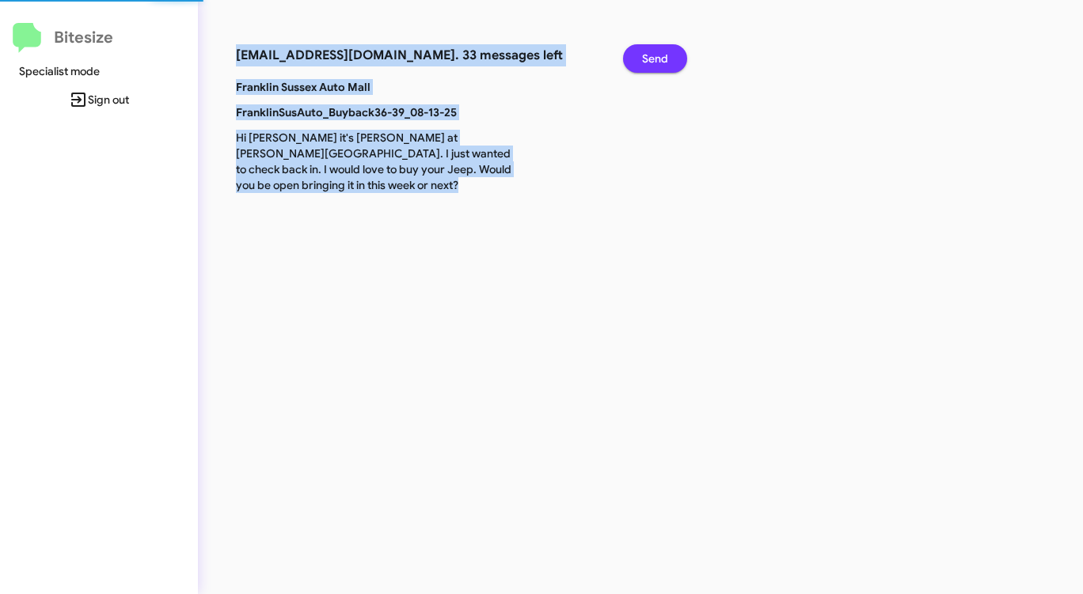
click at [655, 55] on span "Send" at bounding box center [655, 58] width 26 height 28
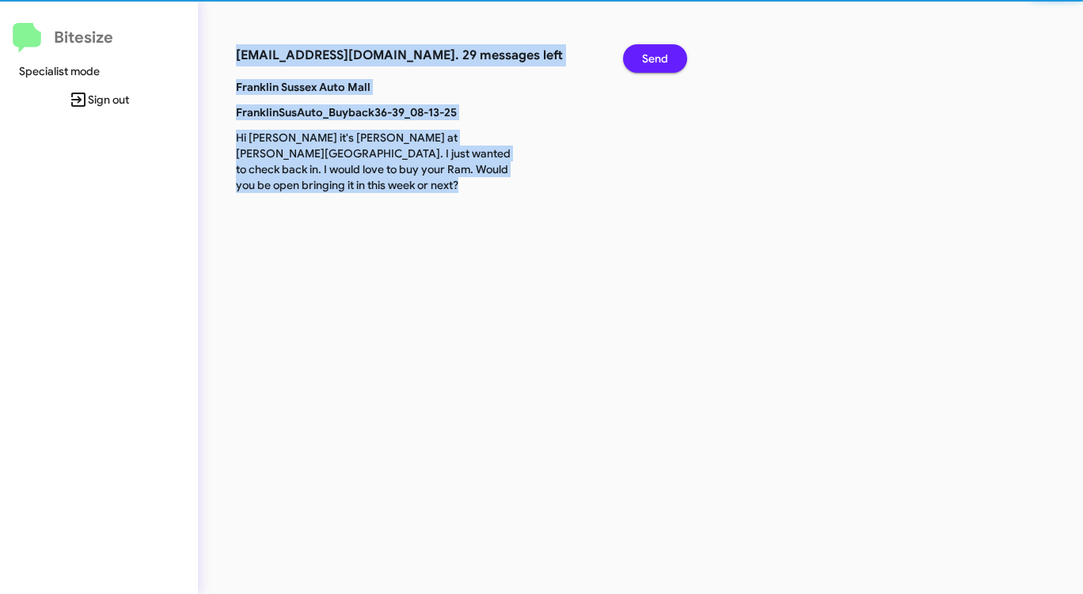
click at [655, 55] on span "Send" at bounding box center [655, 58] width 26 height 28
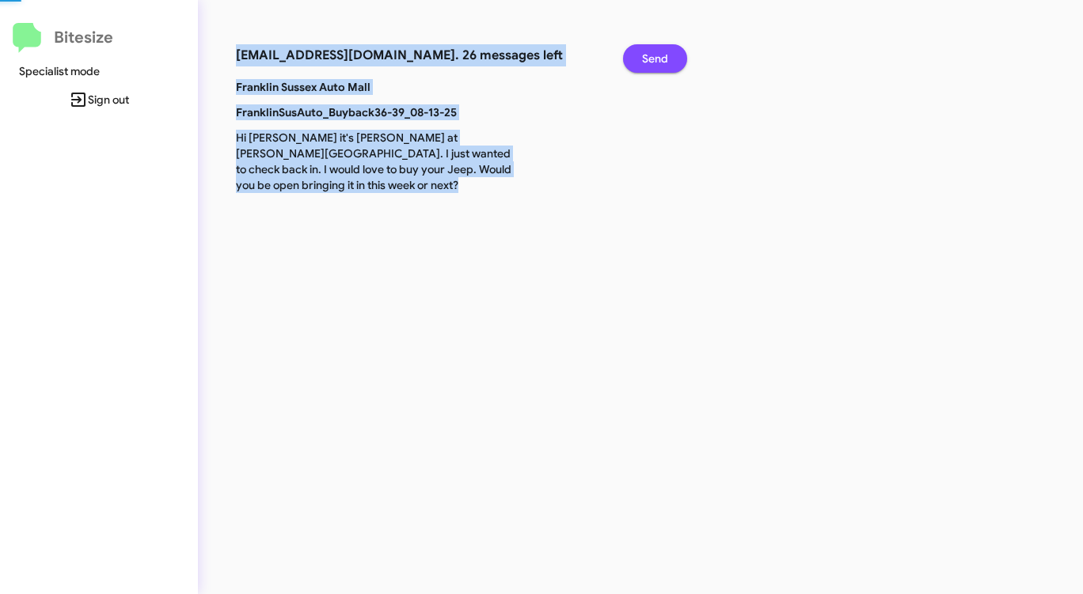
click at [655, 55] on span "Send" at bounding box center [655, 58] width 26 height 28
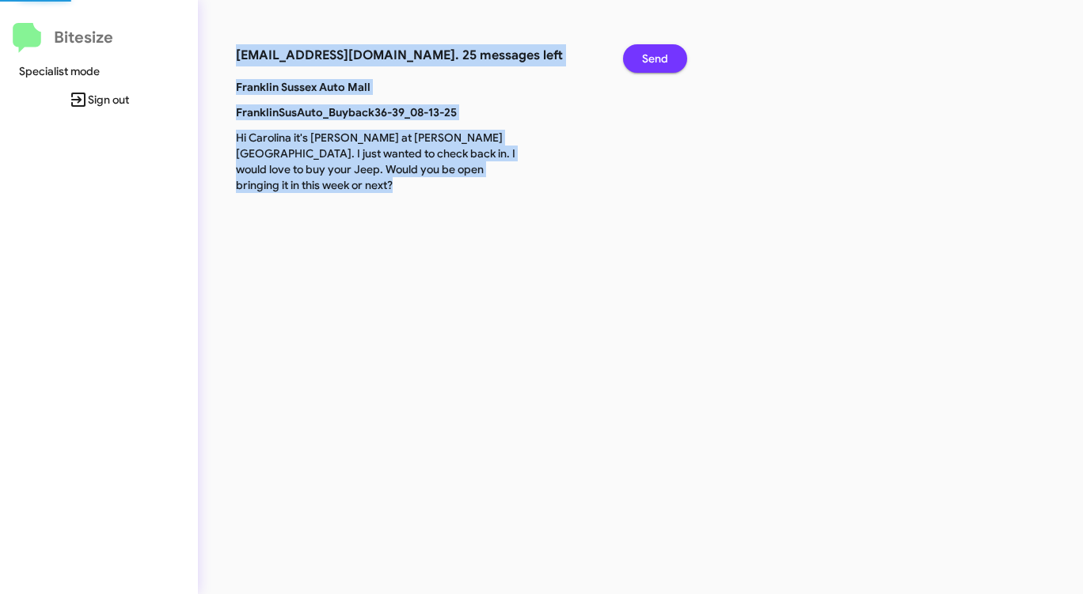
click at [655, 55] on span "Send" at bounding box center [655, 58] width 26 height 28
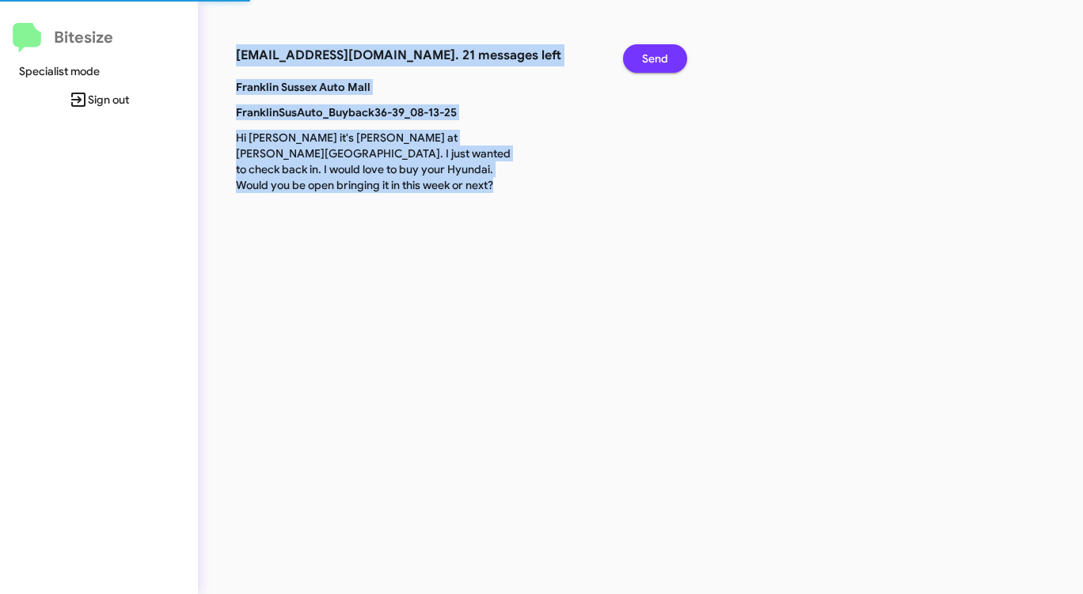
click at [655, 55] on span "Send" at bounding box center [655, 58] width 26 height 28
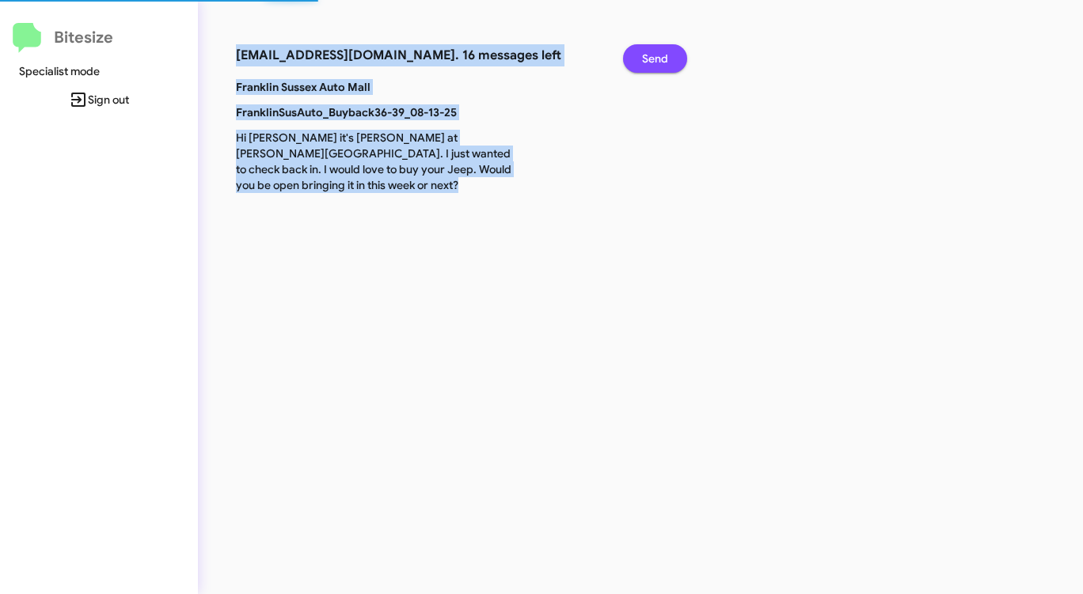
click at [655, 55] on span "Send" at bounding box center [655, 58] width 26 height 28
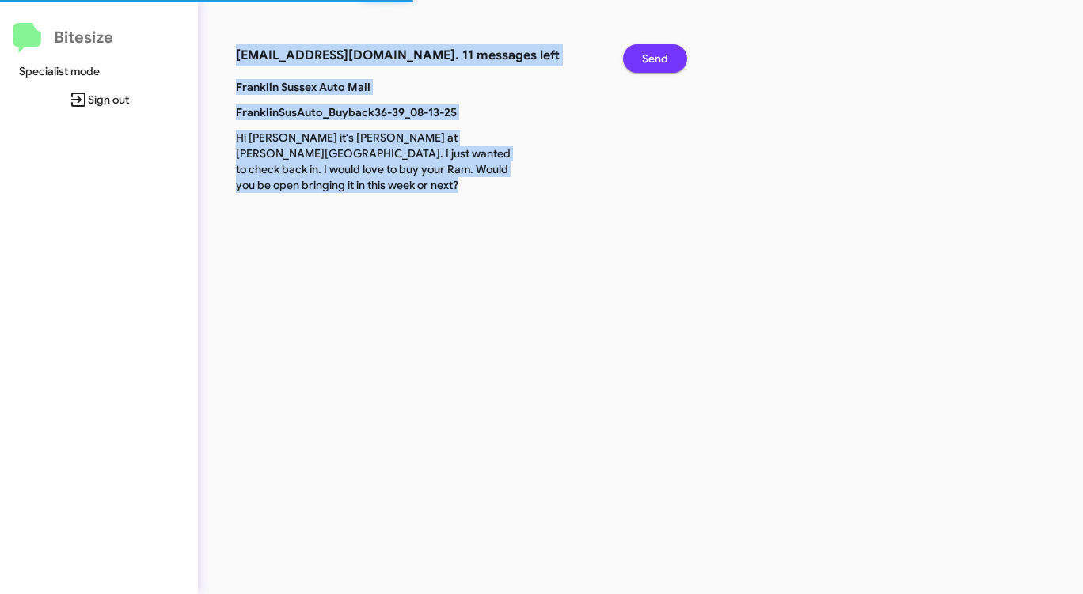
click at [655, 55] on span "Send" at bounding box center [655, 58] width 26 height 28
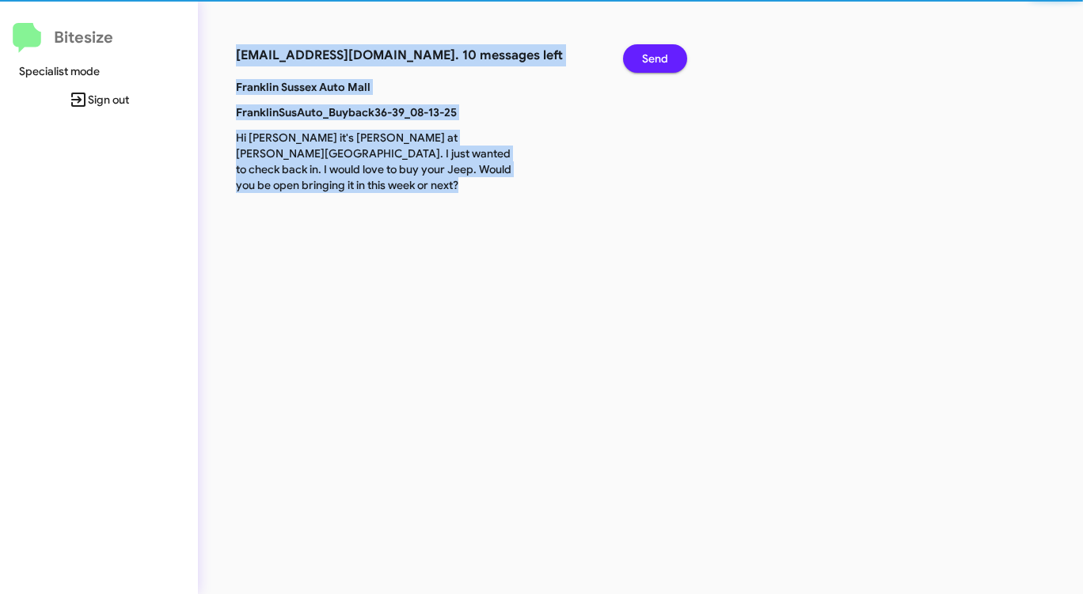
click at [655, 55] on span "Send" at bounding box center [655, 58] width 26 height 28
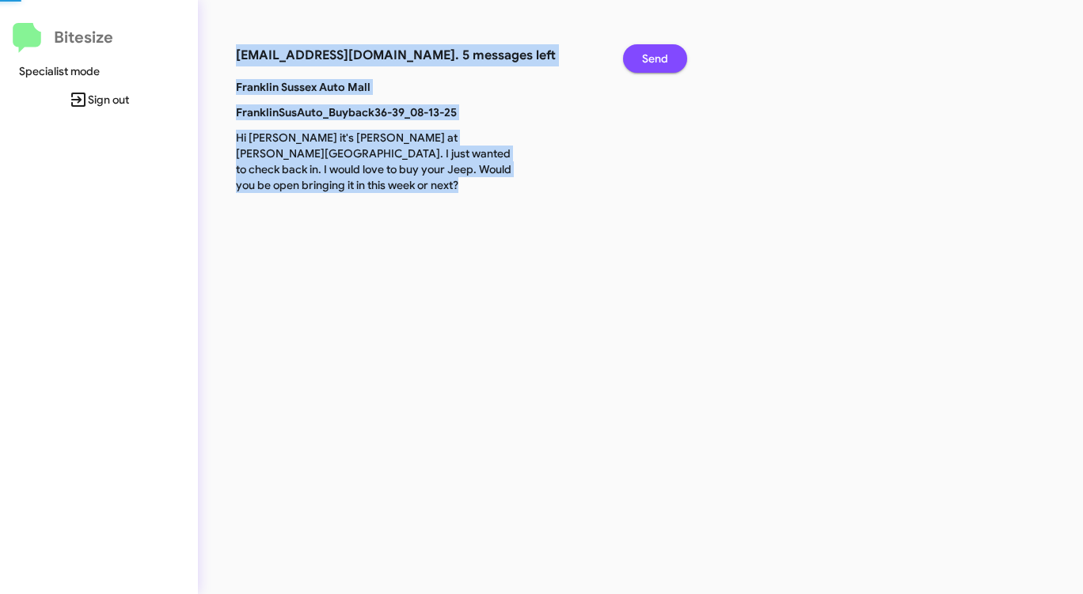
click at [655, 55] on span "Send" at bounding box center [655, 58] width 26 height 28
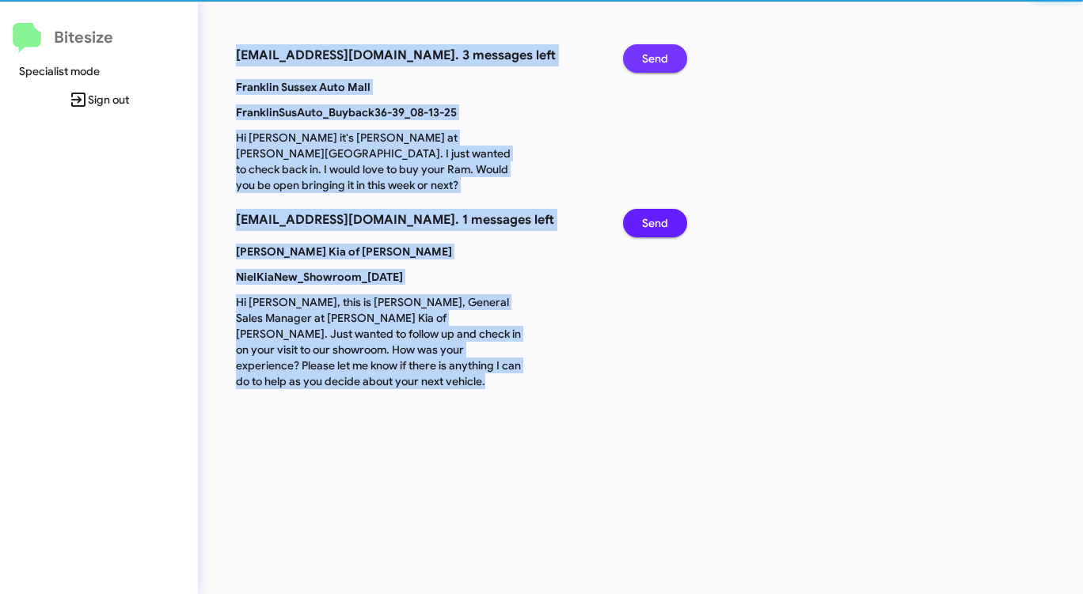
click at [655, 55] on span "Send" at bounding box center [655, 58] width 26 height 28
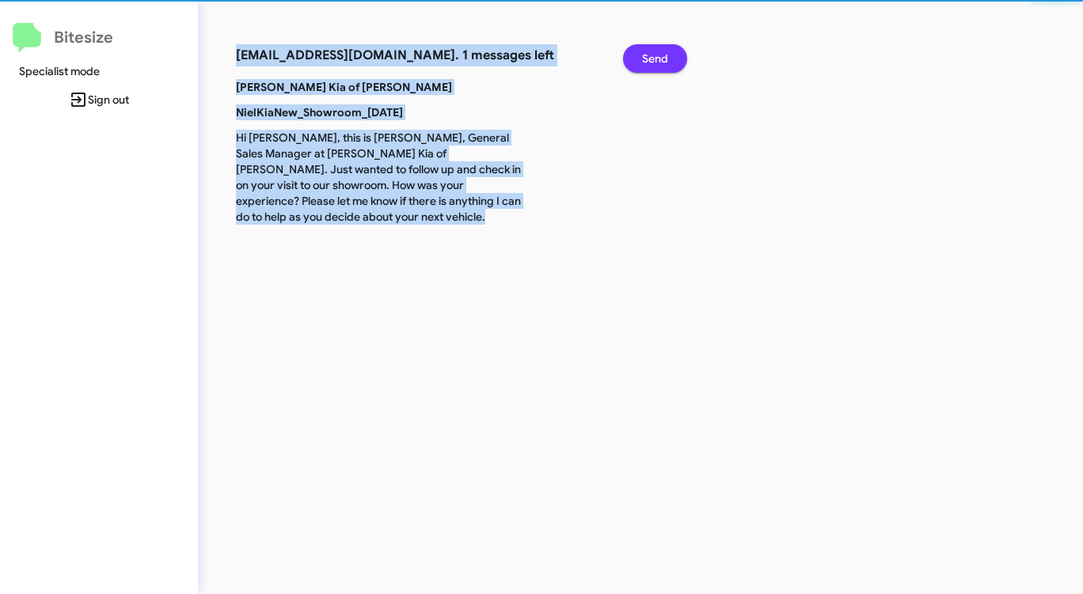
click at [655, 55] on span "Send" at bounding box center [655, 58] width 26 height 28
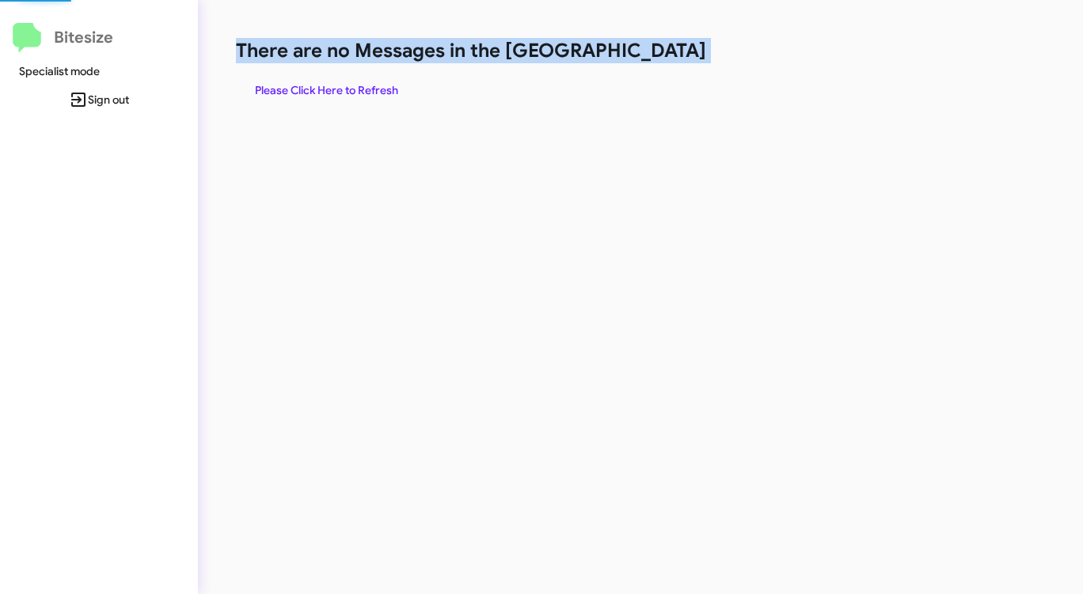
click at [655, 55] on h1 "There are no Messages in the [GEOGRAPHIC_DATA]" at bounding box center [567, 50] width 662 height 25
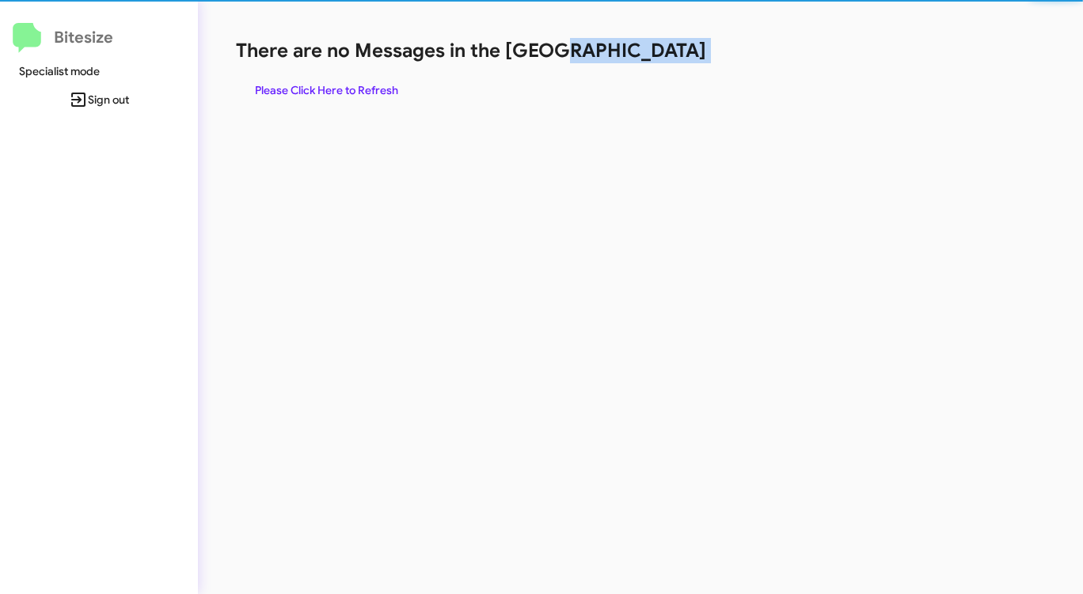
click at [655, 55] on h1 "There are no Messages in the [GEOGRAPHIC_DATA]" at bounding box center [567, 50] width 662 height 25
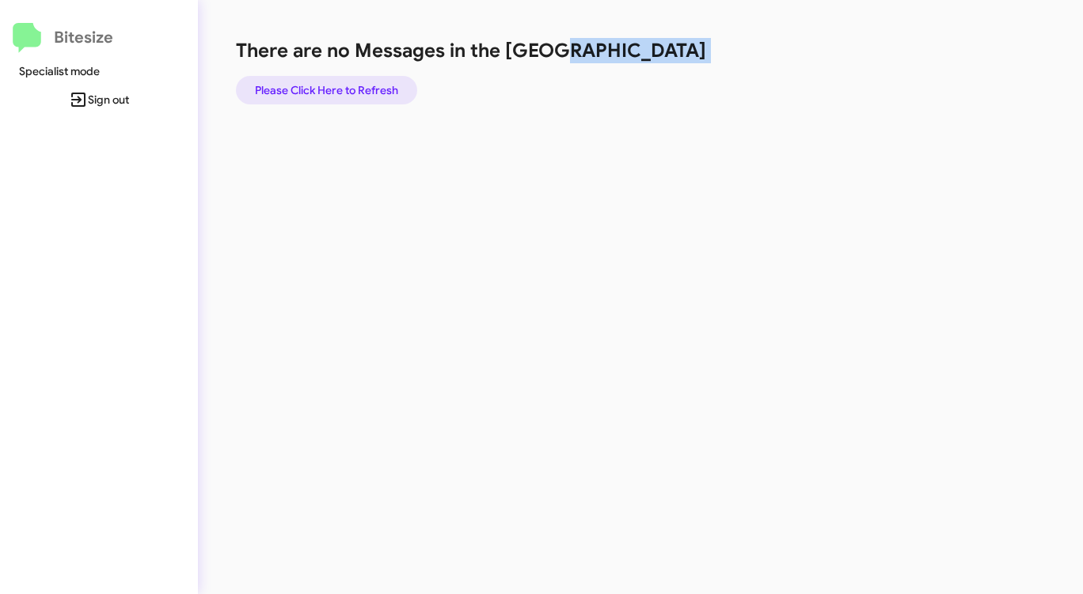
click at [347, 85] on span "Please Click Here to Refresh" at bounding box center [326, 90] width 143 height 28
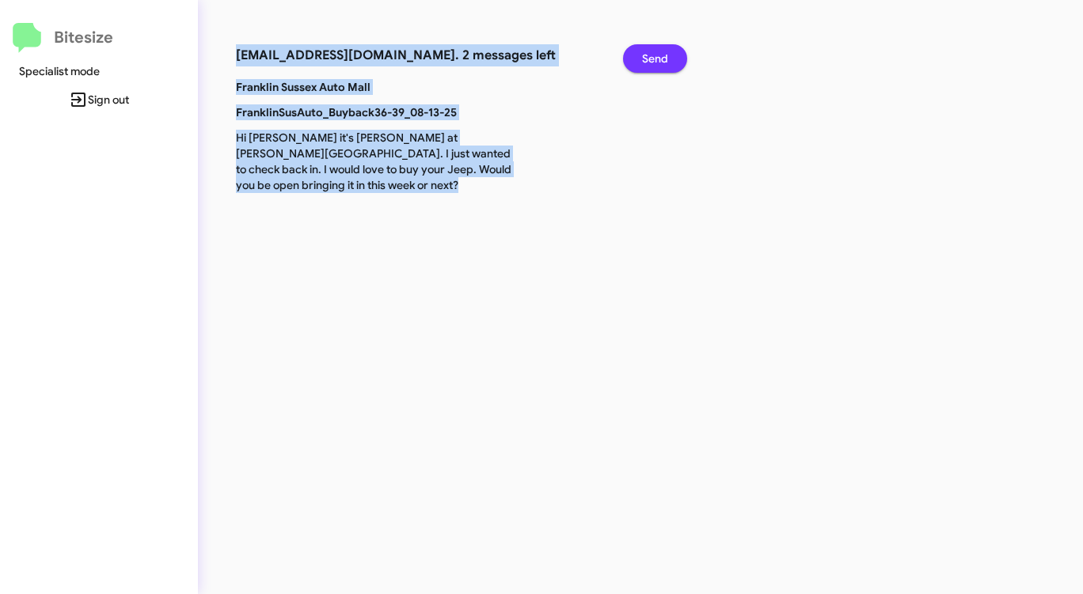
click at [643, 55] on span "Send" at bounding box center [655, 58] width 26 height 28
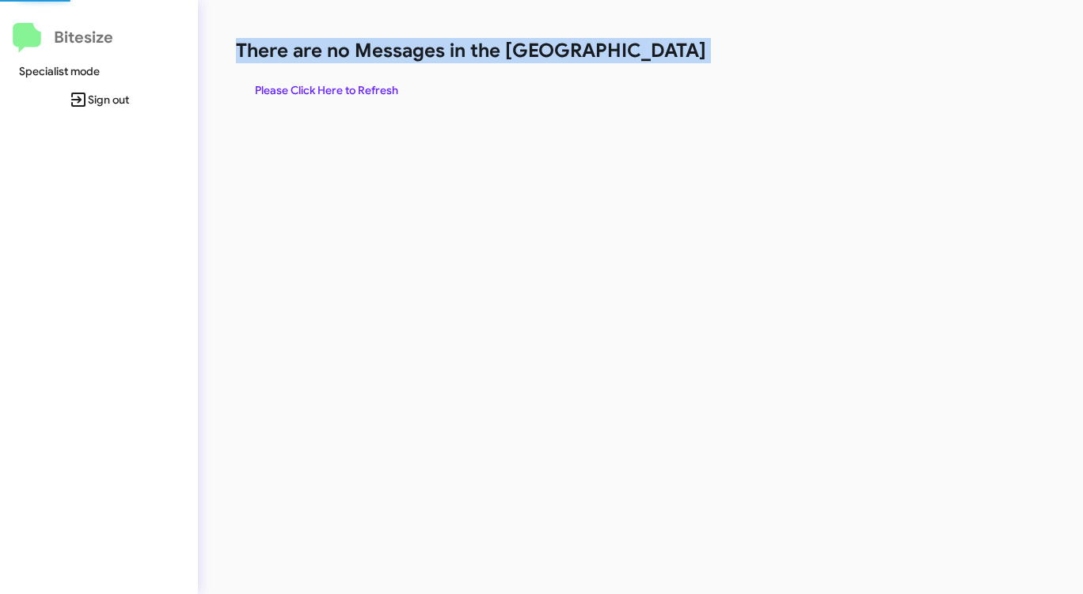
click at [643, 55] on h1 "There are no Messages in the [GEOGRAPHIC_DATA]" at bounding box center [567, 50] width 662 height 25
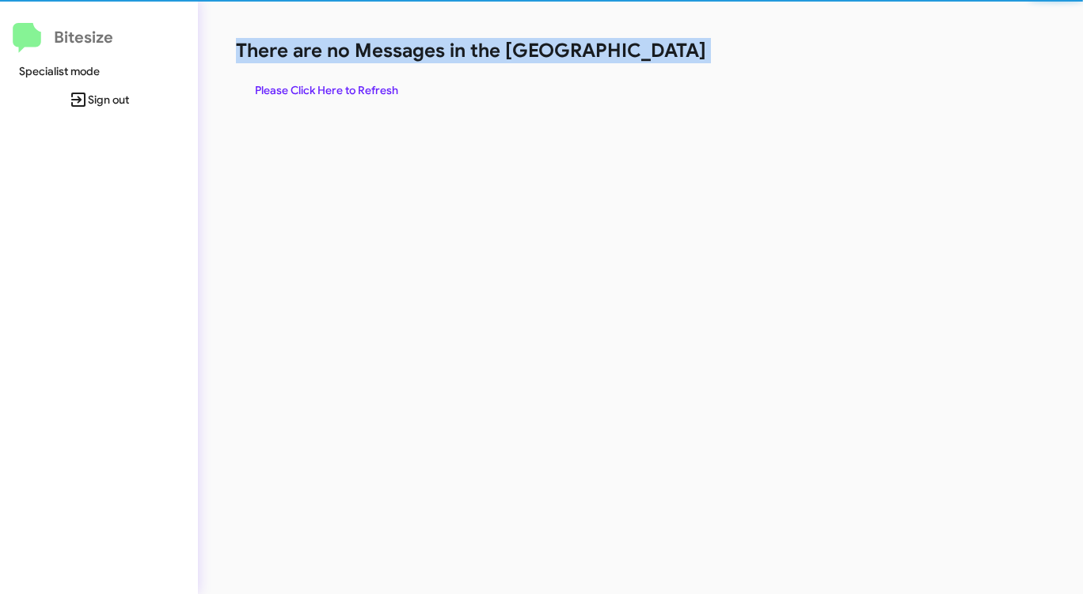
drag, startPoint x: 643, startPoint y: 55, endPoint x: 619, endPoint y: 55, distance: 23.7
click at [640, 55] on h1 "There are no Messages in the [GEOGRAPHIC_DATA]" at bounding box center [567, 50] width 662 height 25
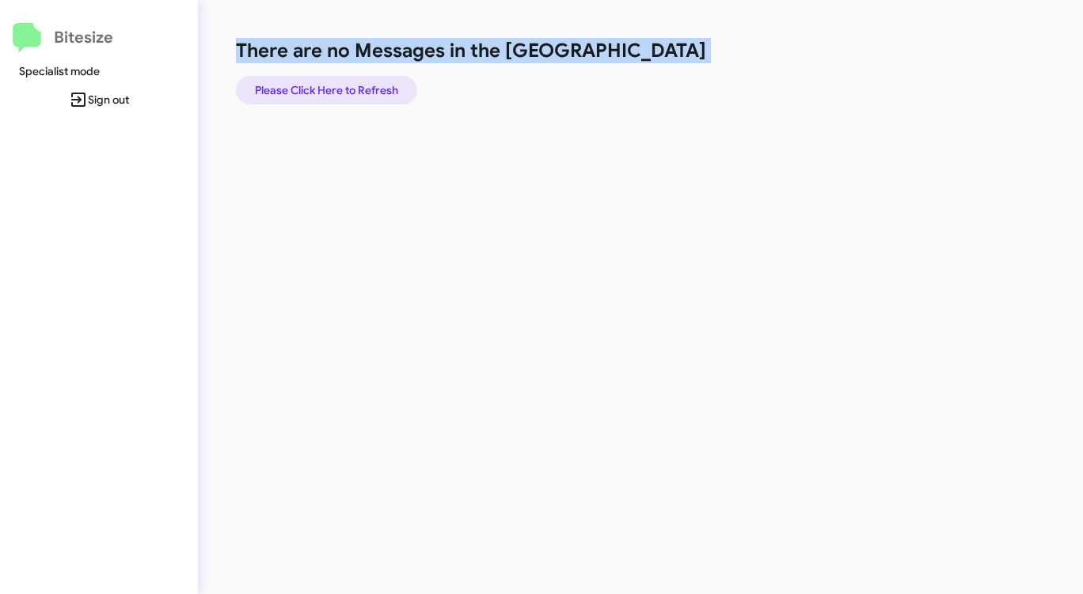
click at [355, 95] on span "Please Click Here to Refresh" at bounding box center [326, 90] width 143 height 28
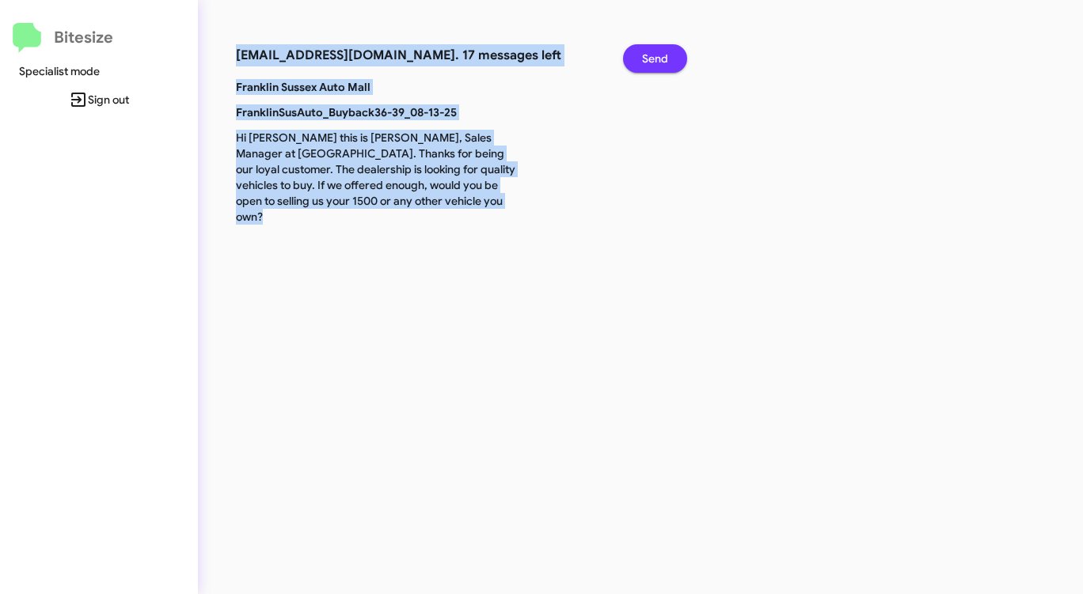
click at [660, 51] on span "Send" at bounding box center [655, 58] width 26 height 28
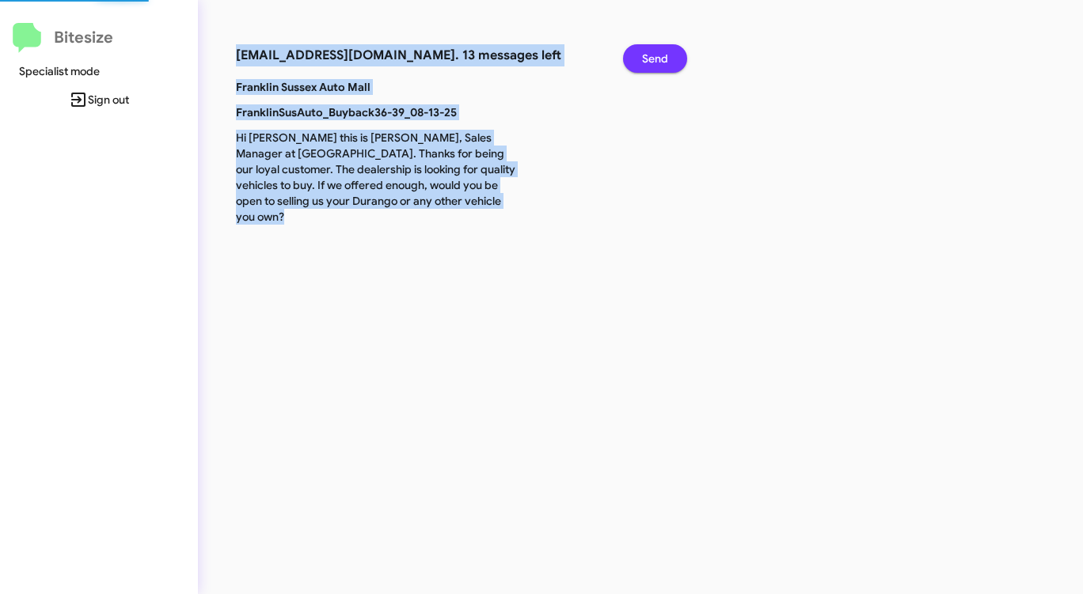
click at [660, 51] on span "Send" at bounding box center [655, 58] width 26 height 28
click at [663, 51] on span "Send" at bounding box center [655, 58] width 26 height 28
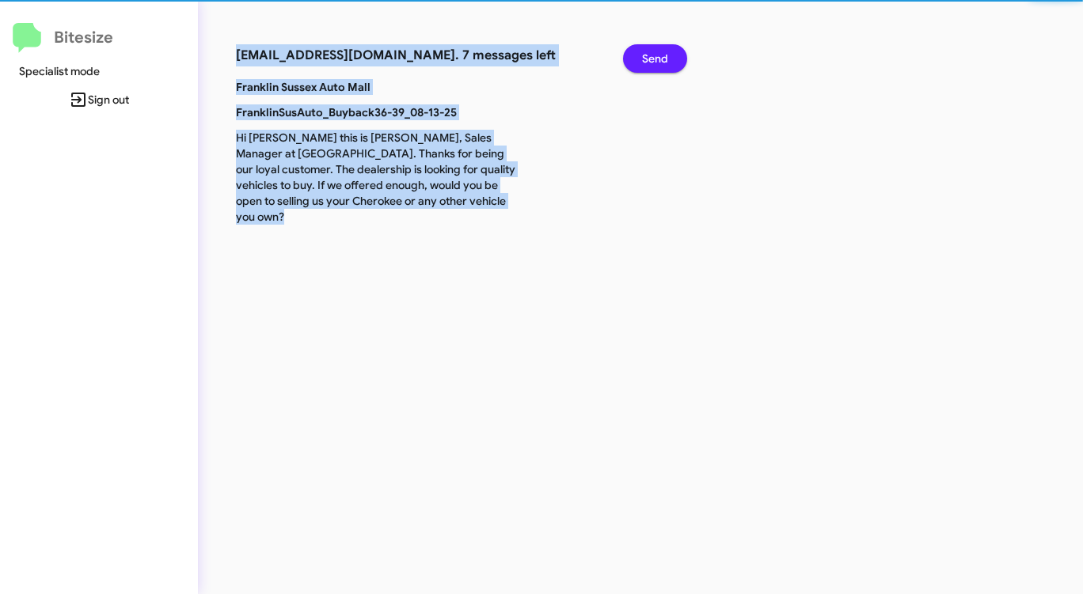
click at [663, 51] on span "Send" at bounding box center [655, 58] width 26 height 28
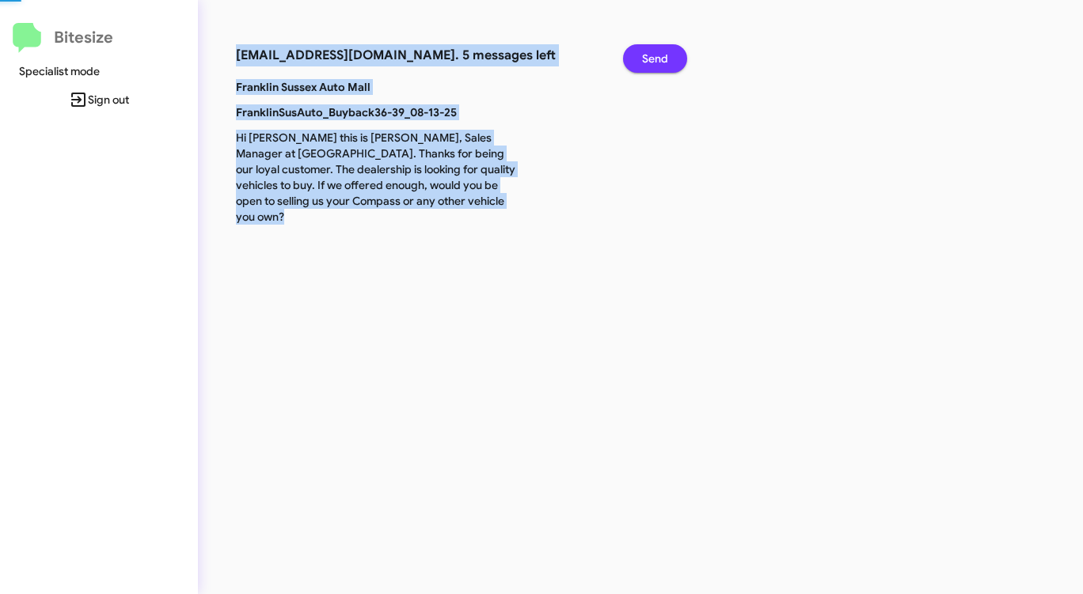
click at [663, 51] on span "Send" at bounding box center [655, 58] width 26 height 28
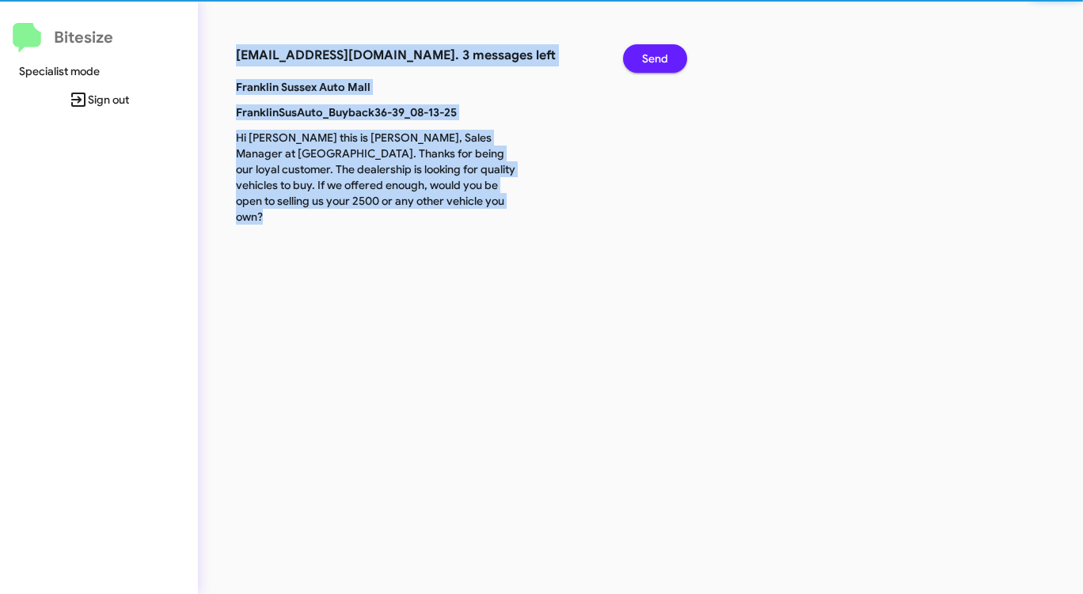
click at [663, 51] on span "Send" at bounding box center [655, 58] width 26 height 28
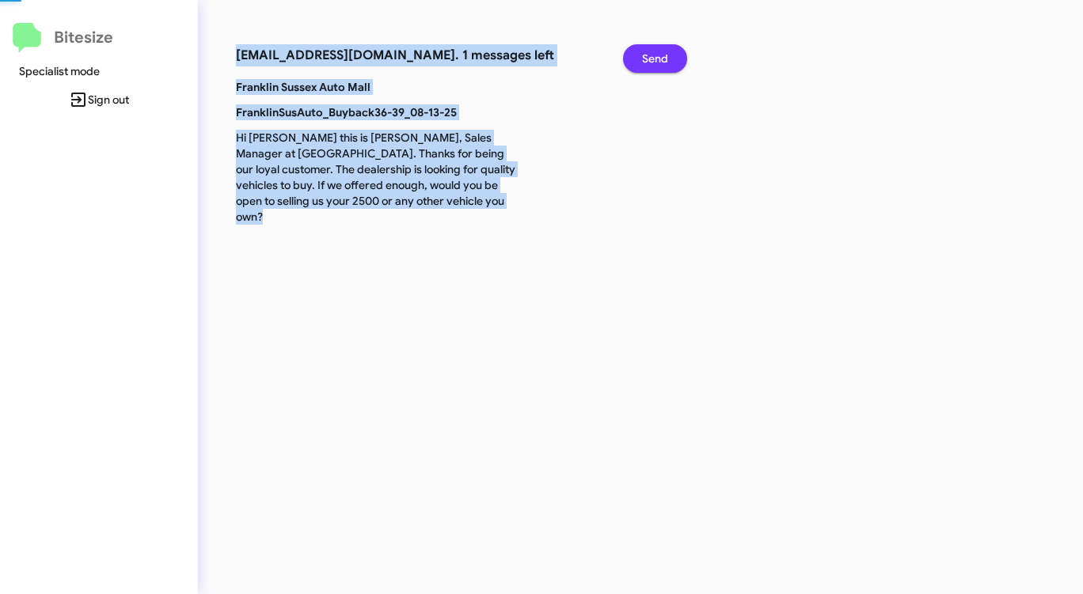
click at [663, 51] on span "Send" at bounding box center [655, 58] width 26 height 28
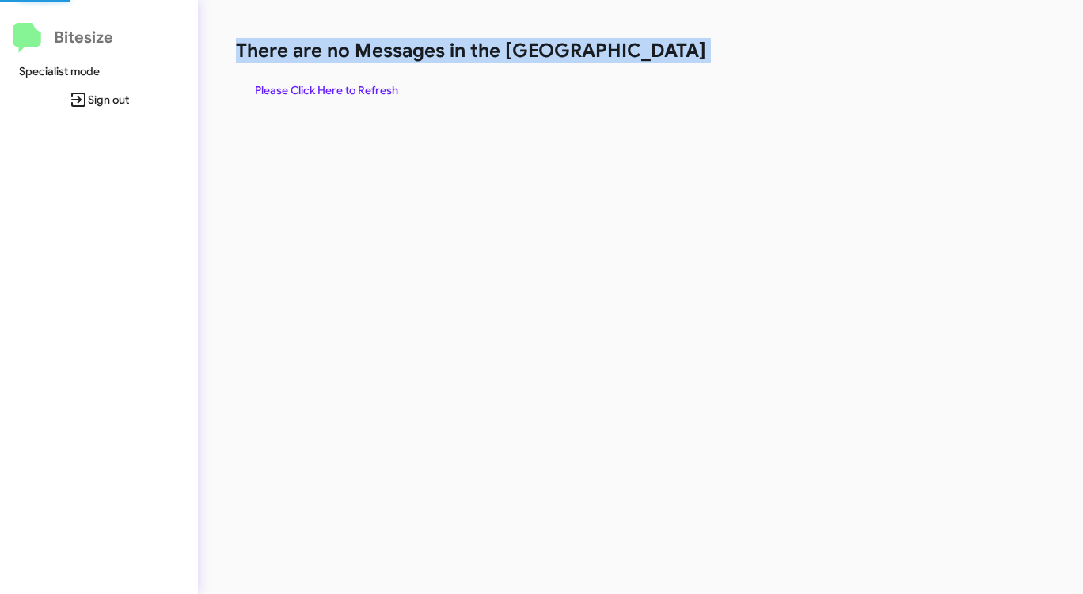
click at [663, 51] on h1 "There are no Messages in the [GEOGRAPHIC_DATA]" at bounding box center [567, 50] width 662 height 25
click at [662, 51] on h1 "There are no Messages in the [GEOGRAPHIC_DATA]" at bounding box center [567, 50] width 662 height 25
click at [310, 83] on span "Please Click Here to Refresh" at bounding box center [326, 90] width 143 height 28
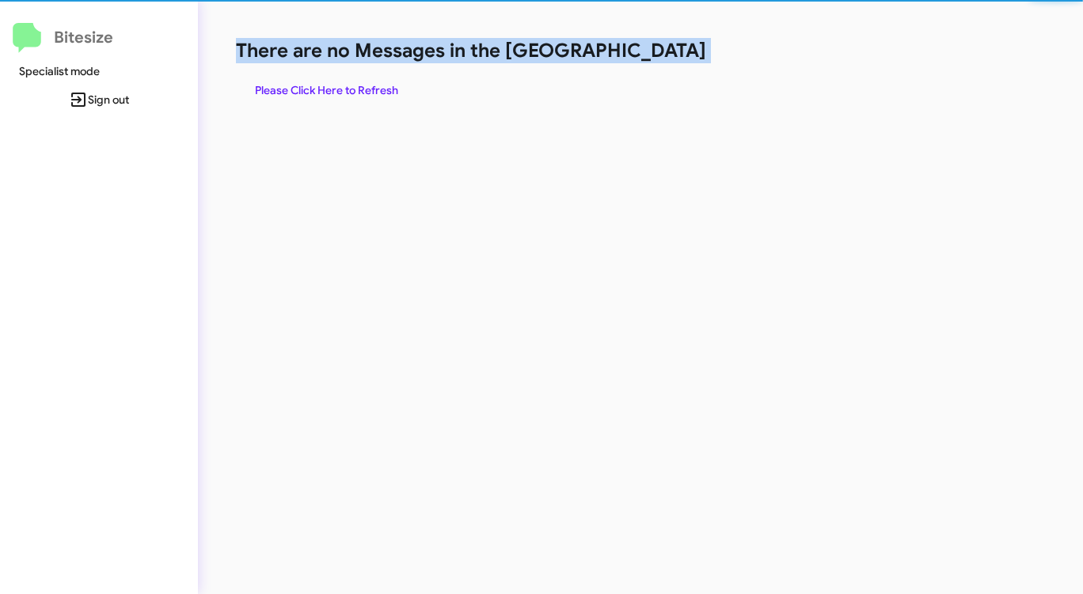
click at [652, 64] on div "There are no Messages in the Queue Please Click Here to Refresh" at bounding box center [567, 71] width 662 height 66
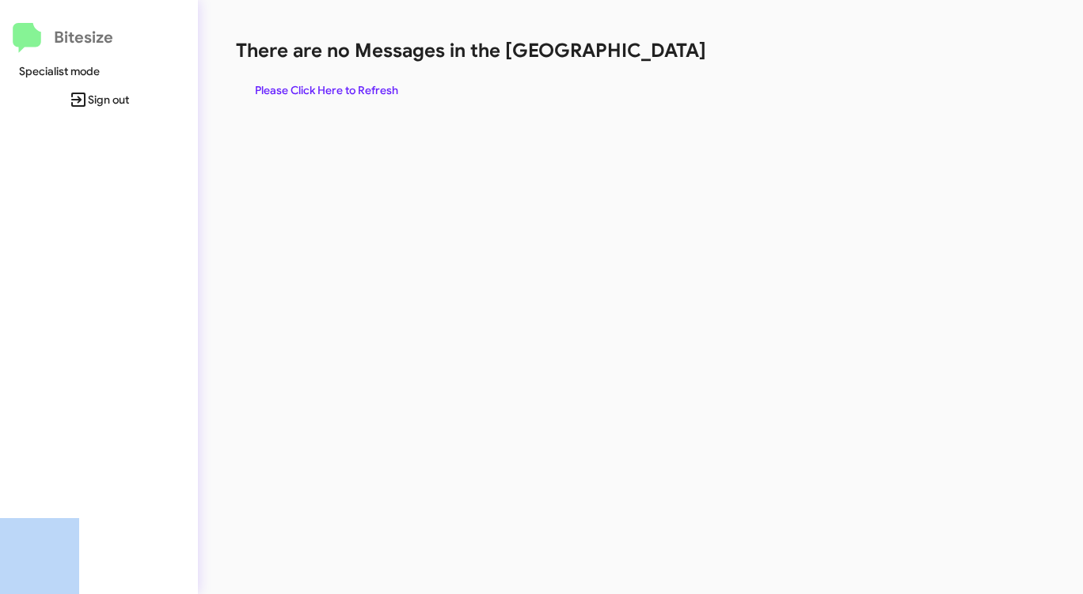
click at [652, 64] on div "There are no Messages in the Queue Please Click Here to Refresh" at bounding box center [567, 71] width 662 height 66
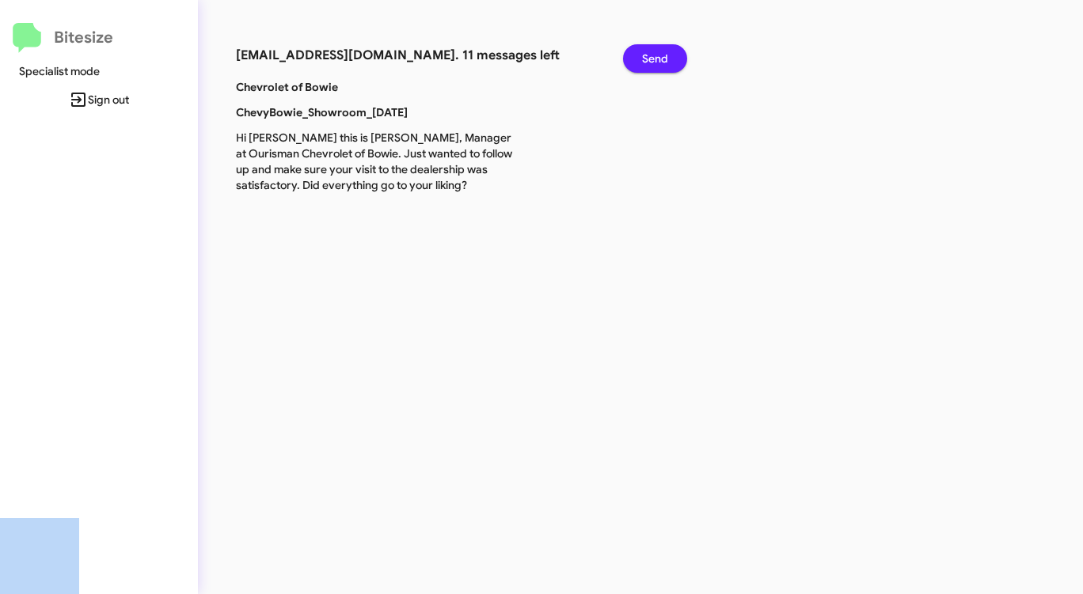
click at [652, 64] on span "Send" at bounding box center [655, 58] width 26 height 28
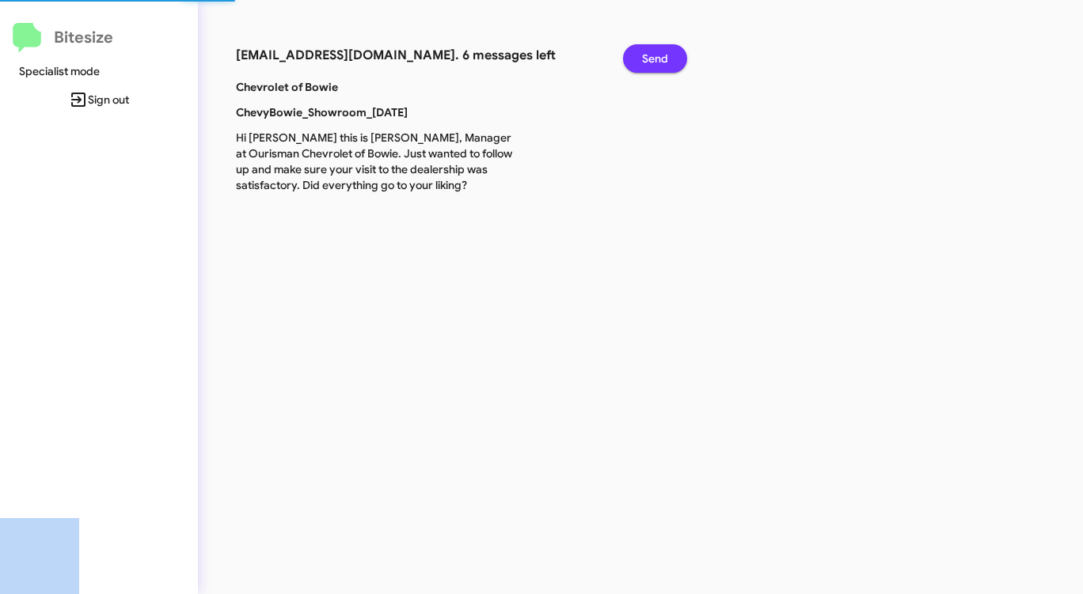
click at [652, 64] on span "Send" at bounding box center [655, 58] width 26 height 28
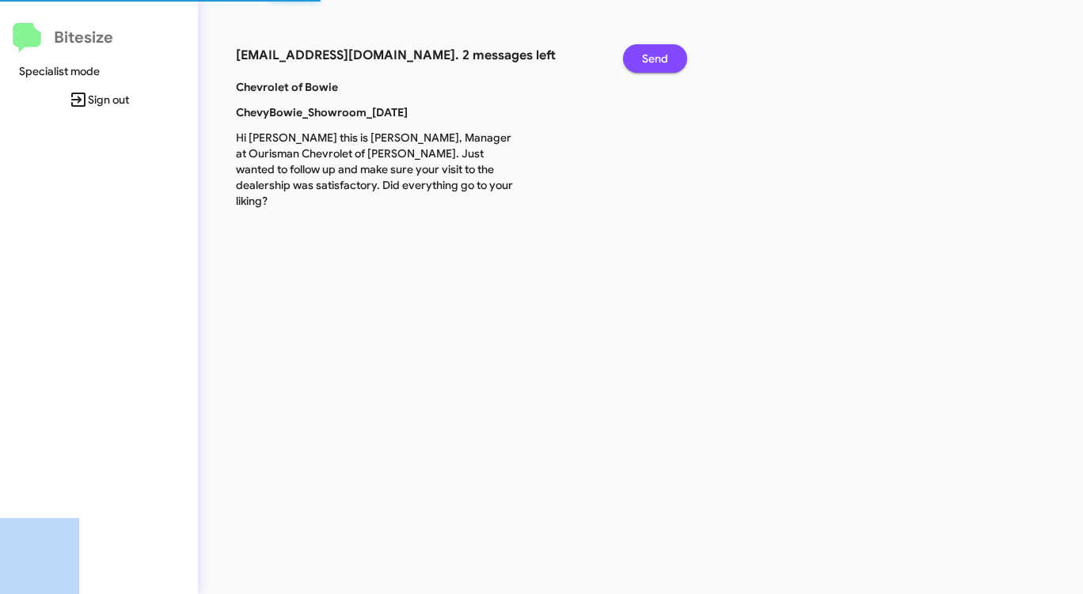
click at [652, 64] on span "Send" at bounding box center [655, 58] width 26 height 28
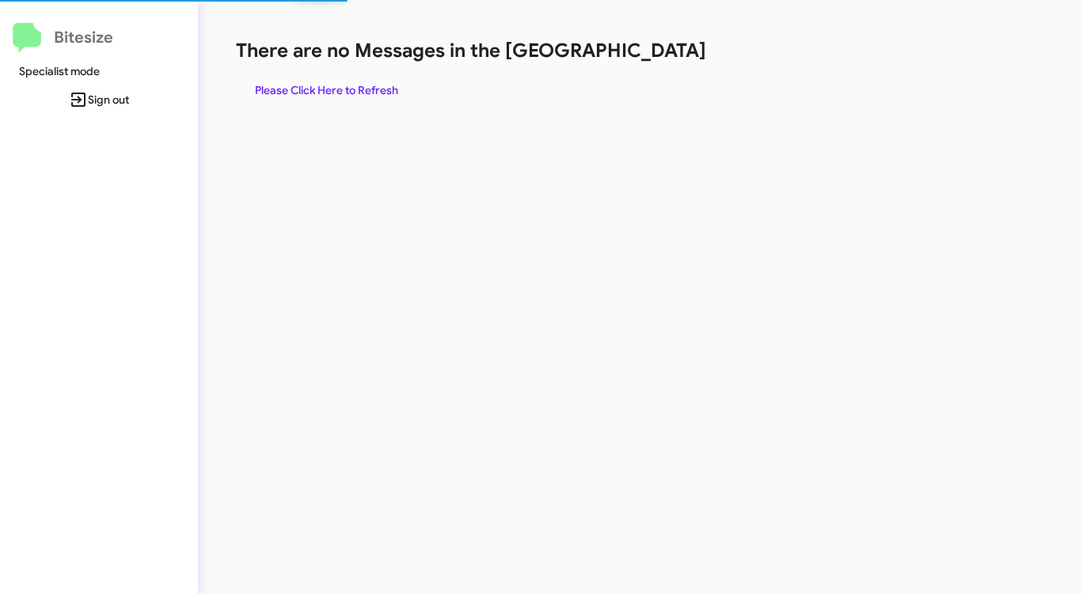
click at [652, 64] on div "There are no Messages in the Queue Please Click Here to Refresh" at bounding box center [567, 71] width 662 height 66
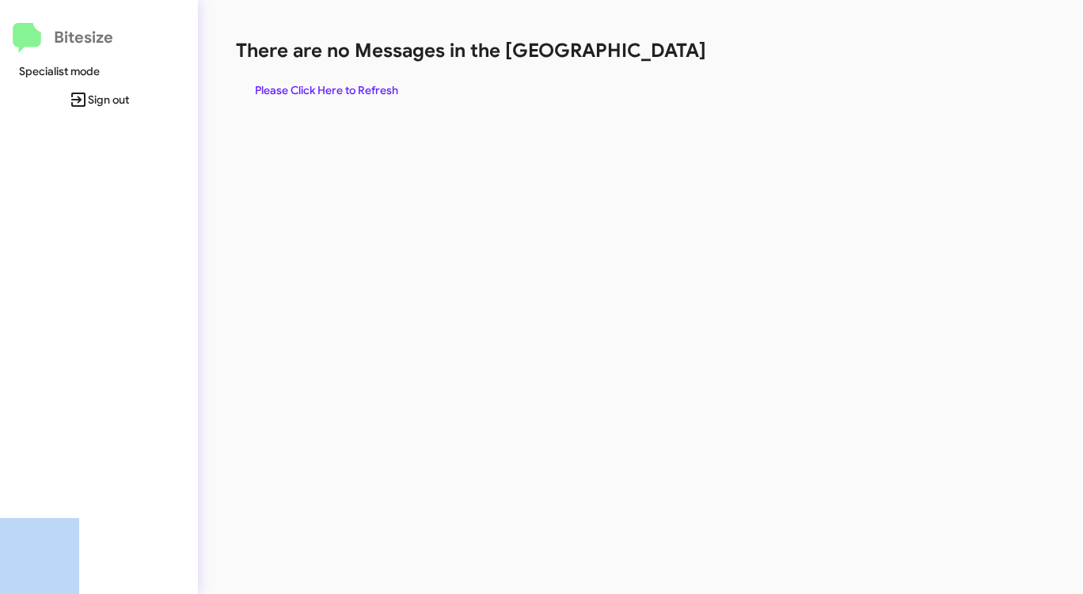
click at [652, 64] on div "There are no Messages in the Queue Please Click Here to Refresh" at bounding box center [567, 71] width 662 height 66
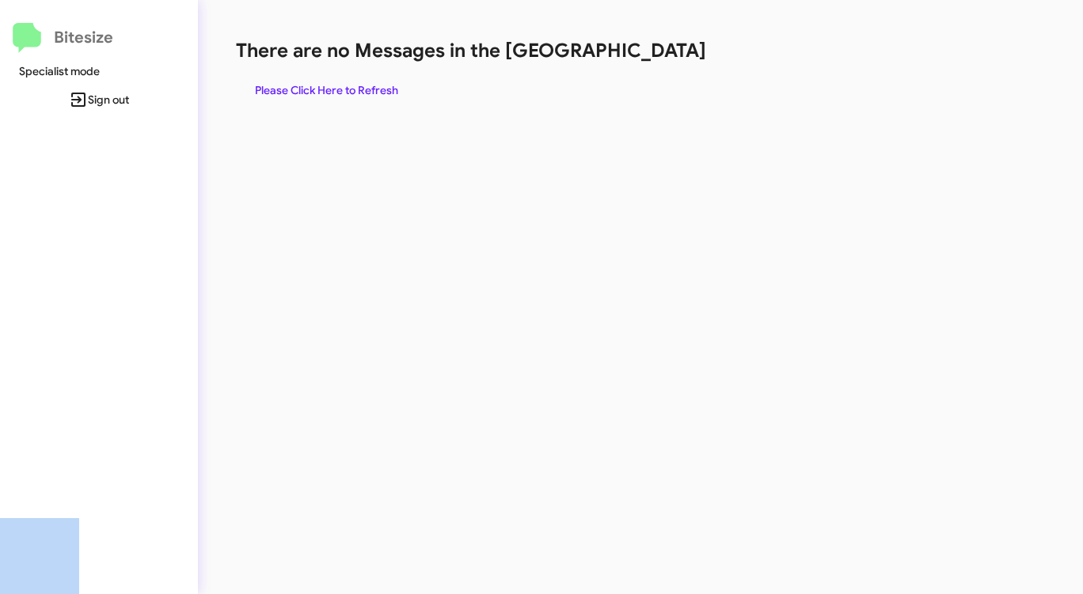
click at [652, 64] on div "There are no Messages in the Queue Please Click Here to Refresh" at bounding box center [567, 71] width 662 height 66
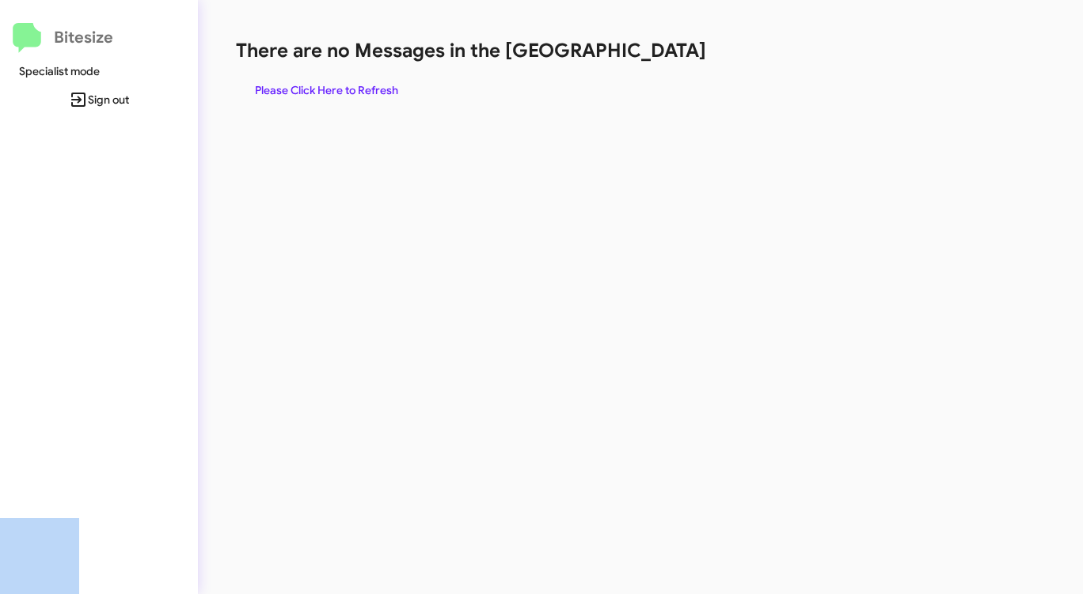
click at [652, 64] on div "There are no Messages in the Queue Please Click Here to Refresh" at bounding box center [567, 71] width 662 height 66
click at [374, 92] on span "Please Click Here to Refresh" at bounding box center [326, 90] width 143 height 28
click at [373, 92] on span "Please Click Here to Refresh" at bounding box center [326, 90] width 143 height 28
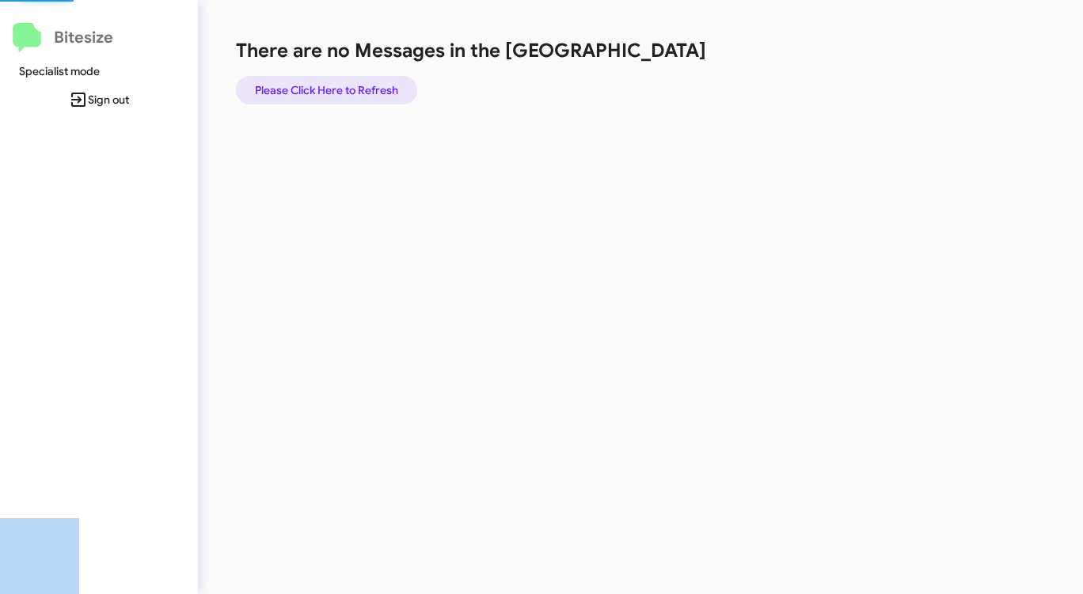
click at [373, 92] on span "Please Click Here to Refresh" at bounding box center [326, 90] width 143 height 28
click at [375, 92] on span "Please Click Here to Refresh" at bounding box center [326, 90] width 143 height 28
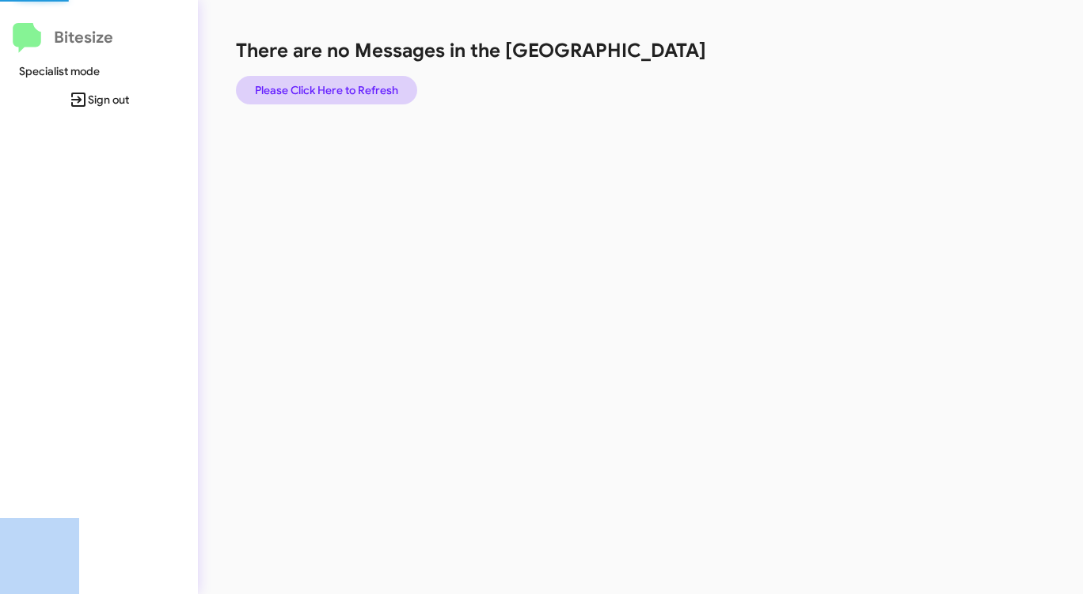
click at [375, 92] on span "Please Click Here to Refresh" at bounding box center [326, 90] width 143 height 28
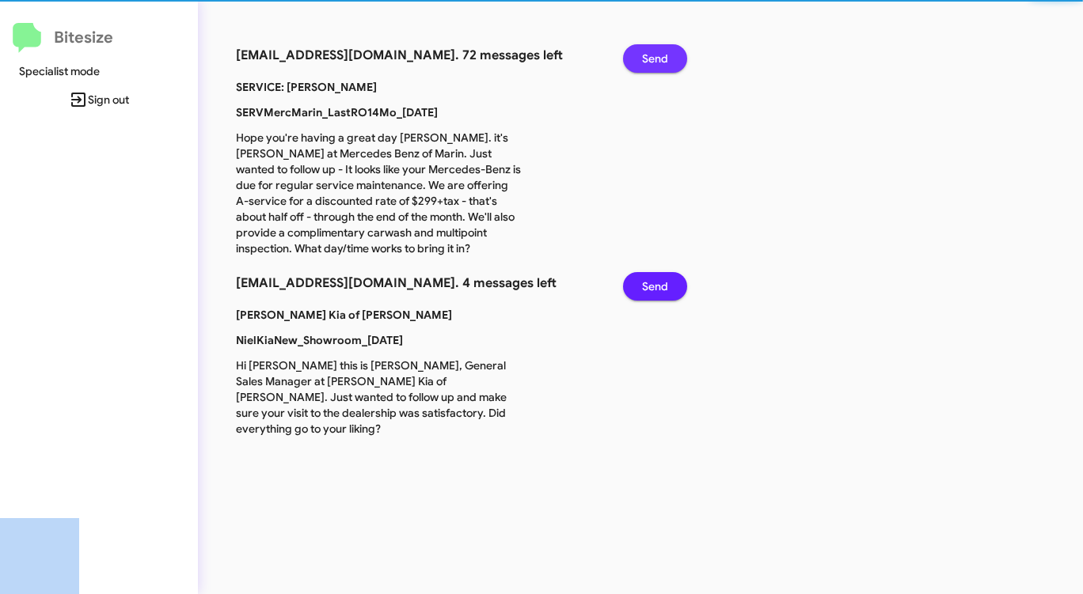
click at [643, 59] on span "Send" at bounding box center [655, 58] width 26 height 28
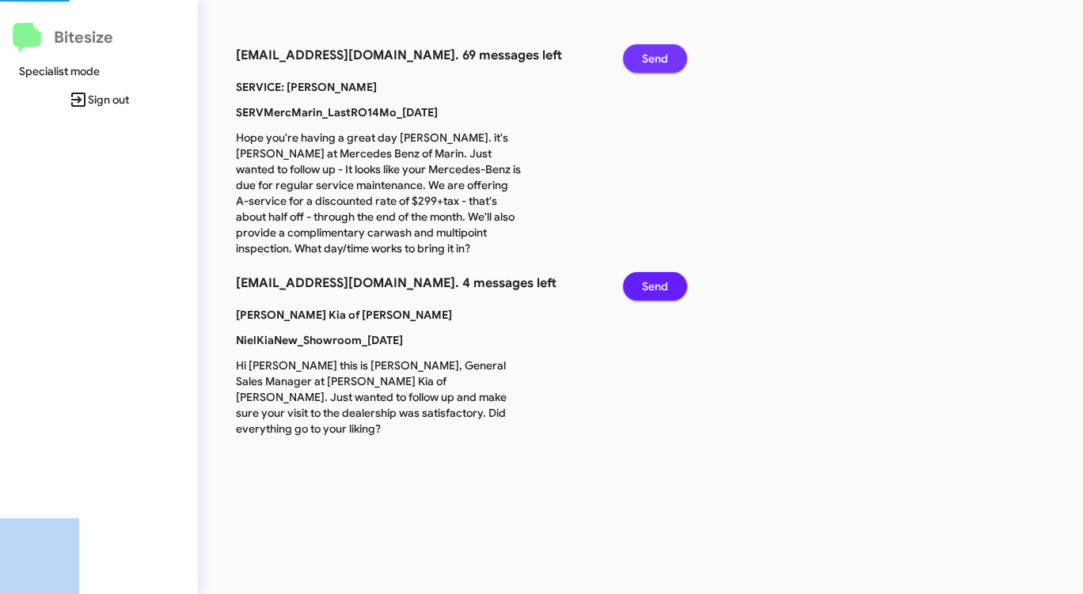
click at [643, 59] on span "Send" at bounding box center [655, 58] width 26 height 28
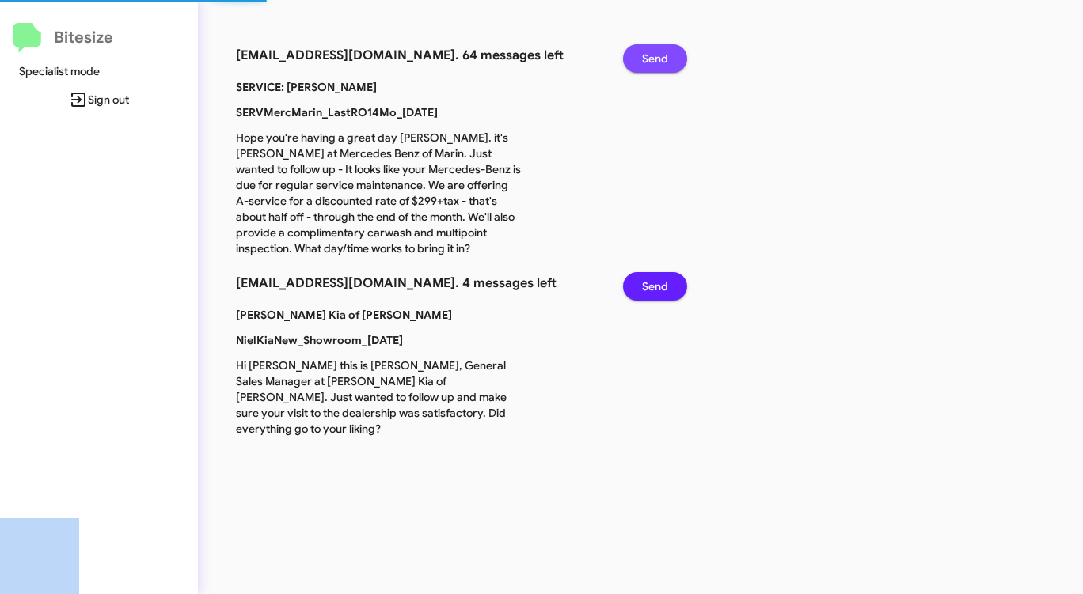
click at [643, 59] on span "Send" at bounding box center [655, 58] width 26 height 28
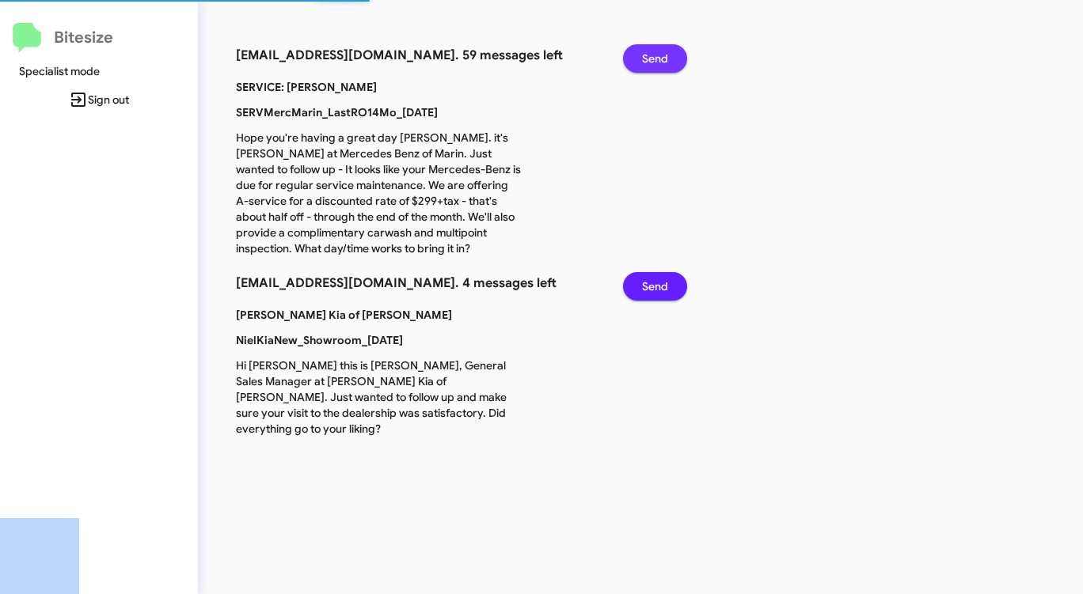
click at [643, 59] on span "Send" at bounding box center [655, 58] width 26 height 28
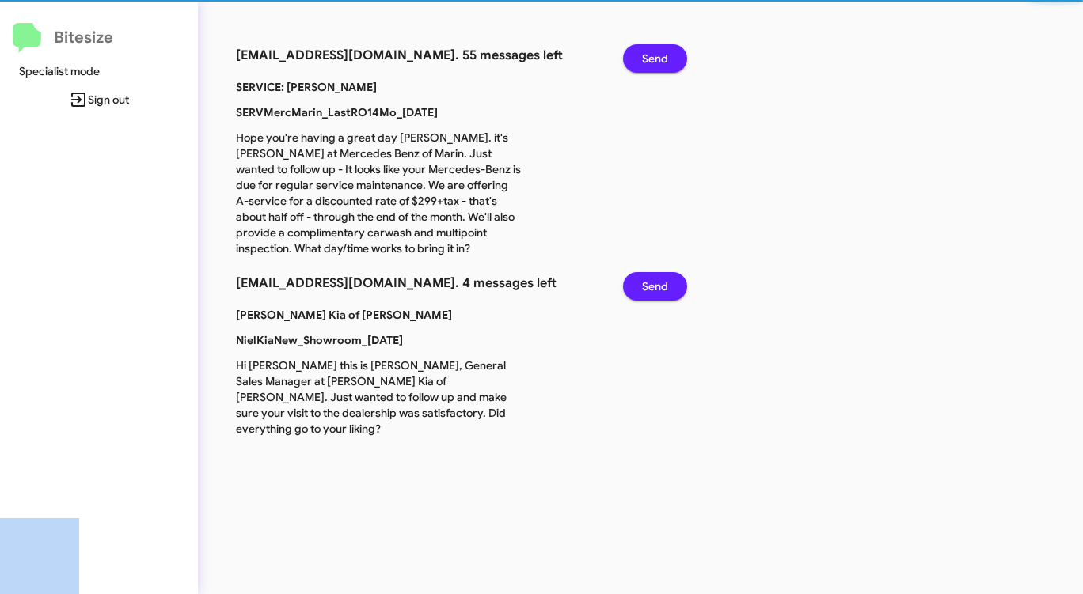
click at [643, 59] on span "Send" at bounding box center [655, 58] width 26 height 28
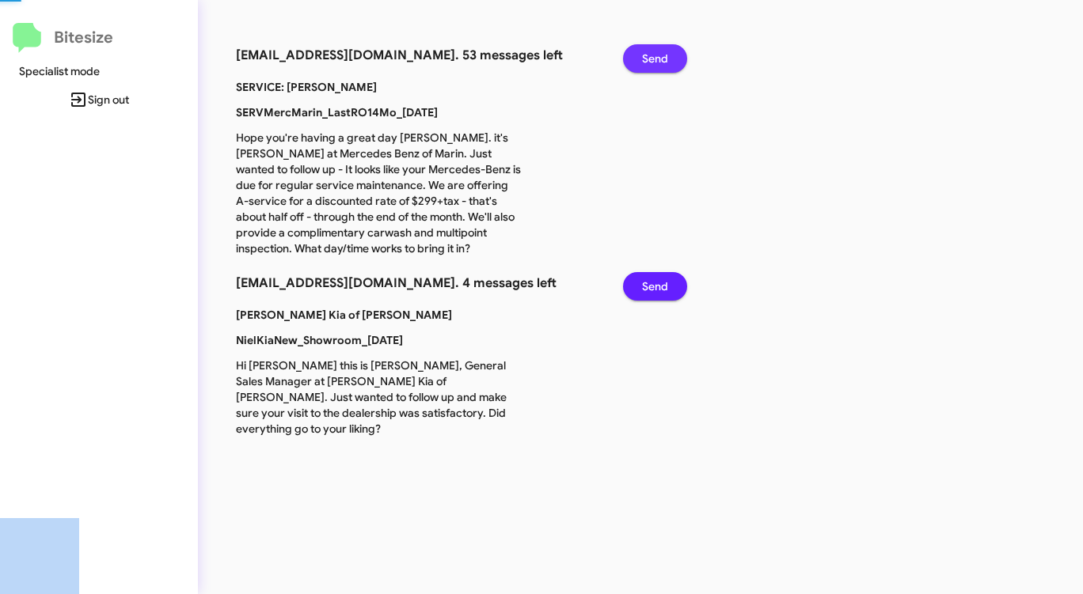
click at [643, 59] on span "Send" at bounding box center [655, 58] width 26 height 28
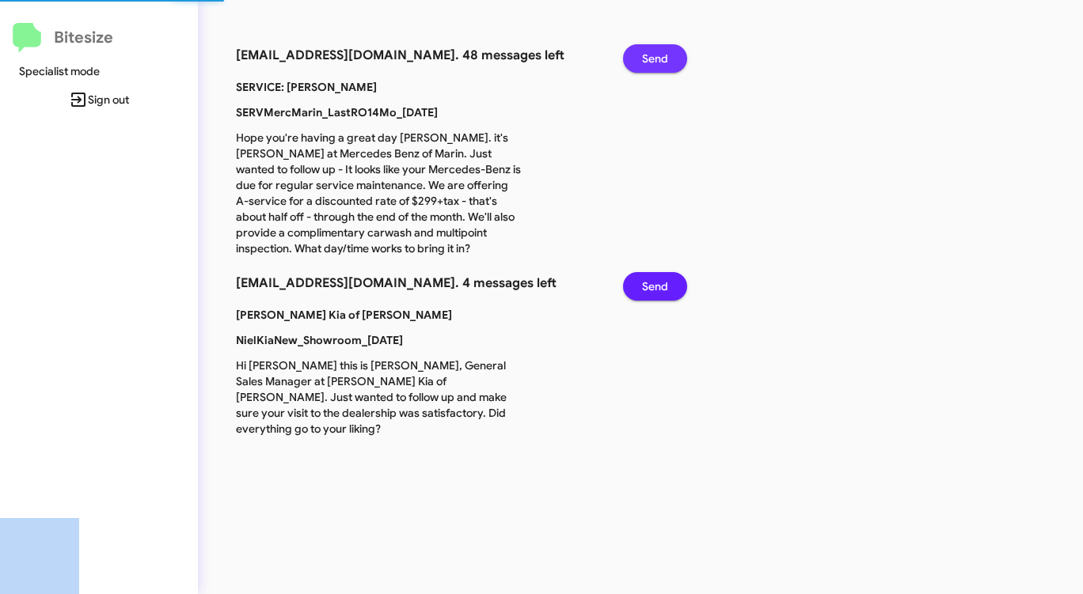
click at [643, 59] on span "Send" at bounding box center [655, 58] width 26 height 28
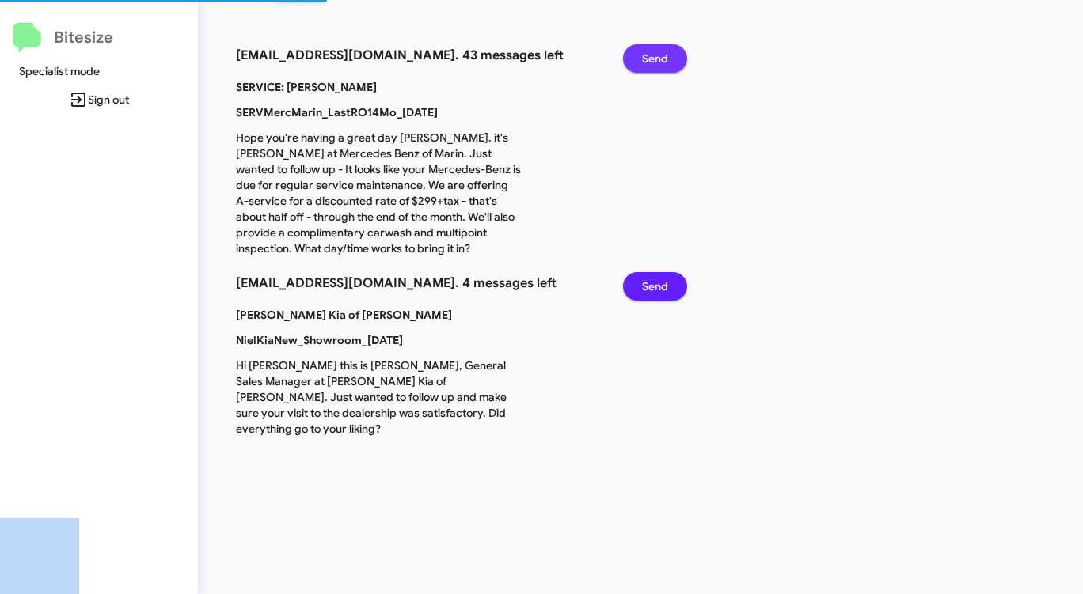
click at [643, 59] on span "Send" at bounding box center [655, 58] width 26 height 28
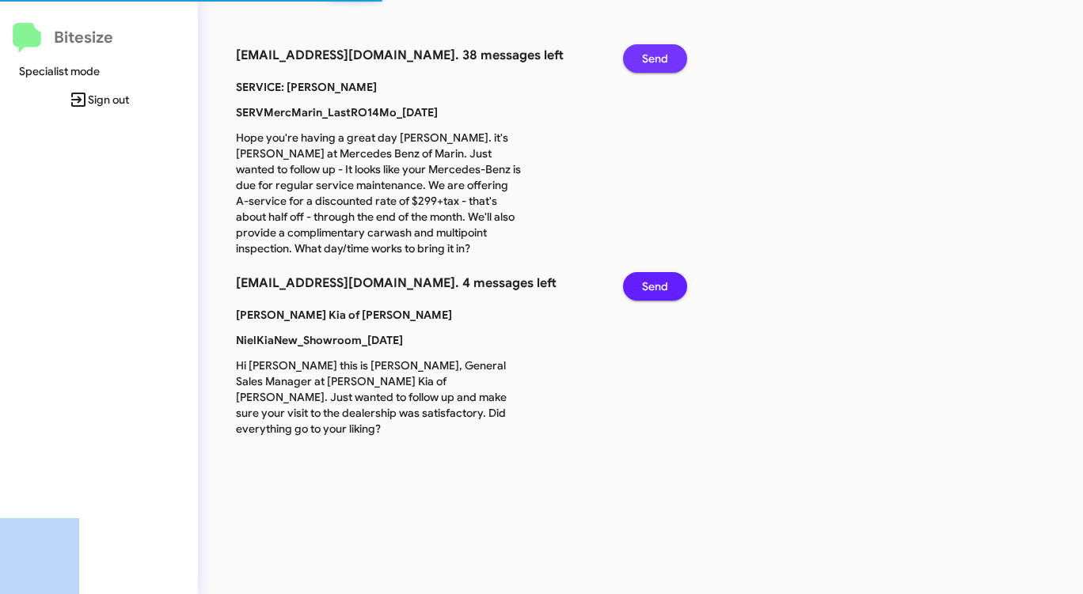
click at [643, 59] on span "Send" at bounding box center [655, 58] width 26 height 28
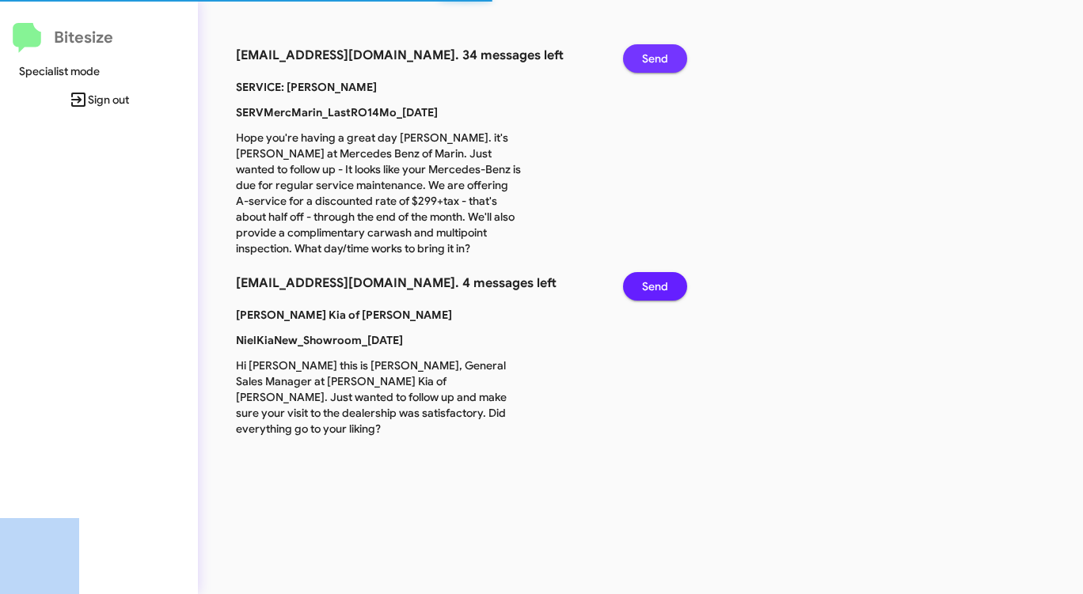
click at [643, 59] on span "Send" at bounding box center [655, 58] width 26 height 28
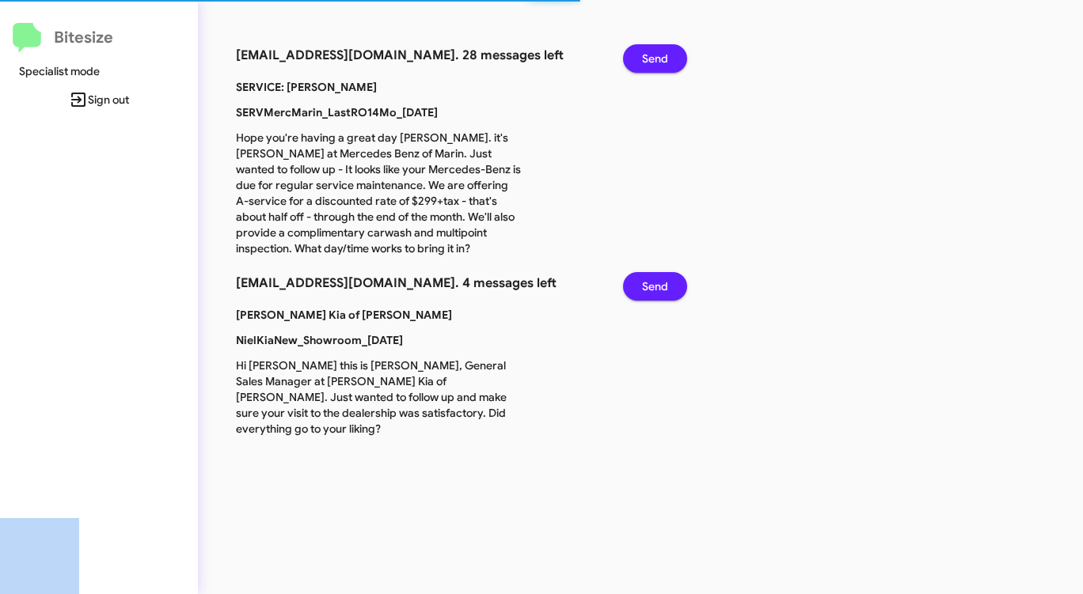
click at [643, 59] on span "Send" at bounding box center [655, 58] width 26 height 28
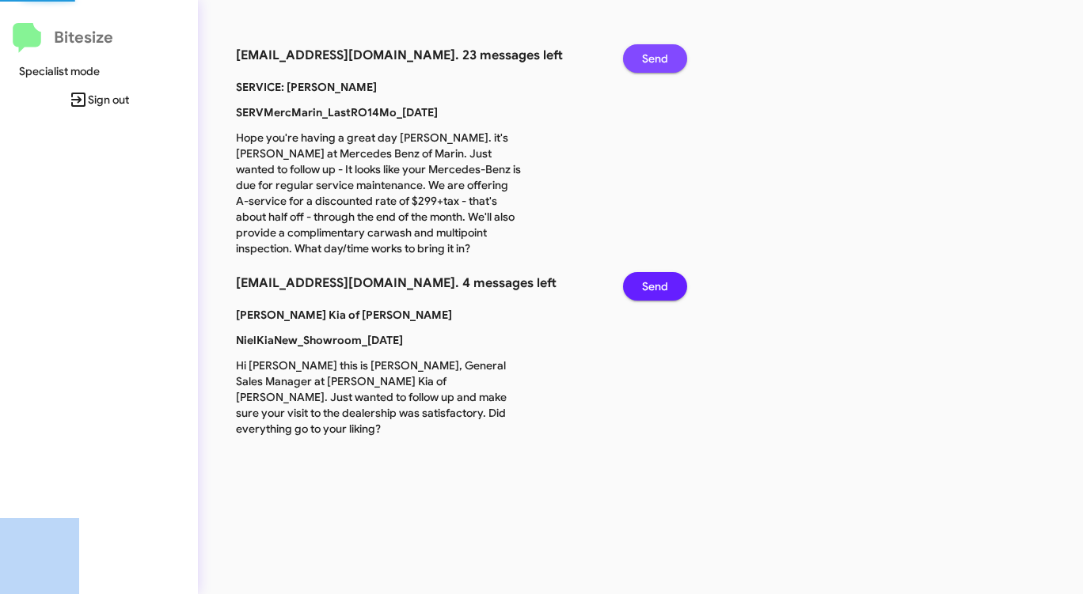
click at [643, 59] on span "Send" at bounding box center [655, 58] width 26 height 28
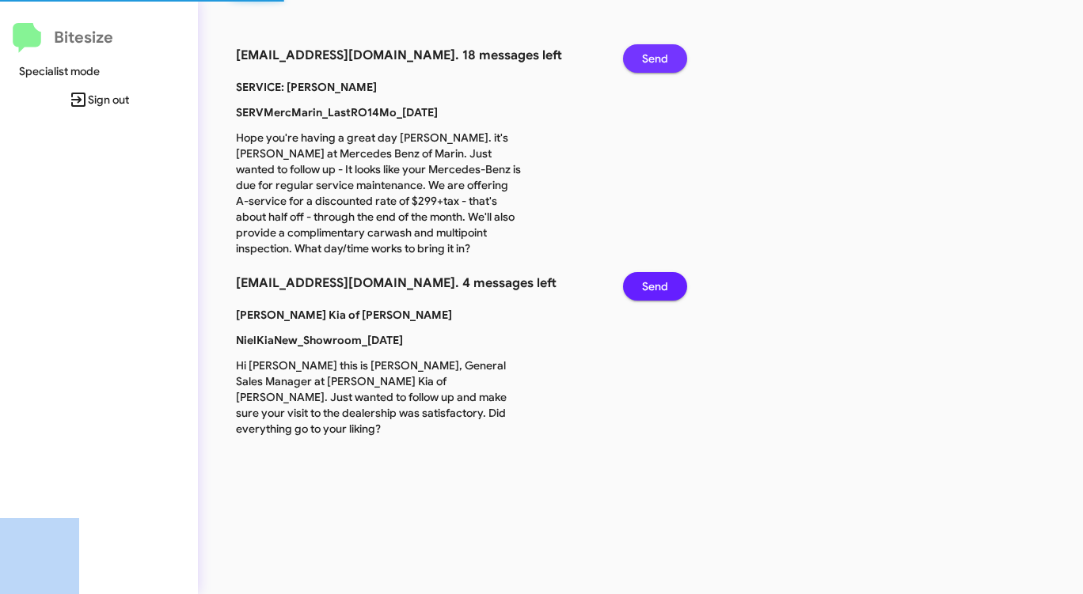
click at [643, 59] on span "Send" at bounding box center [655, 58] width 26 height 28
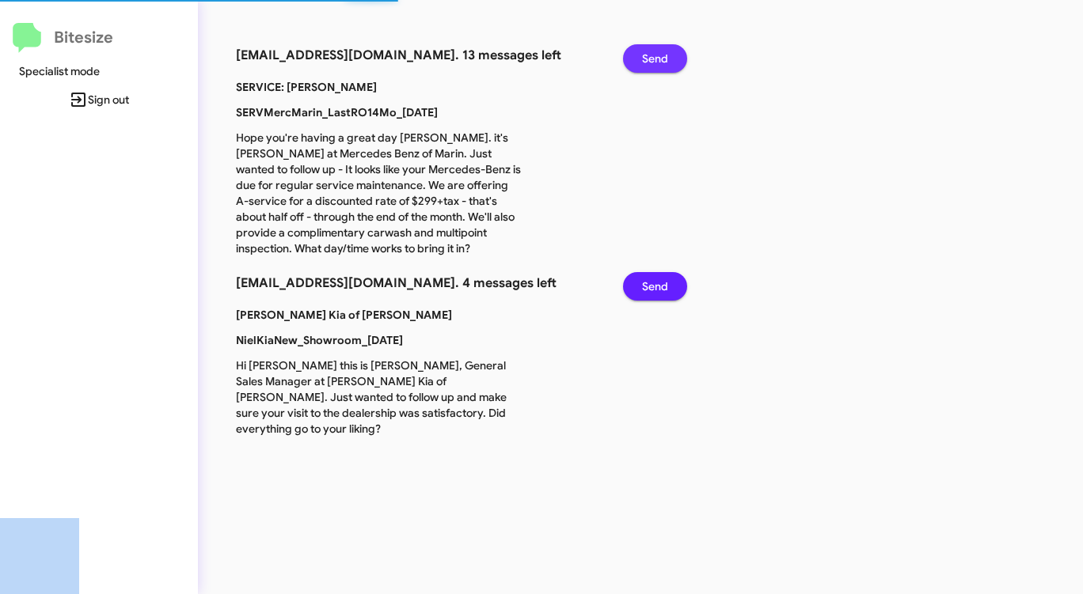
click at [643, 59] on span "Send" at bounding box center [655, 58] width 26 height 28
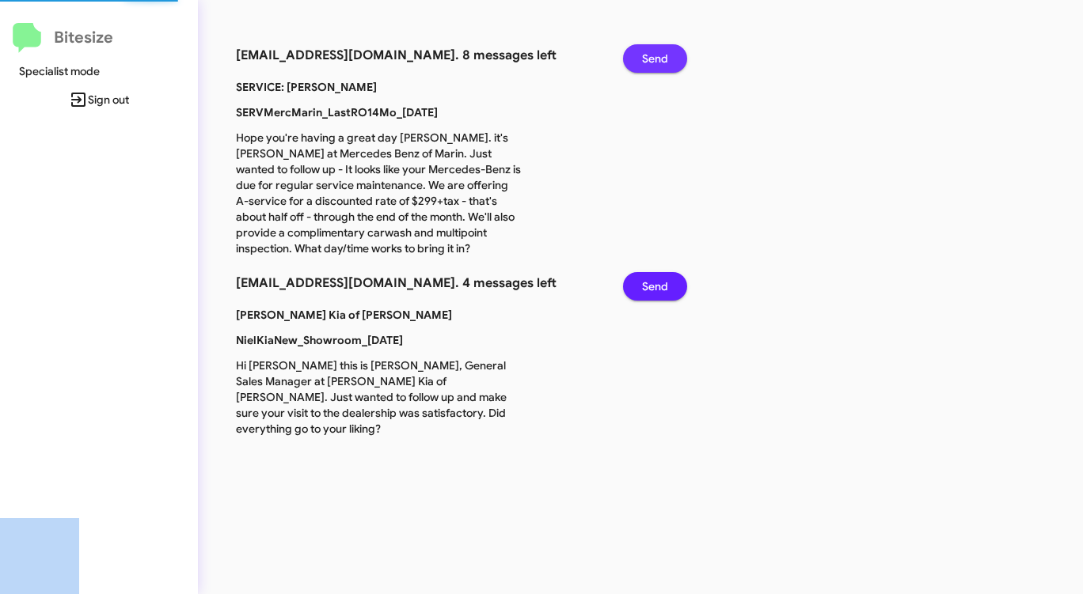
click at [643, 59] on span "Send" at bounding box center [655, 58] width 26 height 28
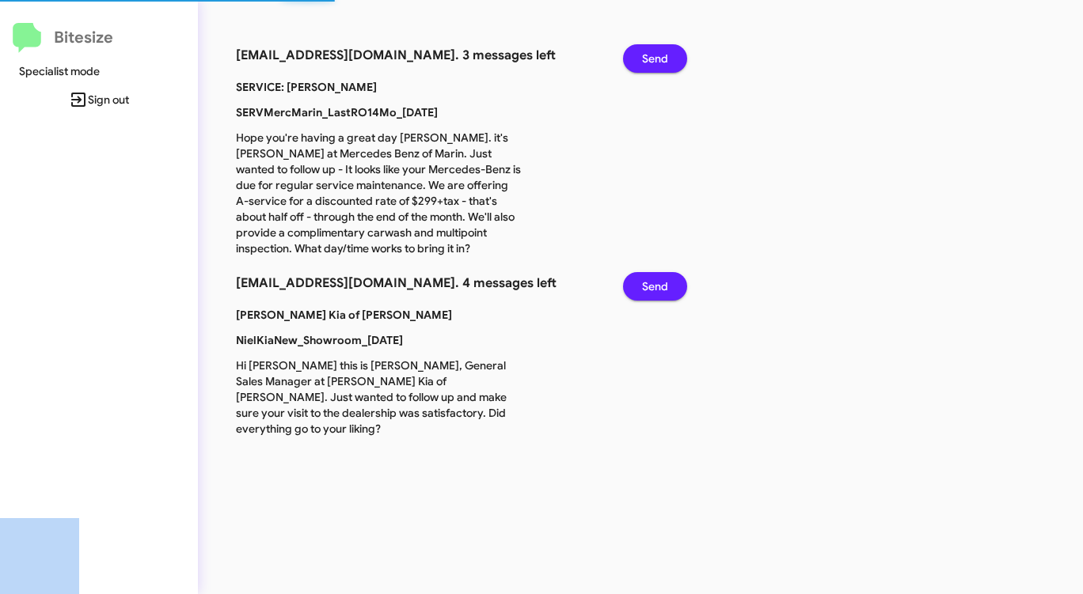
click at [643, 59] on span "Send" at bounding box center [655, 58] width 26 height 28
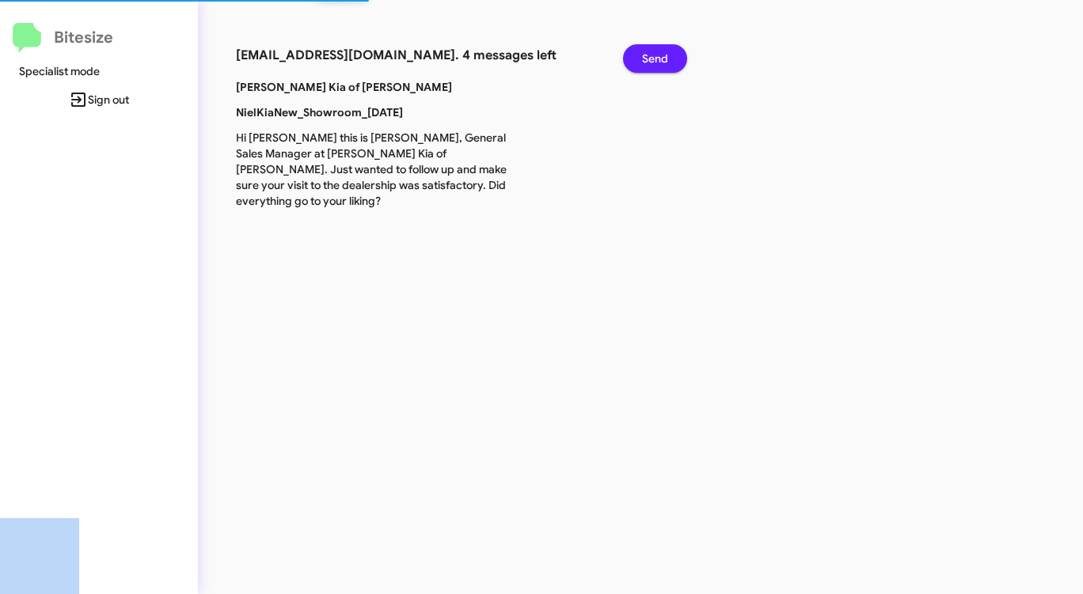
click at [643, 59] on span "Send" at bounding box center [655, 58] width 26 height 28
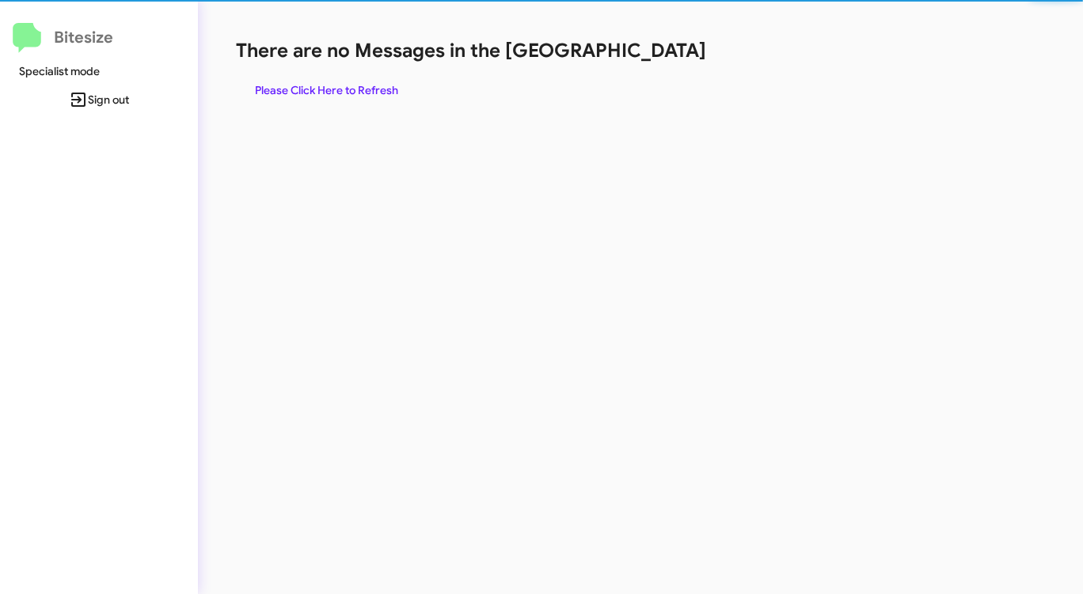
click at [643, 59] on h1 "There are no Messages in the [GEOGRAPHIC_DATA]" at bounding box center [567, 50] width 662 height 25
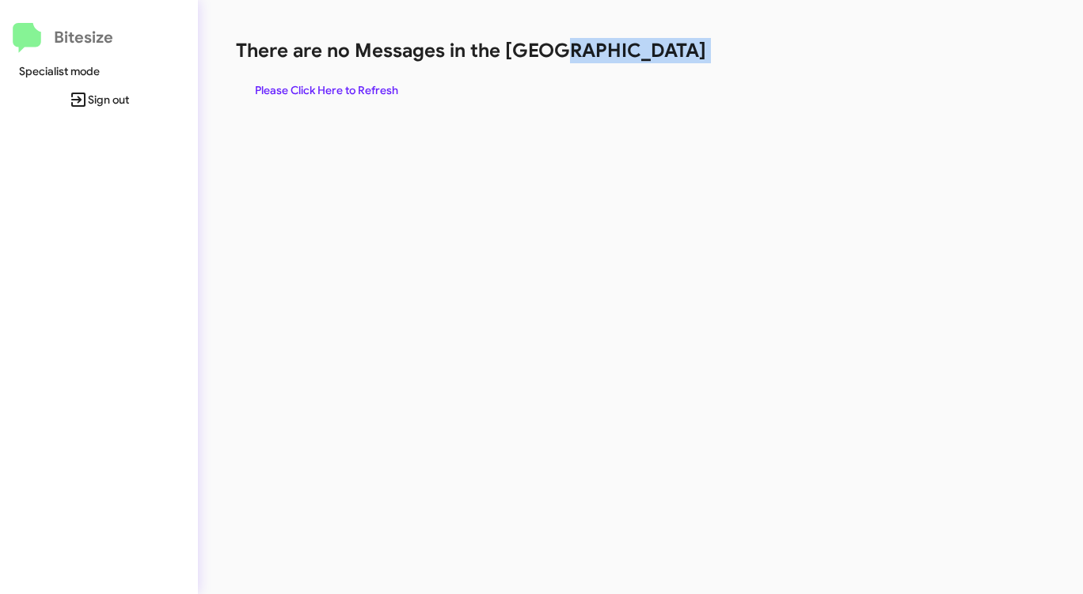
click at [643, 59] on h1 "There are no Messages in the [GEOGRAPHIC_DATA]" at bounding box center [567, 50] width 662 height 25
click at [325, 77] on span "Please Click Here to Refresh" at bounding box center [326, 90] width 143 height 28
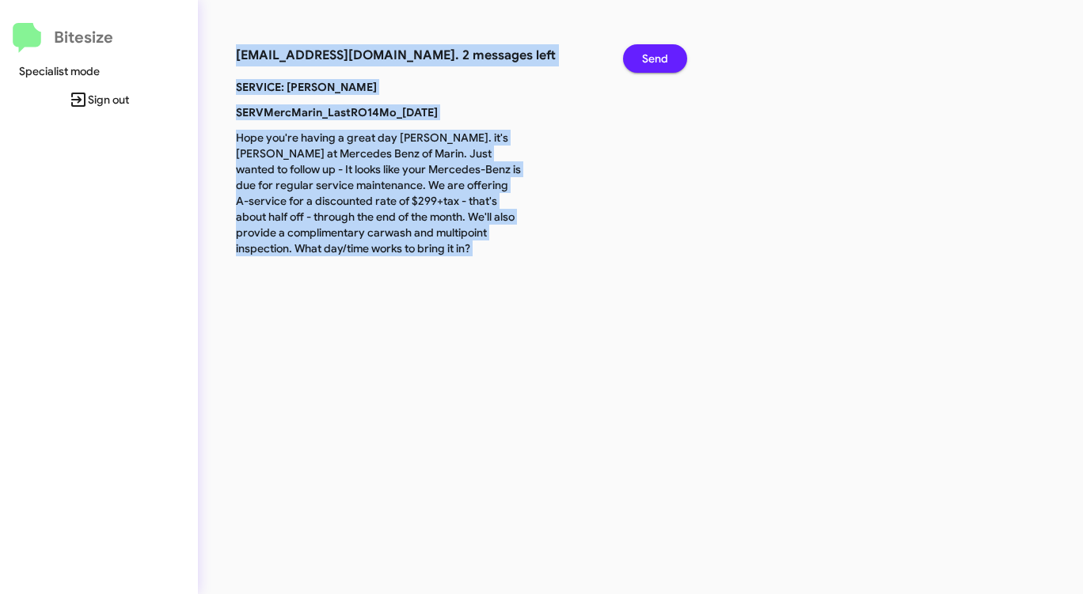
click at [660, 53] on span "Send" at bounding box center [655, 58] width 26 height 28
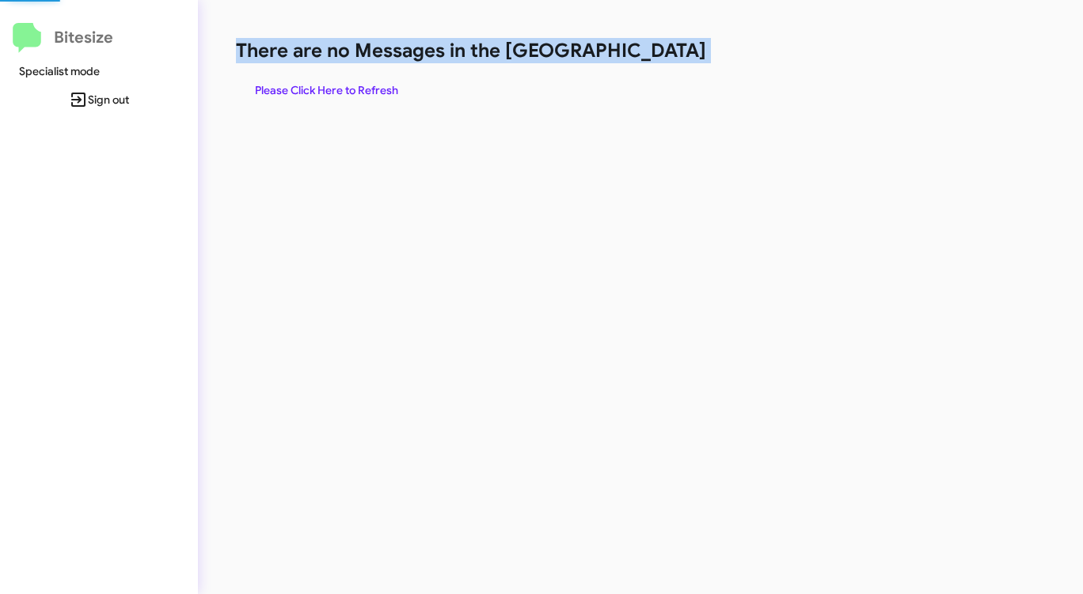
click at [660, 53] on h1 "There are no Messages in the [GEOGRAPHIC_DATA]" at bounding box center [567, 50] width 662 height 25
click at [306, 85] on span "Please Click Here to Refresh" at bounding box center [326, 90] width 143 height 28
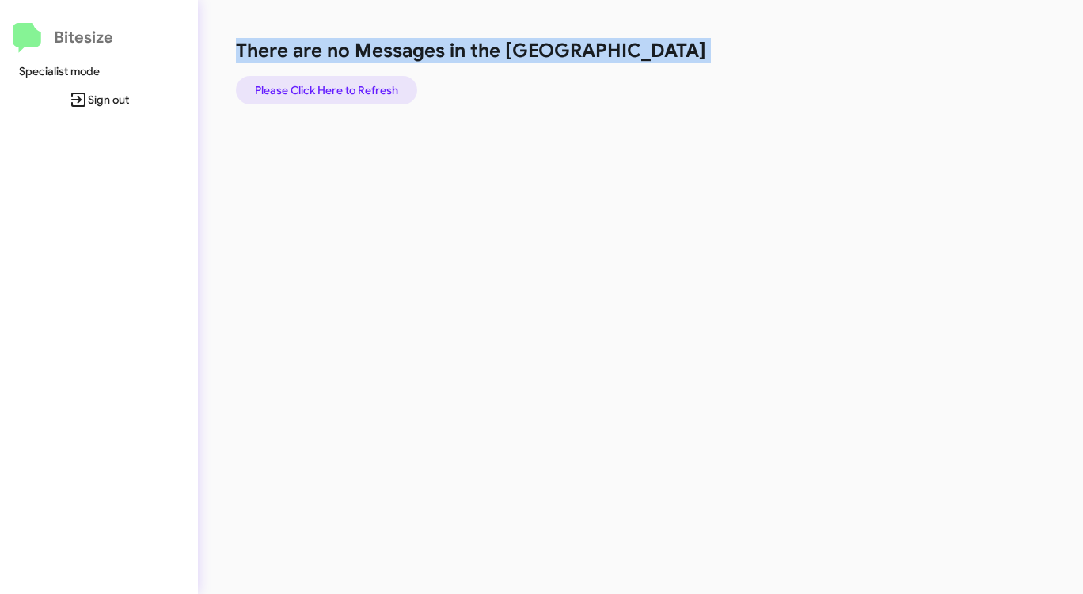
click at [310, 85] on span "Please Click Here to Refresh" at bounding box center [326, 90] width 143 height 28
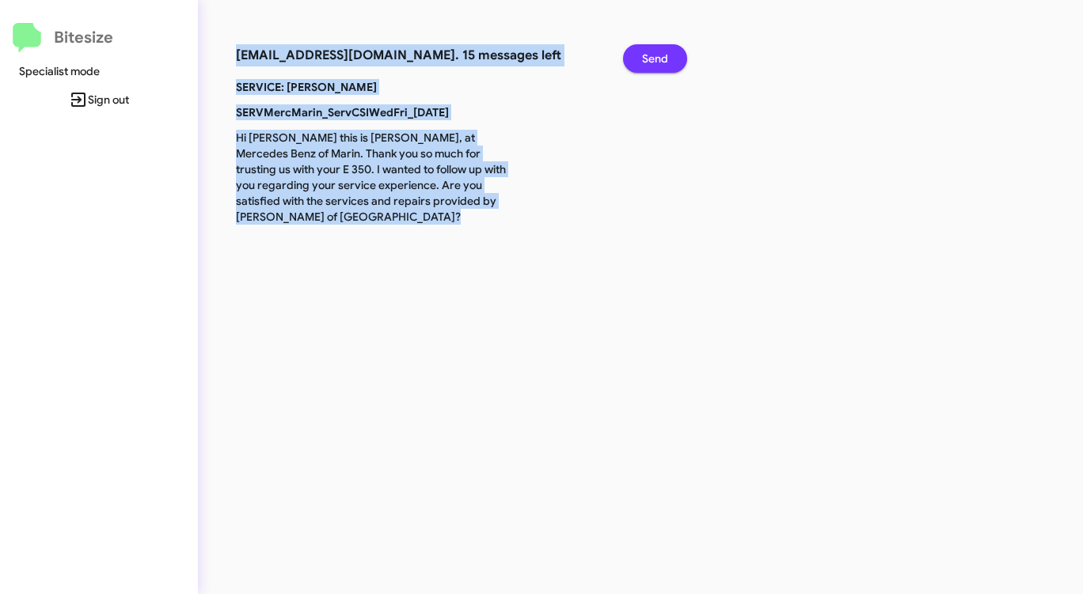
click at [662, 59] on span "Send" at bounding box center [655, 58] width 26 height 28
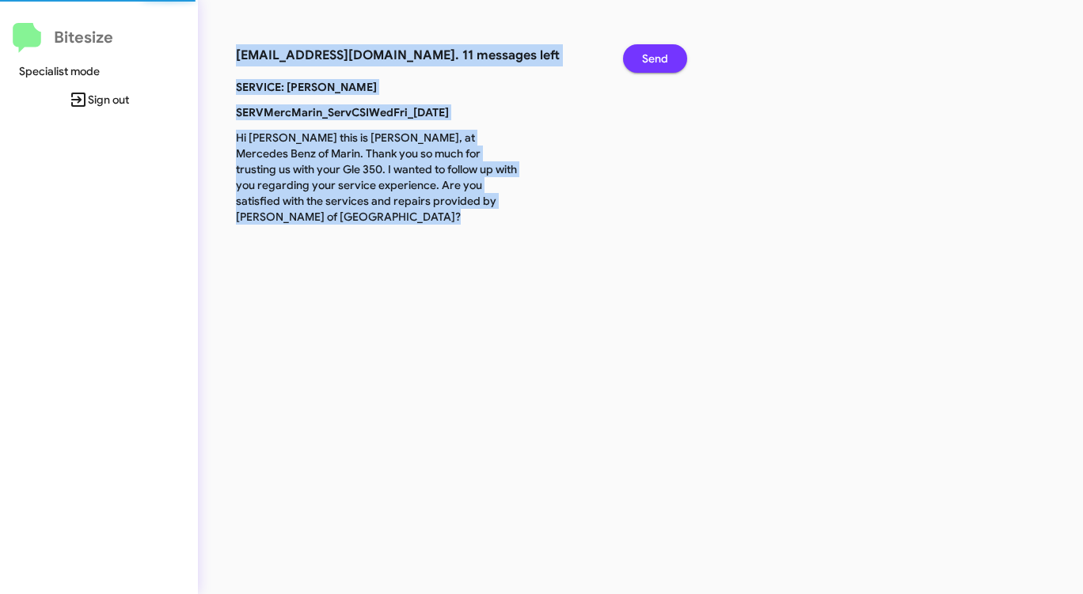
click at [662, 59] on span "Send" at bounding box center [655, 58] width 26 height 28
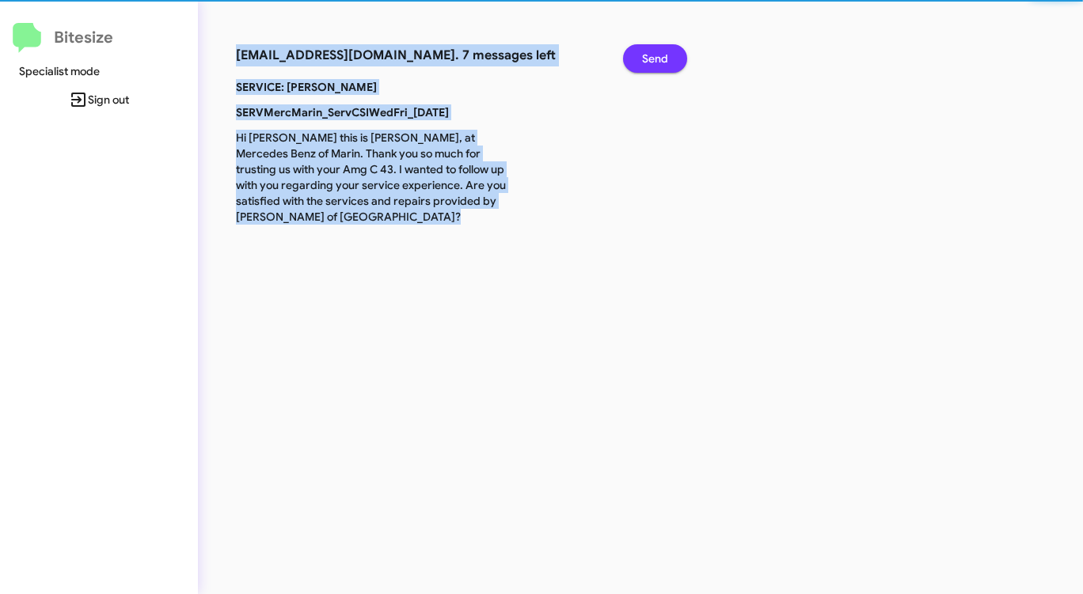
click at [662, 59] on span "Send" at bounding box center [655, 58] width 26 height 28
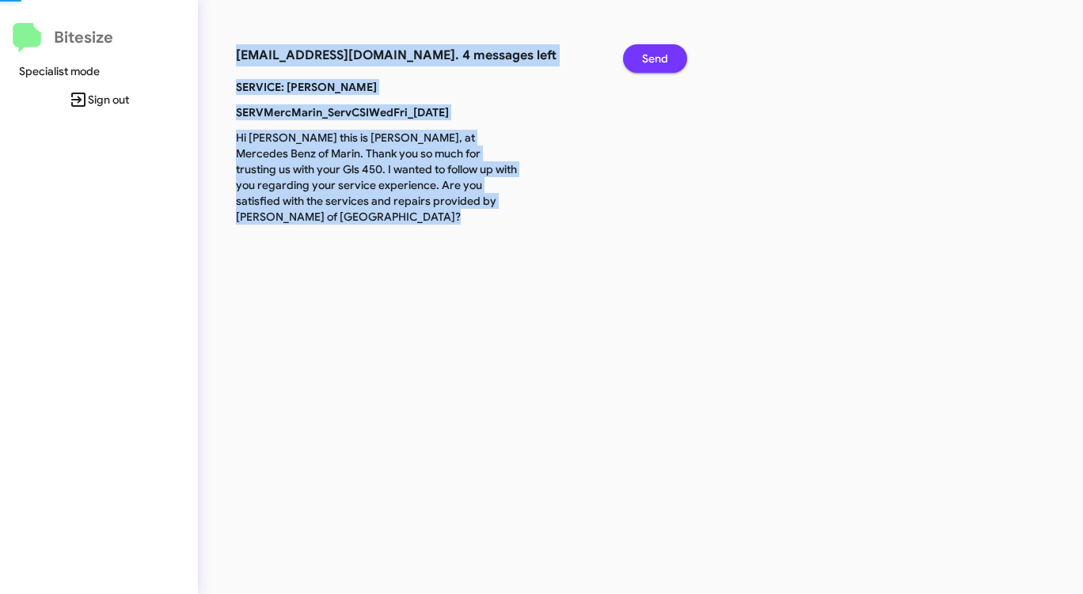
click at [662, 59] on span "Send" at bounding box center [655, 58] width 26 height 28
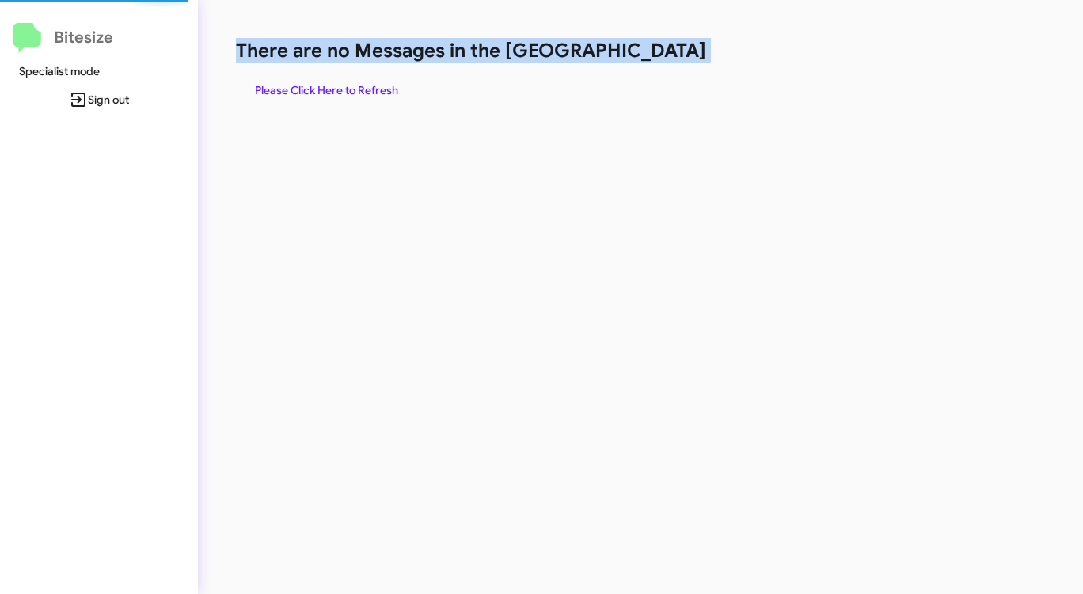
click at [662, 59] on h1 "There are no Messages in the [GEOGRAPHIC_DATA]" at bounding box center [567, 50] width 662 height 25
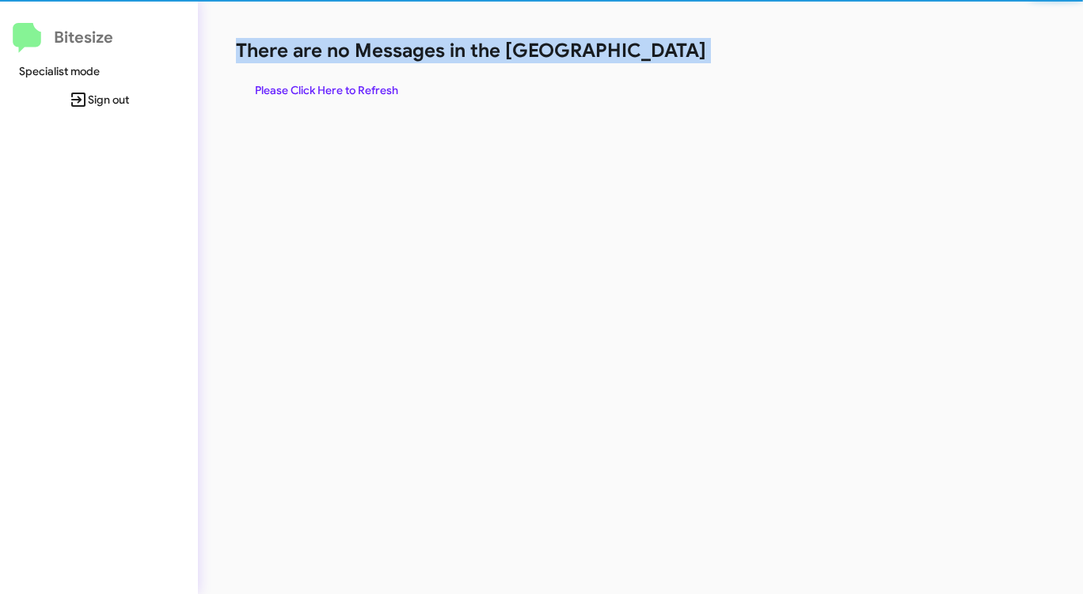
click at [662, 59] on h1 "There are no Messages in the [GEOGRAPHIC_DATA]" at bounding box center [567, 50] width 662 height 25
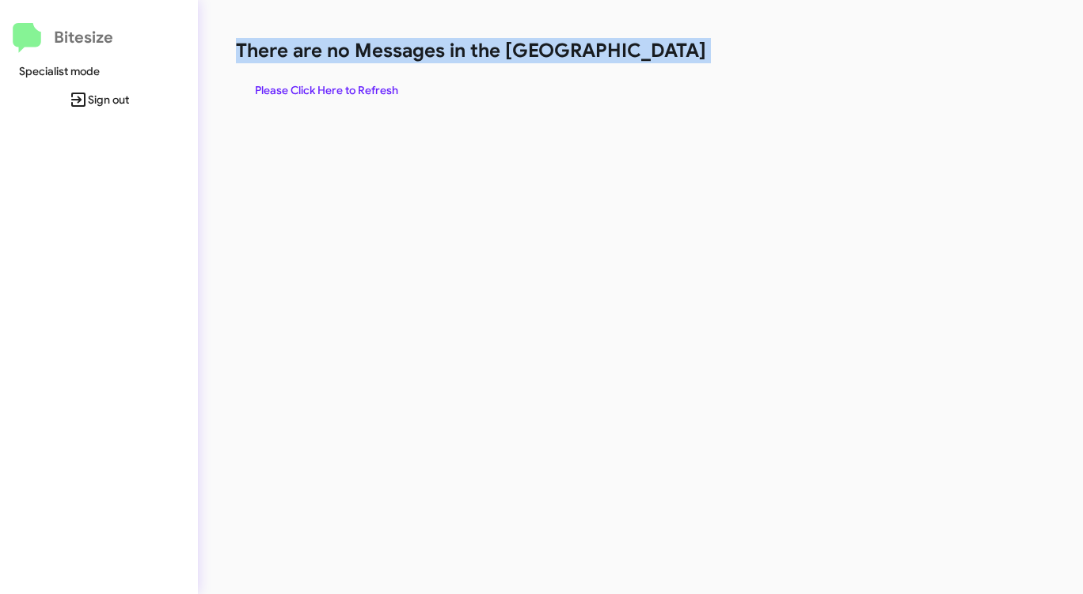
click at [662, 59] on h1 "There are no Messages in the [GEOGRAPHIC_DATA]" at bounding box center [567, 50] width 662 height 25
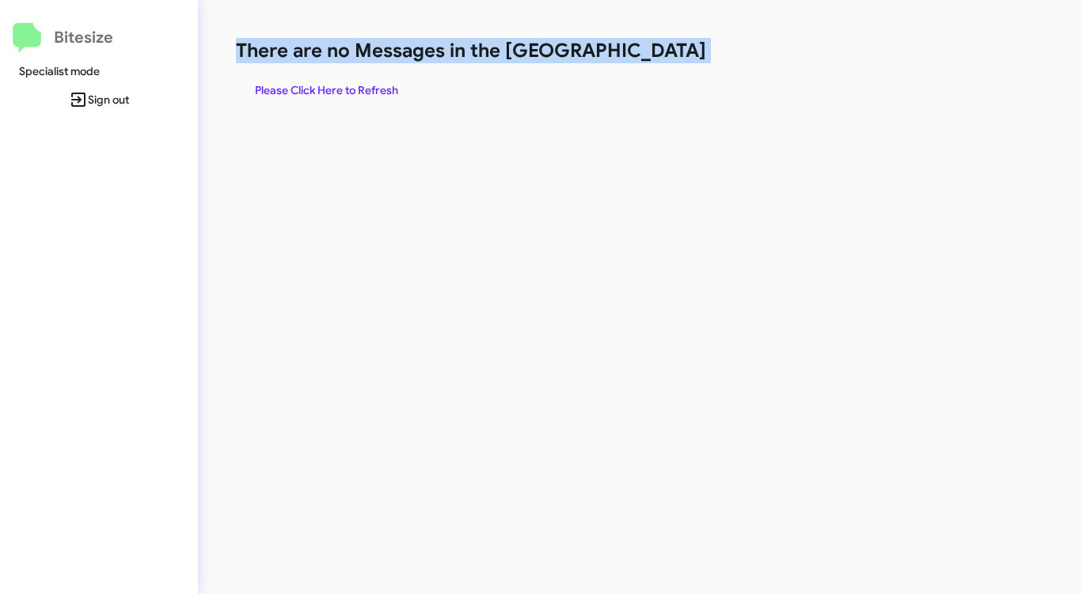
click at [662, 59] on h1 "There are no Messages in the [GEOGRAPHIC_DATA]" at bounding box center [567, 50] width 662 height 25
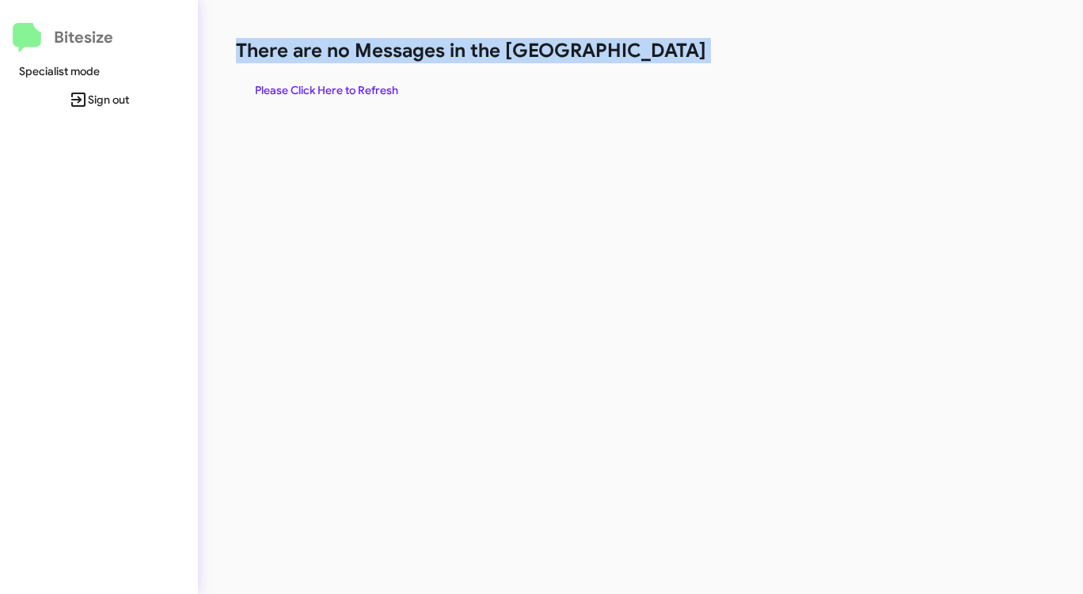
click at [662, 59] on h1 "There are no Messages in the [GEOGRAPHIC_DATA]" at bounding box center [567, 50] width 662 height 25
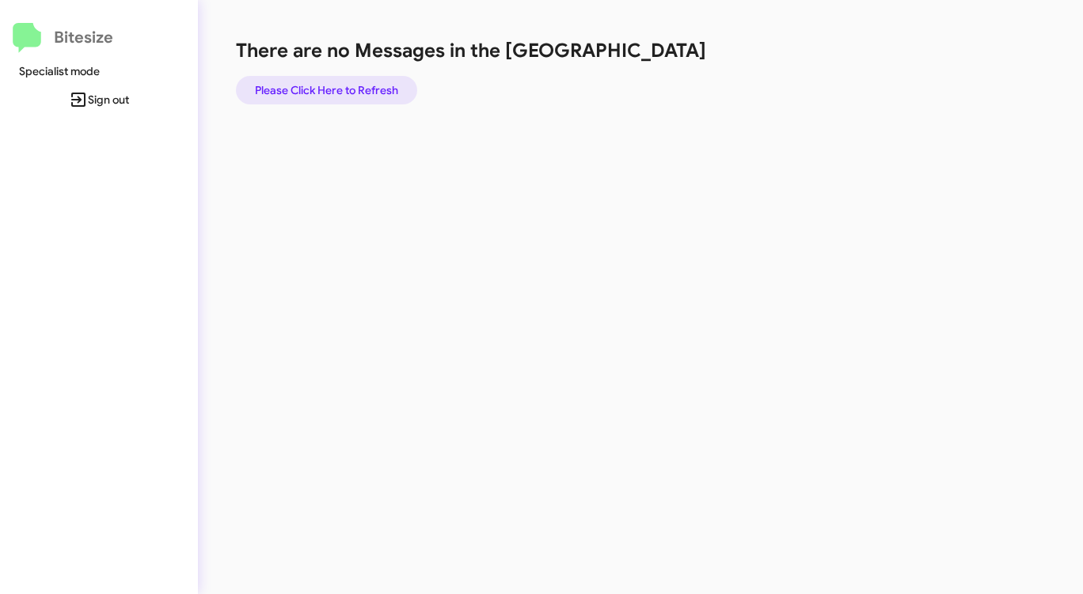
click at [350, 91] on span "Please Click Here to Refresh" at bounding box center [326, 90] width 143 height 28
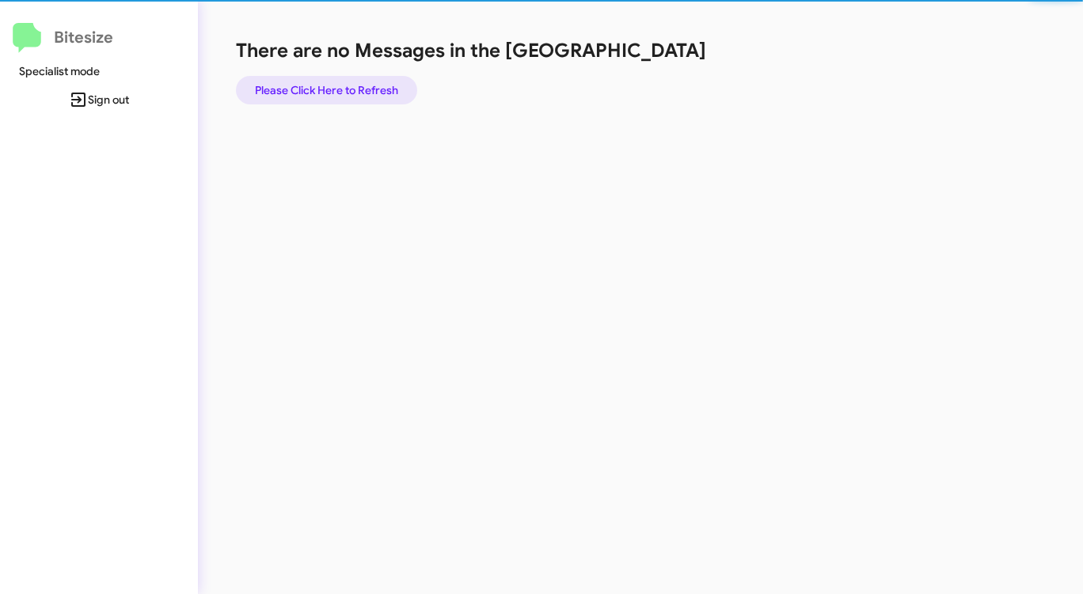
click at [350, 91] on span "Please Click Here to Refresh" at bounding box center [326, 90] width 143 height 28
click at [351, 91] on span "Please Click Here to Refresh" at bounding box center [326, 90] width 143 height 28
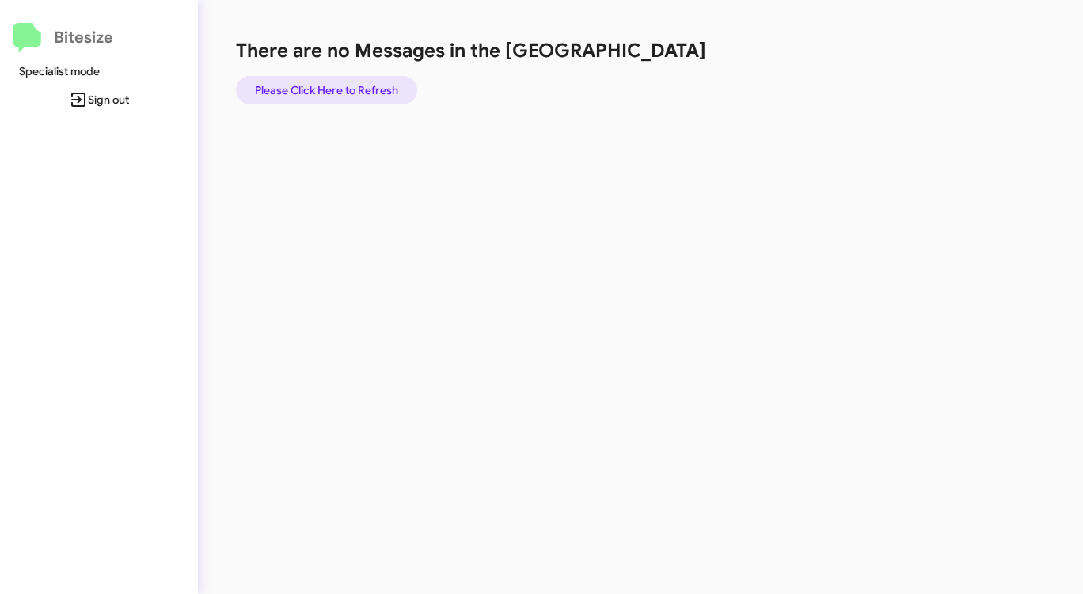
click at [351, 91] on span "Please Click Here to Refresh" at bounding box center [326, 90] width 143 height 28
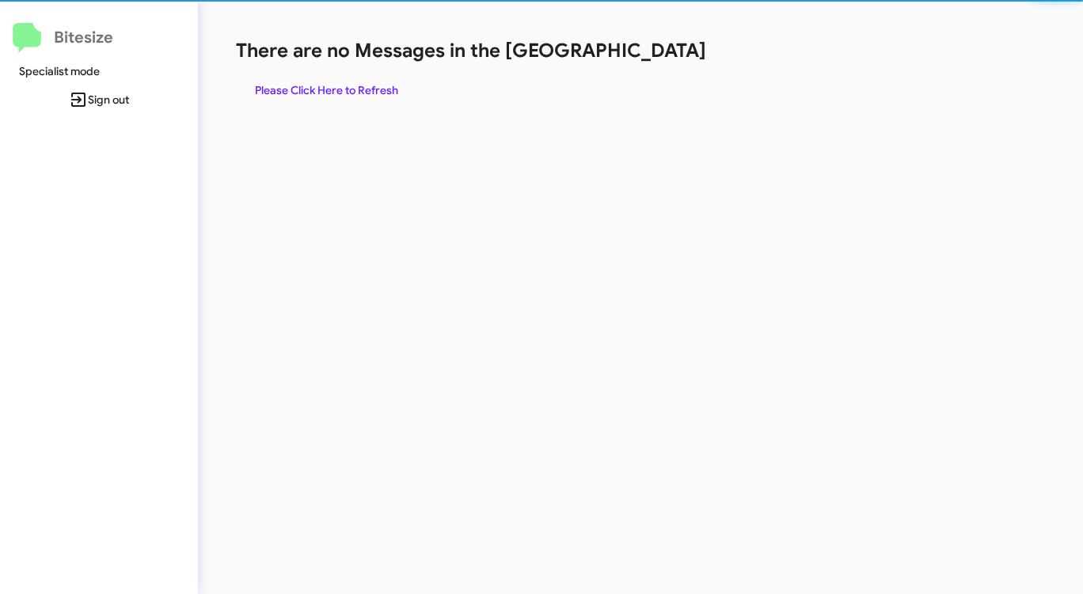
click at [351, 91] on span "Please Click Here to Refresh" at bounding box center [326, 90] width 143 height 28
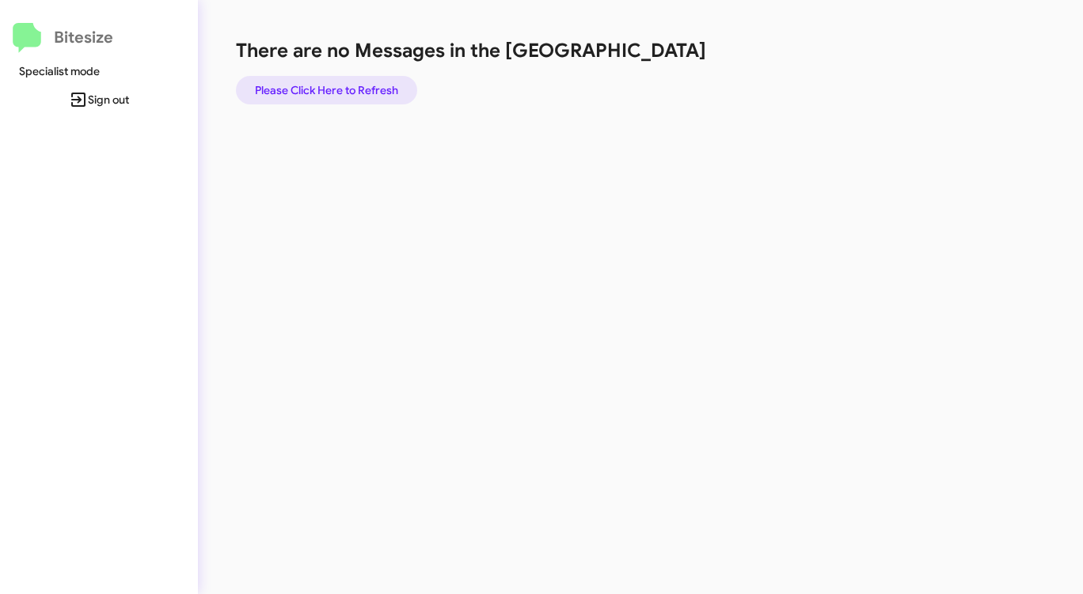
click at [351, 91] on span "Please Click Here to Refresh" at bounding box center [326, 90] width 143 height 28
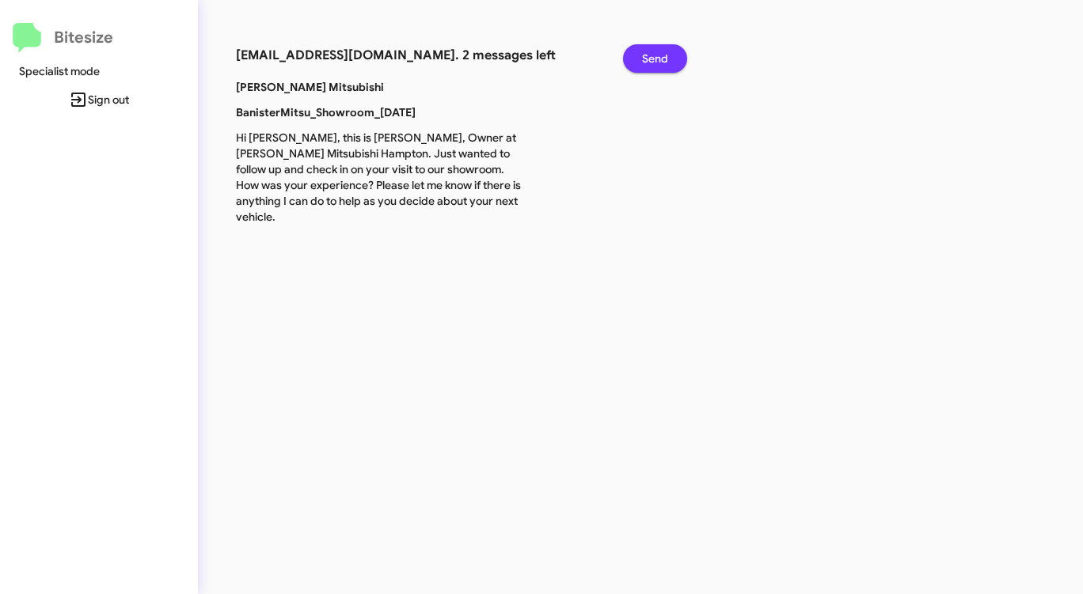
click at [656, 59] on span "Send" at bounding box center [655, 58] width 26 height 28
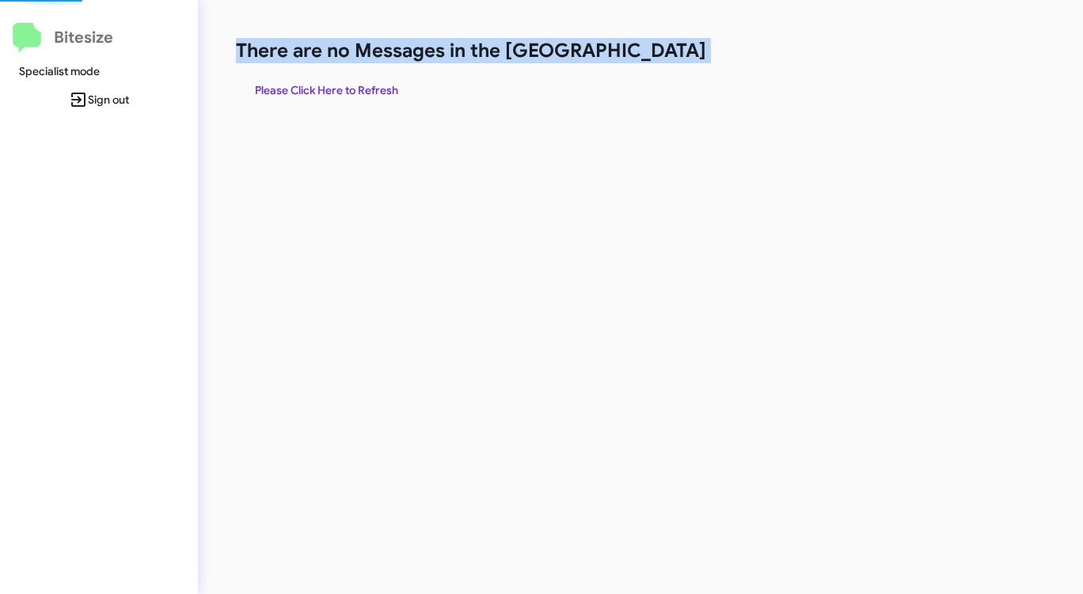
click at [656, 59] on h1 "There are no Messages in the [GEOGRAPHIC_DATA]" at bounding box center [567, 50] width 662 height 25
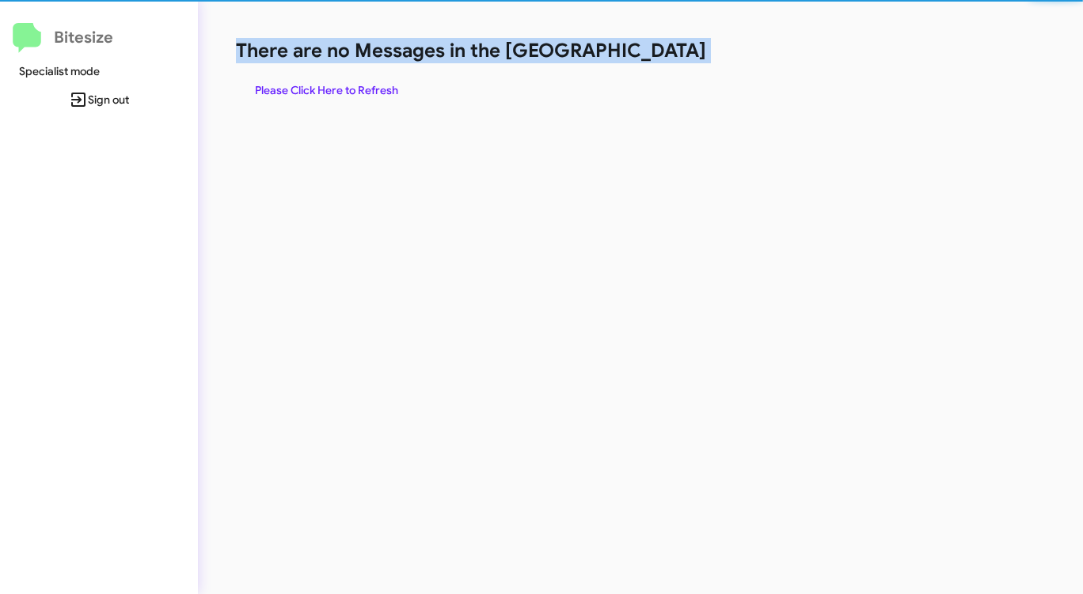
click at [656, 59] on h1 "There are no Messages in the [GEOGRAPHIC_DATA]" at bounding box center [567, 50] width 662 height 25
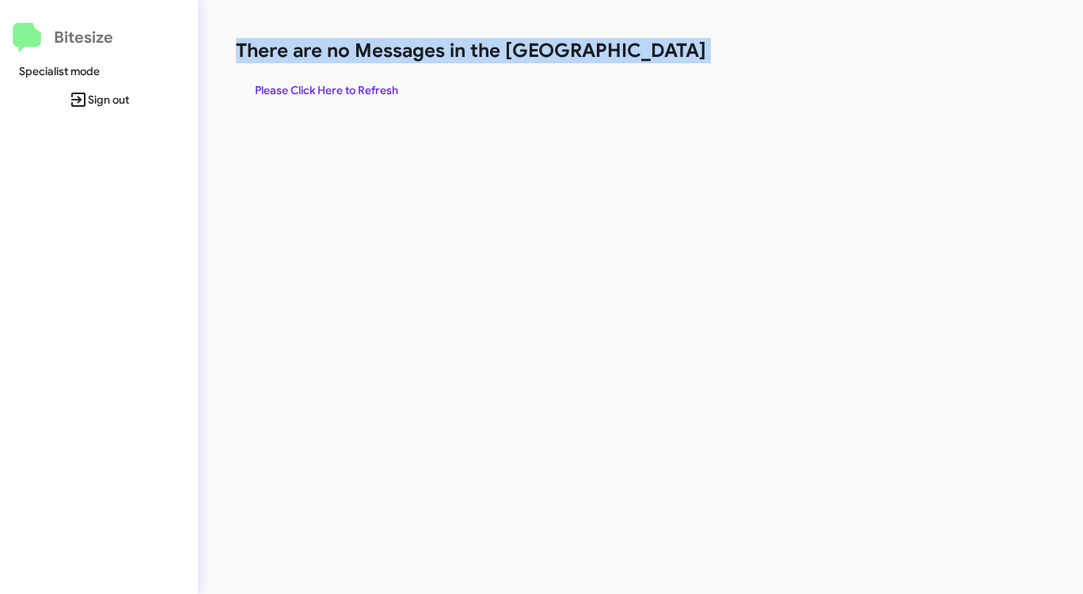
click at [370, 93] on span "Please Click Here to Refresh" at bounding box center [326, 90] width 143 height 28
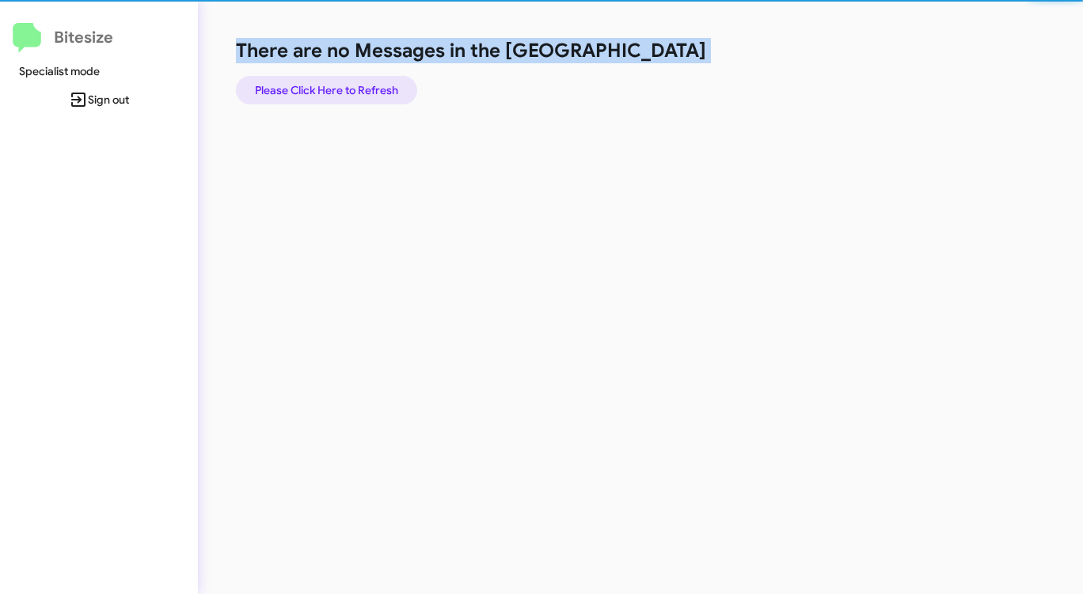
click at [370, 93] on span "Please Click Here to Refresh" at bounding box center [326, 90] width 143 height 28
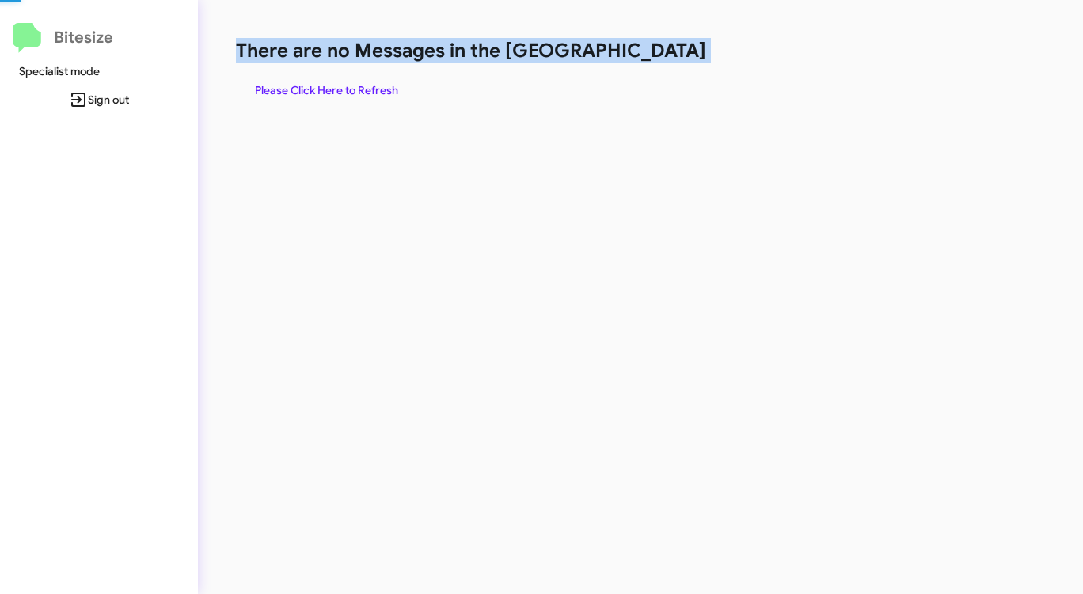
click at [370, 93] on span "Please Click Here to Refresh" at bounding box center [326, 90] width 143 height 28
click at [370, 92] on span "Please Click Here to Refresh" at bounding box center [326, 90] width 143 height 28
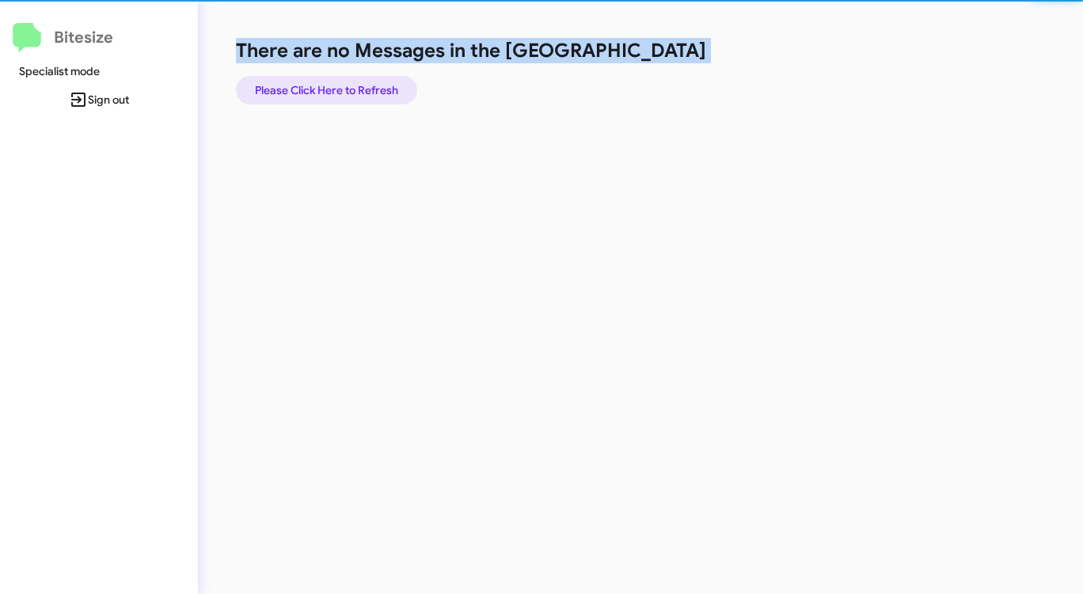
click at [370, 92] on span "Please Click Here to Refresh" at bounding box center [326, 90] width 143 height 28
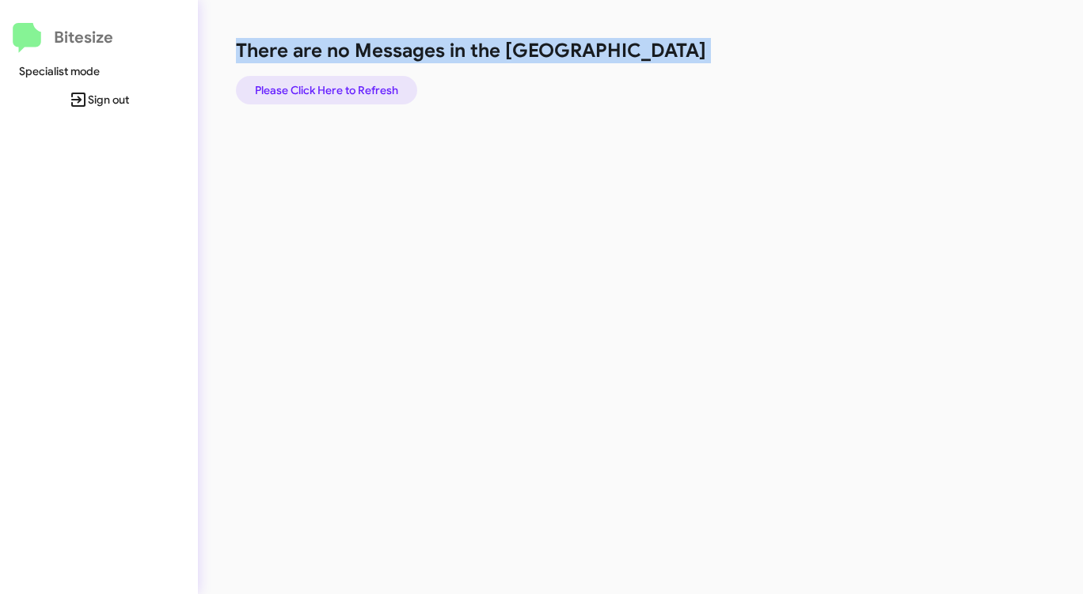
click at [370, 92] on span "Please Click Here to Refresh" at bounding box center [326, 90] width 143 height 28
click at [372, 90] on span "Please Click Here to Refresh" at bounding box center [326, 90] width 143 height 28
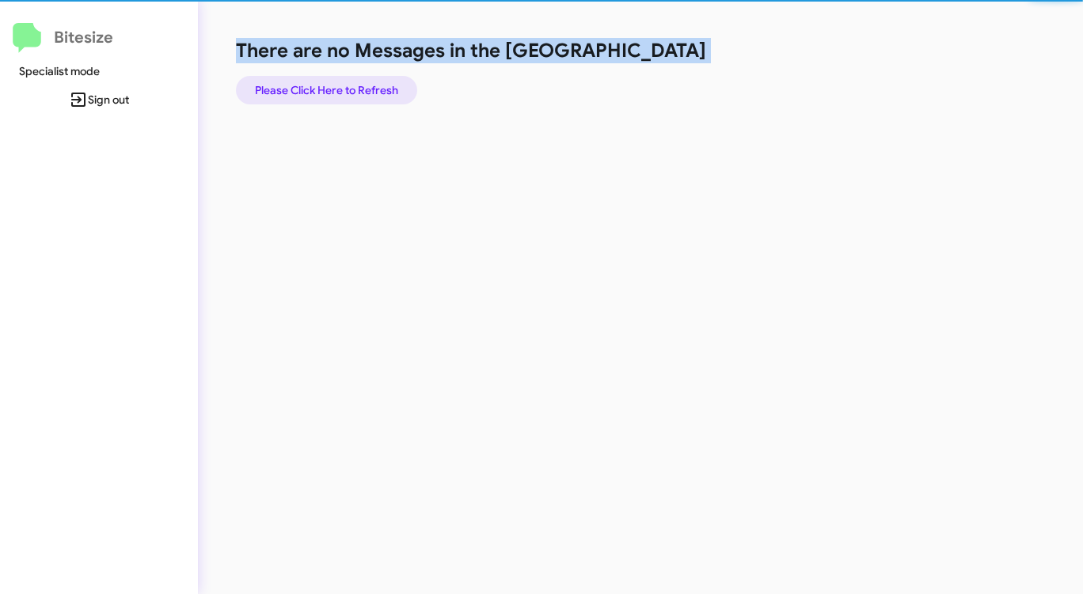
click at [372, 90] on span "Please Click Here to Refresh" at bounding box center [326, 90] width 143 height 28
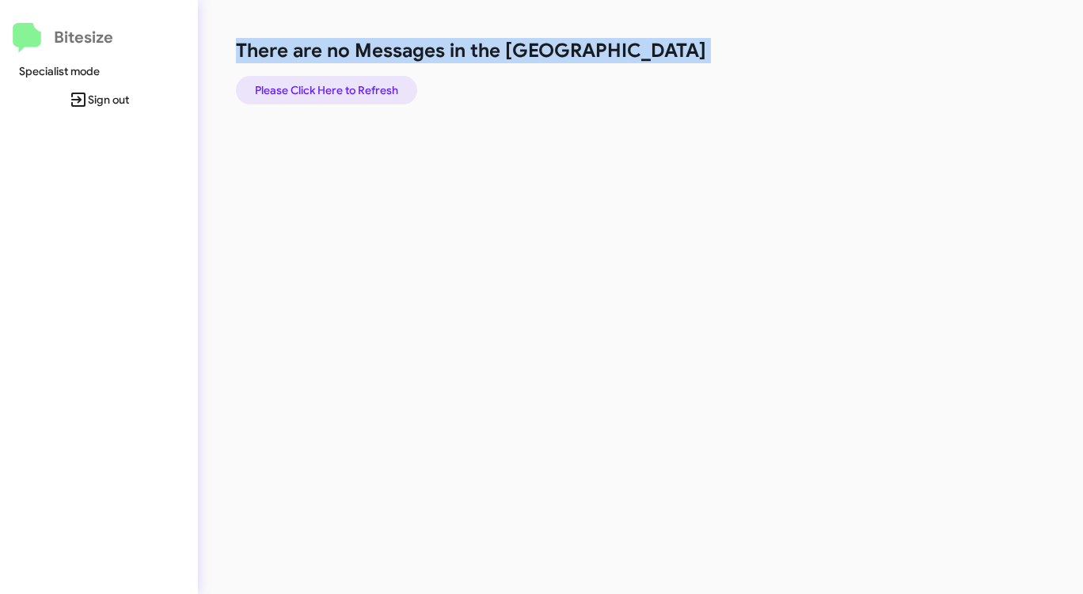
click at [373, 90] on span "Please Click Here to Refresh" at bounding box center [326, 90] width 143 height 28
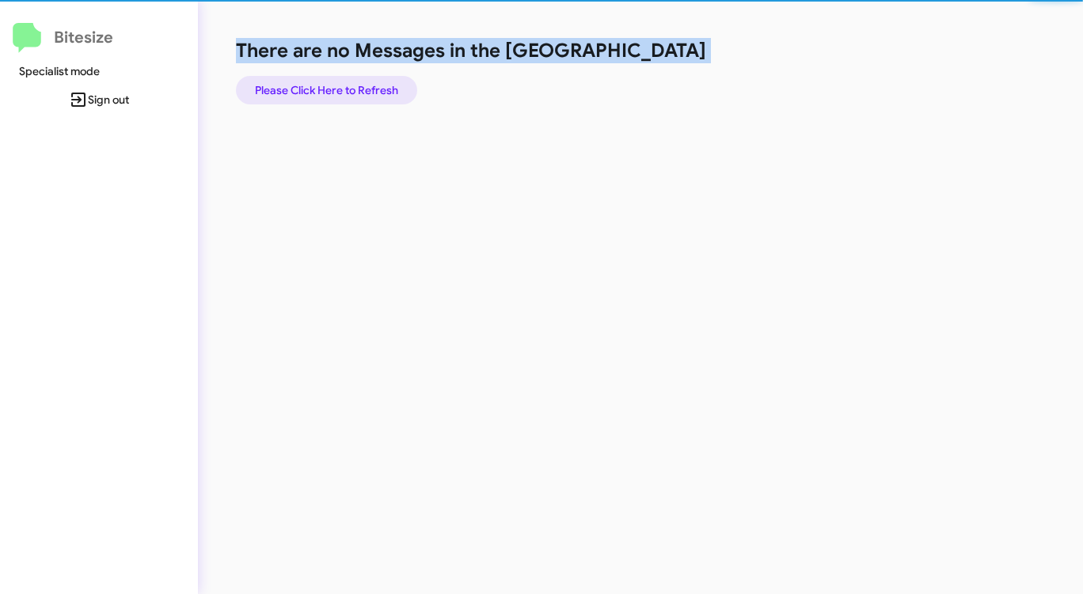
click at [373, 90] on span "Please Click Here to Refresh" at bounding box center [326, 90] width 143 height 28
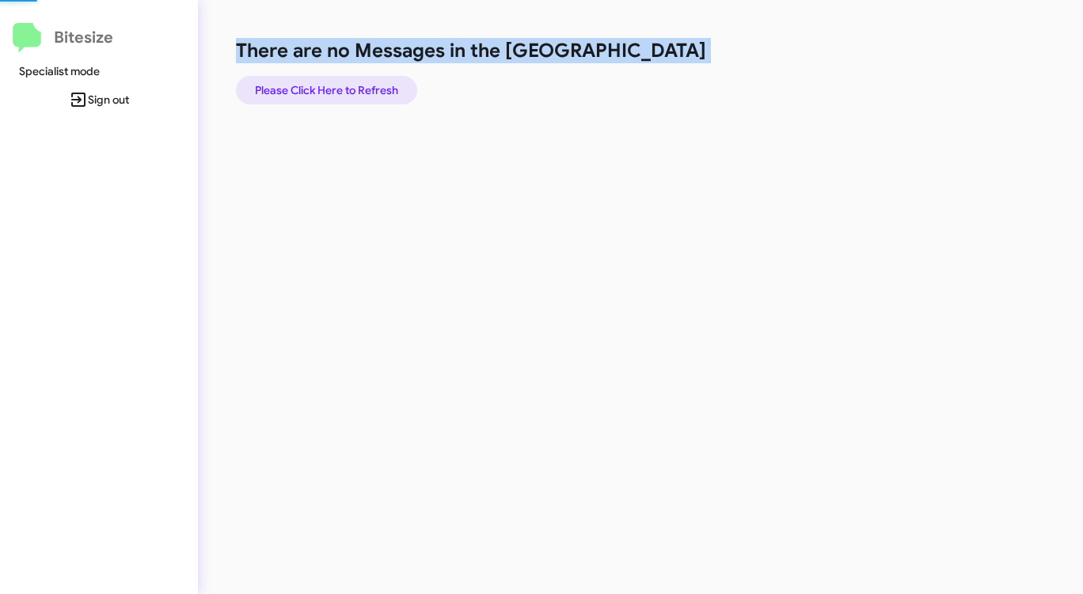
click at [373, 90] on span "Please Click Here to Refresh" at bounding box center [326, 90] width 143 height 28
click at [362, 93] on span "Please Click Here to Refresh" at bounding box center [326, 90] width 143 height 28
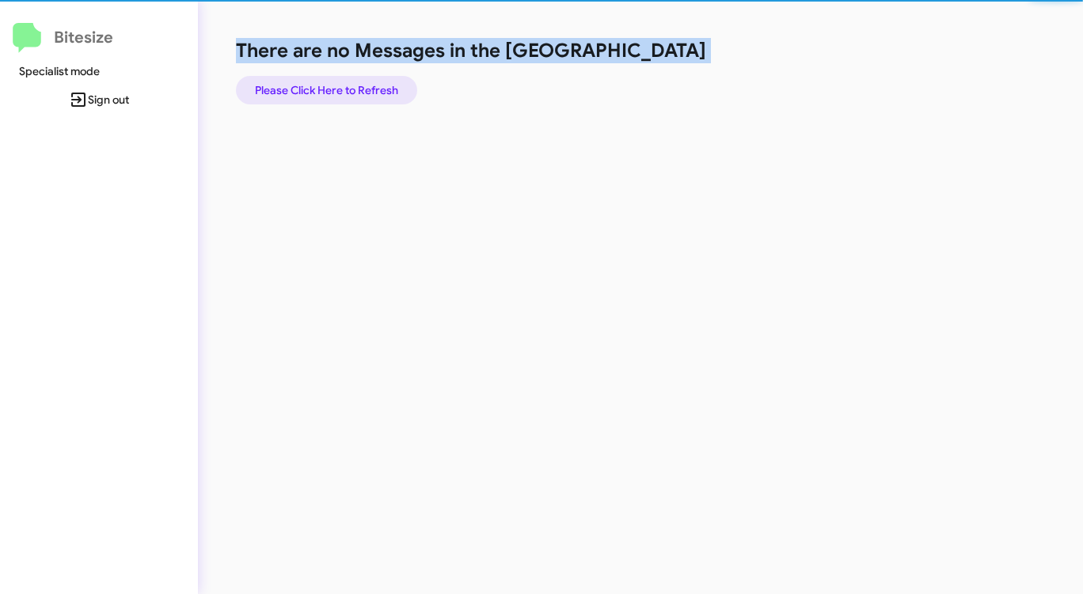
click at [362, 93] on span "Please Click Here to Refresh" at bounding box center [326, 90] width 143 height 28
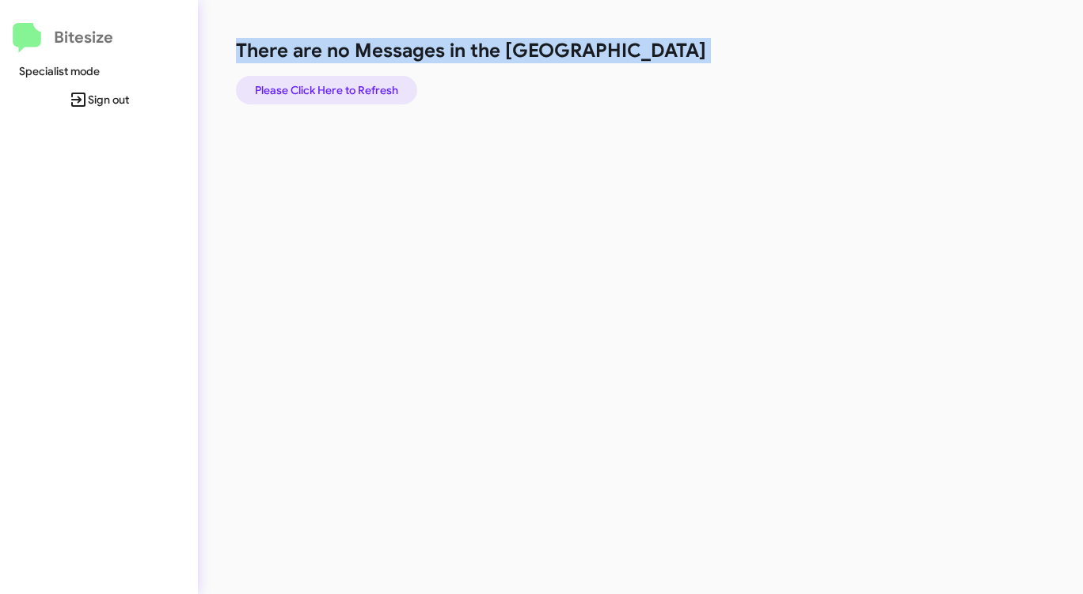
click at [362, 93] on span "Please Click Here to Refresh" at bounding box center [326, 90] width 143 height 28
click at [363, 89] on span "Please Click Here to Refresh" at bounding box center [326, 90] width 143 height 28
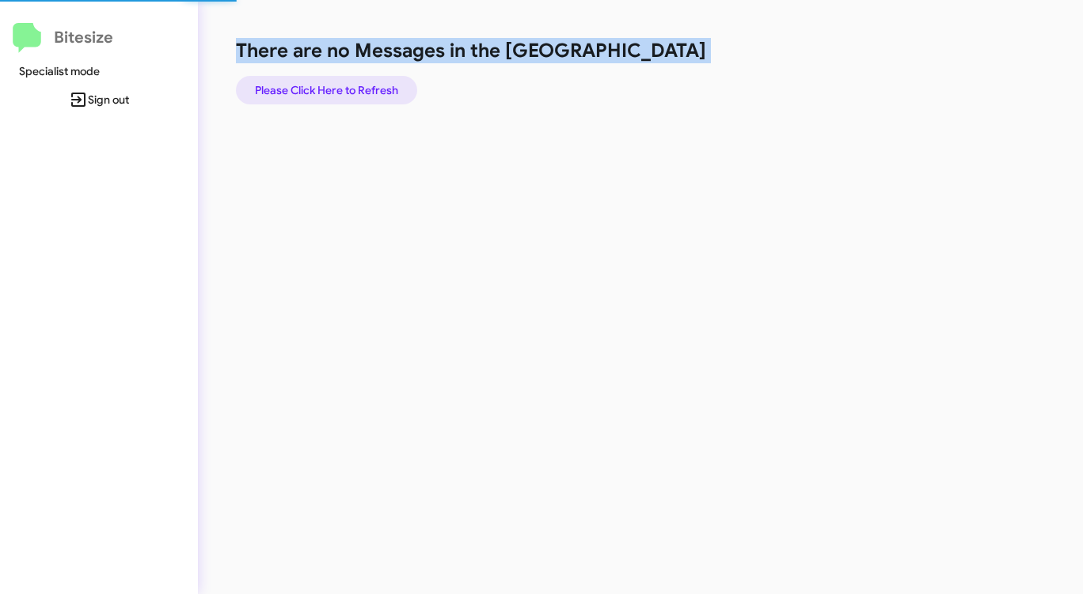
click at [363, 89] on span "Please Click Here to Refresh" at bounding box center [326, 90] width 143 height 28
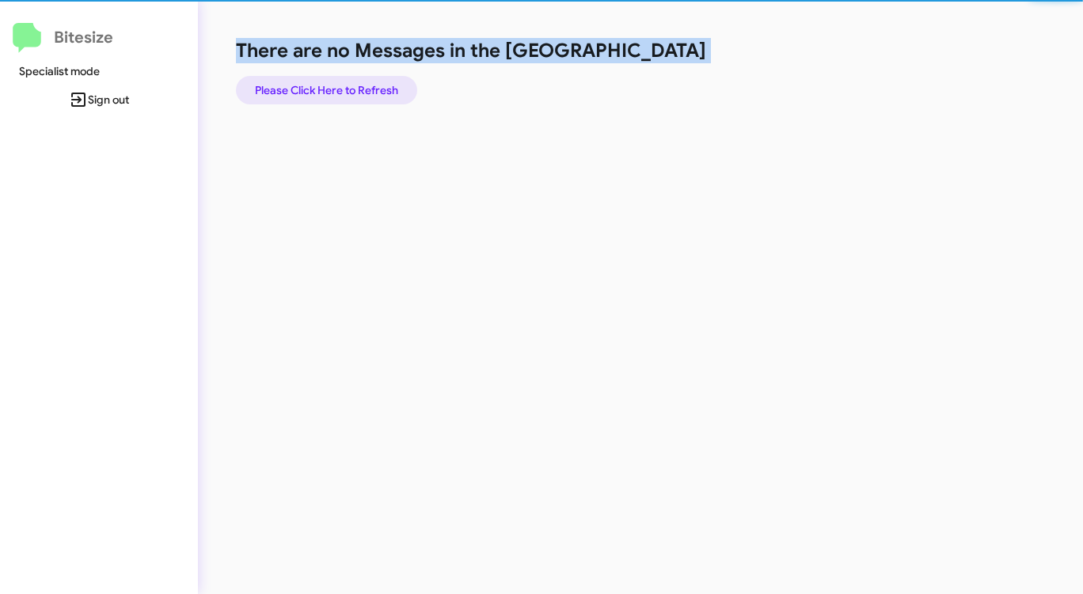
click at [364, 89] on span "Please Click Here to Refresh" at bounding box center [326, 90] width 143 height 28
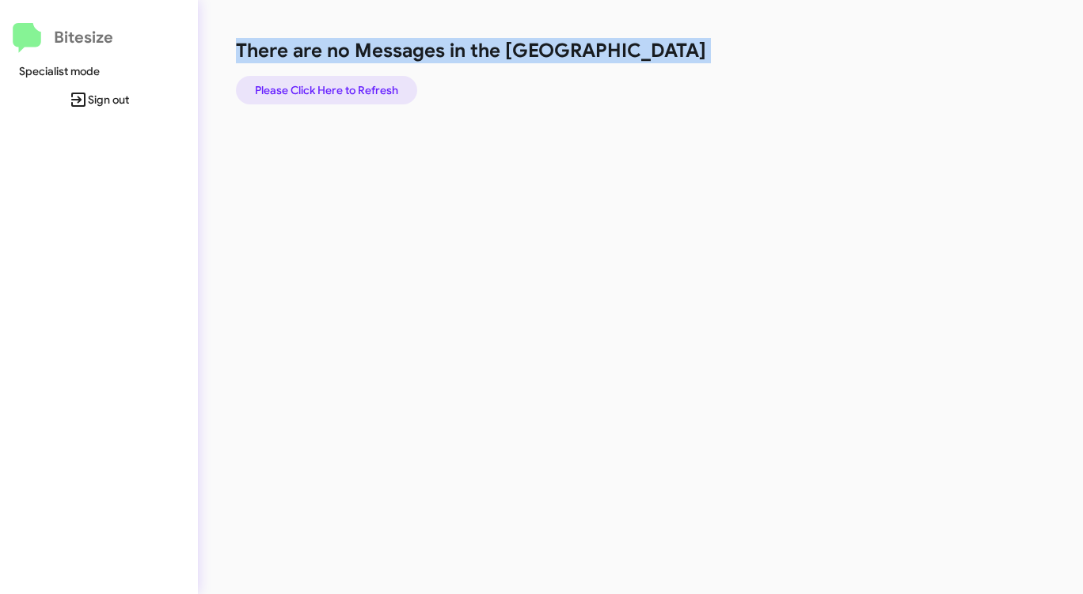
click
drag, startPoint x: 655, startPoint y: 59, endPoint x: 631, endPoint y: 62, distance: 23.9
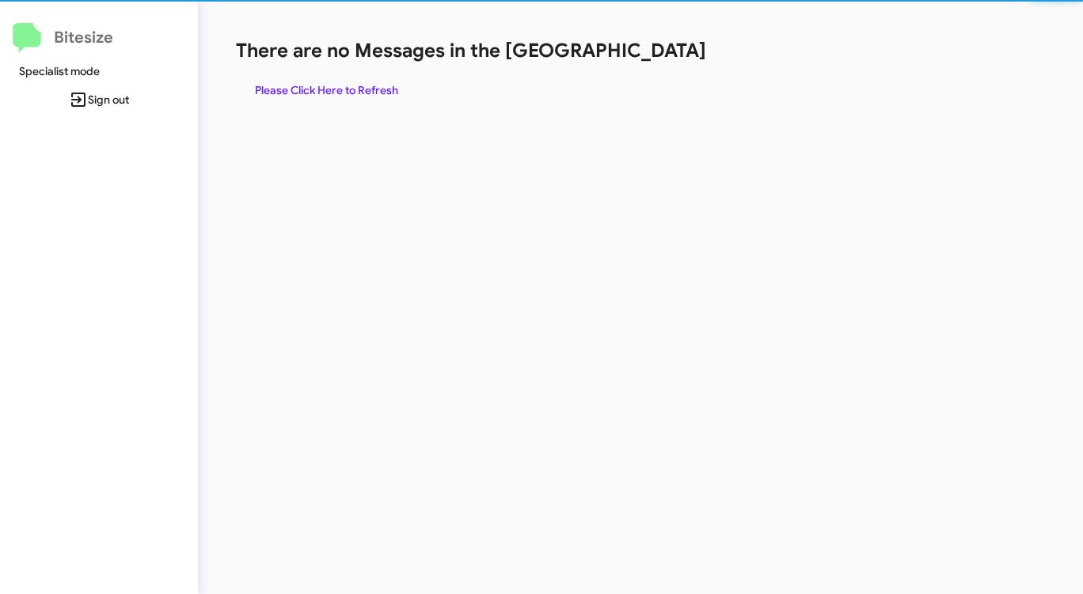
drag, startPoint x: 650, startPoint y: 59, endPoint x: 606, endPoint y: 70, distance: 44.9
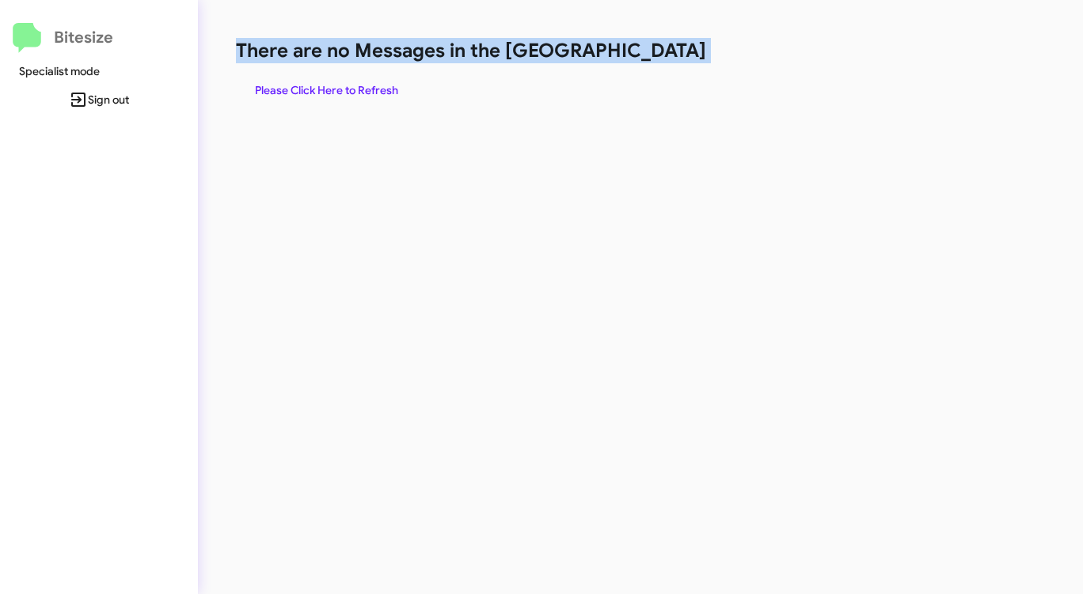
drag, startPoint x: 635, startPoint y: 55, endPoint x: 623, endPoint y: 56, distance: 12.0
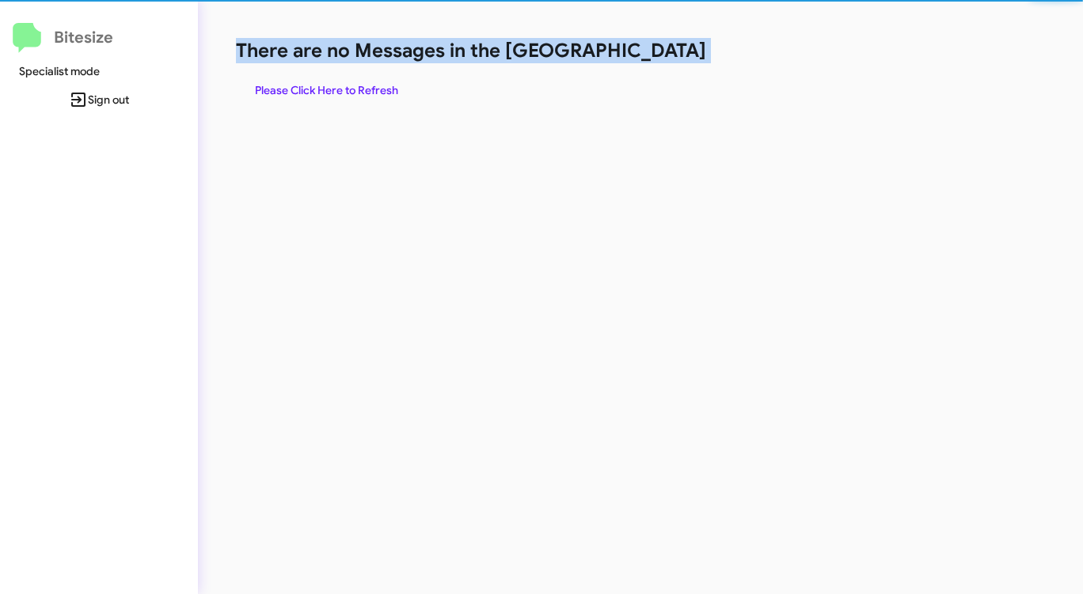
drag, startPoint x: 660, startPoint y: 55, endPoint x: 653, endPoint y: 59, distance: 8.1
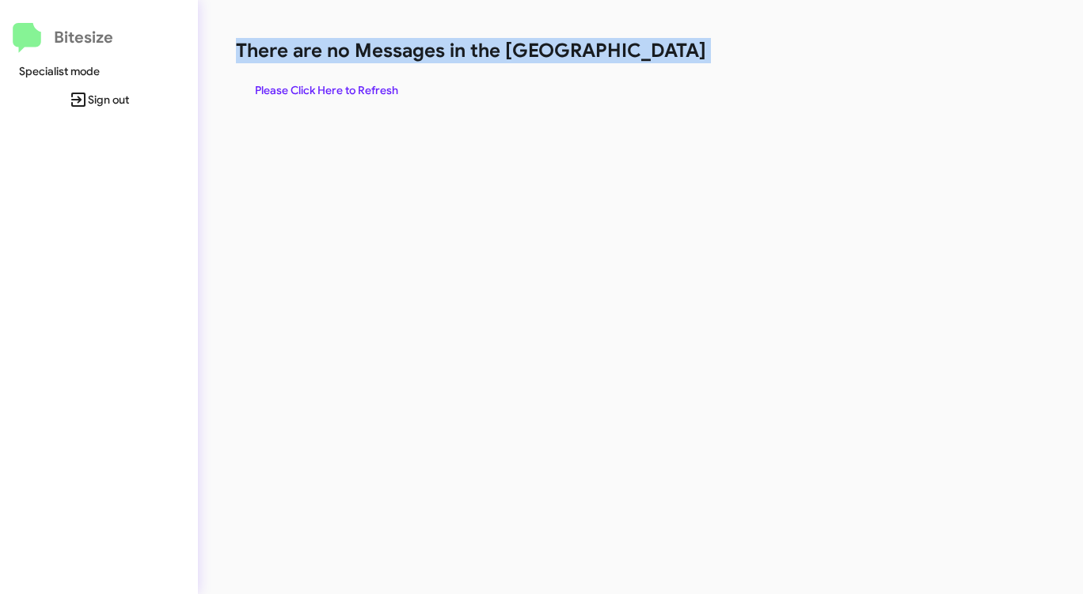
drag, startPoint x: 640, startPoint y: 52, endPoint x: 610, endPoint y: 59, distance: 30.0
click at [368, 89] on span "Please Click Here to Refresh" at bounding box center [326, 90] width 143 height 28
click at [367, 89] on span "Please Click Here to Refresh" at bounding box center [326, 90] width 143 height 28
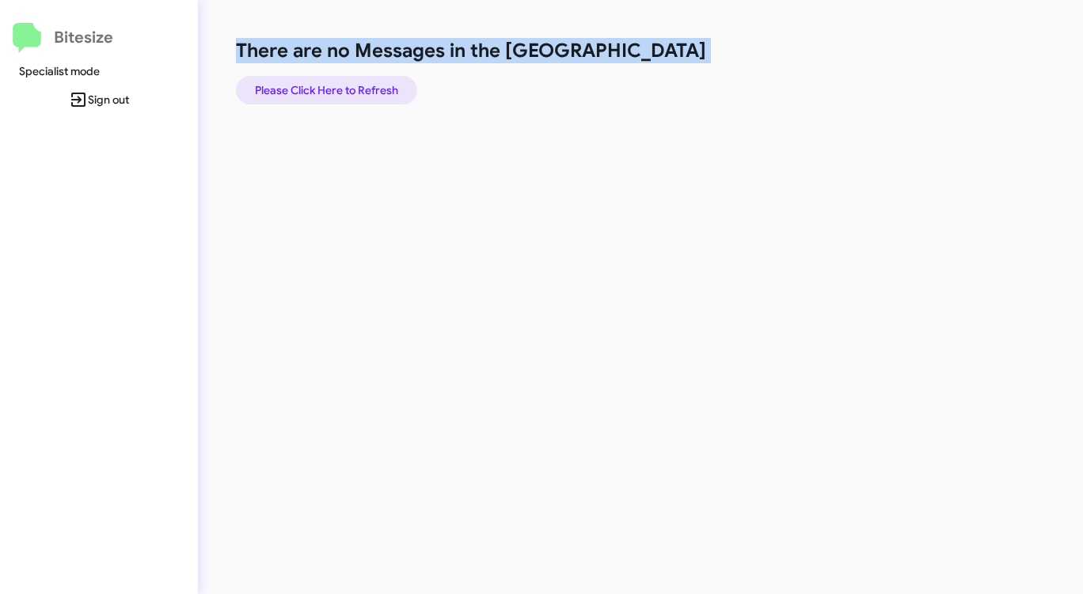
click at [367, 90] on span "Please Click Here to Refresh" at bounding box center [326, 90] width 143 height 28
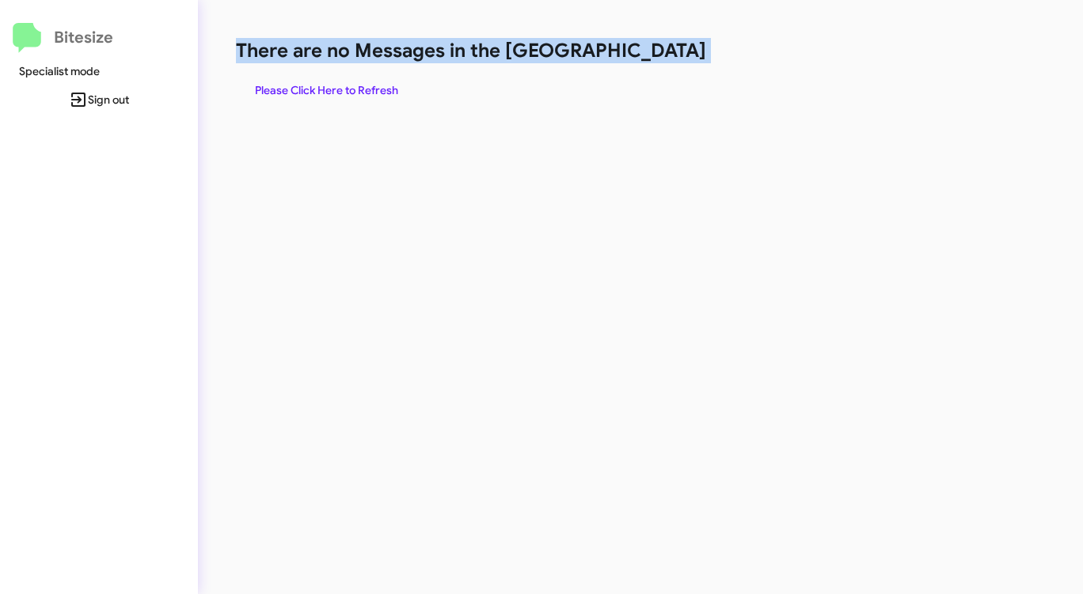
click at [367, 90] on span "Please Click Here to Refresh" at bounding box center [326, 90] width 143 height 28
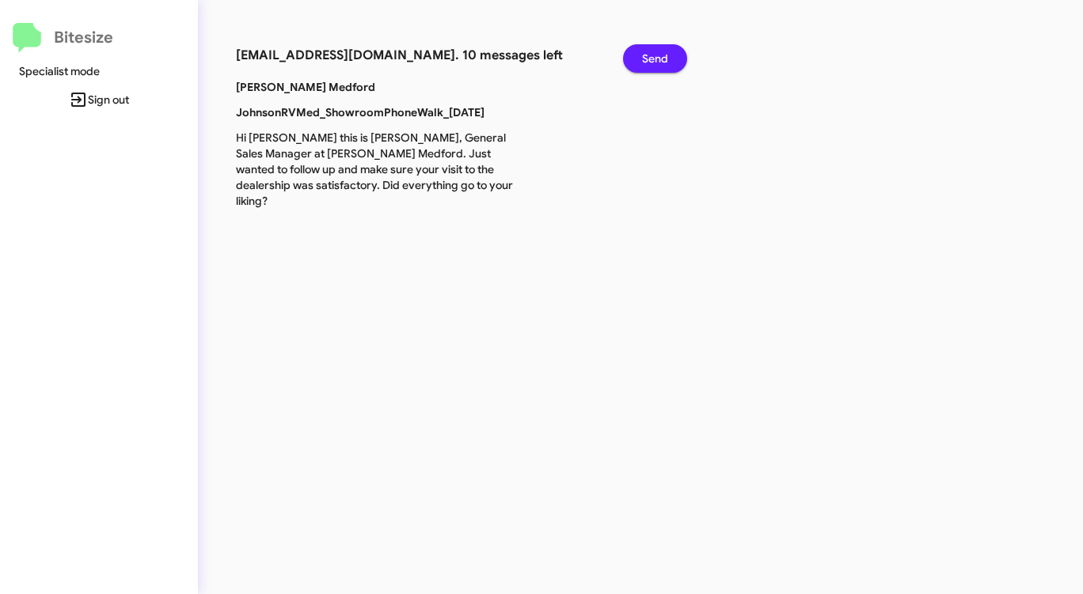
click at [665, 52] on span "Send" at bounding box center [655, 58] width 26 height 28
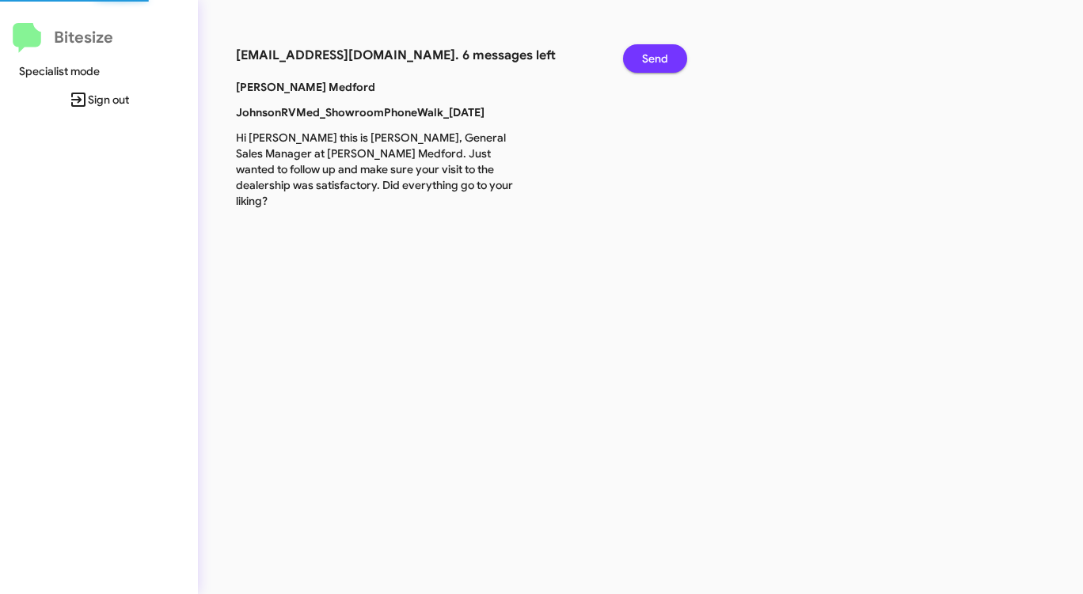
click at [665, 52] on span "Send" at bounding box center [655, 58] width 26 height 28
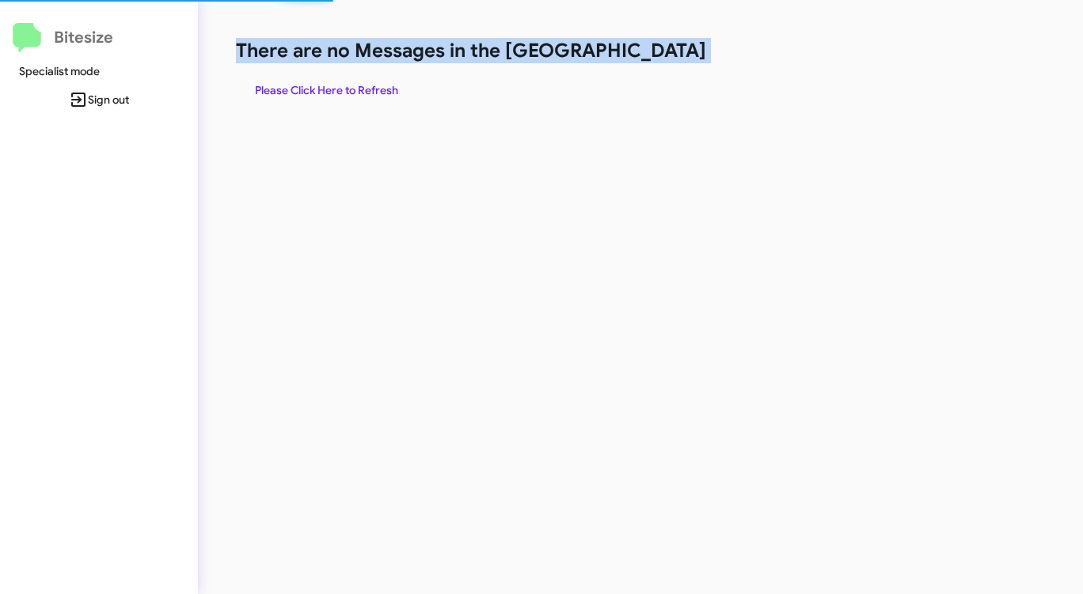
click at [665, 52] on h1 "There are no Messages in the [GEOGRAPHIC_DATA]" at bounding box center [567, 50] width 662 height 25
click at [653, 57] on h1 "There are no Messages in the [GEOGRAPHIC_DATA]" at bounding box center [567, 50] width 662 height 25
click at [309, 81] on span "Please Click Here to Refresh" at bounding box center [326, 90] width 143 height 28
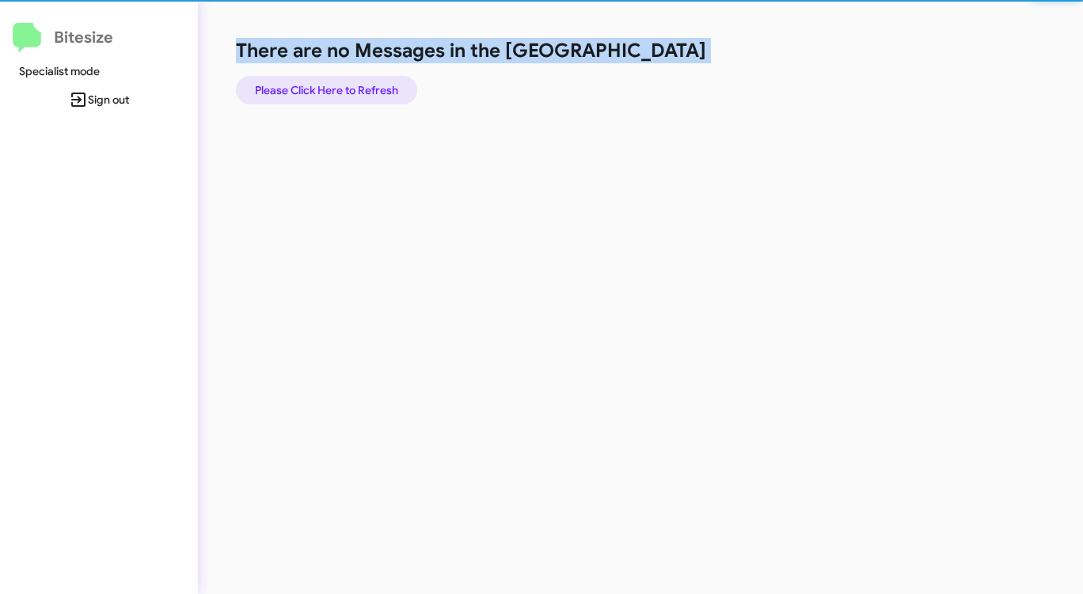
click at [309, 81] on span "Please Click Here to Refresh" at bounding box center [326, 90] width 143 height 28
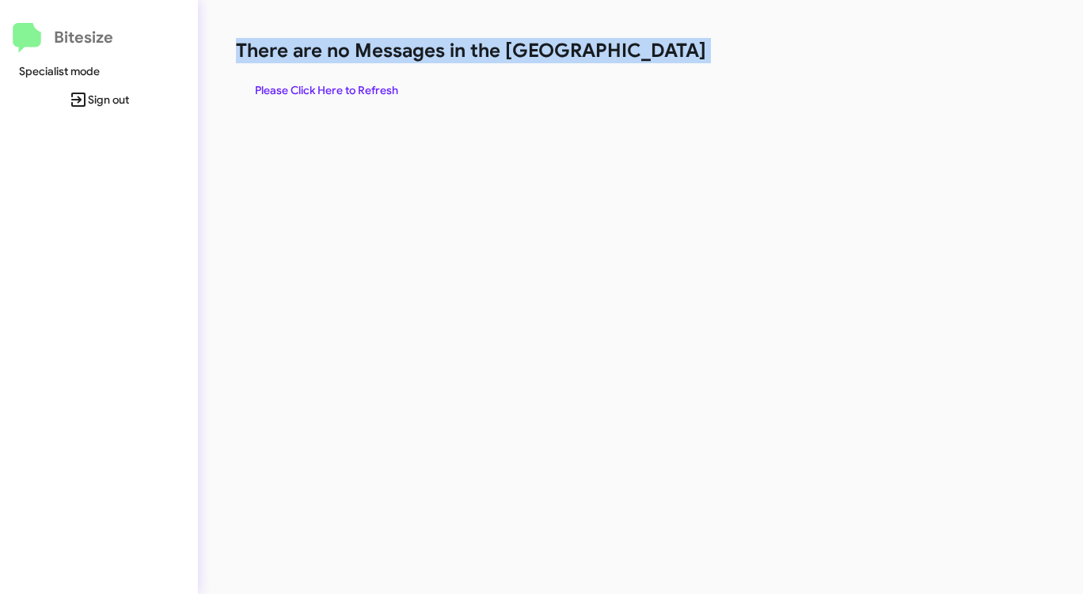
click at [309, 81] on span "Please Click Here to Refresh" at bounding box center [326, 90] width 143 height 28
click at [310, 81] on span "Please Click Here to Refresh" at bounding box center [326, 90] width 143 height 28
